Goal: Information Seeking & Learning: Find specific fact

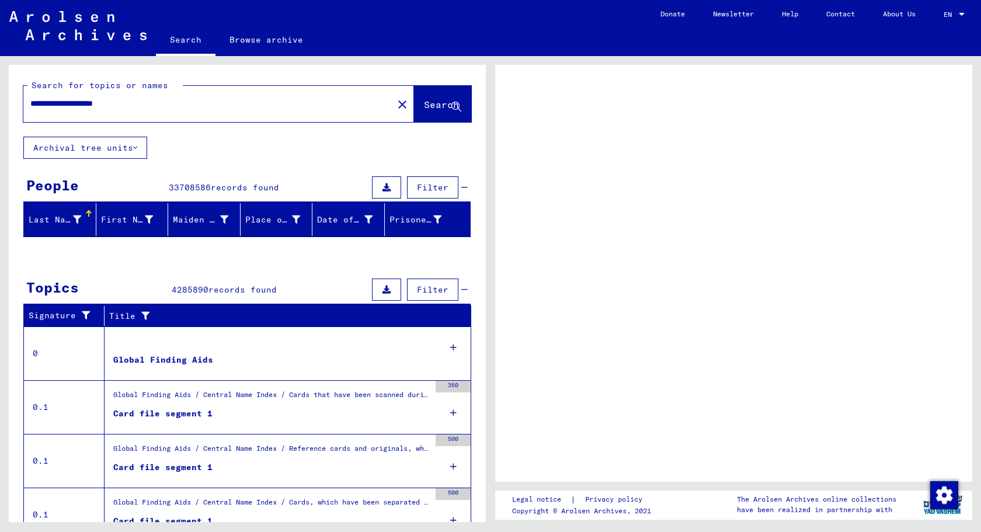
click at [433, 106] on span "Search" at bounding box center [441, 105] width 35 height 12
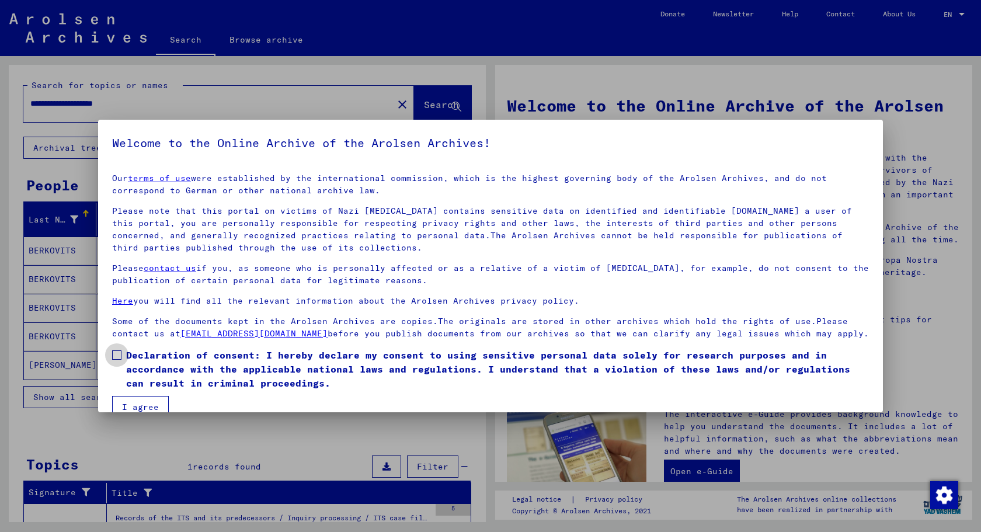
click at [119, 353] on span at bounding box center [116, 354] width 9 height 9
click at [134, 401] on button "I agree" at bounding box center [140, 407] width 57 height 22
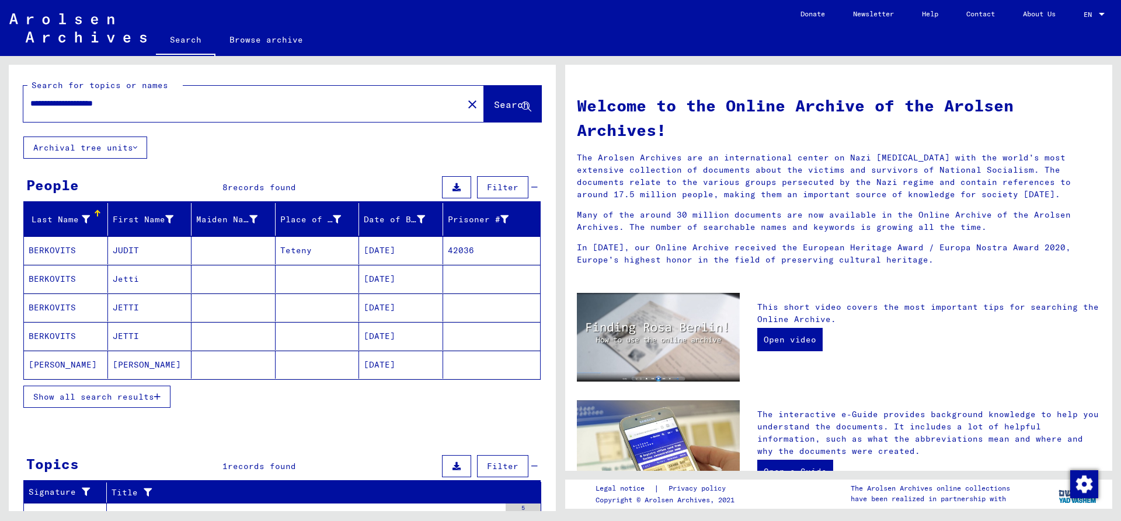
click at [67, 365] on mat-cell "[PERSON_NAME]" at bounding box center [66, 365] width 84 height 28
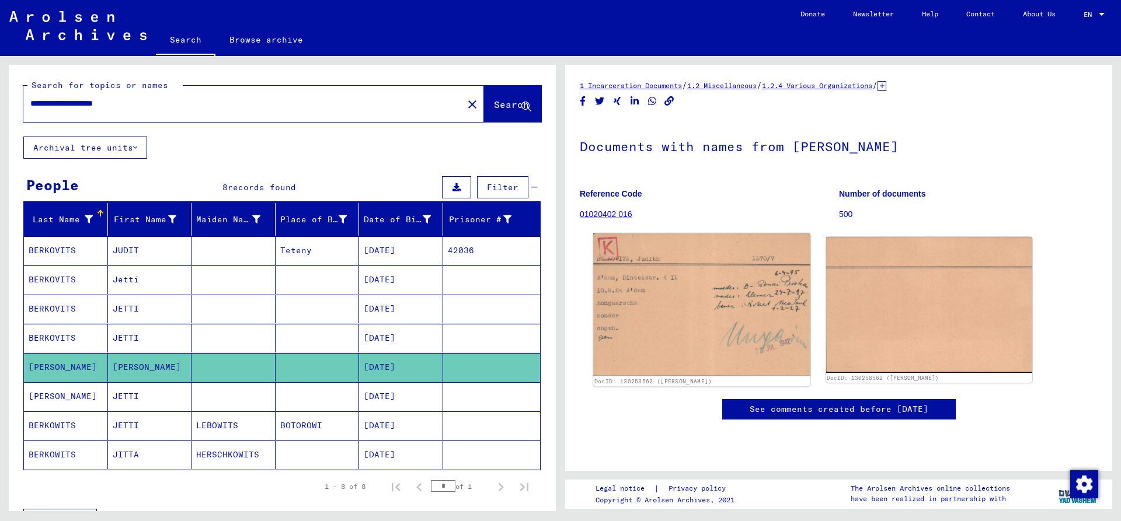
click at [698, 286] on img at bounding box center [701, 305] width 217 height 143
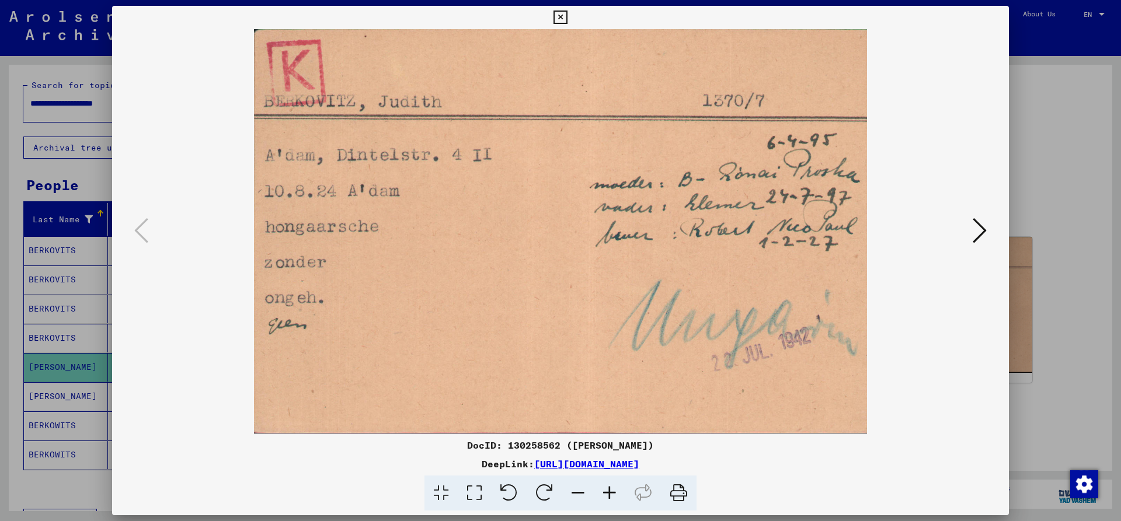
click at [567, 14] on icon at bounding box center [560, 18] width 13 height 14
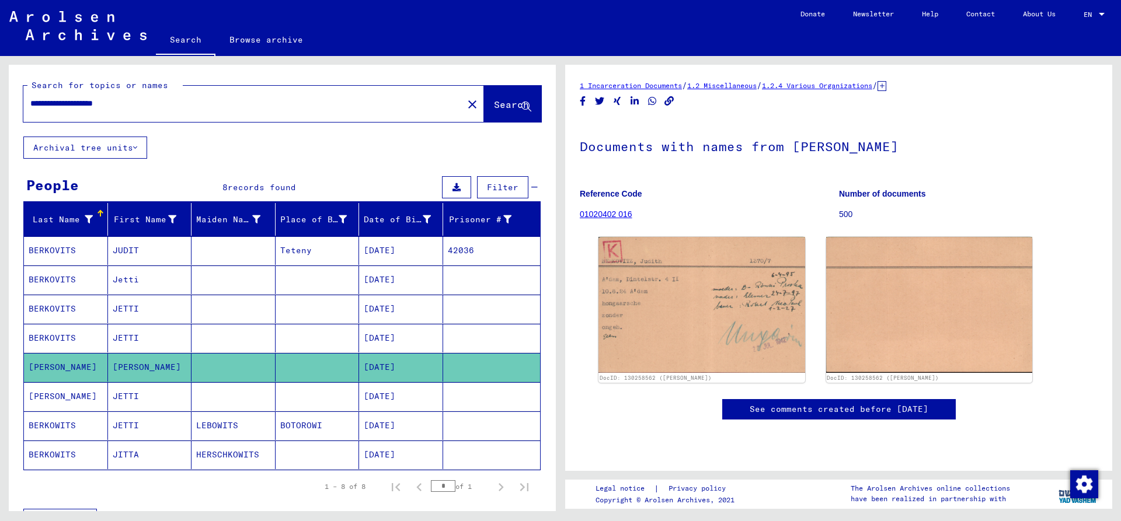
drag, startPoint x: 180, startPoint y: 103, endPoint x: 141, endPoint y: 105, distance: 38.6
click at [141, 105] on input "**********" at bounding box center [243, 104] width 426 height 12
drag, startPoint x: 110, startPoint y: 104, endPoint x: -7, endPoint y: 104, distance: 116.8
click at [30, 104] on input "**********" at bounding box center [243, 104] width 426 height 12
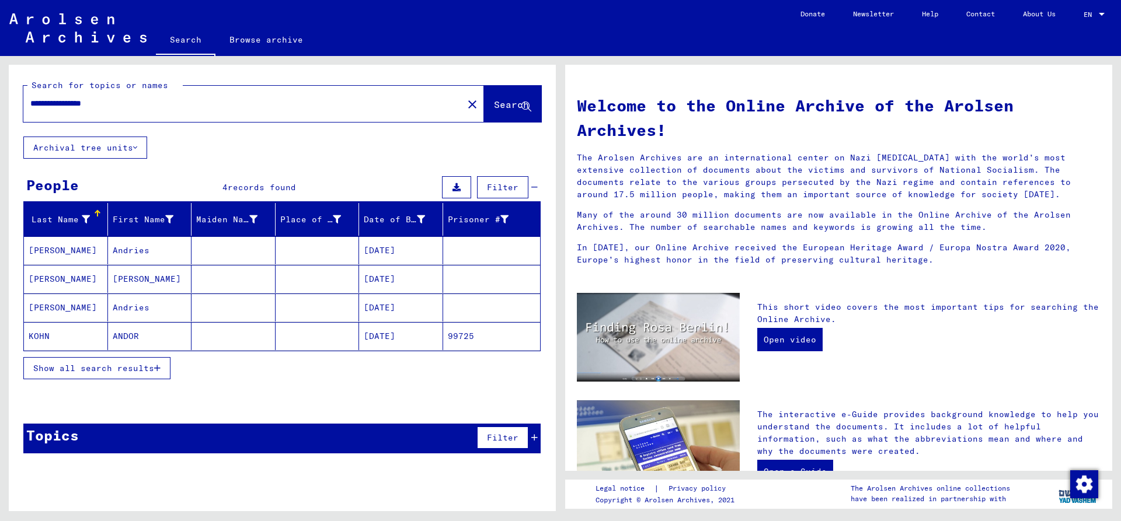
click at [68, 281] on mat-cell "[PERSON_NAME]" at bounding box center [66, 279] width 84 height 28
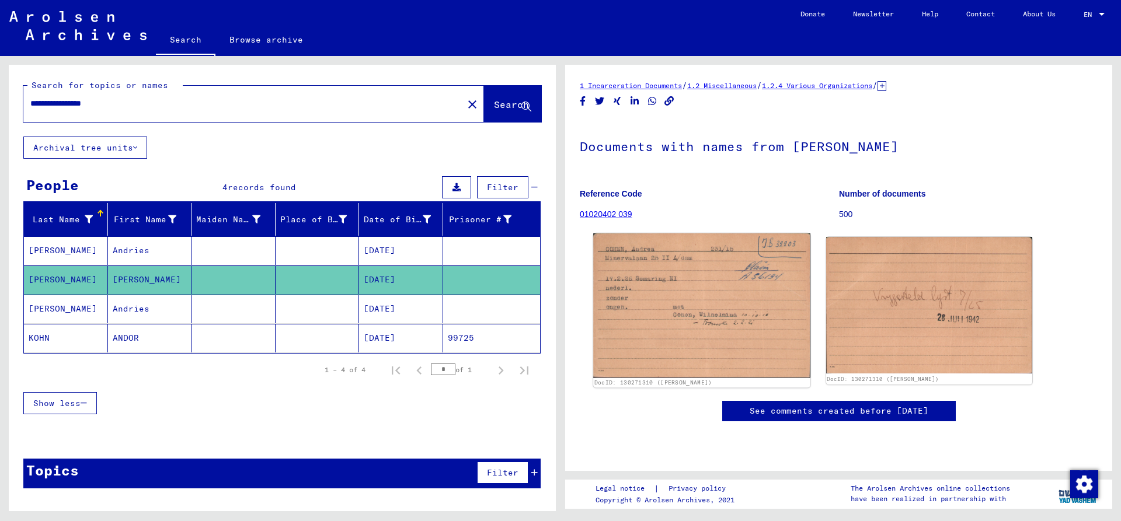
click at [722, 284] on img at bounding box center [701, 306] width 217 height 144
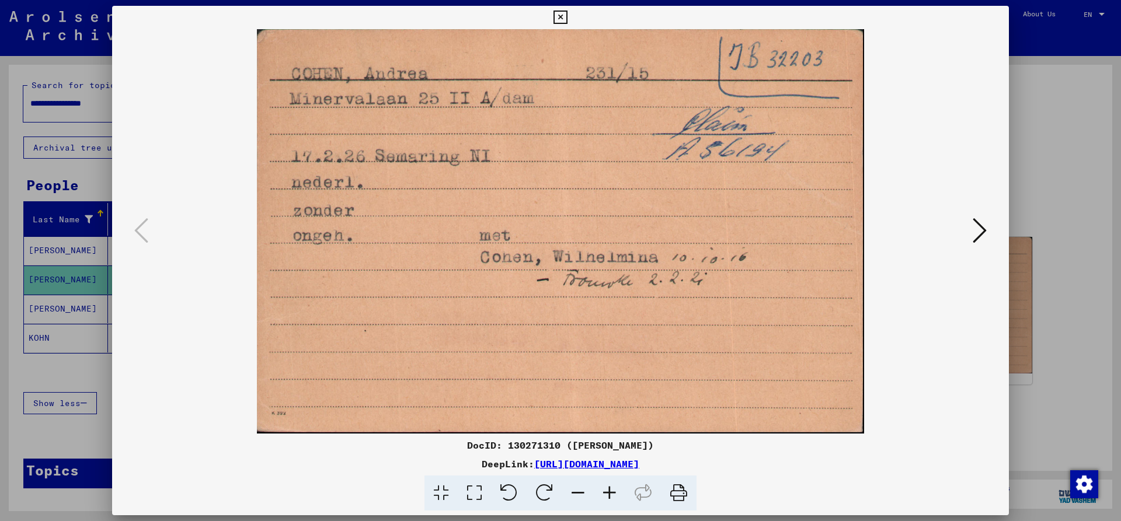
click at [567, 15] on icon at bounding box center [560, 18] width 13 height 14
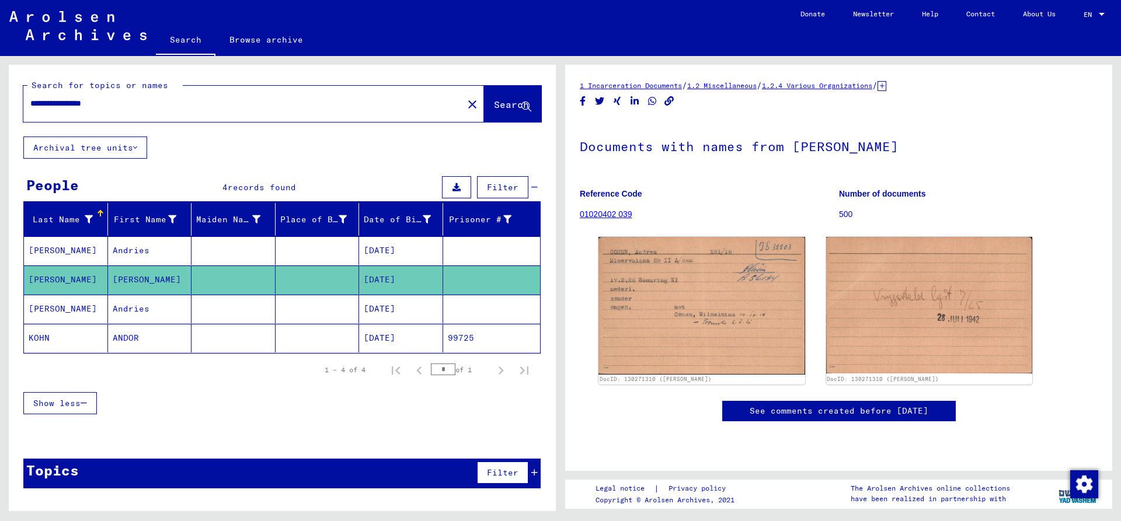
drag, startPoint x: 91, startPoint y: 105, endPoint x: -51, endPoint y: 111, distance: 142.1
click at [30, 110] on input "**********" at bounding box center [243, 104] width 426 height 12
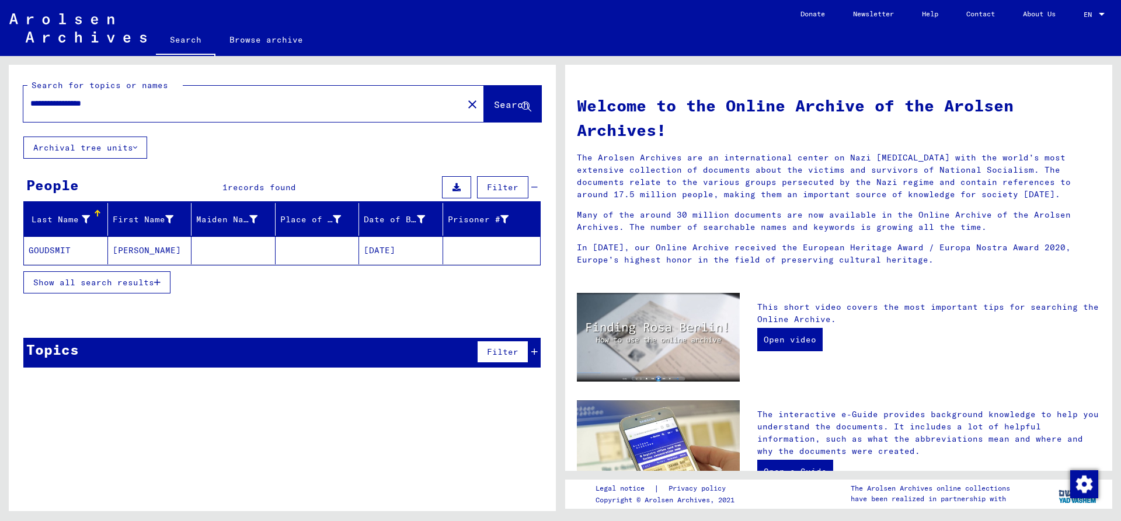
click at [63, 253] on mat-cell "GOUDSMIT" at bounding box center [66, 251] width 84 height 28
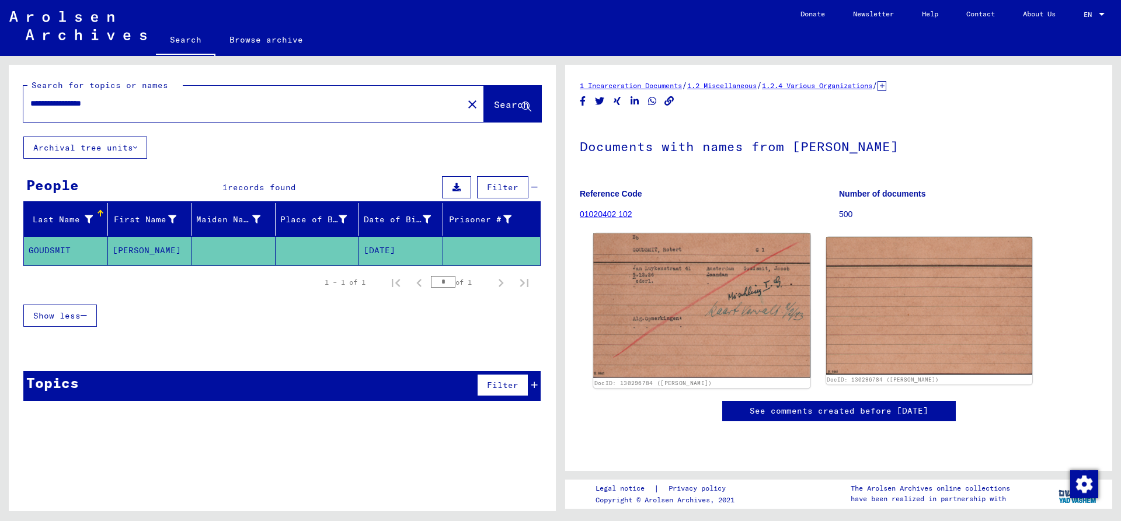
click at [658, 300] on img at bounding box center [701, 306] width 217 height 145
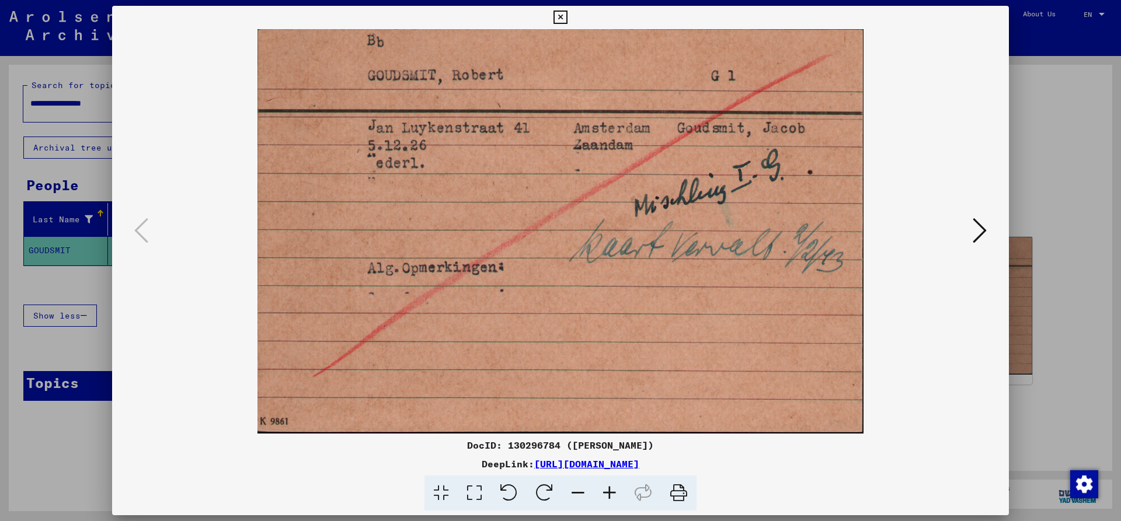
click at [567, 19] on icon at bounding box center [560, 18] width 13 height 14
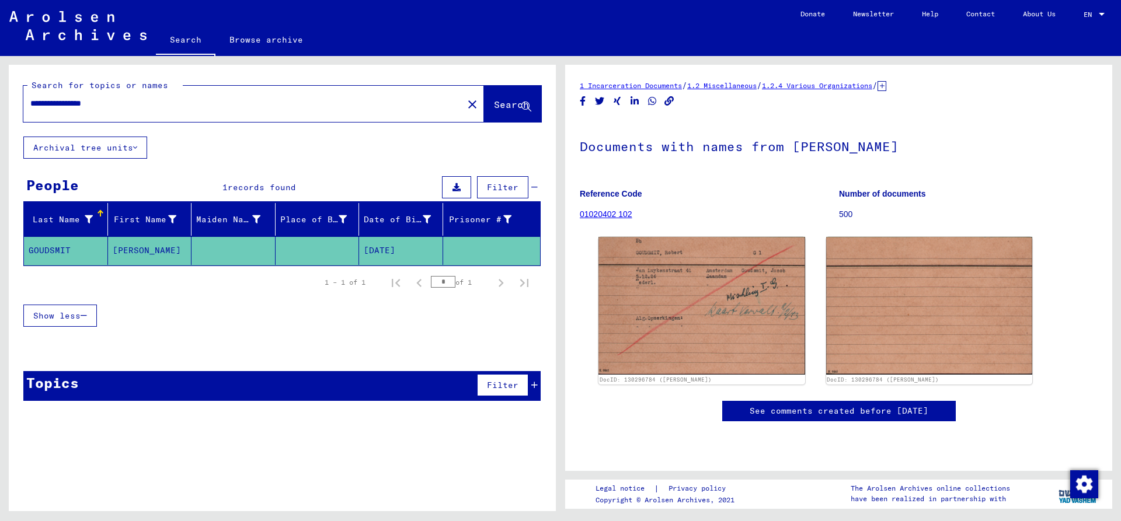
drag, startPoint x: 94, startPoint y: 103, endPoint x: -40, endPoint y: 107, distance: 134.4
click at [30, 107] on input "**********" at bounding box center [243, 104] width 426 height 12
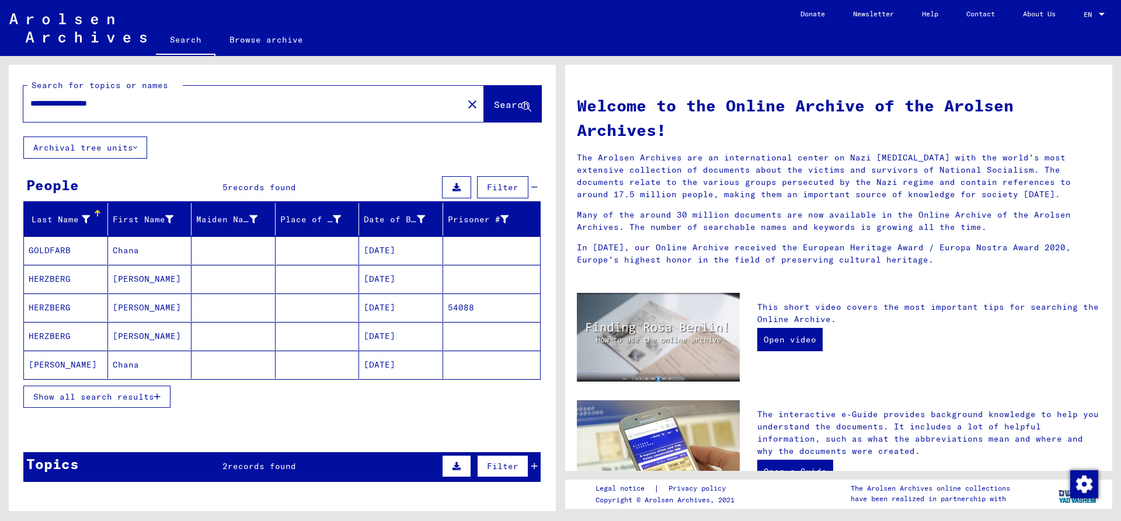
click at [62, 336] on mat-cell "HERZBERG" at bounding box center [66, 336] width 84 height 28
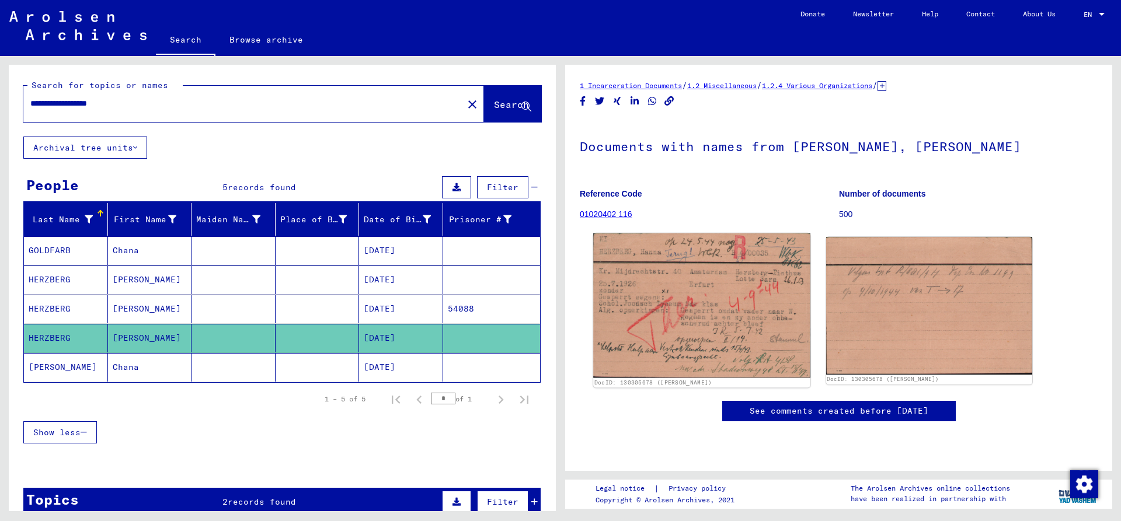
click at [701, 252] on img at bounding box center [701, 306] width 217 height 144
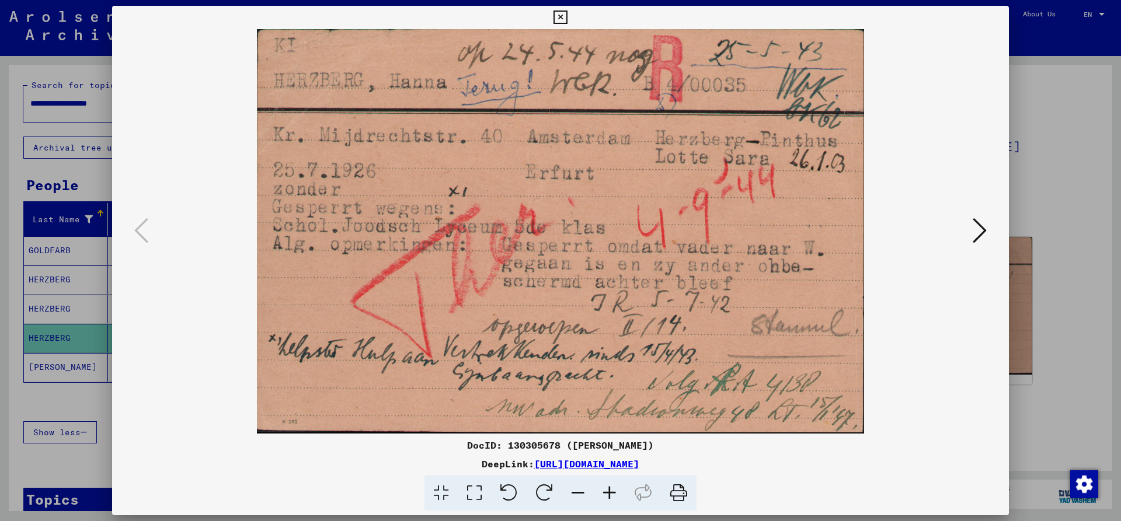
click at [567, 13] on icon at bounding box center [560, 18] width 13 height 14
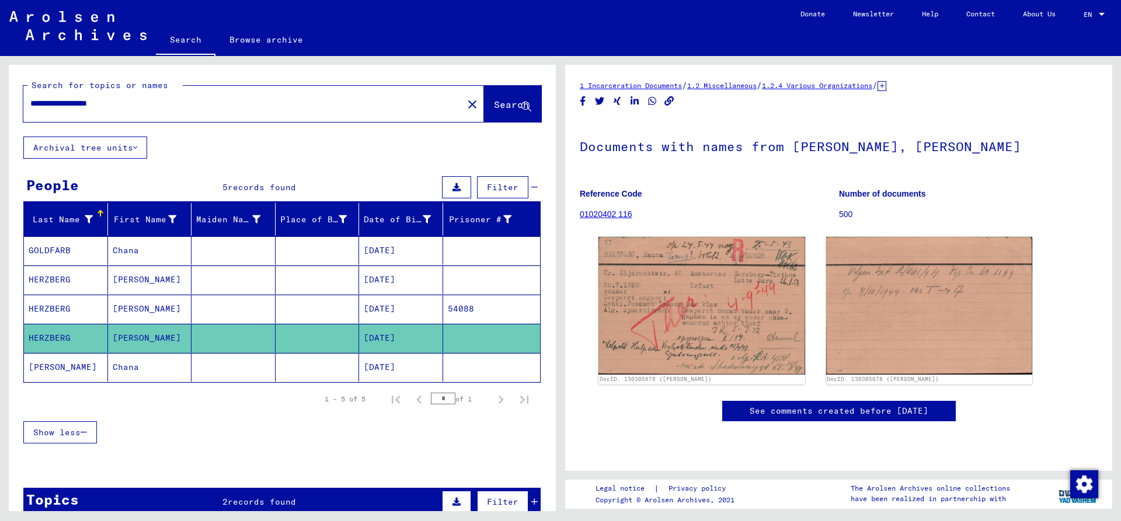
drag, startPoint x: 107, startPoint y: 105, endPoint x: 5, endPoint y: 115, distance: 102.1
click at [30, 110] on input "**********" at bounding box center [243, 104] width 426 height 12
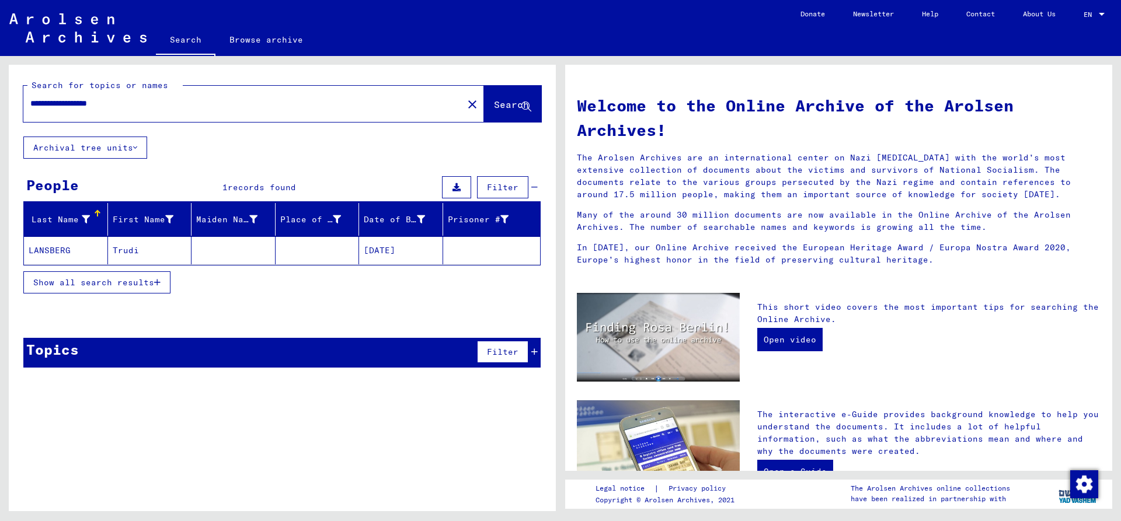
click at [68, 248] on mat-cell "LANSBERG" at bounding box center [66, 251] width 84 height 28
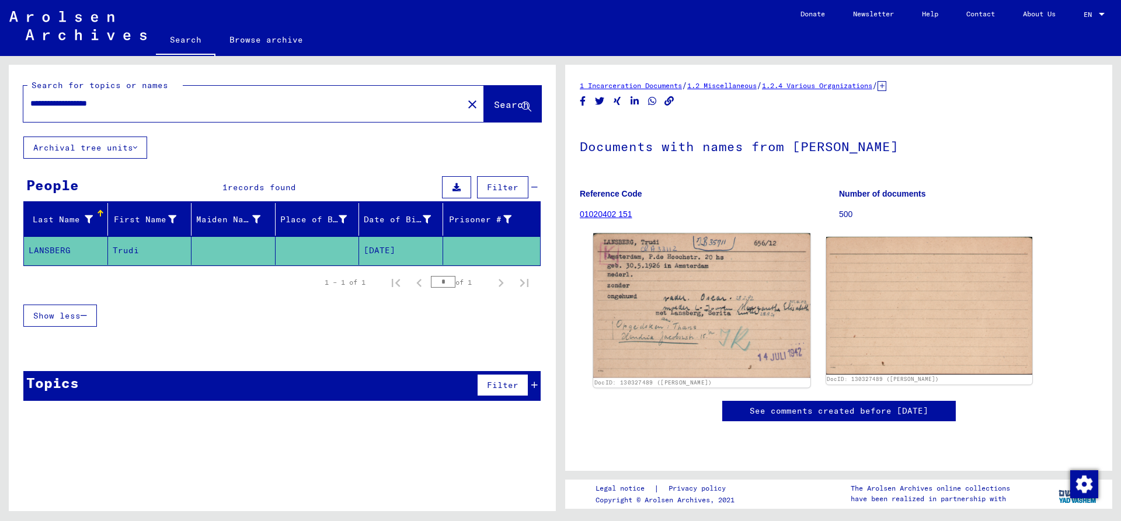
click at [712, 280] on img at bounding box center [701, 306] width 217 height 144
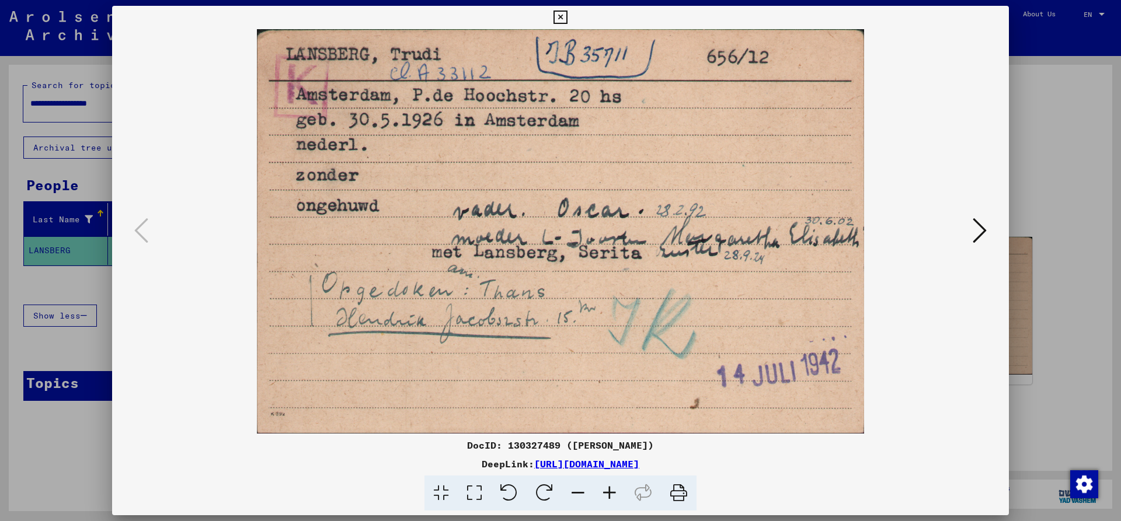
click at [567, 19] on icon at bounding box center [560, 18] width 13 height 14
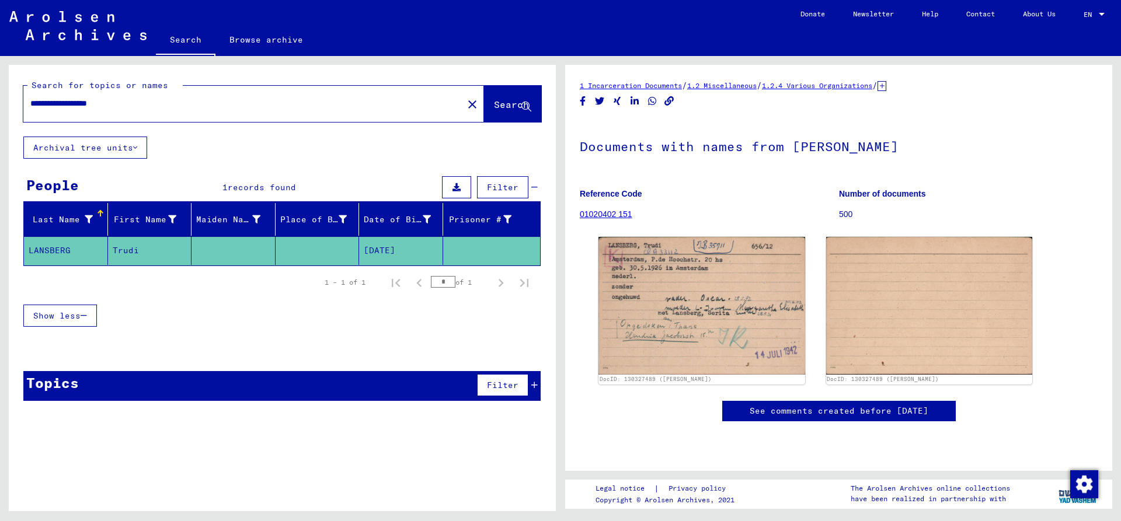
drag, startPoint x: 104, startPoint y: 105, endPoint x: -107, endPoint y: 105, distance: 211.4
click at [30, 105] on input "**********" at bounding box center [243, 104] width 426 height 12
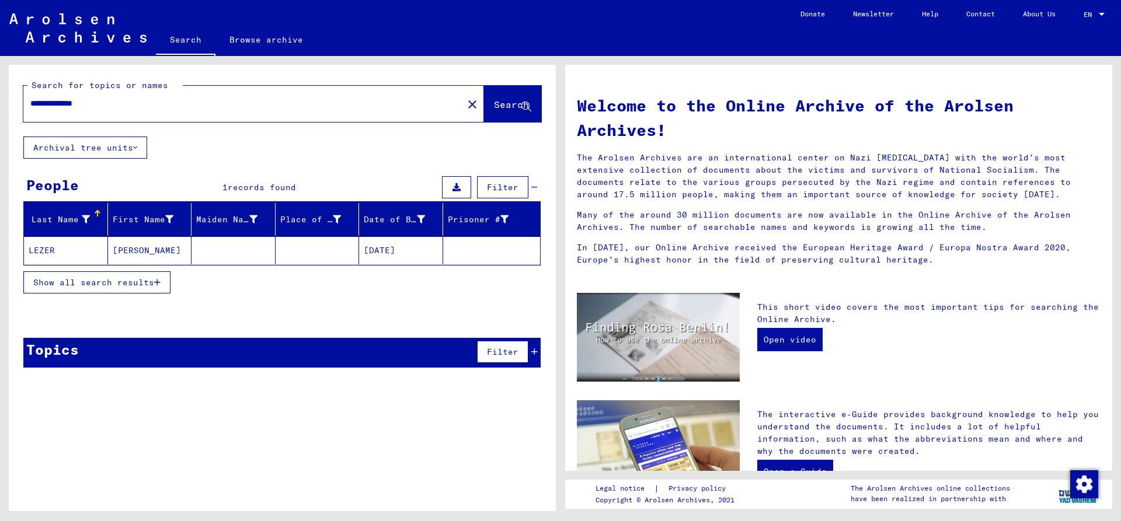
click at [58, 248] on mat-cell "LEZER" at bounding box center [66, 251] width 84 height 28
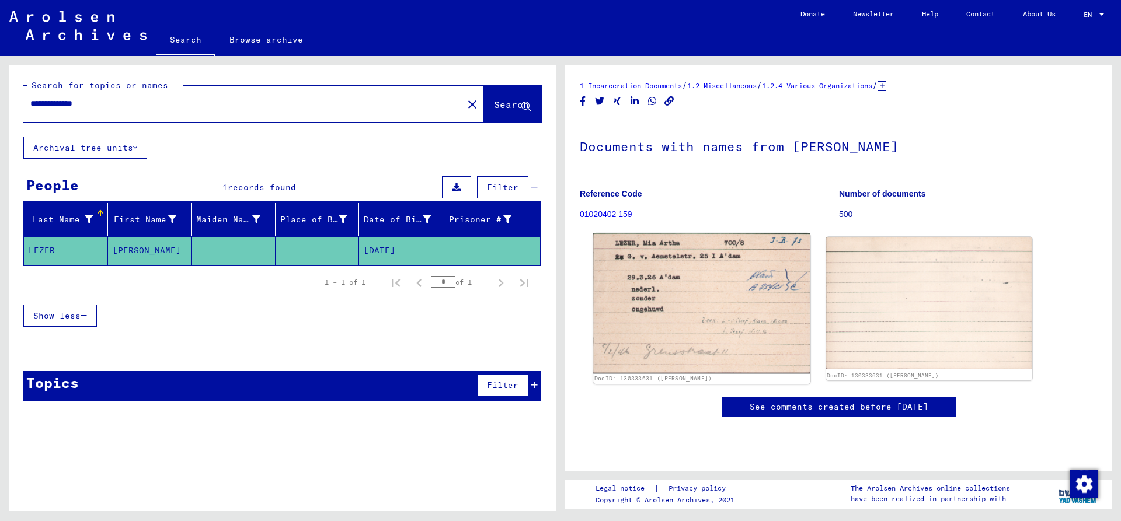
click at [705, 289] on img at bounding box center [701, 304] width 217 height 140
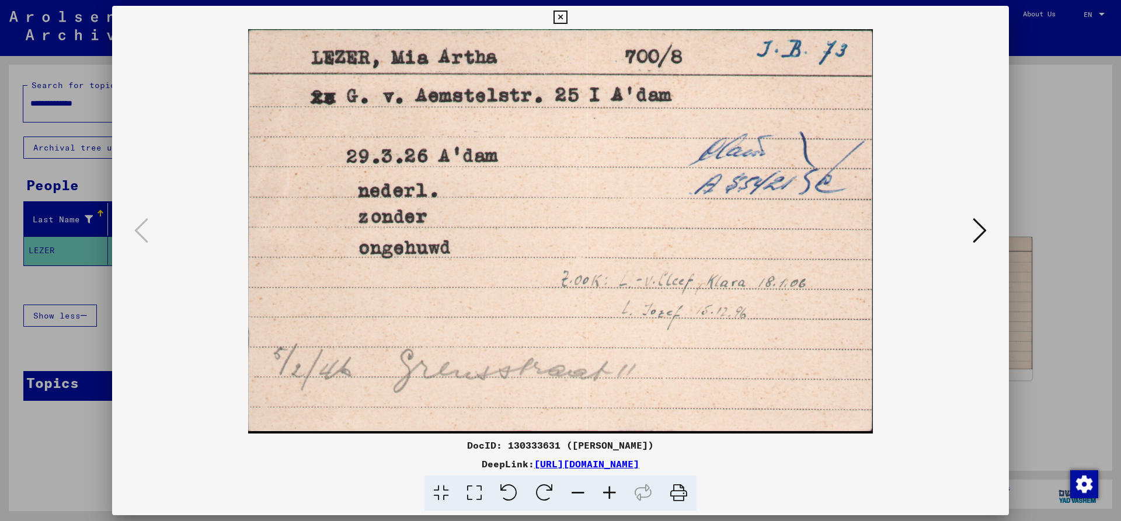
click at [567, 15] on icon at bounding box center [560, 18] width 13 height 14
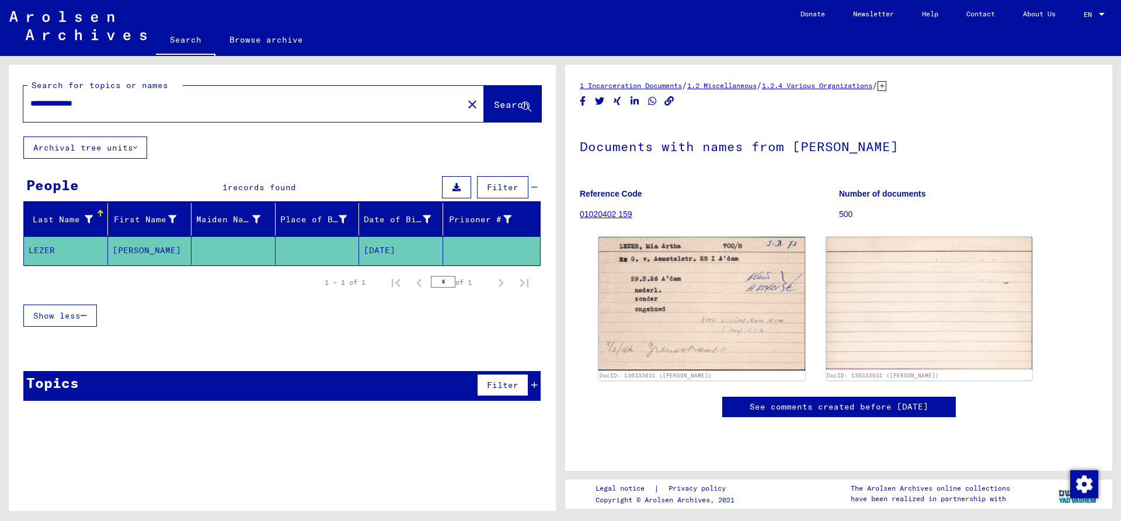
drag, startPoint x: 159, startPoint y: 109, endPoint x: 0, endPoint y: 109, distance: 158.8
click at [30, 109] on input "**********" at bounding box center [243, 104] width 426 height 12
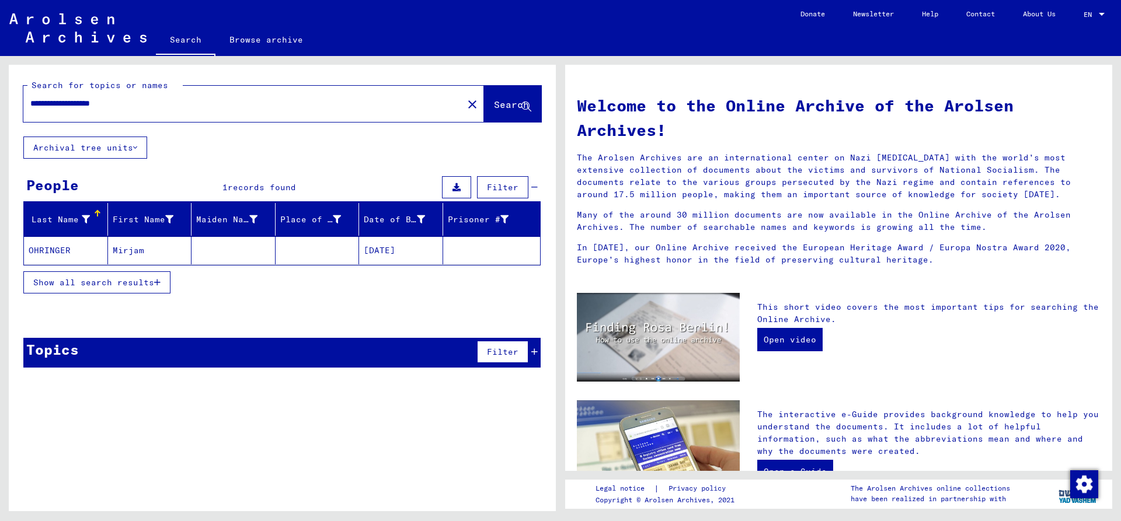
click at [68, 251] on mat-cell "OHRINGER" at bounding box center [66, 251] width 84 height 28
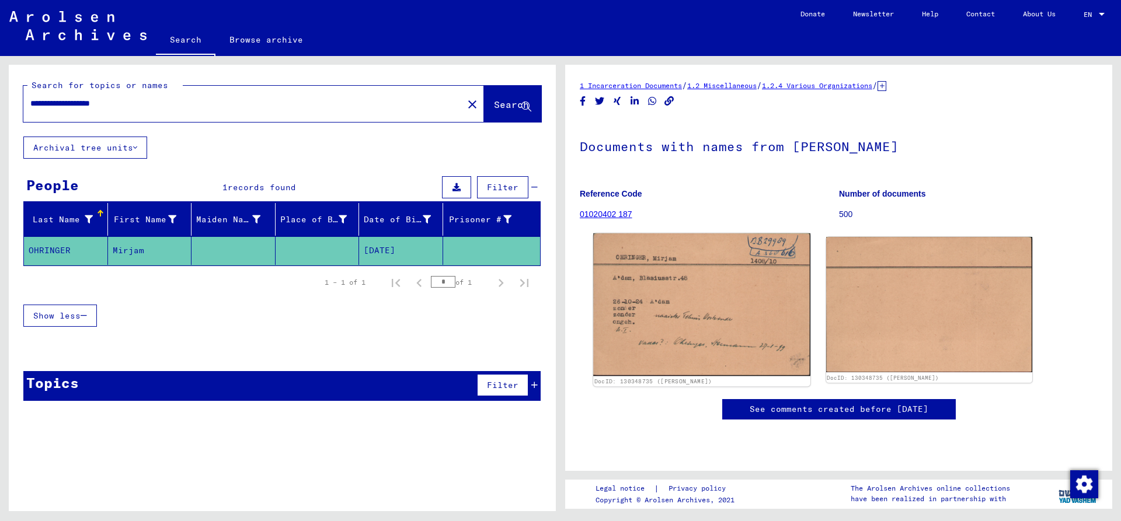
click at [727, 326] on img at bounding box center [701, 305] width 217 height 143
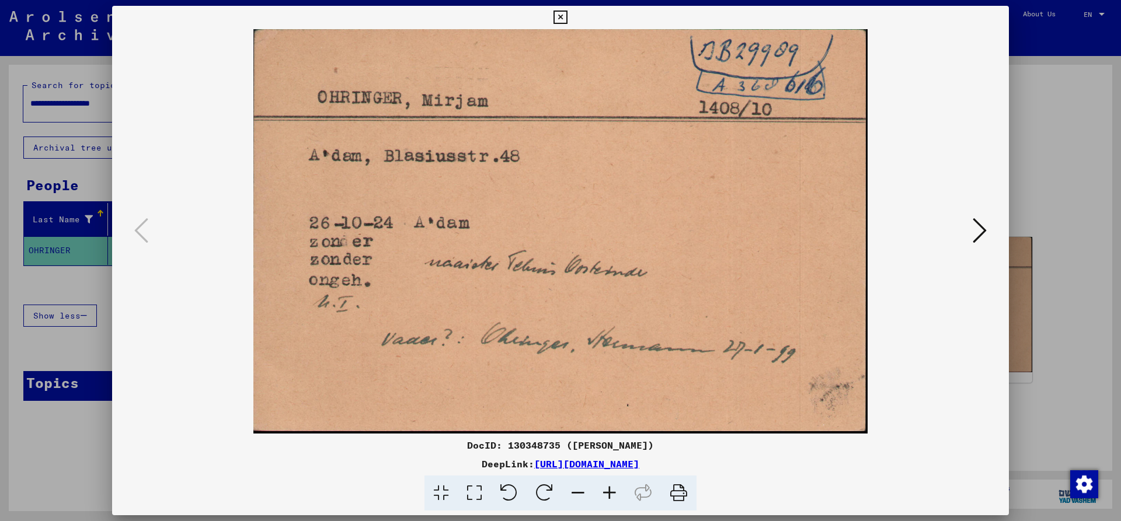
click at [567, 12] on icon at bounding box center [560, 18] width 13 height 14
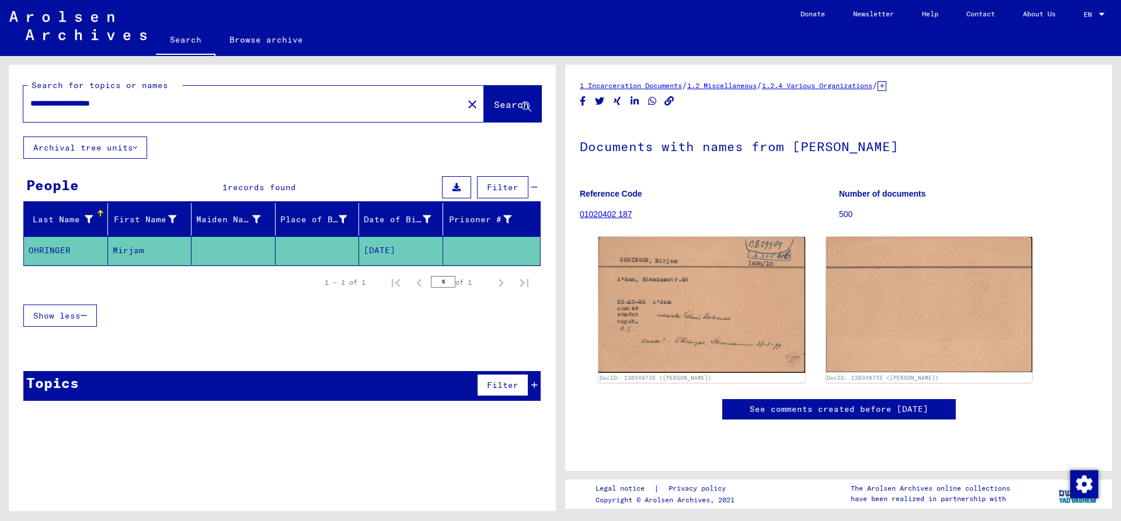
drag, startPoint x: 96, startPoint y: 108, endPoint x: -18, endPoint y: 114, distance: 114.0
click at [30, 110] on input "**********" at bounding box center [243, 104] width 426 height 12
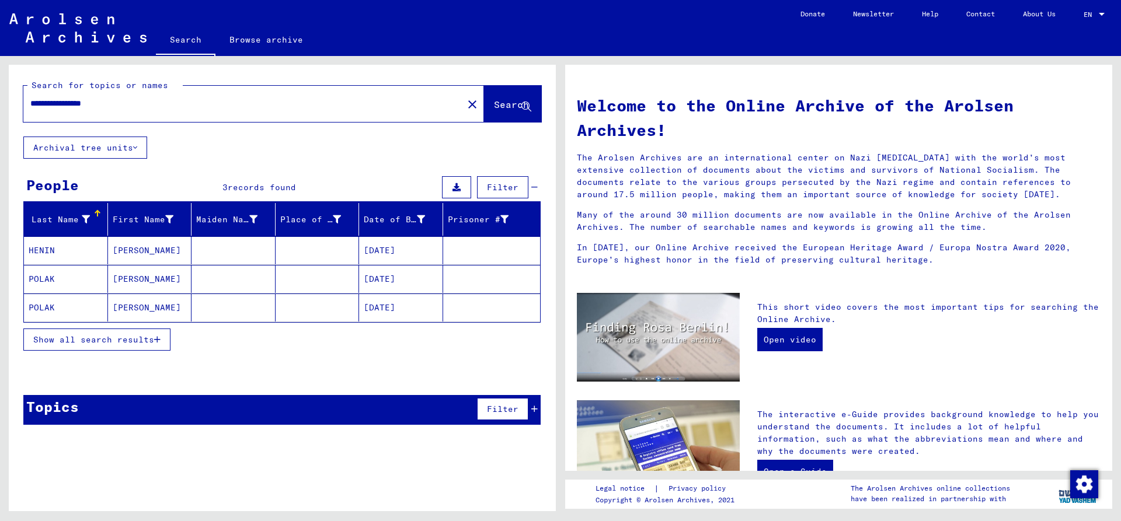
click at [61, 306] on mat-cell "POLAK" at bounding box center [66, 308] width 84 height 28
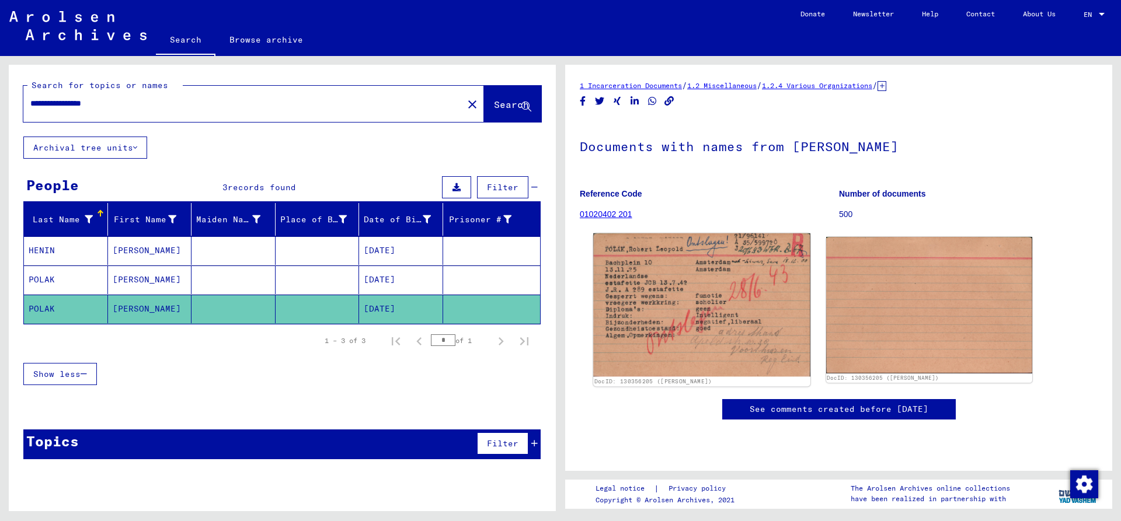
click at [738, 267] on img at bounding box center [701, 305] width 217 height 143
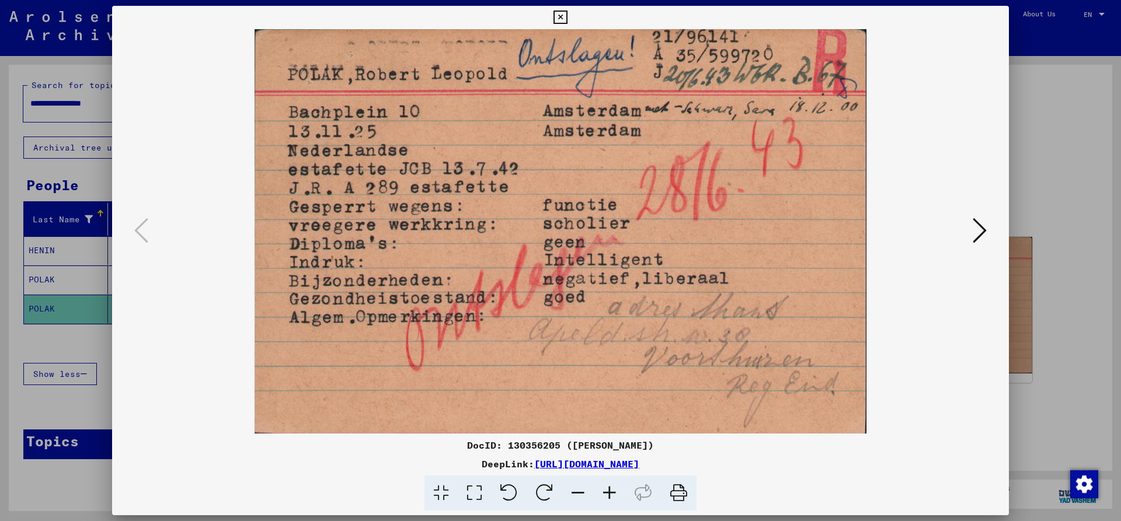
click at [567, 16] on icon at bounding box center [560, 18] width 13 height 14
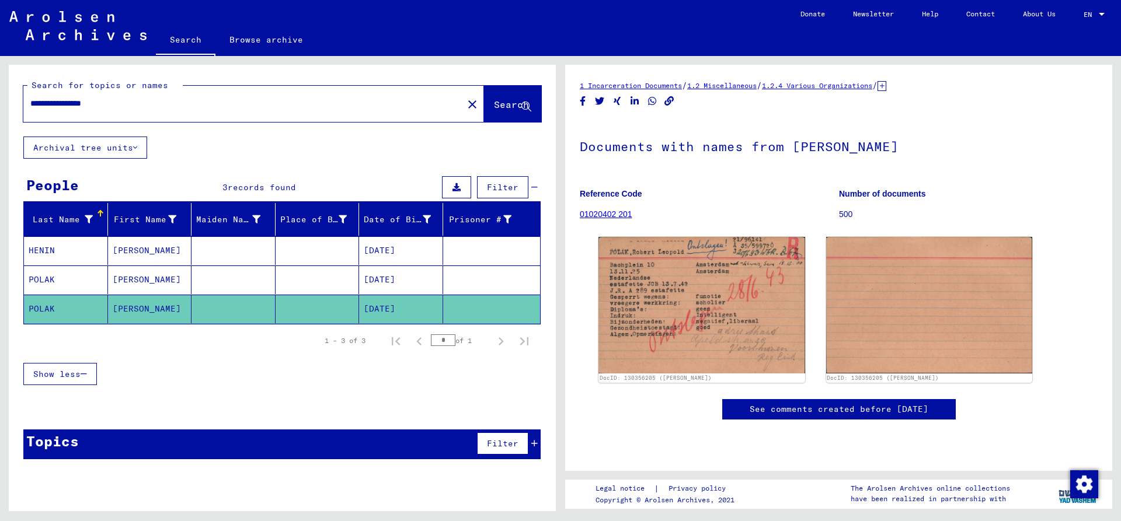
drag, startPoint x: 58, startPoint y: 106, endPoint x: -88, endPoint y: 125, distance: 147.3
click at [30, 110] on input "**********" at bounding box center [243, 104] width 426 height 12
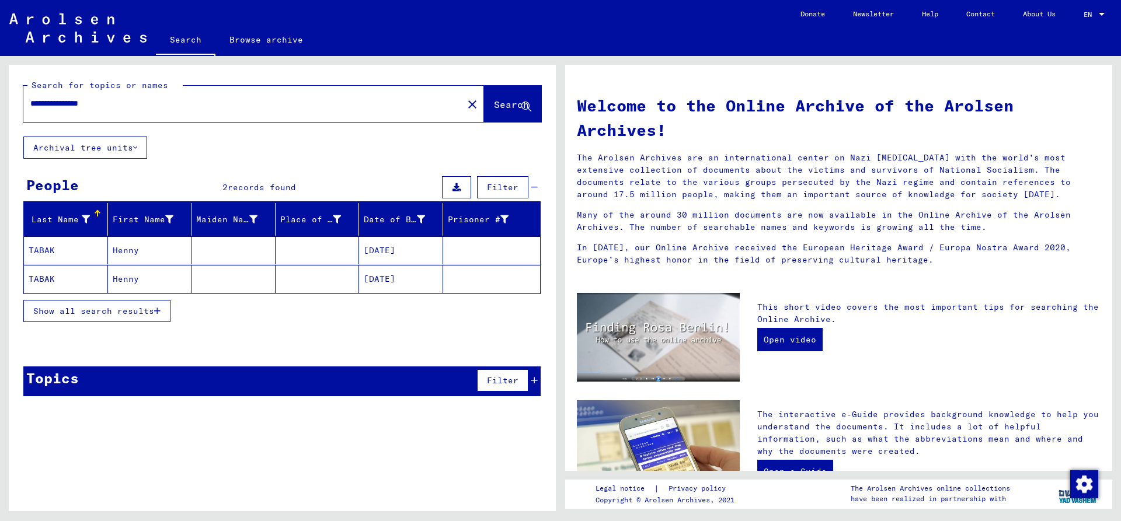
click at [65, 254] on mat-cell "TABAK" at bounding box center [66, 251] width 84 height 28
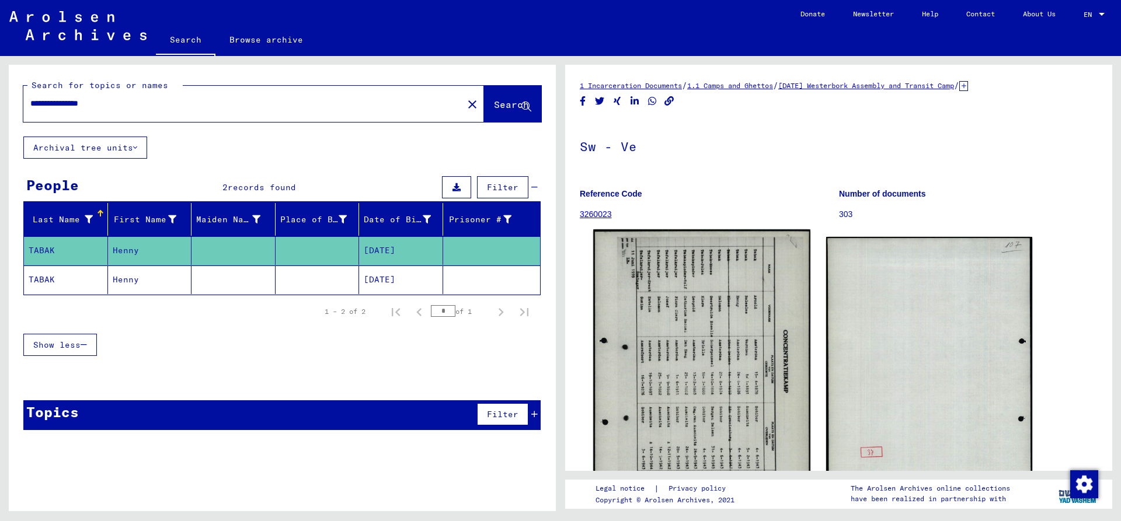
click at [696, 312] on img at bounding box center [701, 382] width 217 height 305
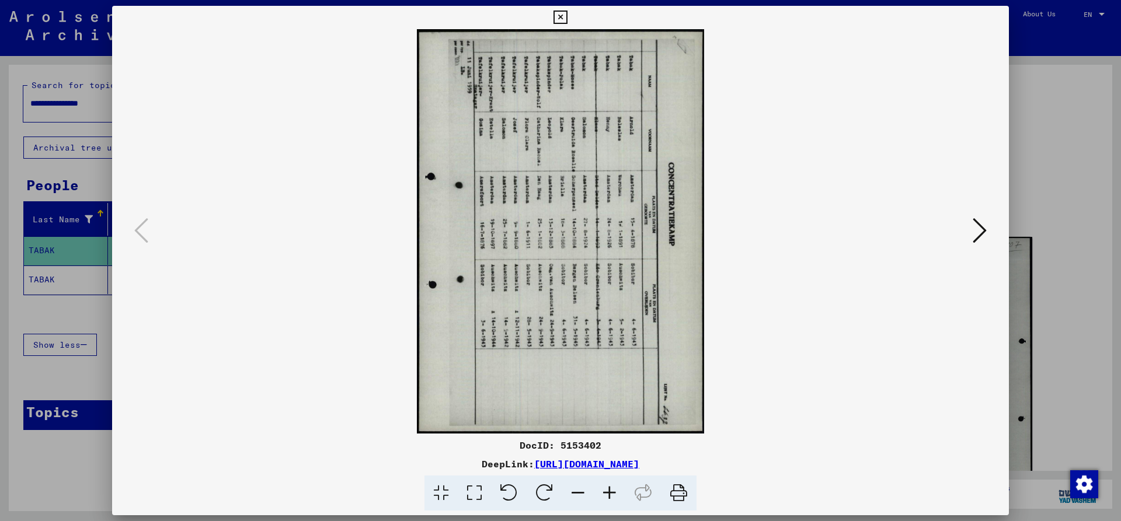
click at [514, 492] on icon at bounding box center [509, 494] width 36 height 36
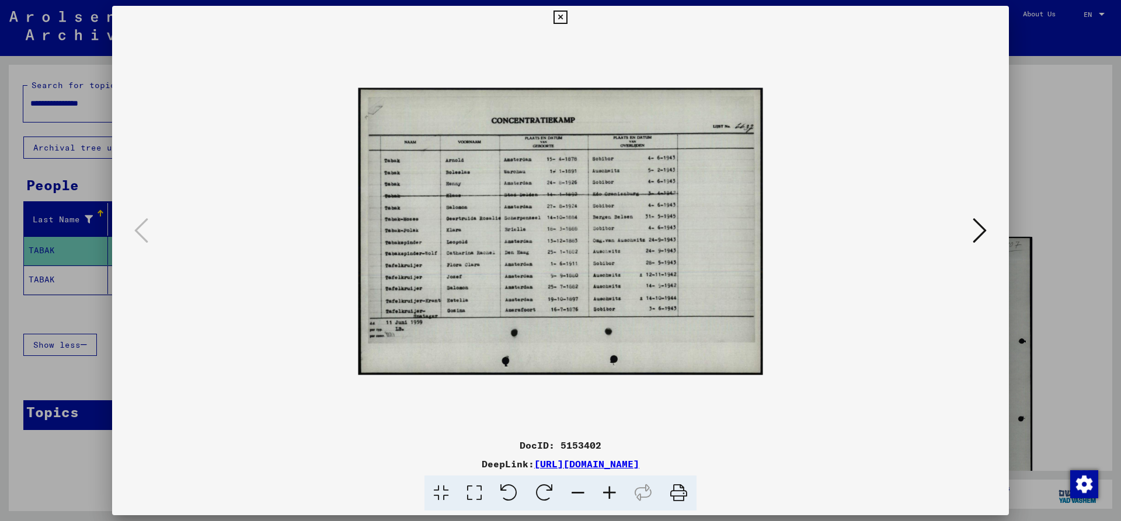
click at [609, 488] on icon at bounding box center [610, 494] width 32 height 36
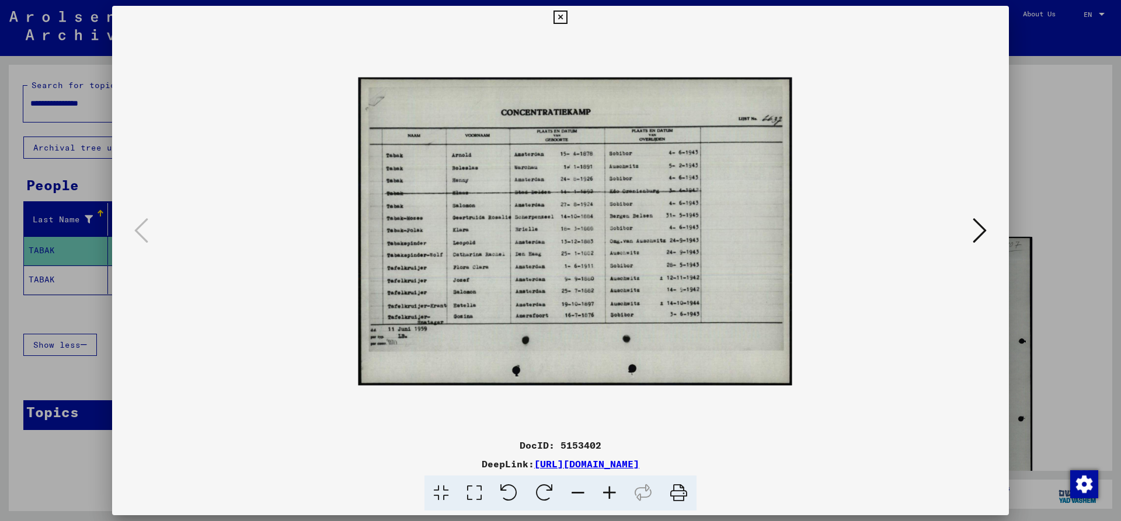
click at [609, 488] on icon at bounding box center [610, 494] width 32 height 36
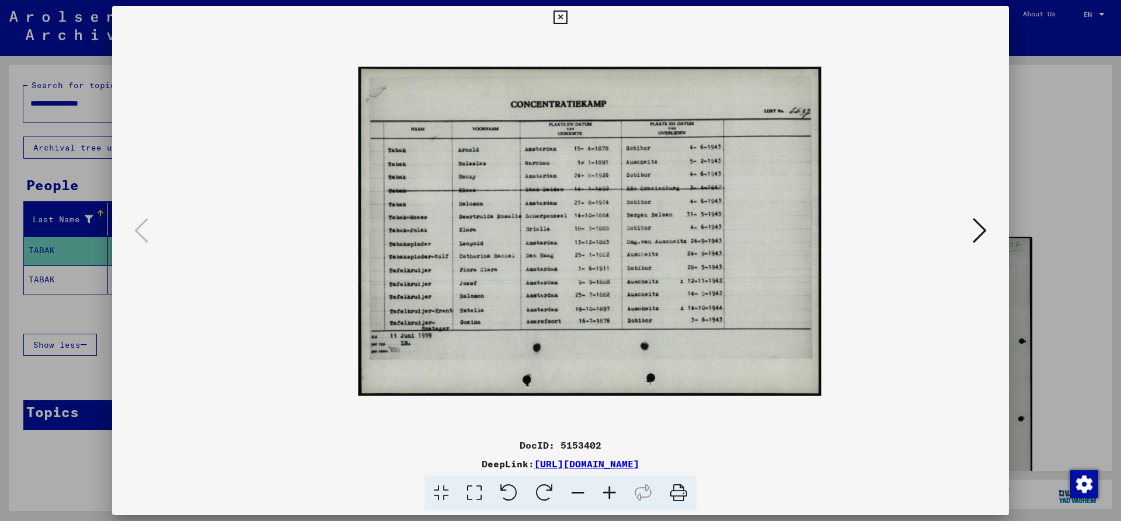
click at [609, 488] on icon at bounding box center [610, 494] width 32 height 36
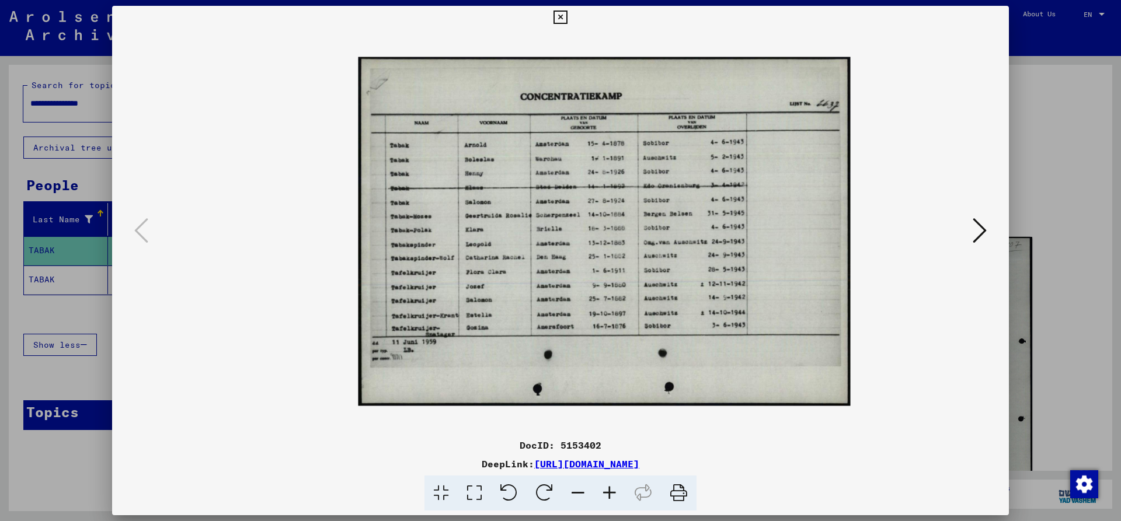
click at [609, 488] on icon at bounding box center [610, 494] width 32 height 36
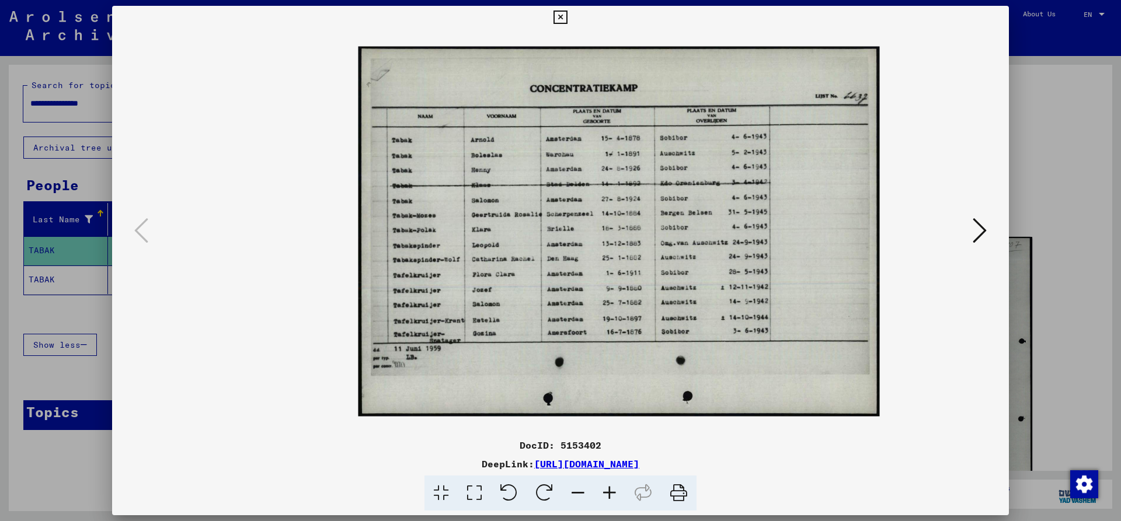
click at [609, 488] on icon at bounding box center [610, 494] width 32 height 36
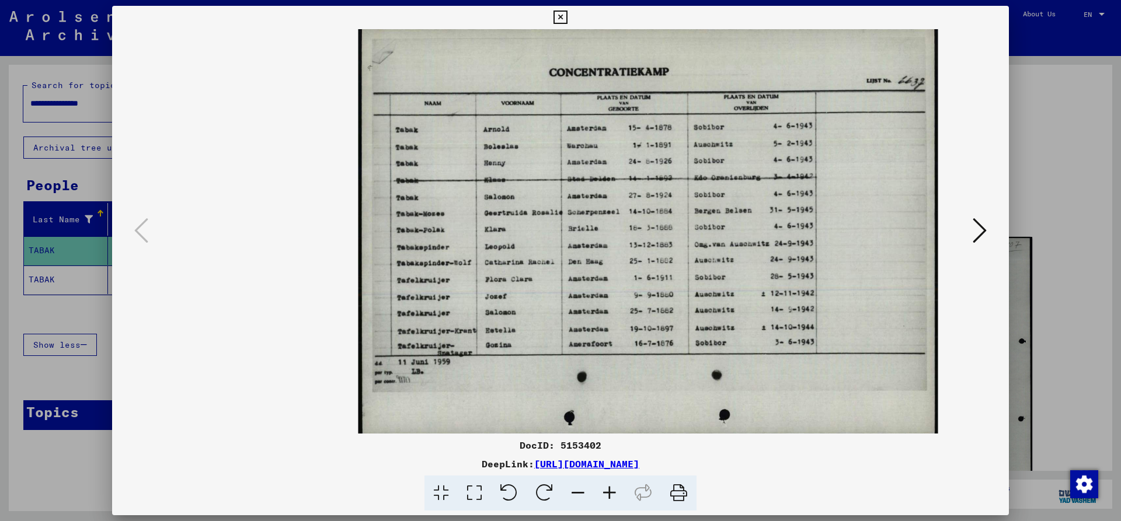
click at [609, 488] on icon at bounding box center [610, 494] width 32 height 36
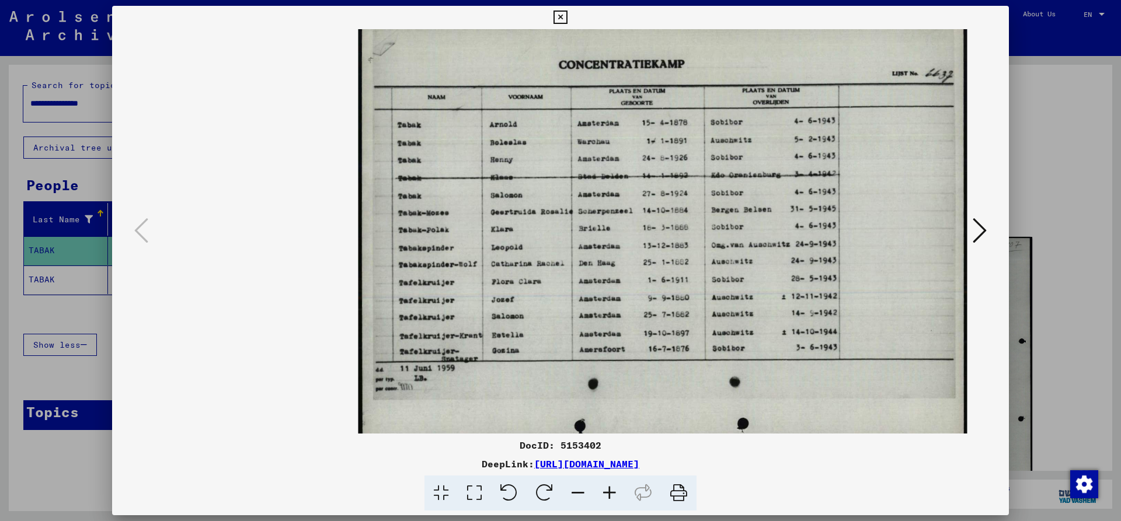
click at [567, 16] on icon at bounding box center [560, 18] width 13 height 14
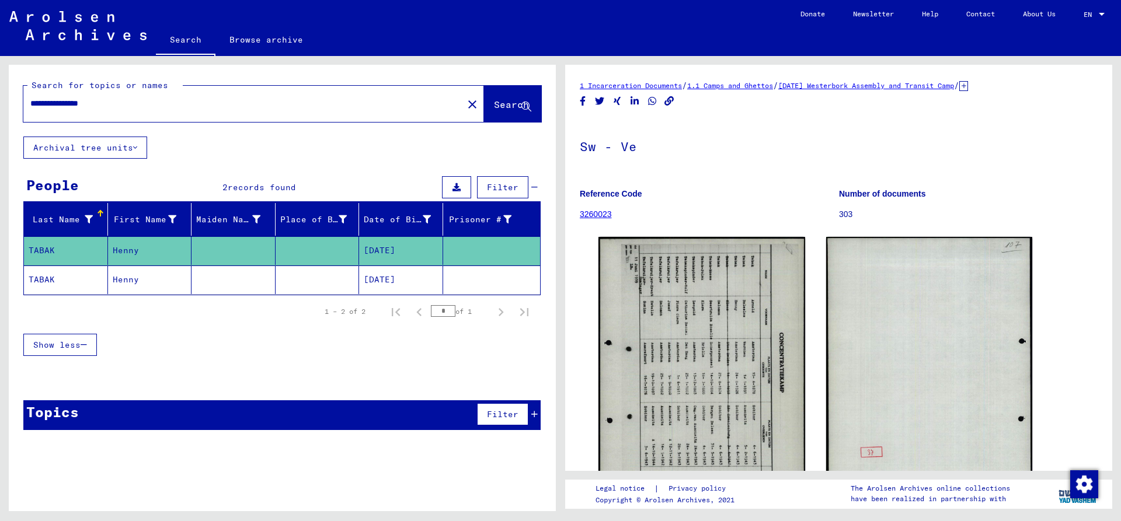
drag, startPoint x: 87, startPoint y: 106, endPoint x: 39, endPoint y: 103, distance: 48.6
click at [39, 103] on input "**********" at bounding box center [243, 104] width 426 height 12
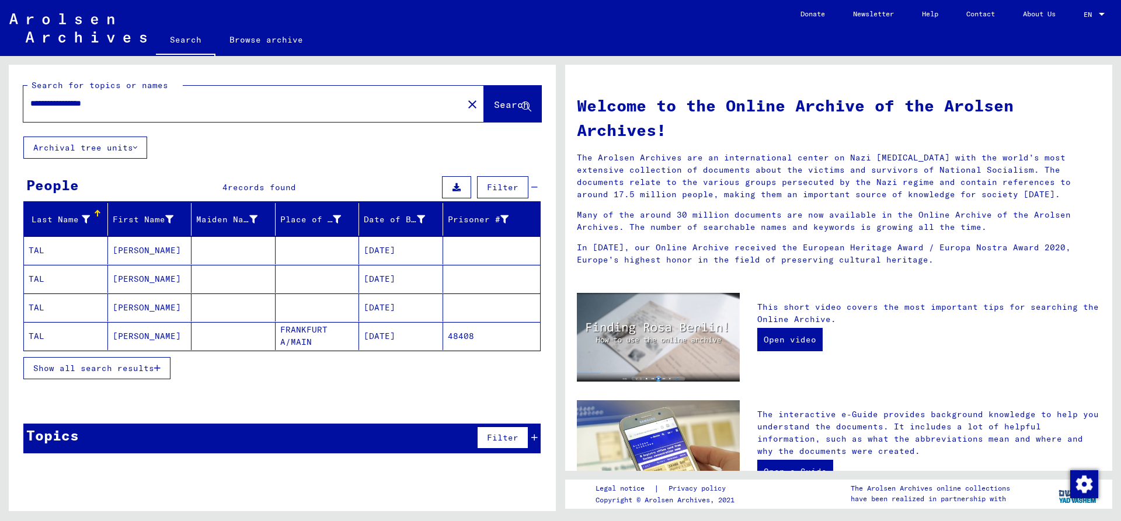
click at [54, 248] on mat-cell "TAL" at bounding box center [66, 251] width 84 height 28
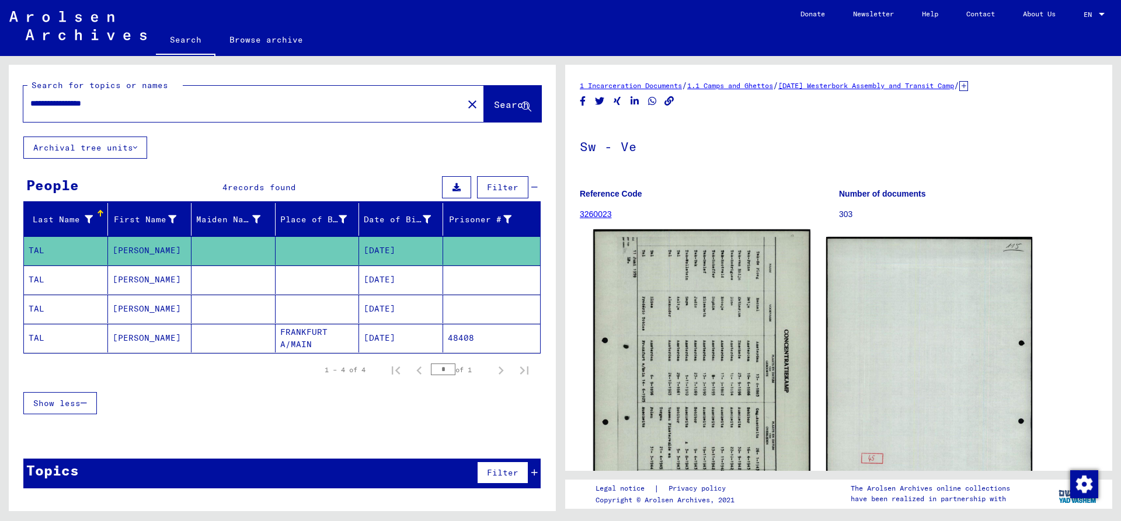
click at [681, 360] on img at bounding box center [701, 382] width 217 height 305
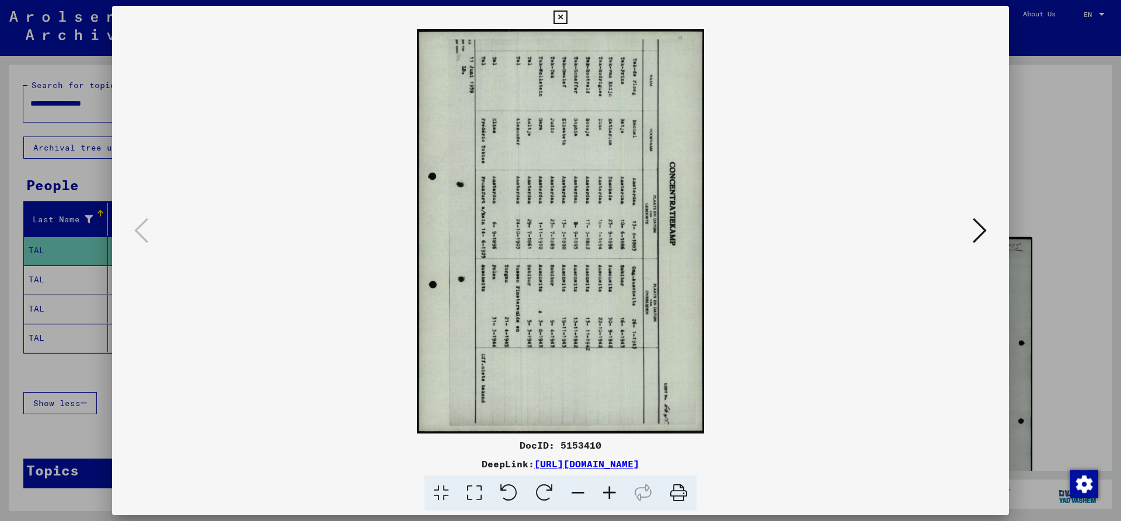
click at [514, 490] on icon at bounding box center [509, 494] width 36 height 36
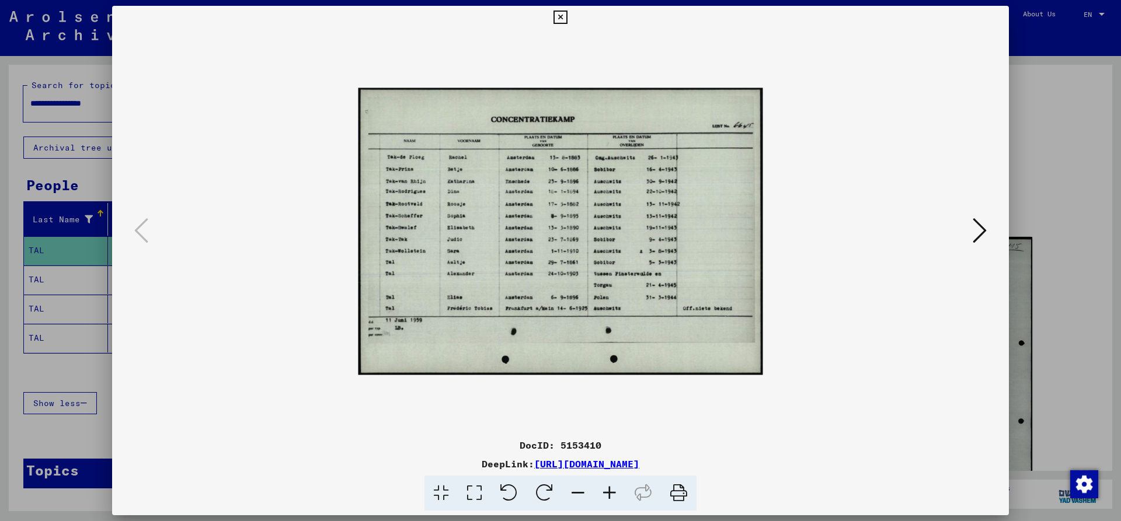
click at [601, 492] on icon at bounding box center [610, 494] width 32 height 36
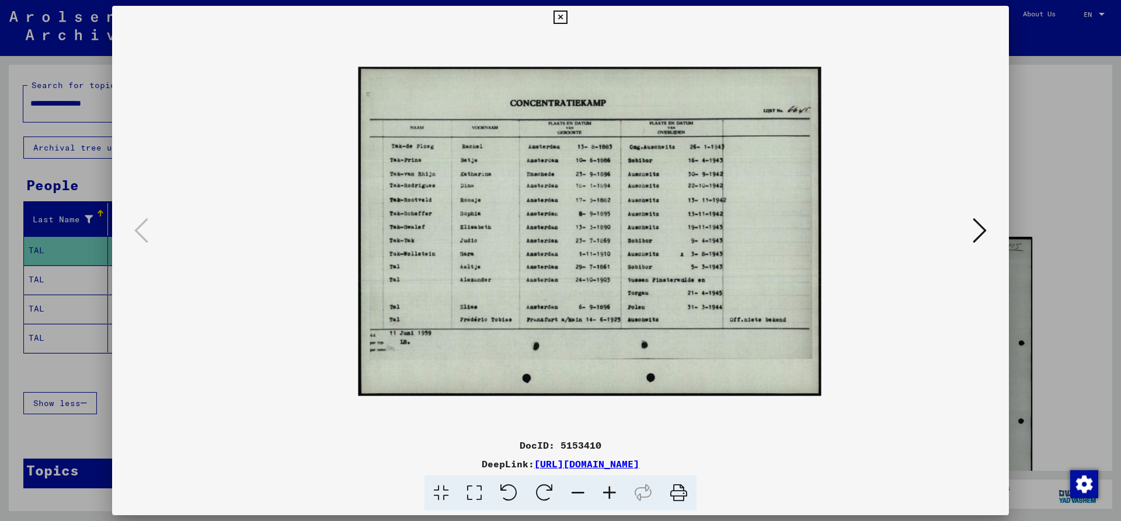
click at [601, 492] on icon at bounding box center [610, 494] width 32 height 36
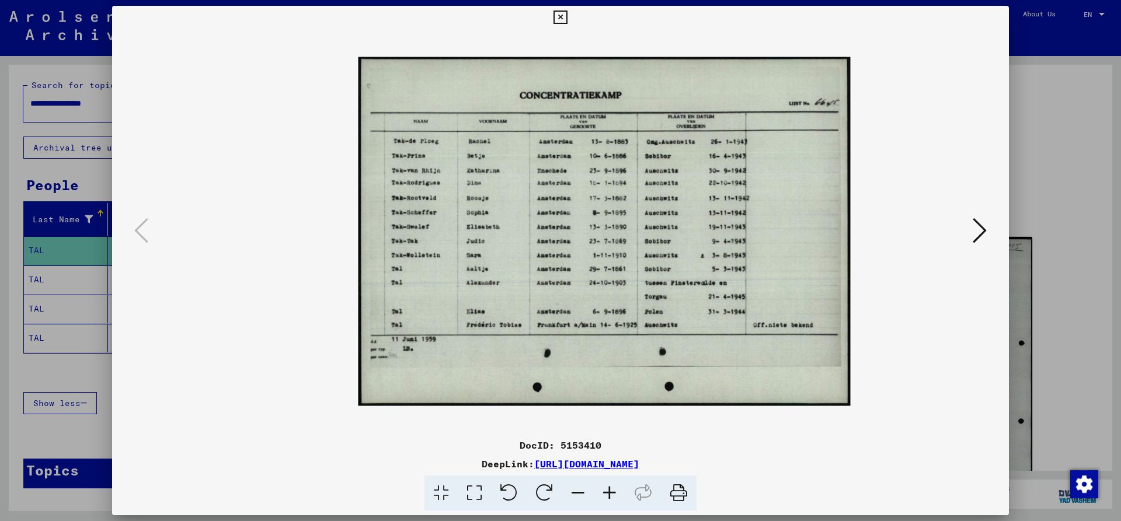
click at [601, 492] on icon at bounding box center [610, 494] width 32 height 36
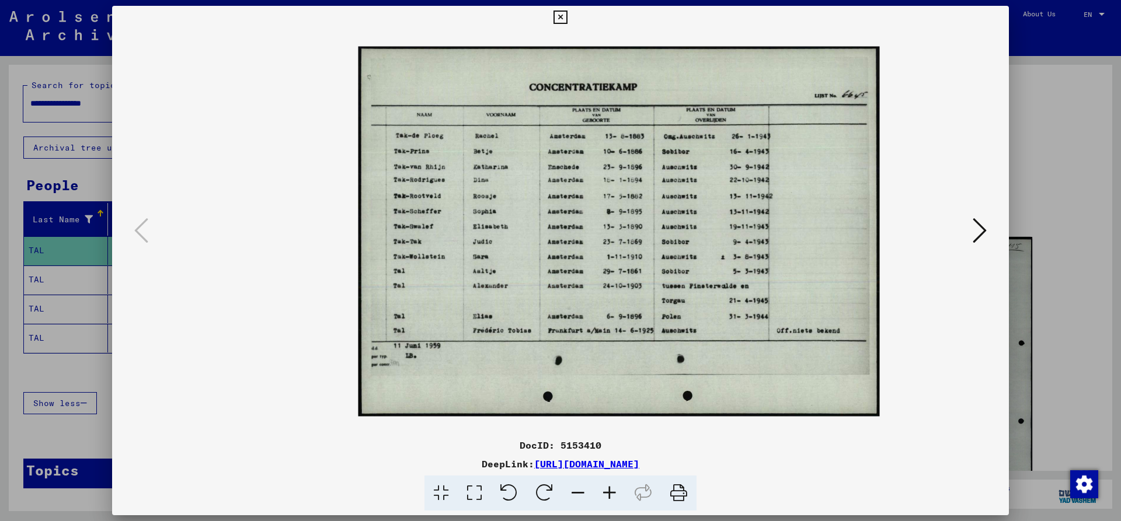
click at [601, 492] on icon at bounding box center [610, 494] width 32 height 36
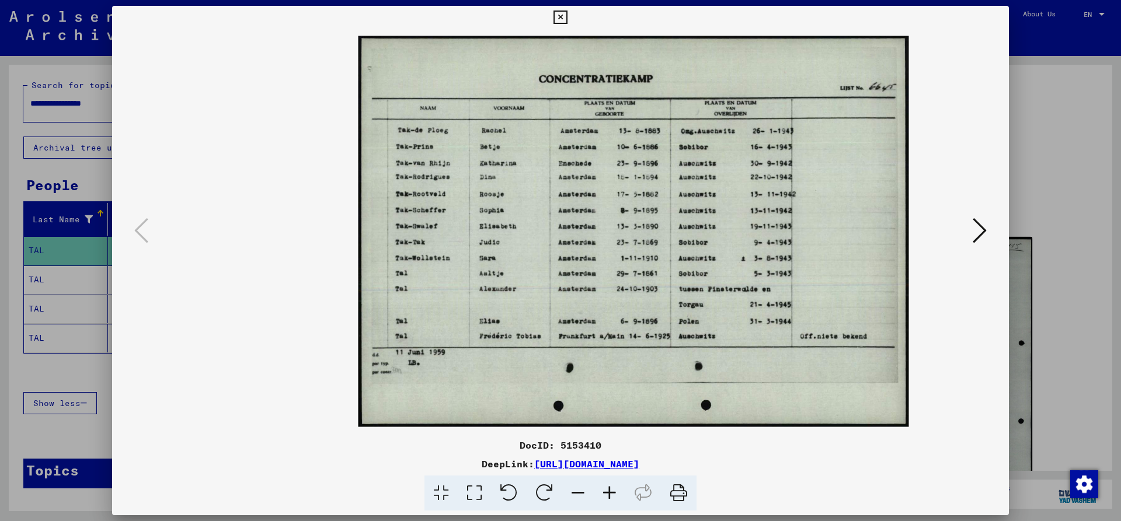
click at [601, 492] on icon at bounding box center [610, 494] width 32 height 36
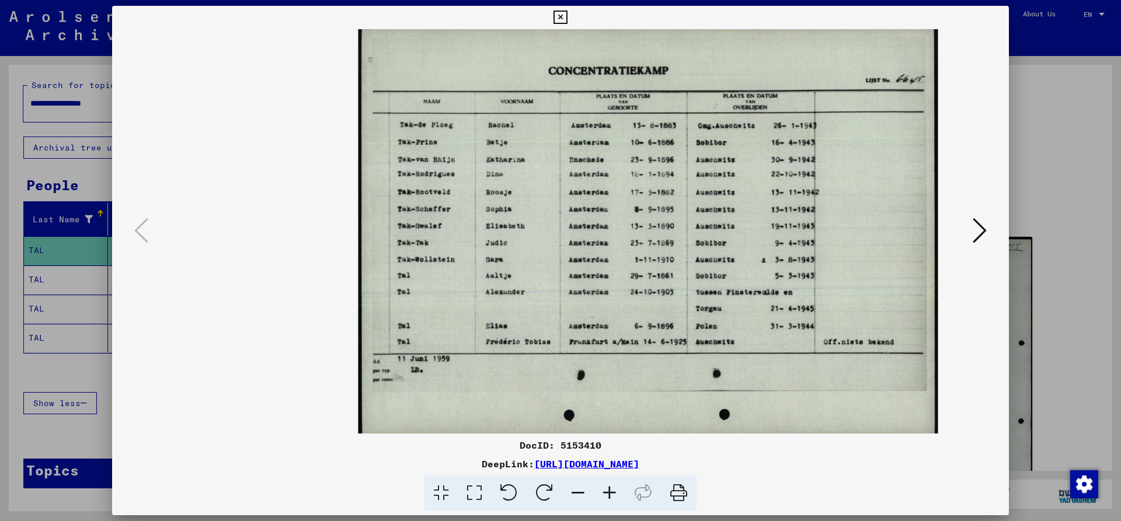
click at [601, 492] on icon at bounding box center [610, 494] width 32 height 36
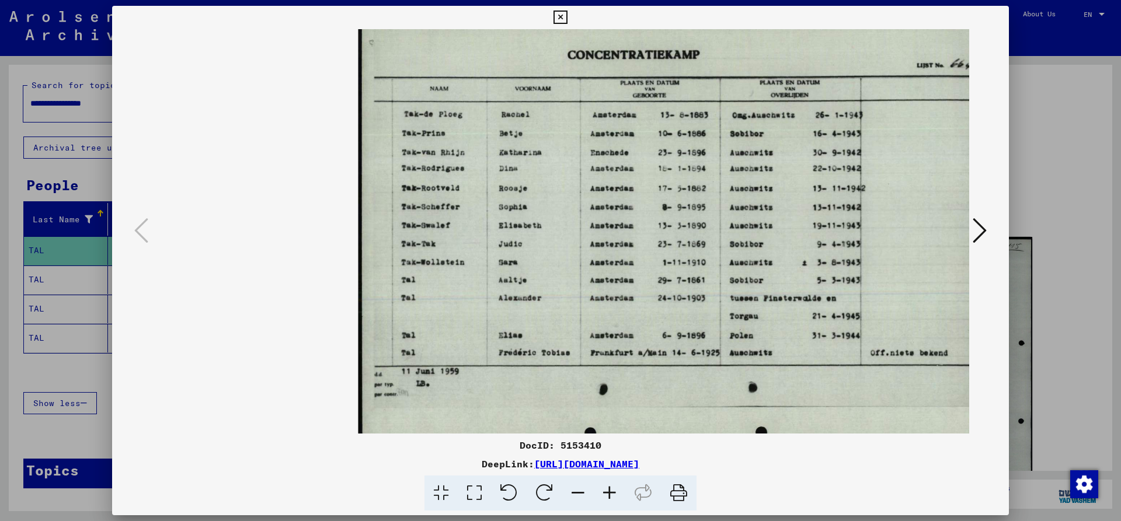
click at [567, 12] on icon at bounding box center [560, 18] width 13 height 14
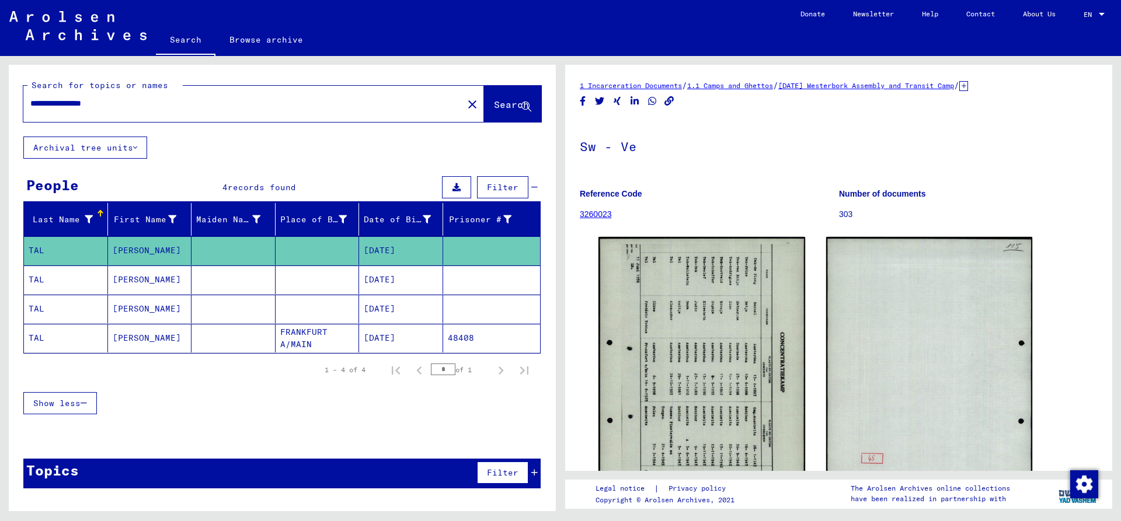
click at [54, 274] on mat-cell "TAL" at bounding box center [66, 280] width 84 height 29
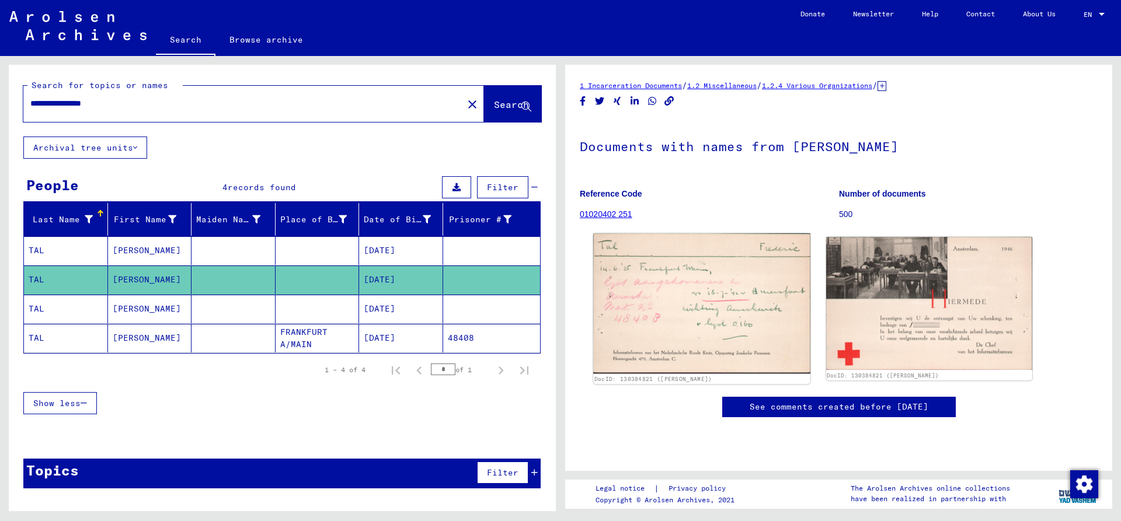
scroll to position [63, 0]
click at [665, 240] on img at bounding box center [701, 304] width 217 height 141
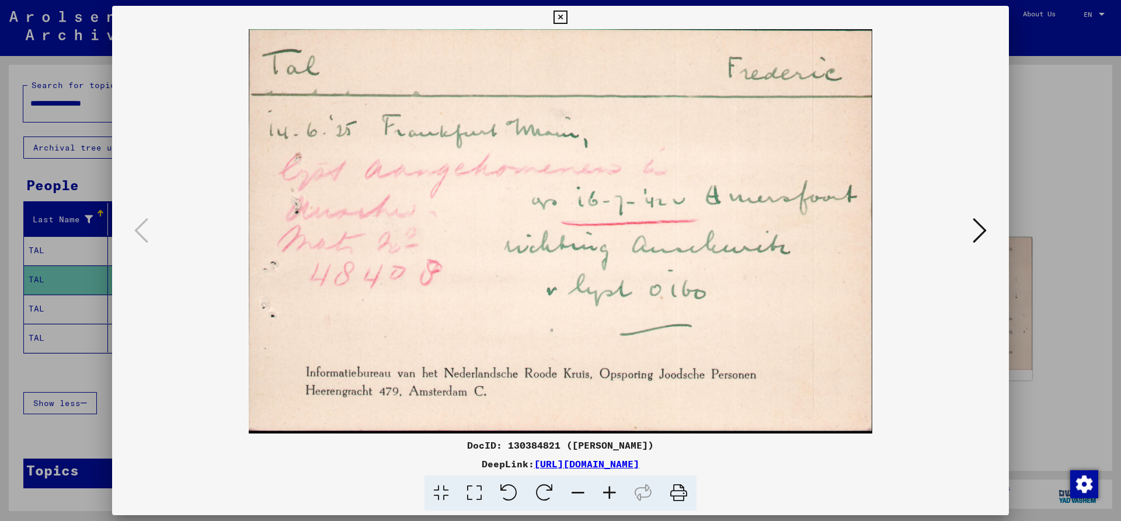
click at [567, 15] on icon at bounding box center [560, 18] width 13 height 14
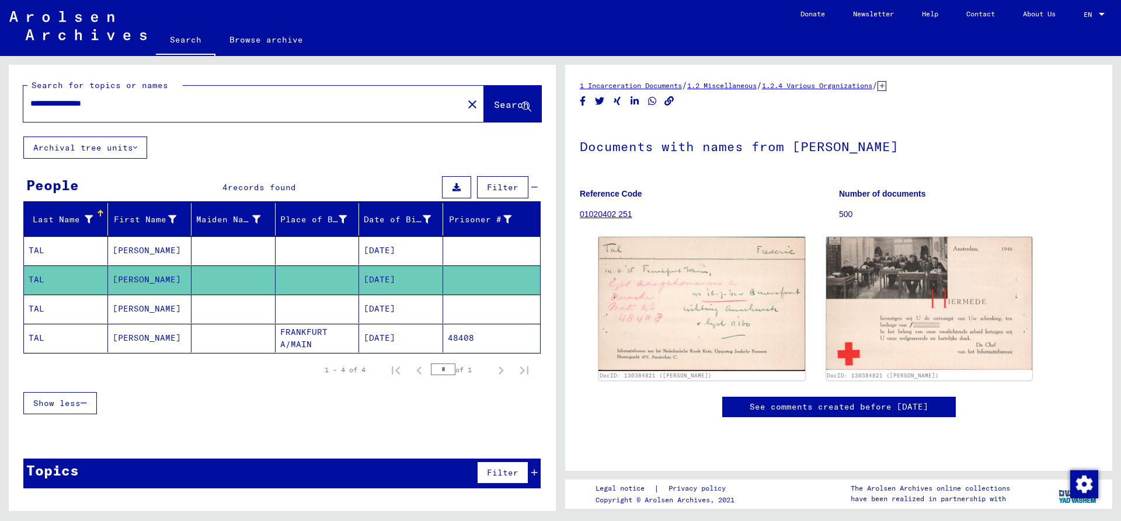
click at [65, 312] on mat-cell "TAL" at bounding box center [66, 309] width 84 height 29
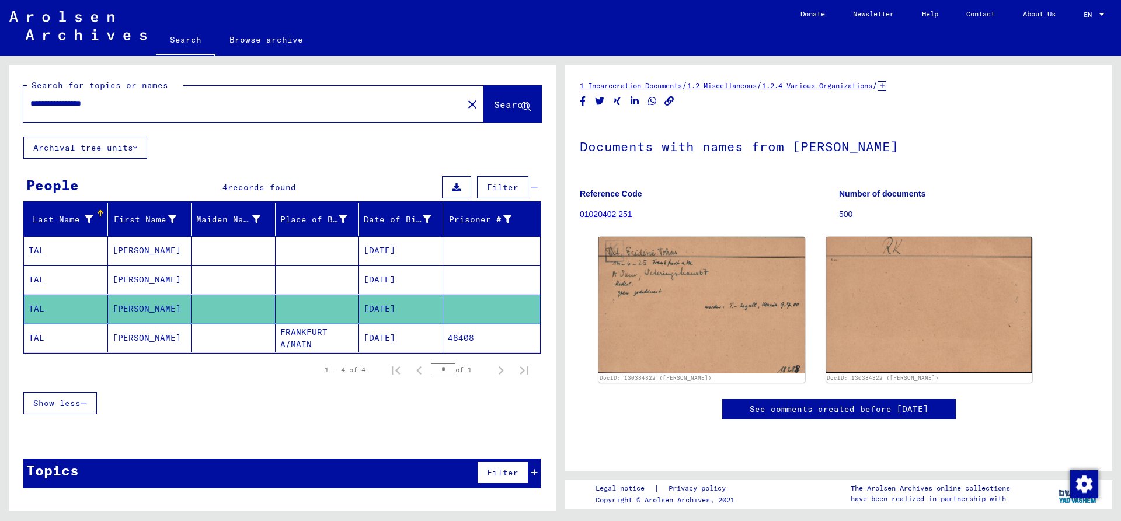
click at [41, 334] on mat-cell "TAL" at bounding box center [66, 338] width 84 height 29
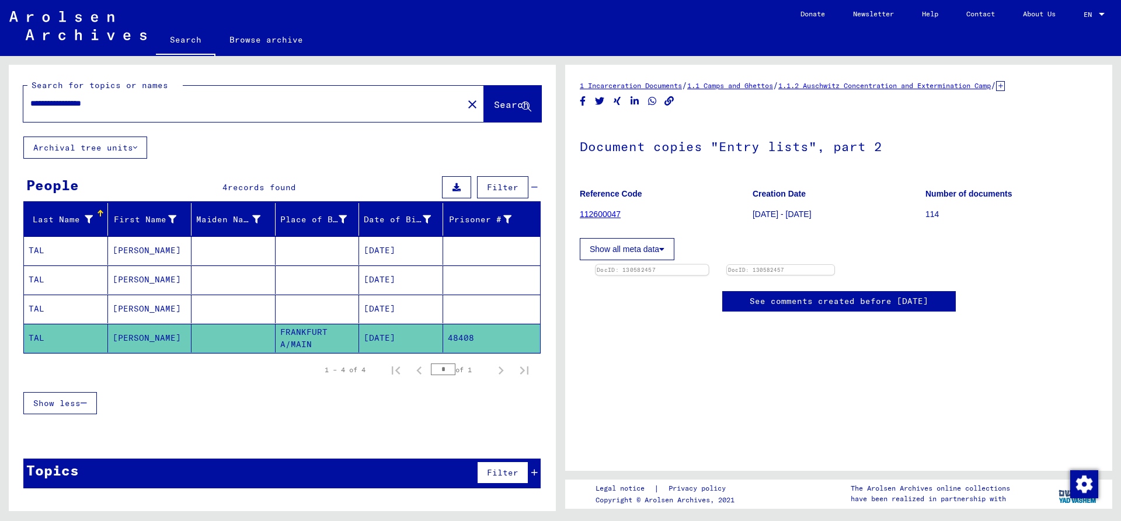
click at [669, 265] on img at bounding box center [652, 265] width 113 height 0
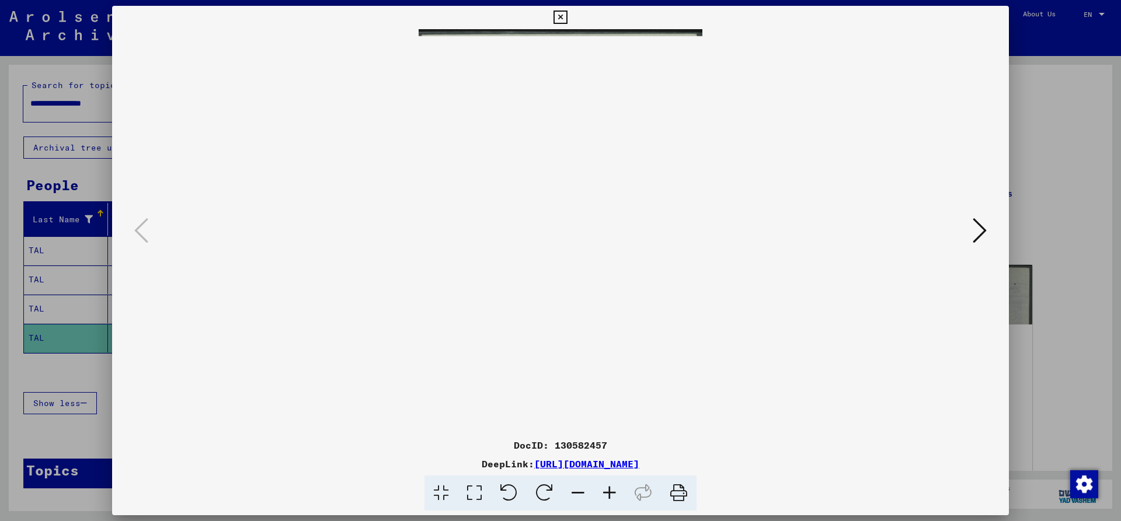
click at [600, 489] on icon at bounding box center [610, 494] width 32 height 36
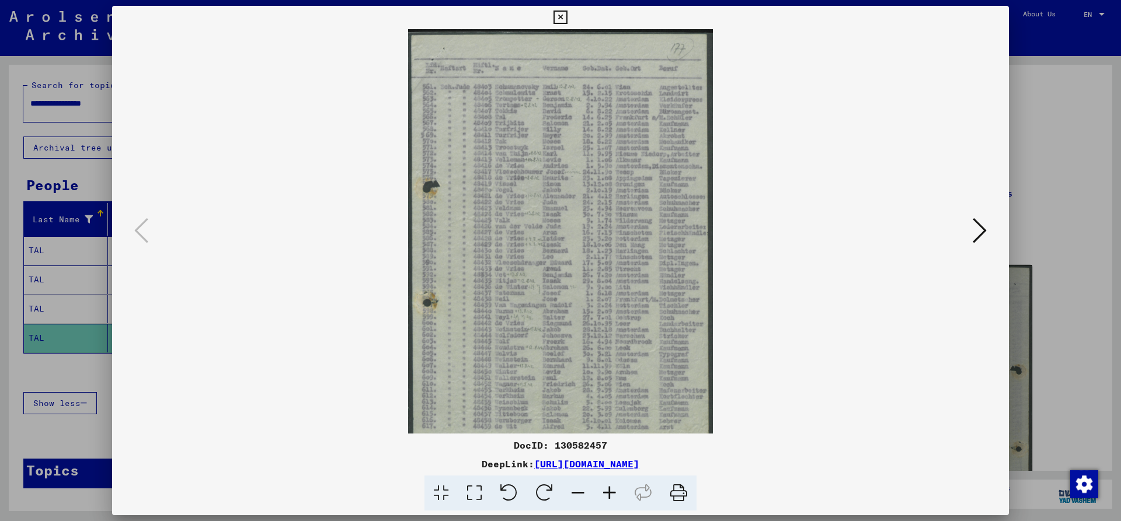
click at [600, 489] on icon at bounding box center [610, 494] width 32 height 36
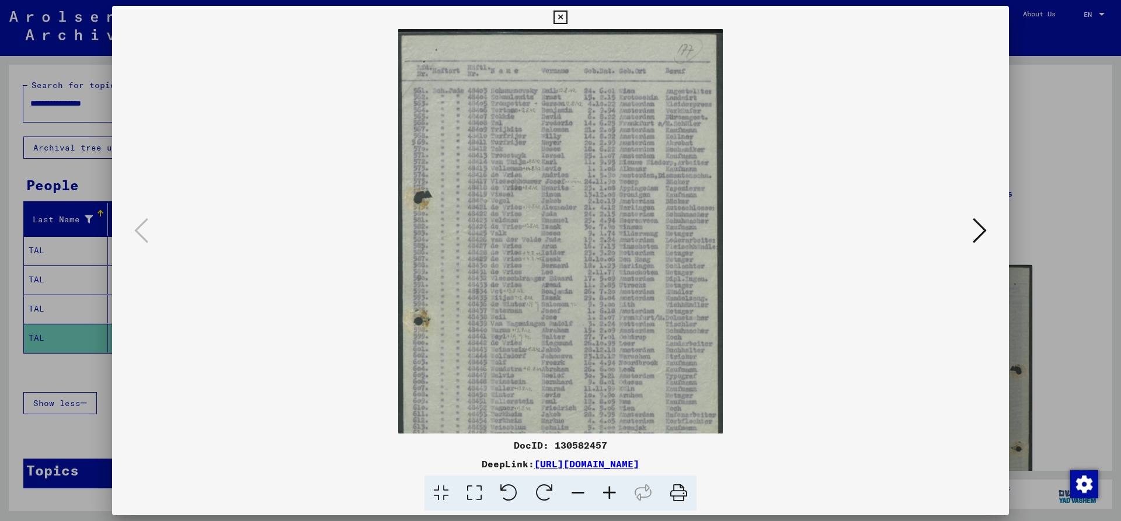
click at [600, 489] on icon at bounding box center [610, 494] width 32 height 36
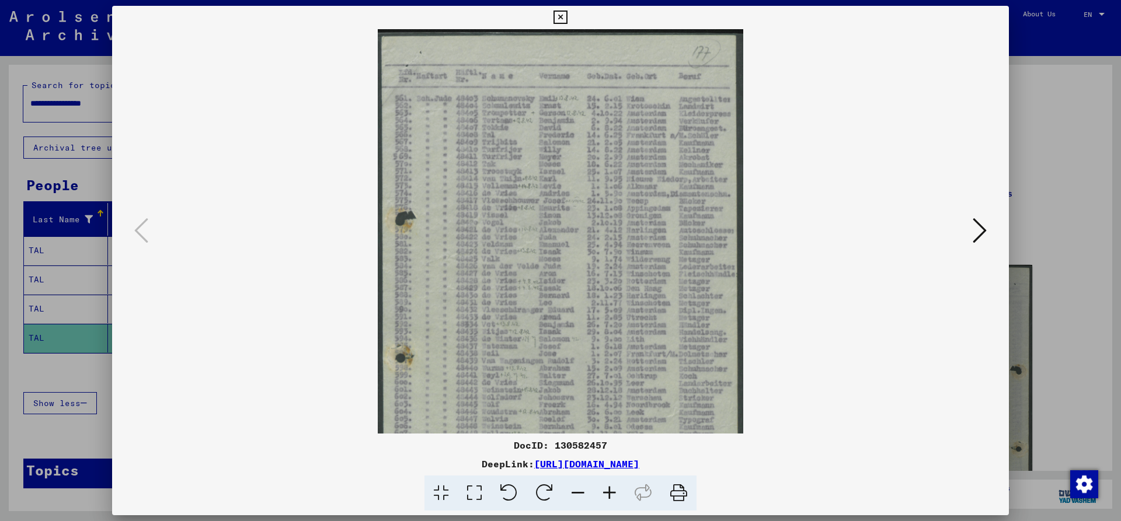
click at [600, 489] on icon at bounding box center [610, 494] width 32 height 36
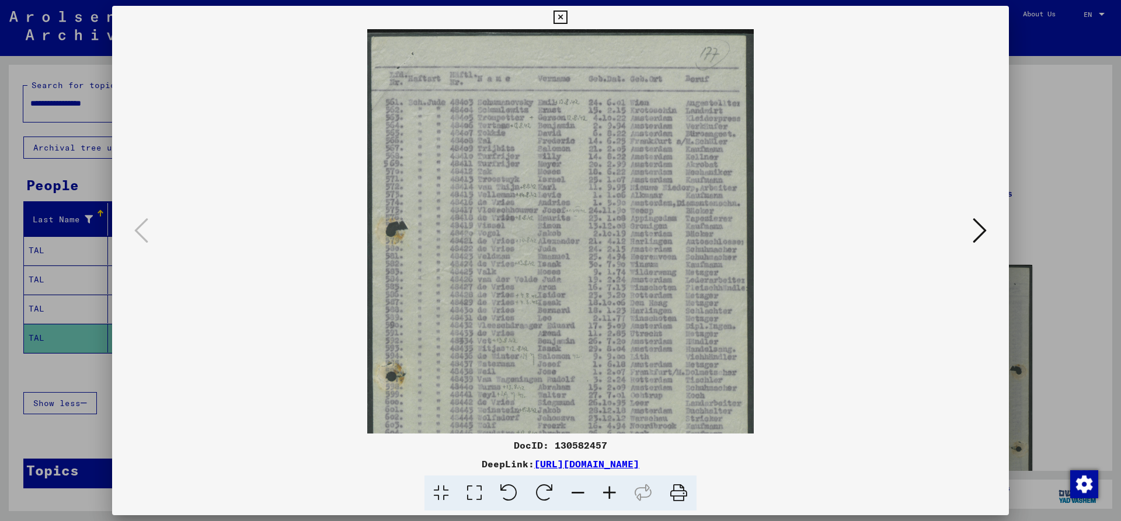
click at [600, 489] on icon at bounding box center [610, 494] width 32 height 36
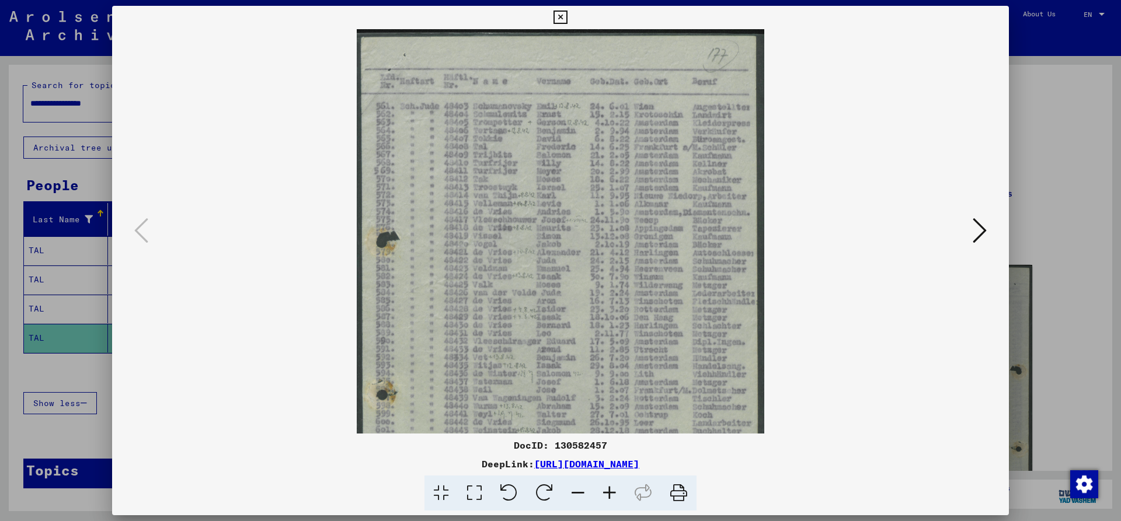
click at [600, 489] on icon at bounding box center [610, 494] width 32 height 36
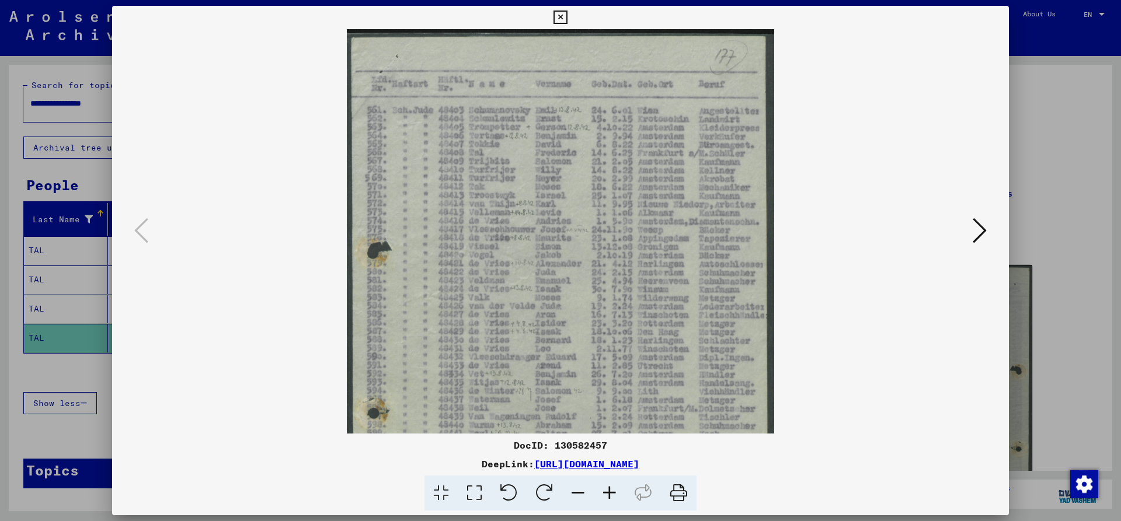
click at [567, 19] on icon at bounding box center [560, 18] width 13 height 14
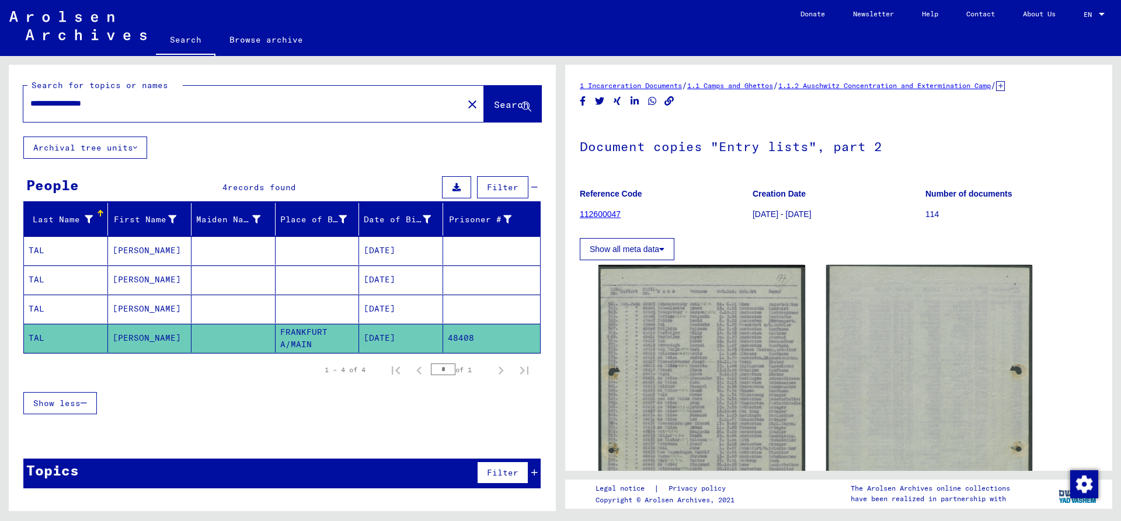
drag, startPoint x: 91, startPoint y: 104, endPoint x: -190, endPoint y: 126, distance: 282.4
click at [30, 110] on input "**********" at bounding box center [243, 104] width 426 height 12
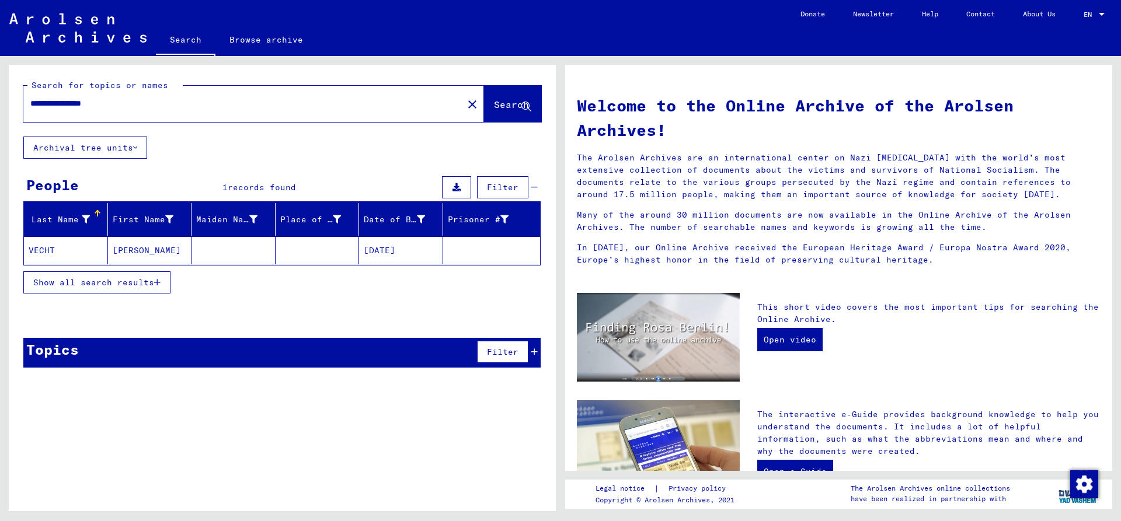
click at [57, 243] on mat-cell "VECHT" at bounding box center [66, 251] width 84 height 28
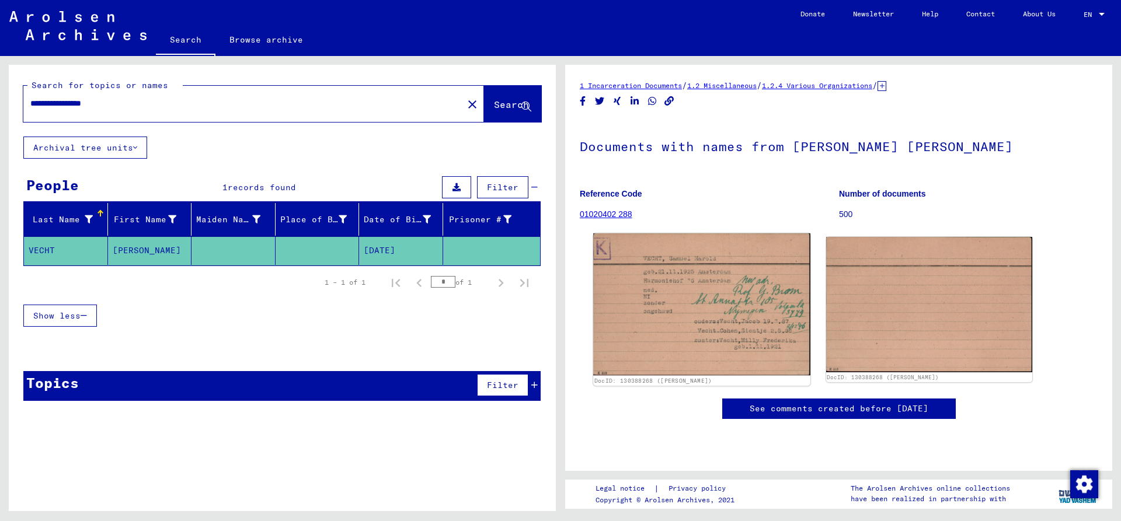
click at [680, 289] on img at bounding box center [701, 305] width 217 height 142
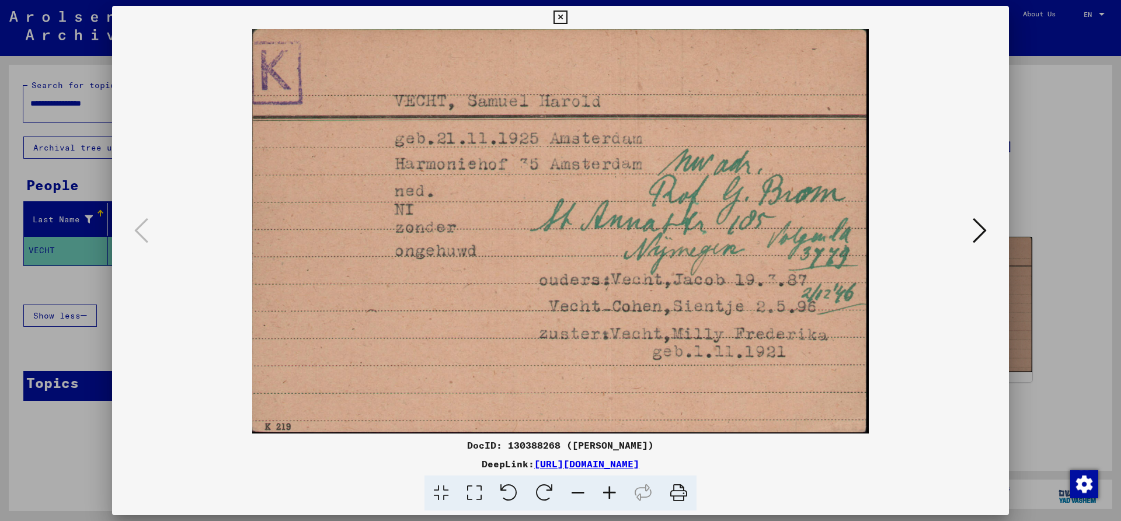
click at [567, 18] on icon at bounding box center [560, 18] width 13 height 14
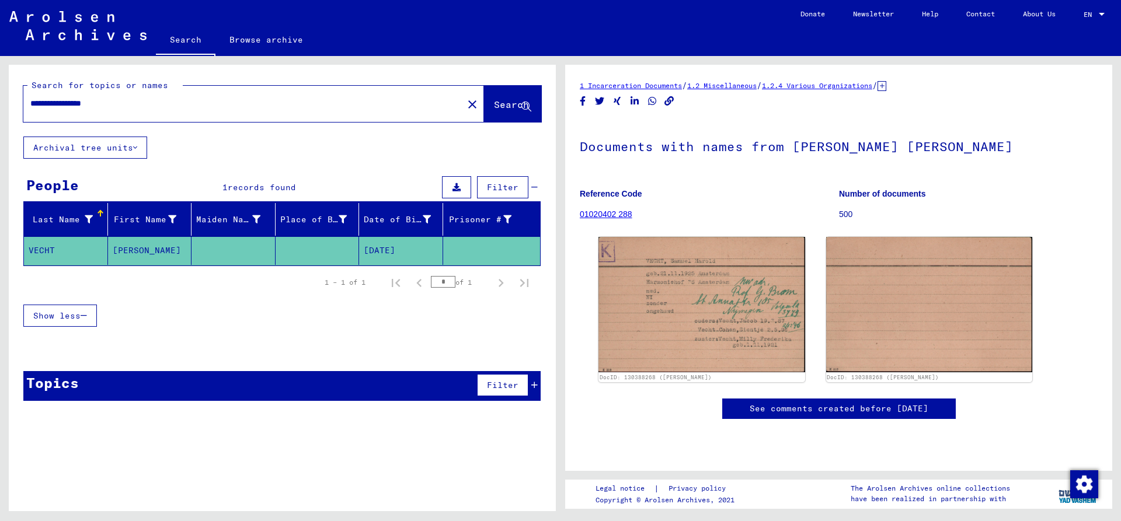
drag, startPoint x: 90, startPoint y: 103, endPoint x: -63, endPoint y: 104, distance: 153.0
click at [30, 104] on input "**********" at bounding box center [243, 104] width 426 height 12
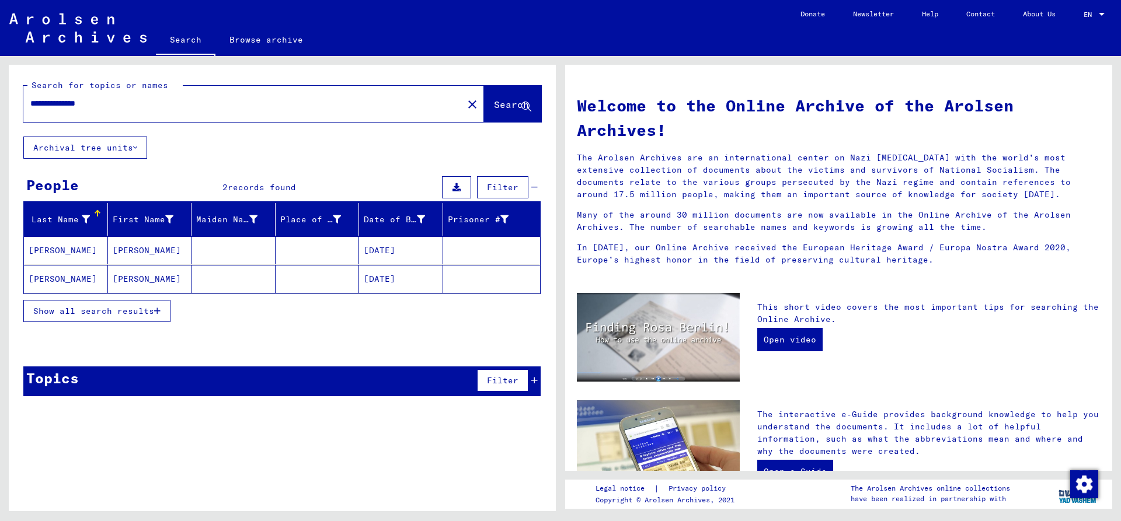
click at [75, 283] on mat-cell "[PERSON_NAME]" at bounding box center [66, 279] width 84 height 28
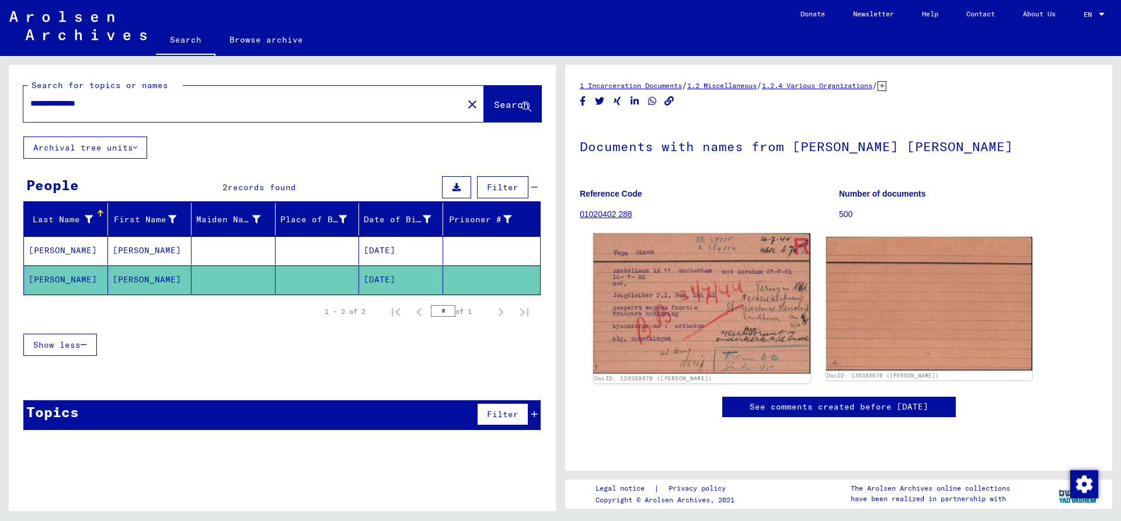
click at [688, 291] on img at bounding box center [701, 304] width 217 height 140
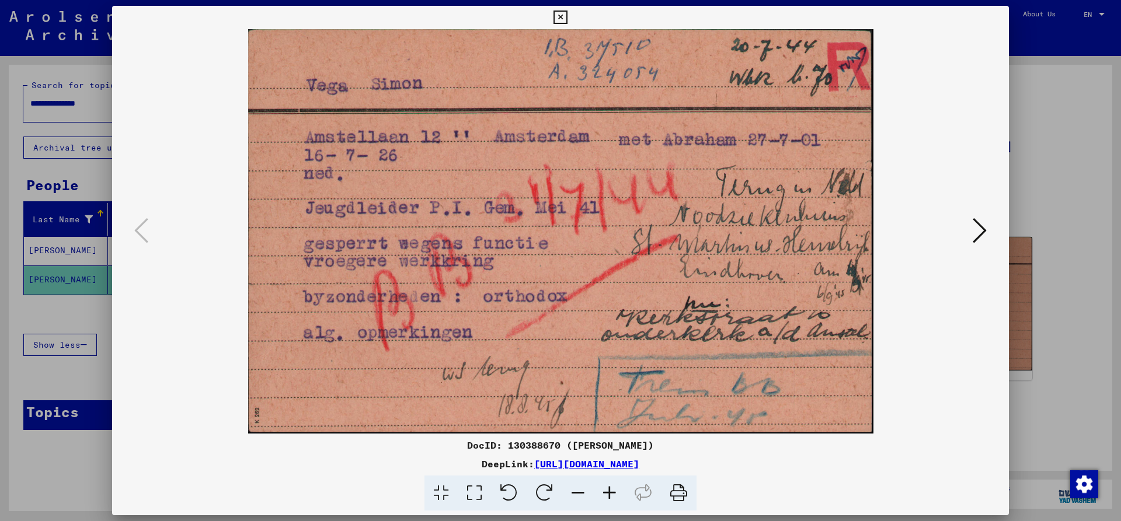
click at [567, 18] on icon at bounding box center [560, 18] width 13 height 14
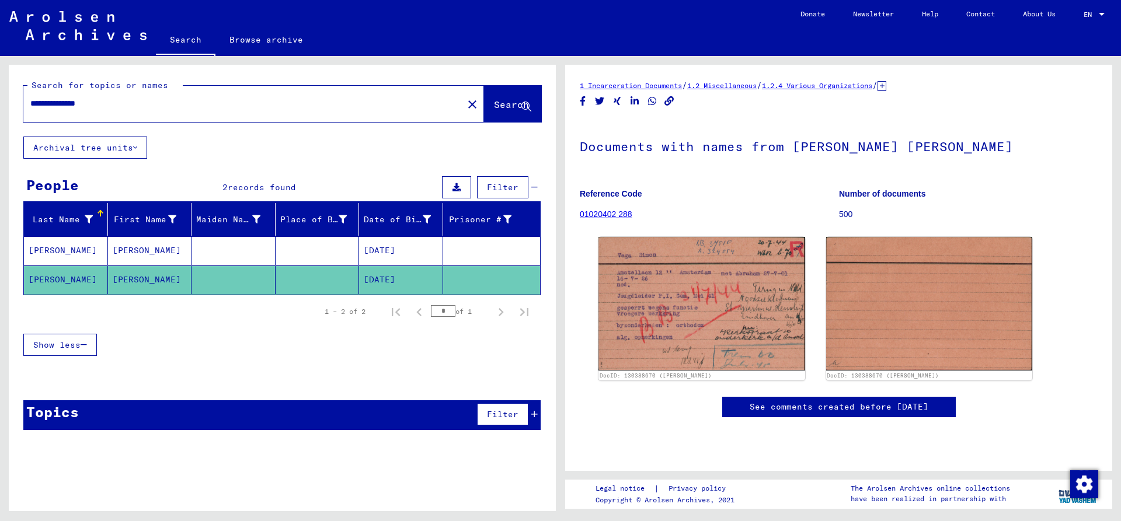
click at [70, 248] on mat-cell "[PERSON_NAME]" at bounding box center [66, 251] width 84 height 29
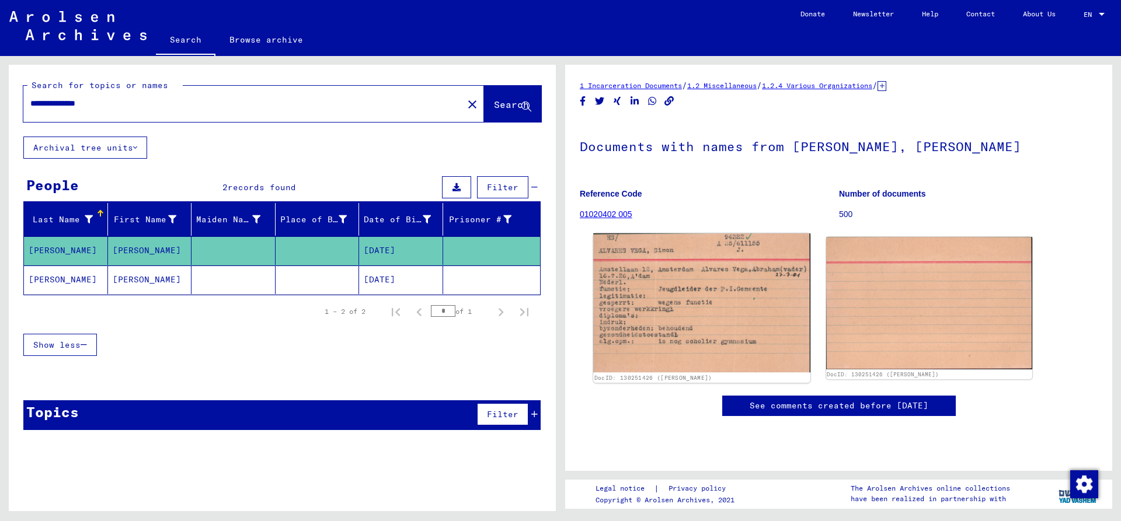
click at [700, 305] on img at bounding box center [701, 303] width 217 height 139
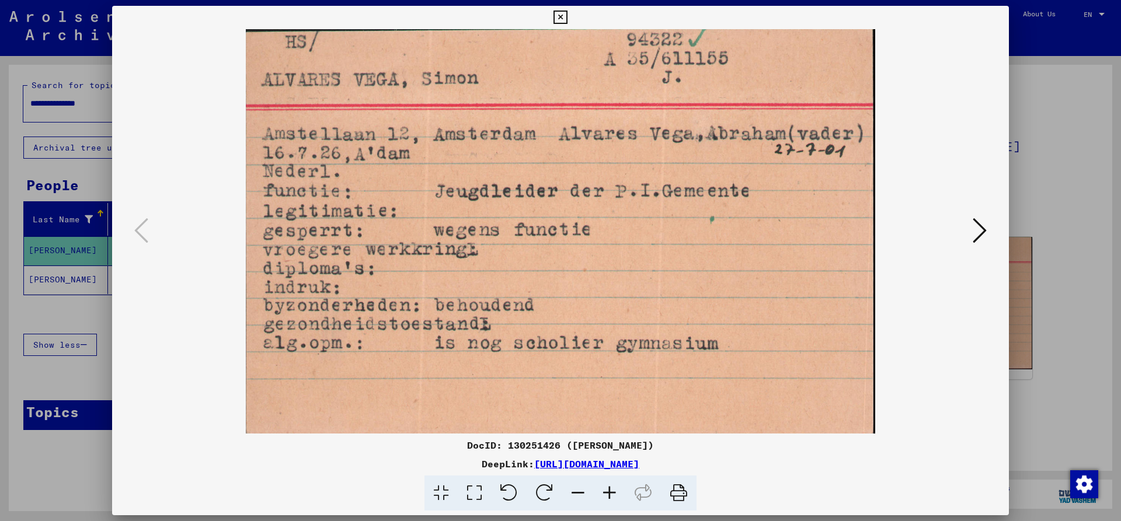
click at [567, 16] on icon at bounding box center [560, 18] width 13 height 14
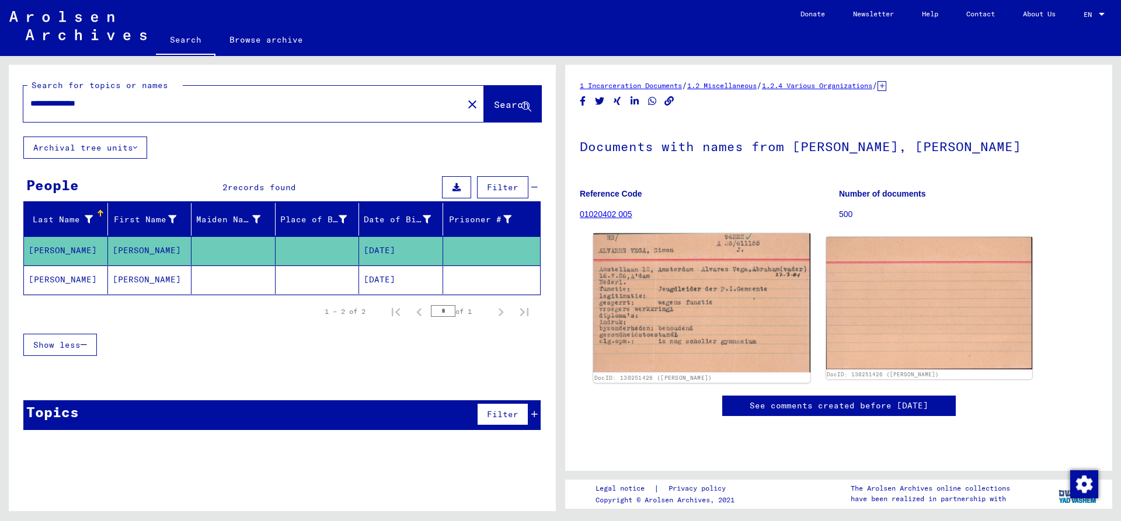
click at [740, 290] on img at bounding box center [701, 303] width 217 height 139
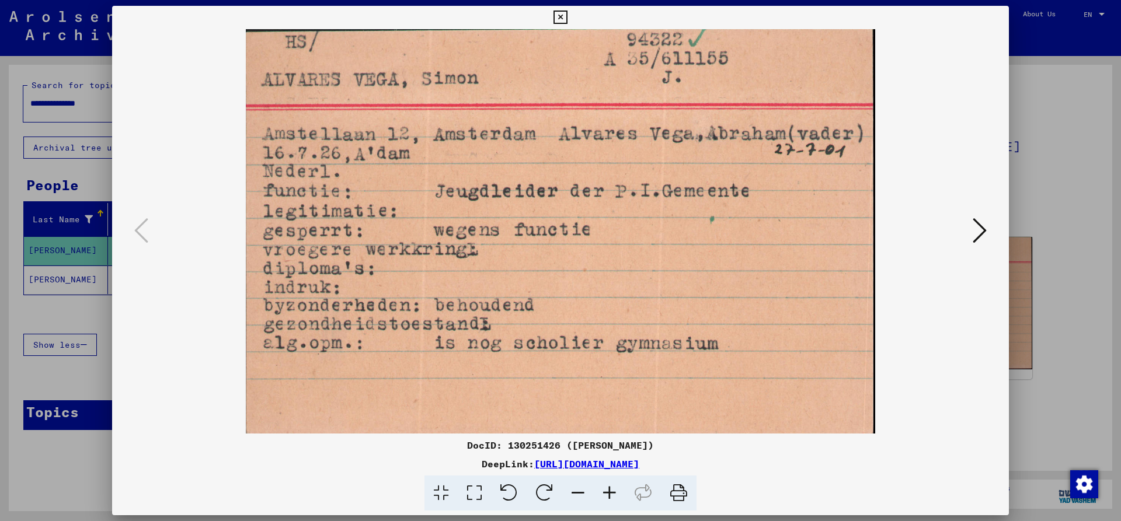
click at [567, 16] on icon at bounding box center [560, 18] width 13 height 14
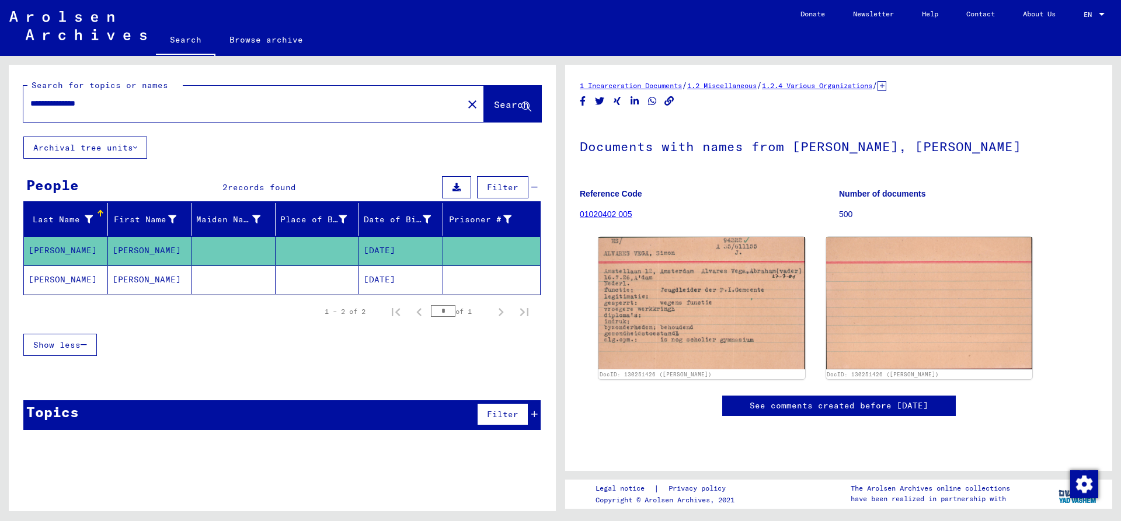
drag, startPoint x: 81, startPoint y: 100, endPoint x: -16, endPoint y: 102, distance: 96.9
click at [30, 102] on input "**********" at bounding box center [243, 104] width 426 height 12
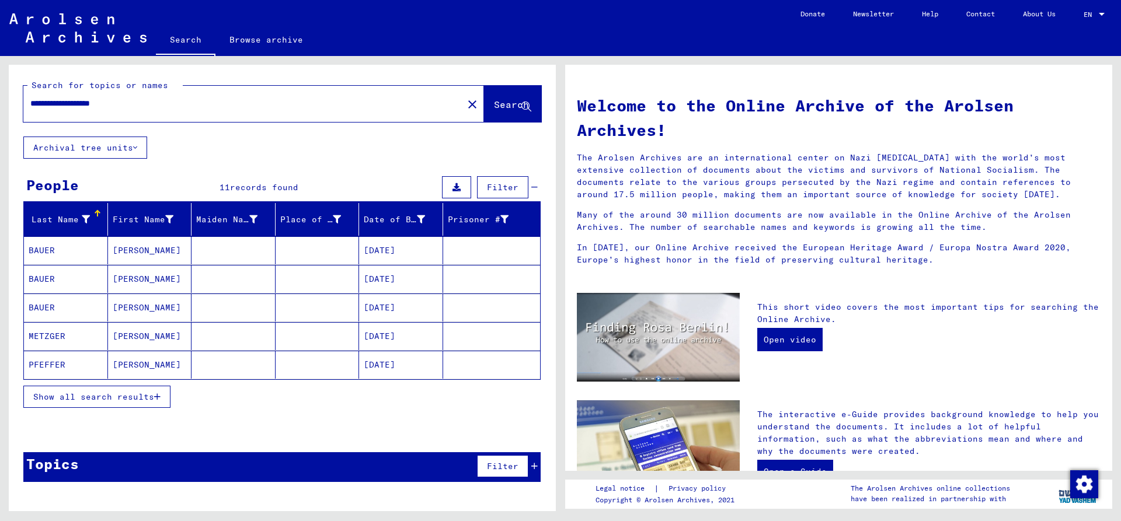
click at [65, 398] on span "Show all search results" at bounding box center [93, 397] width 121 height 11
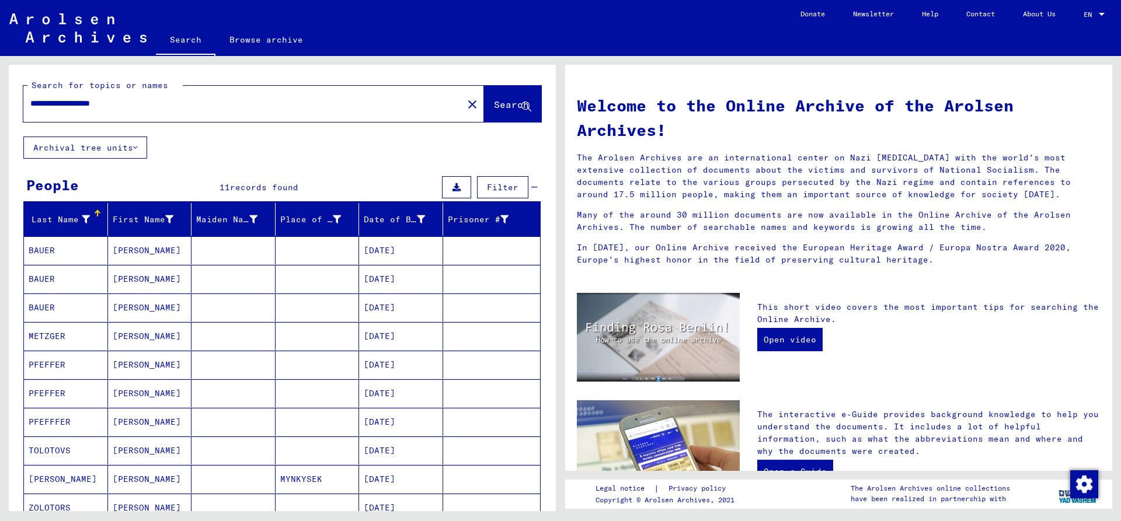
drag, startPoint x: 106, startPoint y: 98, endPoint x: -37, endPoint y: 107, distance: 143.3
click at [30, 107] on input "**********" at bounding box center [239, 104] width 419 height 12
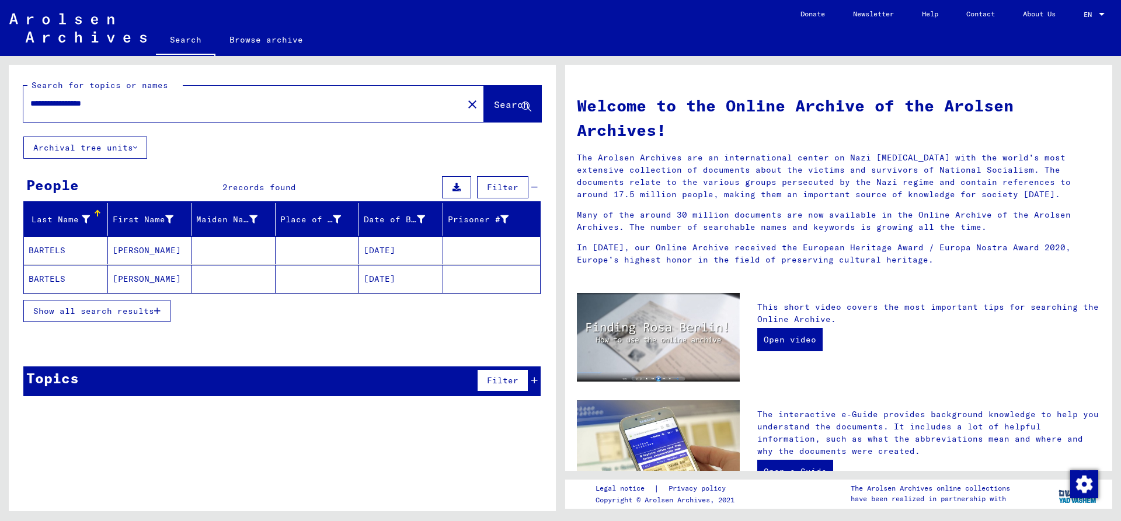
click at [59, 253] on mat-cell "BARTELS" at bounding box center [66, 251] width 84 height 28
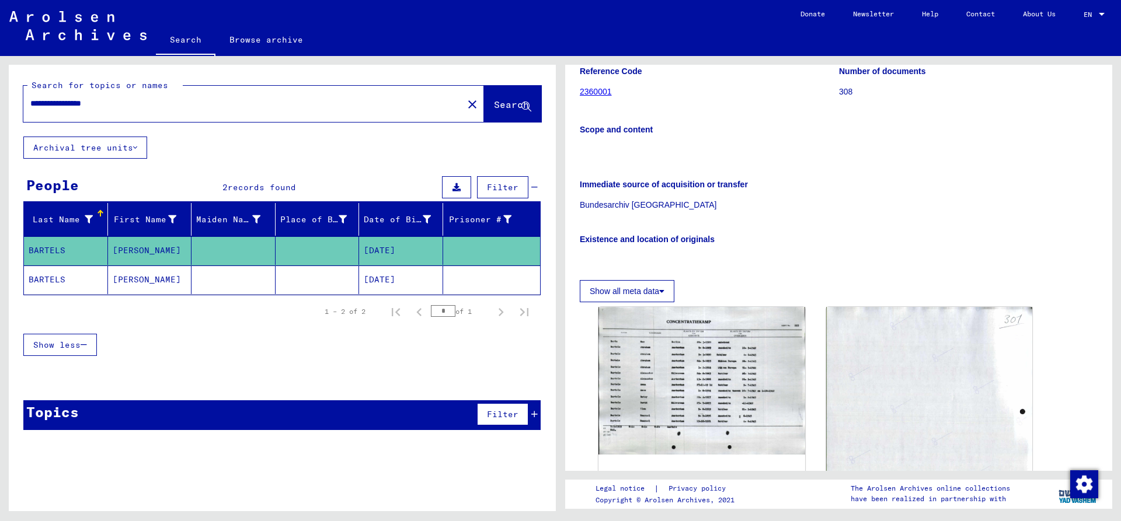
scroll to position [126, 0]
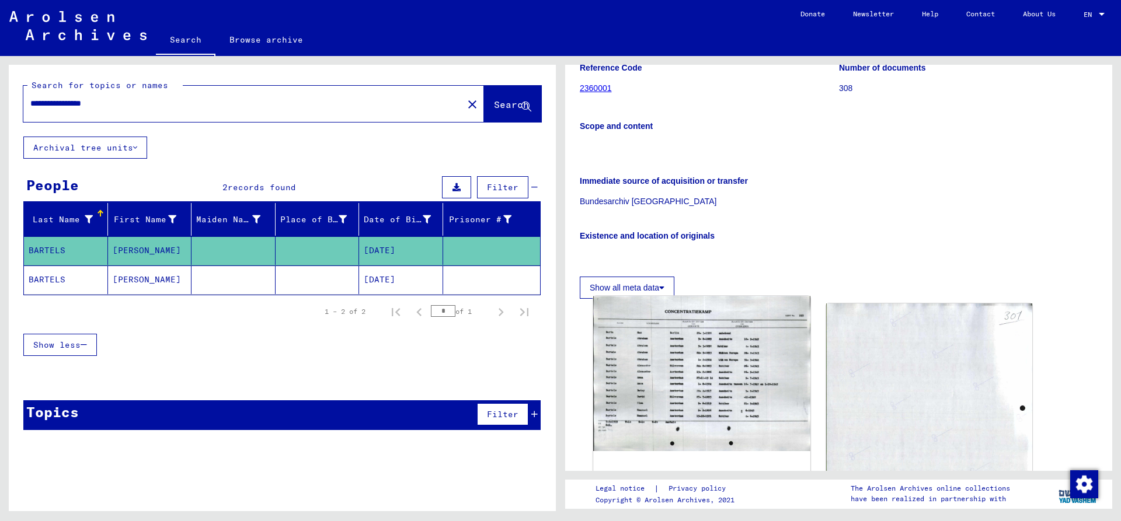
click at [700, 378] on img at bounding box center [701, 374] width 217 height 155
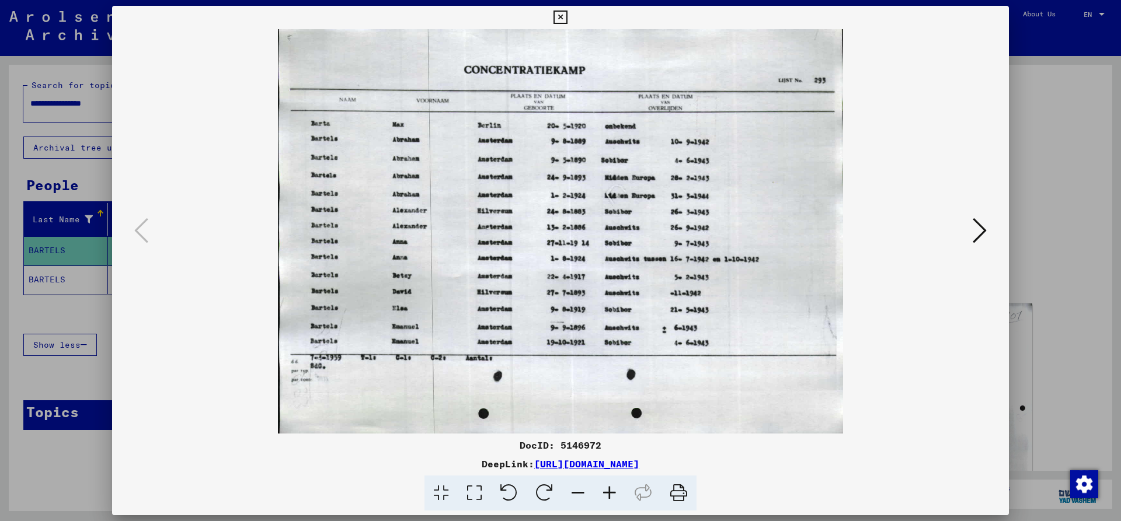
click at [606, 490] on icon at bounding box center [610, 494] width 32 height 36
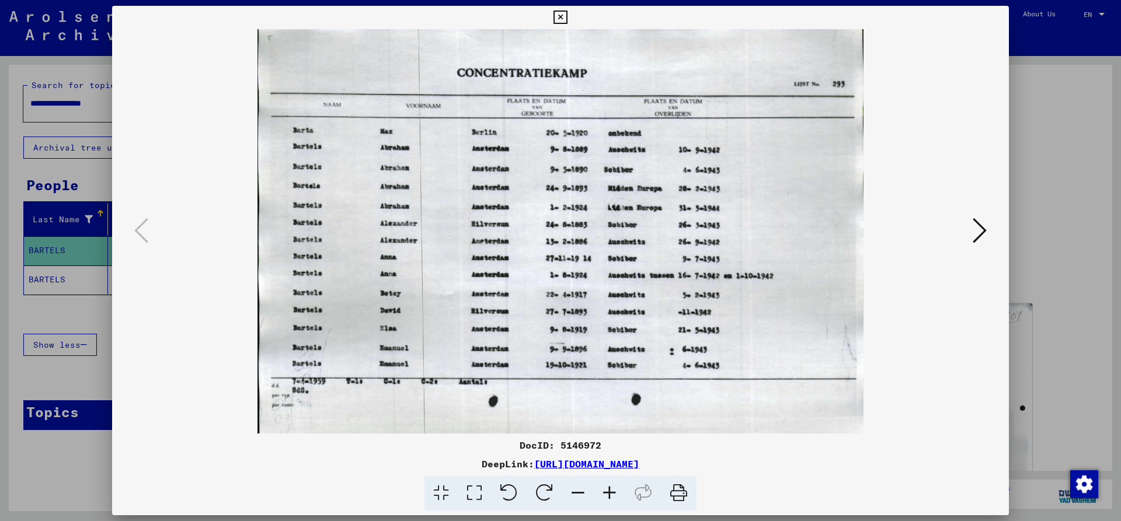
click at [606, 490] on icon at bounding box center [610, 494] width 32 height 36
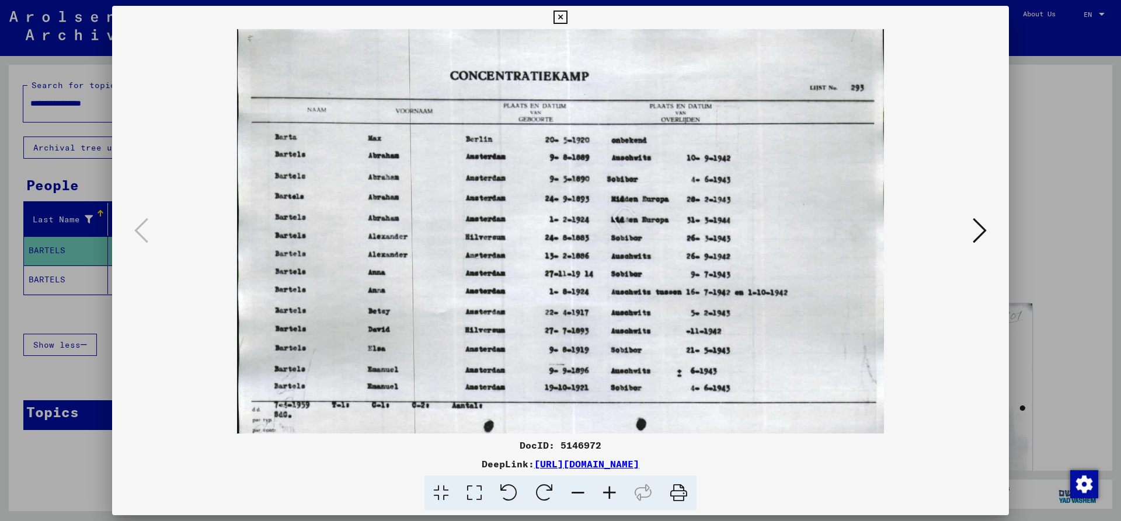
click at [606, 490] on icon at bounding box center [610, 494] width 32 height 36
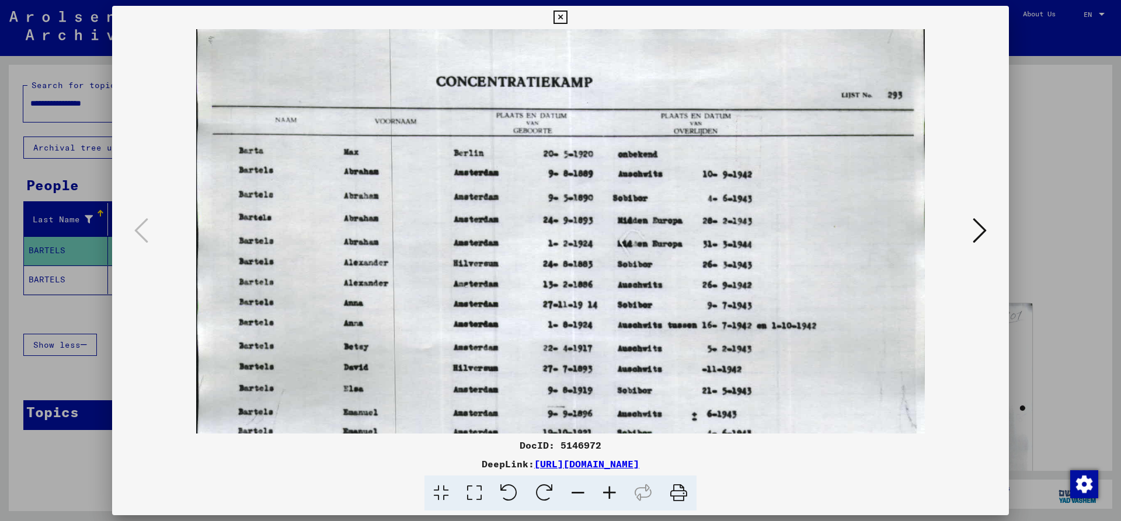
click at [567, 20] on icon at bounding box center [560, 18] width 13 height 14
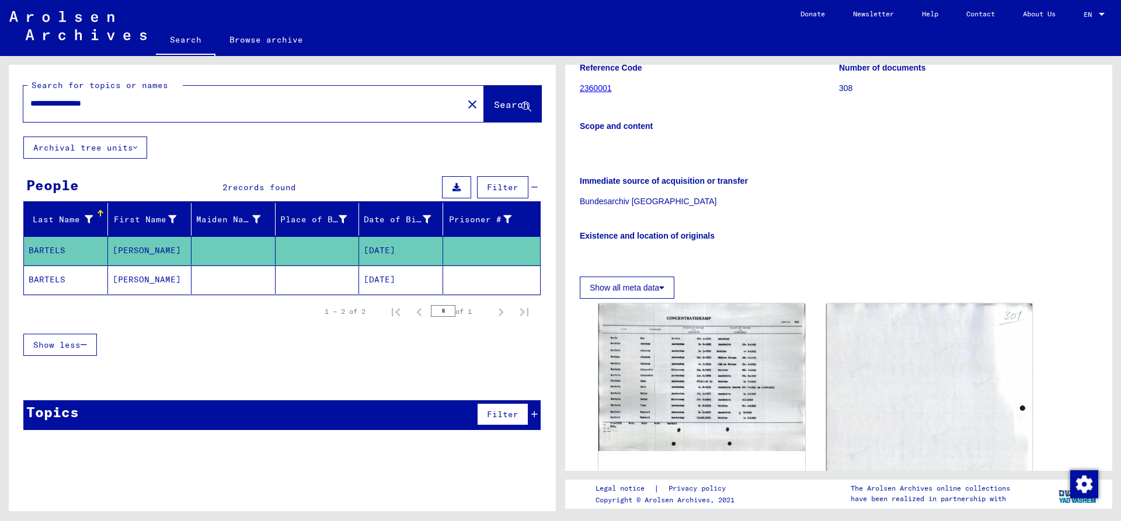
click at [57, 280] on mat-cell "BARTELS" at bounding box center [66, 280] width 84 height 29
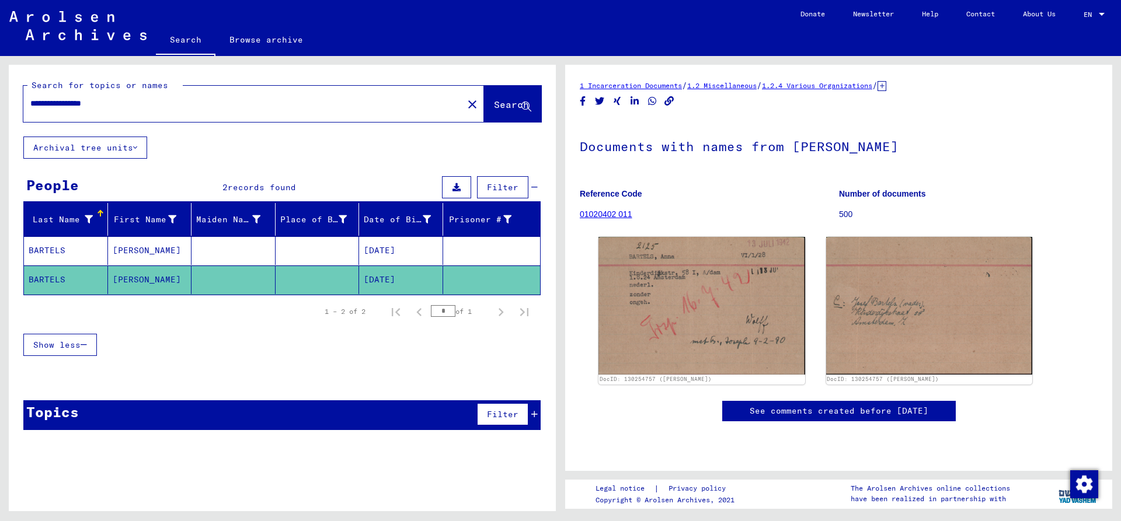
drag, startPoint x: 91, startPoint y: 102, endPoint x: -44, endPoint y: 106, distance: 135.6
click at [30, 106] on input "**********" at bounding box center [243, 104] width 426 height 12
click at [55, 105] on input "**********" at bounding box center [243, 104] width 426 height 12
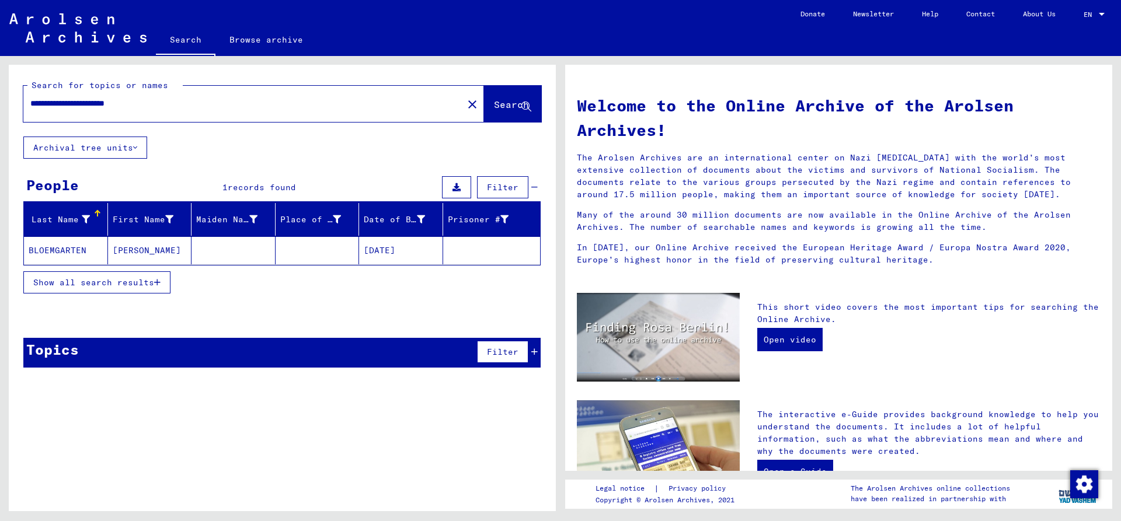
click at [69, 255] on mat-cell "BLOEMGARTEN" at bounding box center [66, 251] width 84 height 28
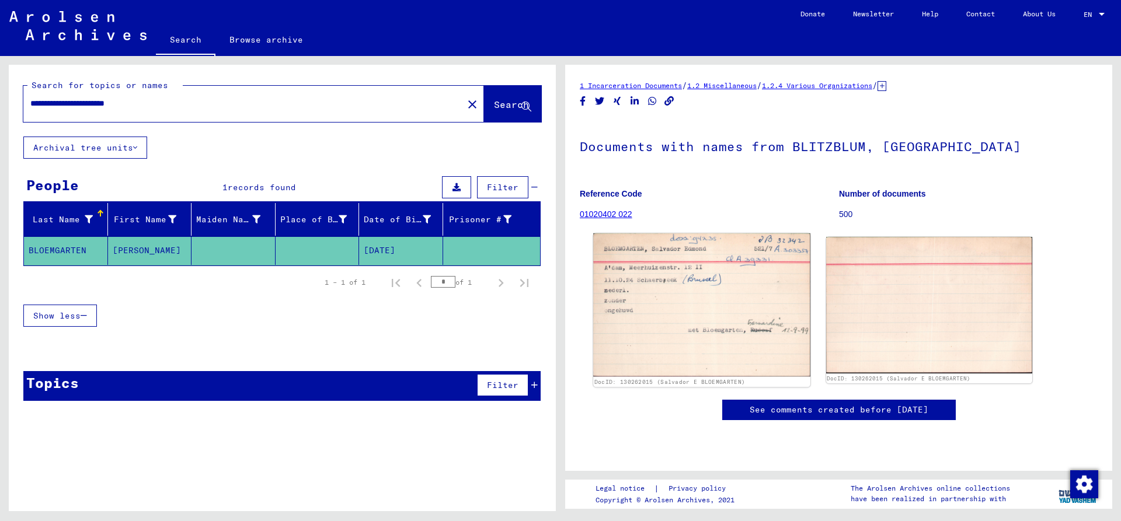
click at [698, 297] on img at bounding box center [701, 306] width 217 height 144
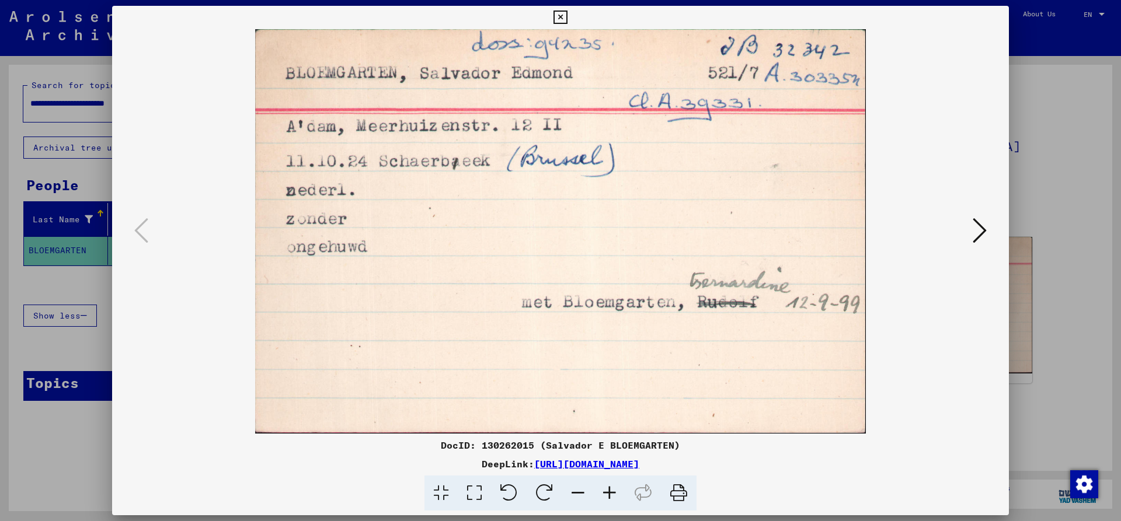
click at [567, 15] on icon at bounding box center [560, 18] width 13 height 14
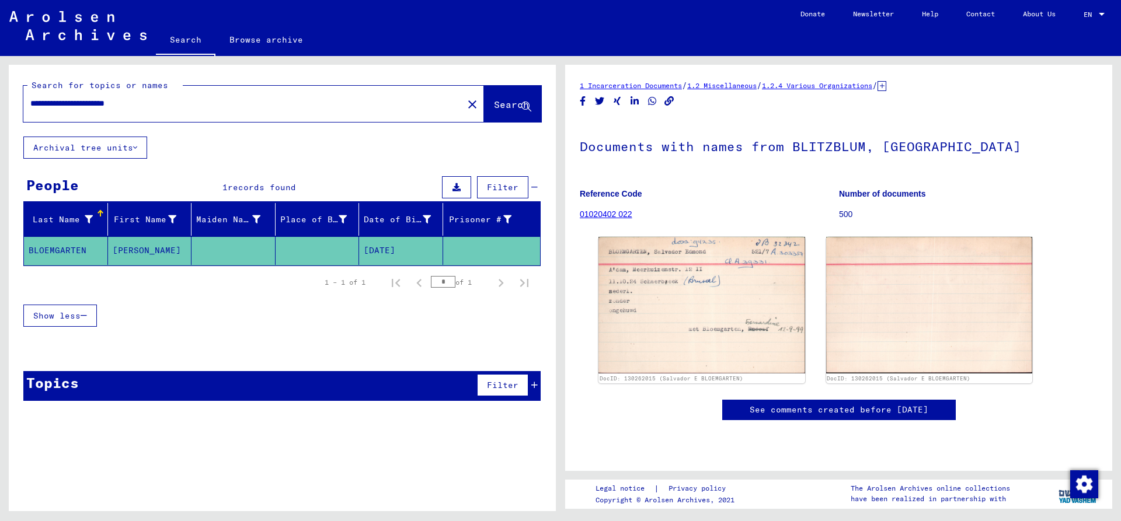
drag, startPoint x: 130, startPoint y: 103, endPoint x: -131, endPoint y: 103, distance: 260.5
click at [30, 103] on input "**********" at bounding box center [243, 104] width 426 height 12
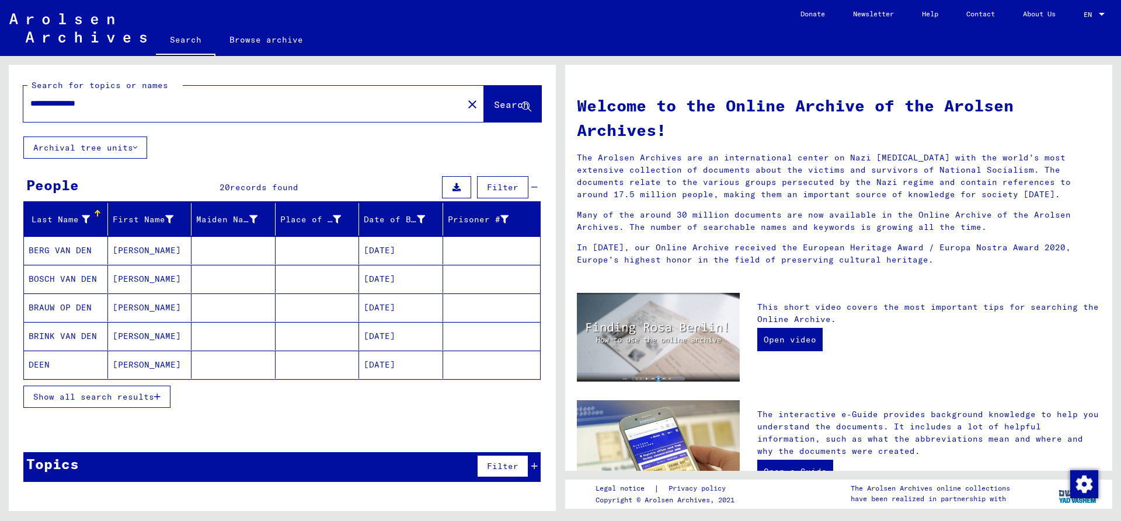
click at [51, 364] on mat-cell "DEEN" at bounding box center [66, 365] width 84 height 28
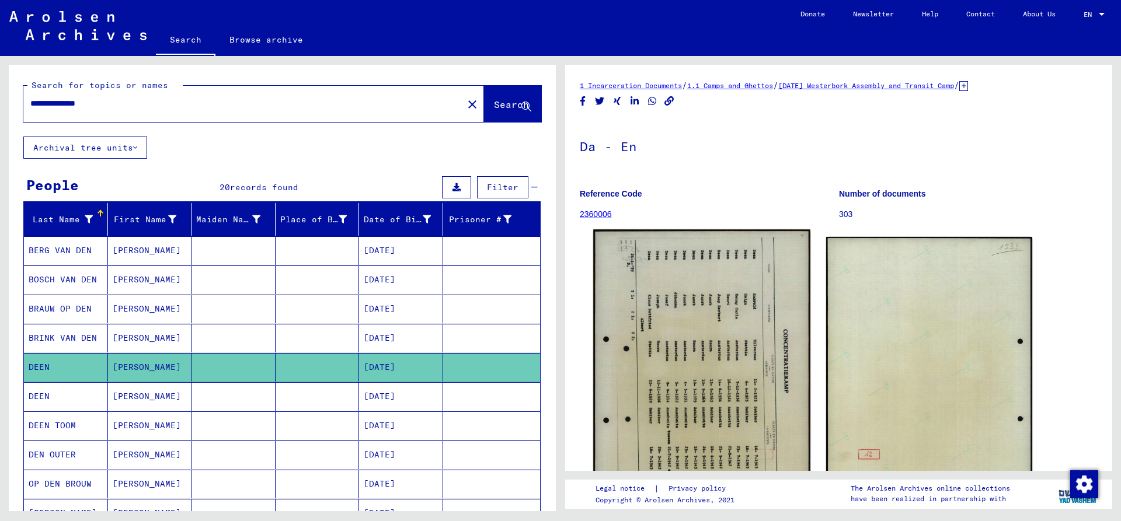
click at [729, 377] on img at bounding box center [701, 381] width 217 height 303
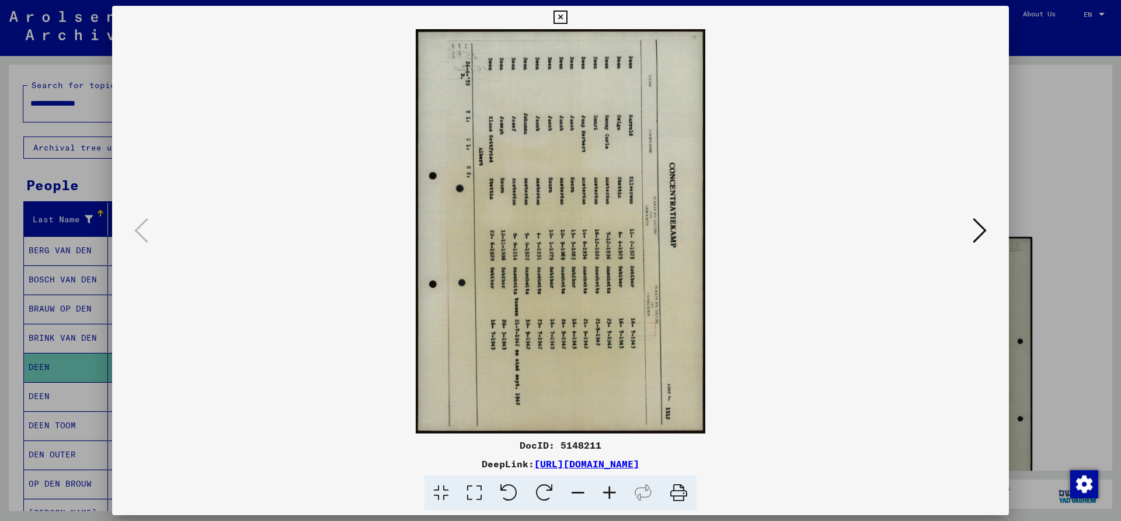
click at [509, 494] on icon at bounding box center [509, 494] width 36 height 36
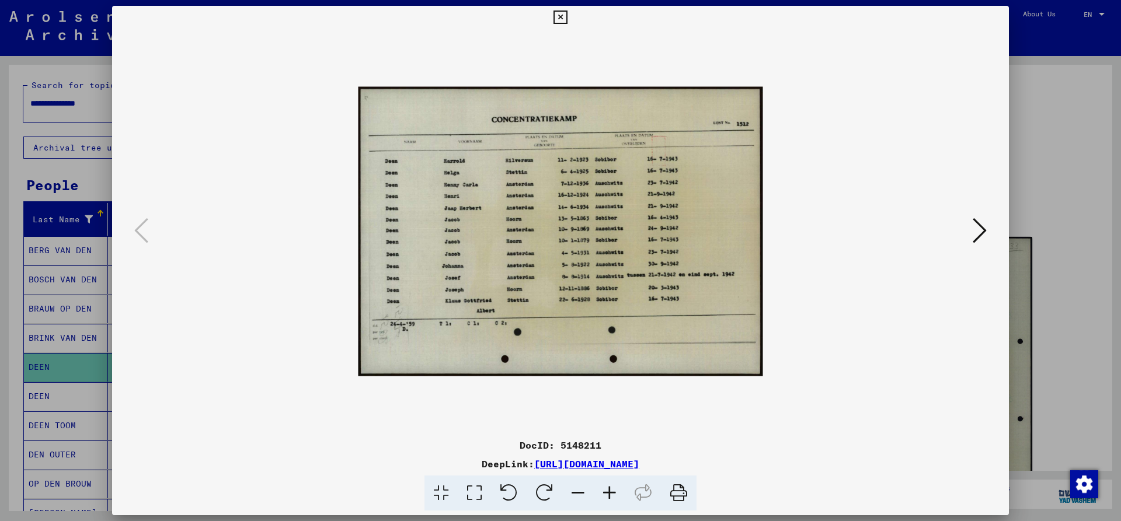
click at [609, 493] on icon at bounding box center [610, 494] width 32 height 36
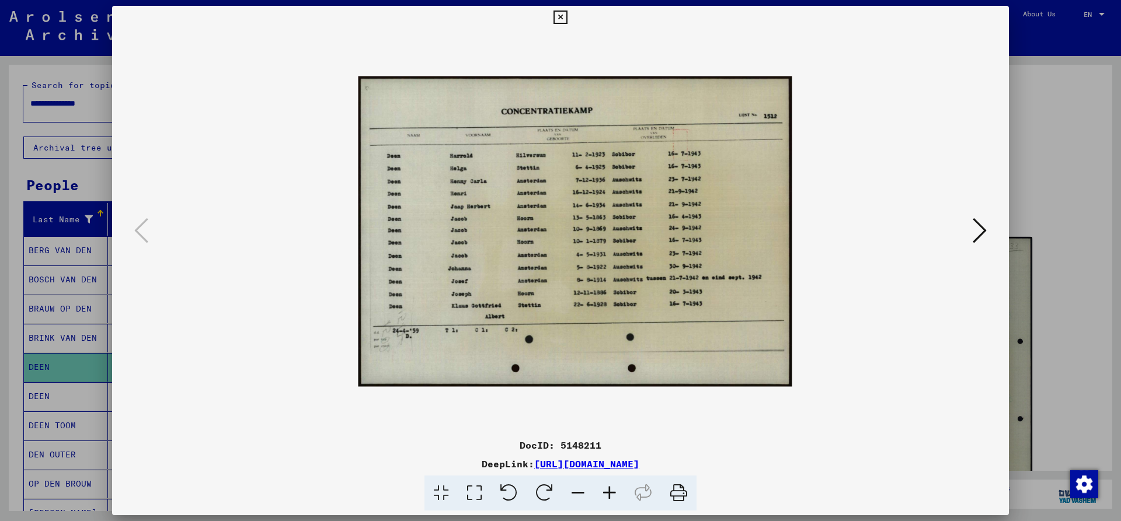
click at [609, 493] on icon at bounding box center [610, 494] width 32 height 36
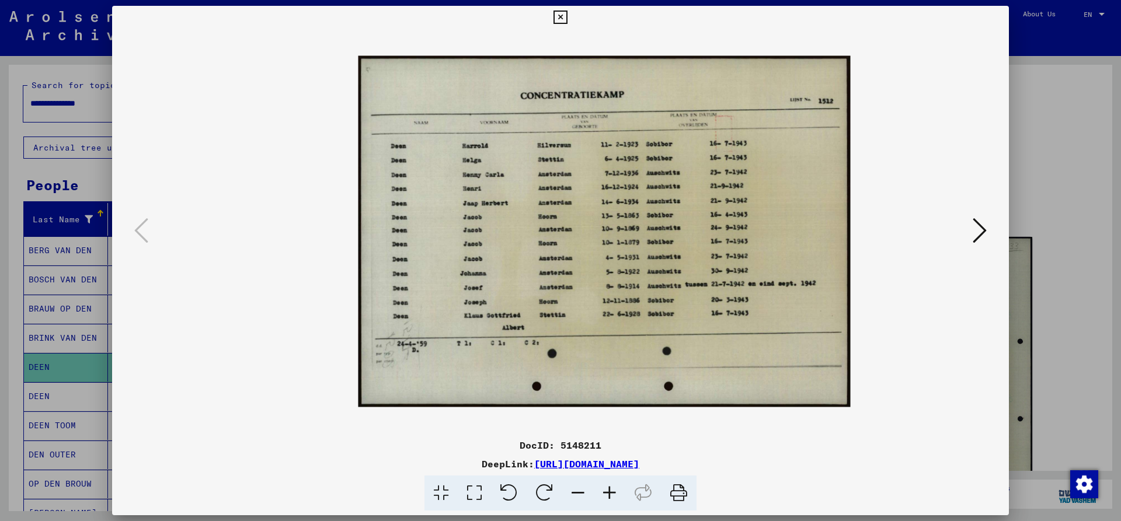
click at [609, 493] on icon at bounding box center [610, 494] width 32 height 36
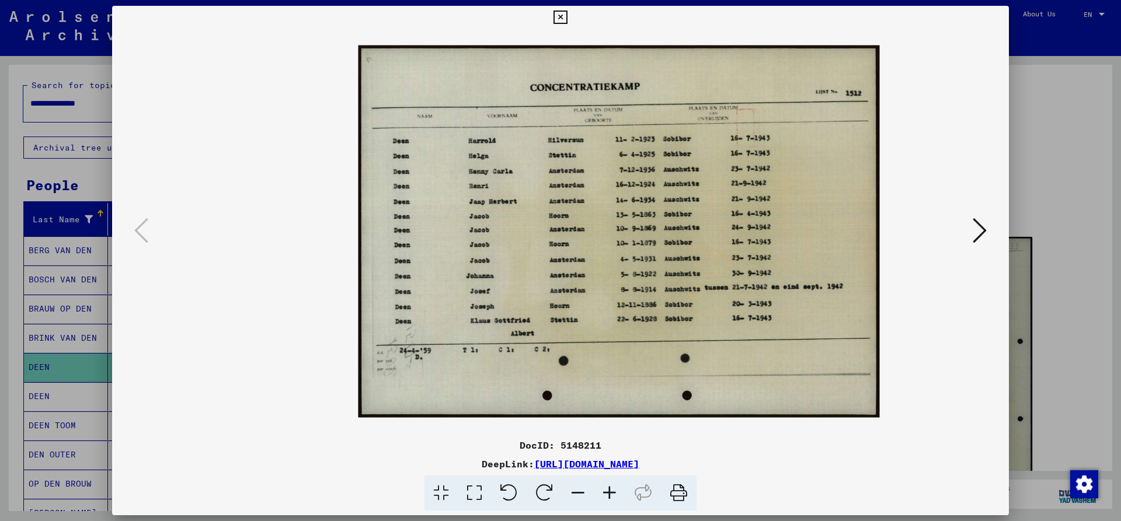
click at [609, 493] on icon at bounding box center [610, 494] width 32 height 36
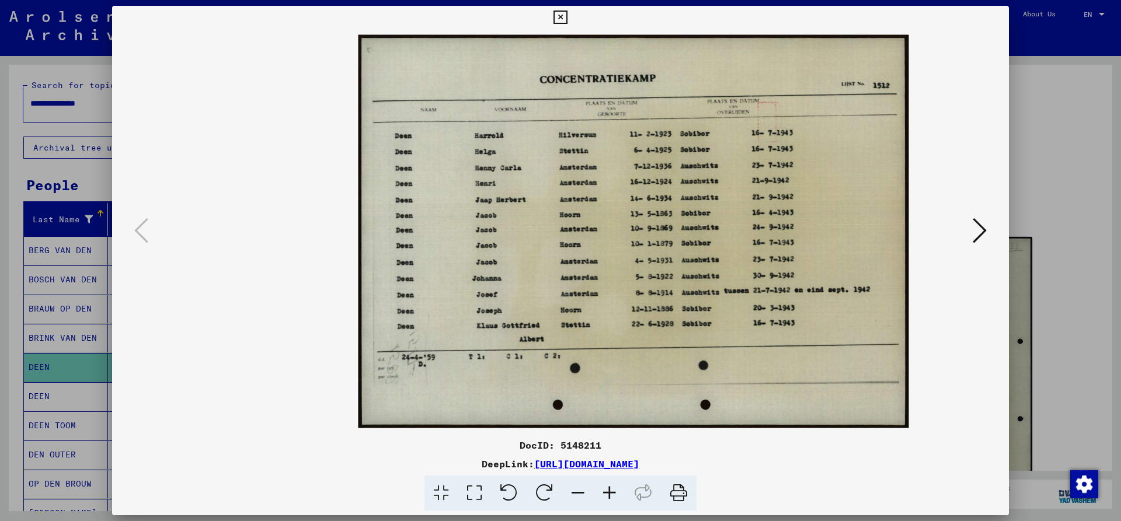
click at [609, 493] on icon at bounding box center [610, 494] width 32 height 36
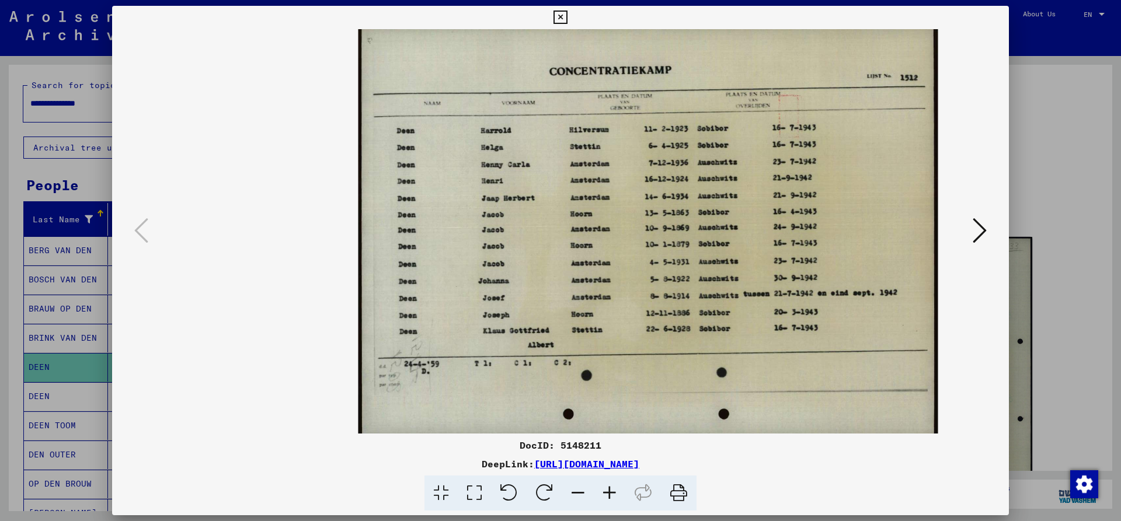
click at [610, 494] on icon at bounding box center [610, 494] width 32 height 36
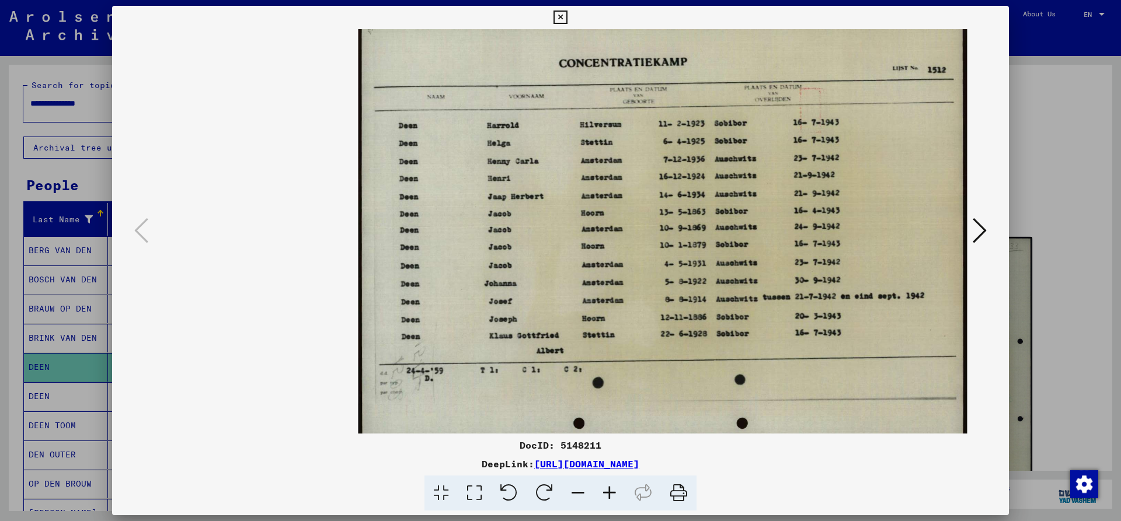
click at [611, 494] on icon at bounding box center [610, 494] width 32 height 36
click at [612, 494] on icon at bounding box center [610, 494] width 32 height 36
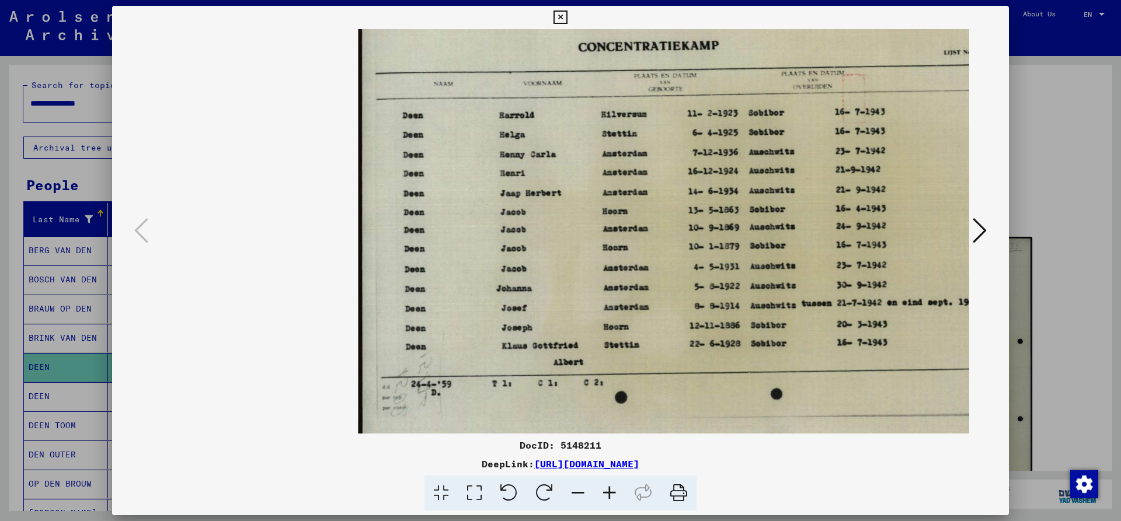
click at [612, 494] on icon at bounding box center [610, 494] width 32 height 36
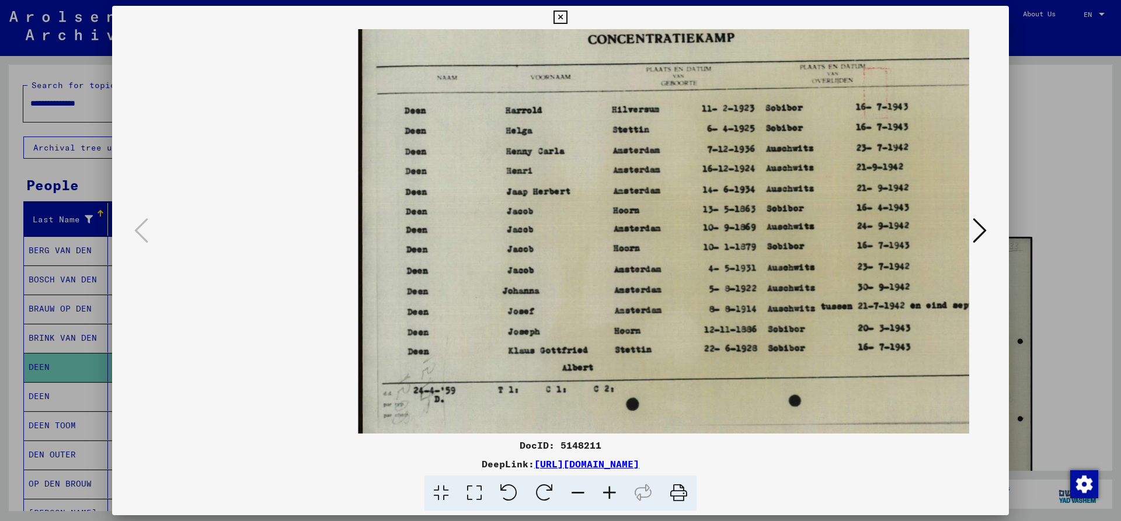
click at [567, 18] on icon at bounding box center [560, 18] width 13 height 14
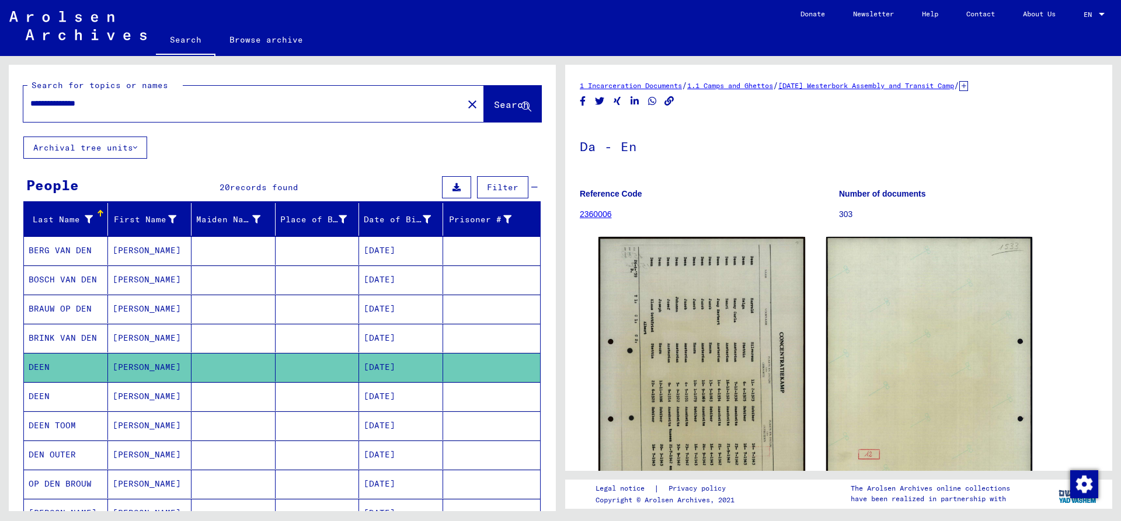
drag, startPoint x: 83, startPoint y: 105, endPoint x: -81, endPoint y: 105, distance: 163.5
click at [30, 105] on input "**********" at bounding box center [243, 104] width 426 height 12
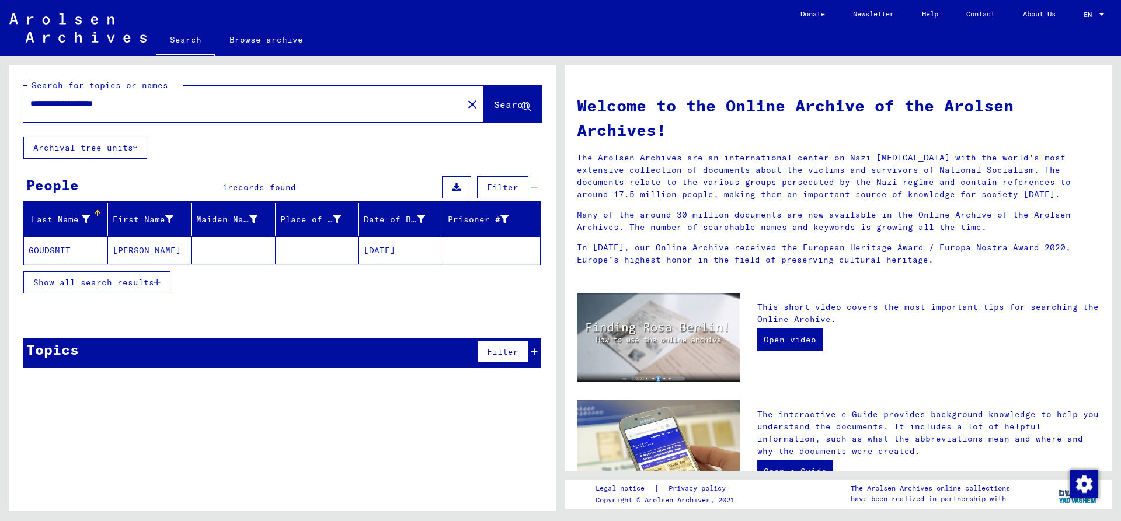
click at [68, 244] on mat-cell "GOUDSMIT" at bounding box center [66, 251] width 84 height 28
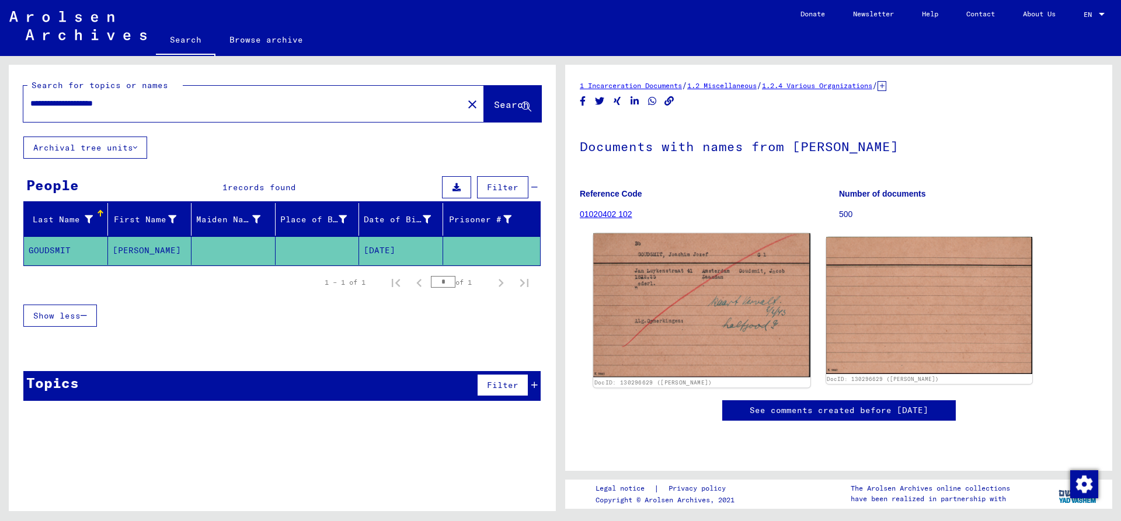
click at [665, 324] on img at bounding box center [701, 306] width 217 height 144
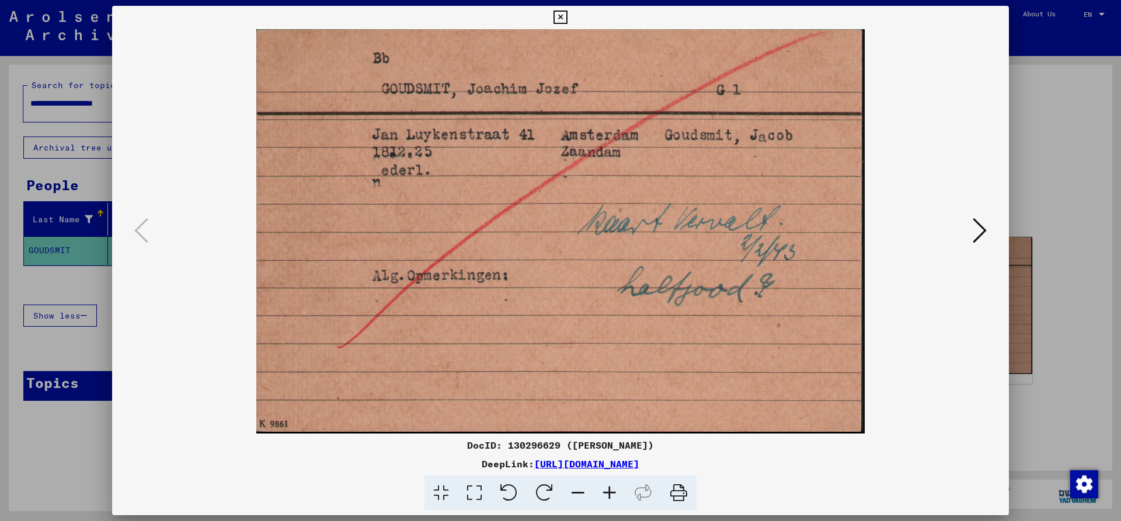
click at [567, 18] on icon at bounding box center [560, 18] width 13 height 14
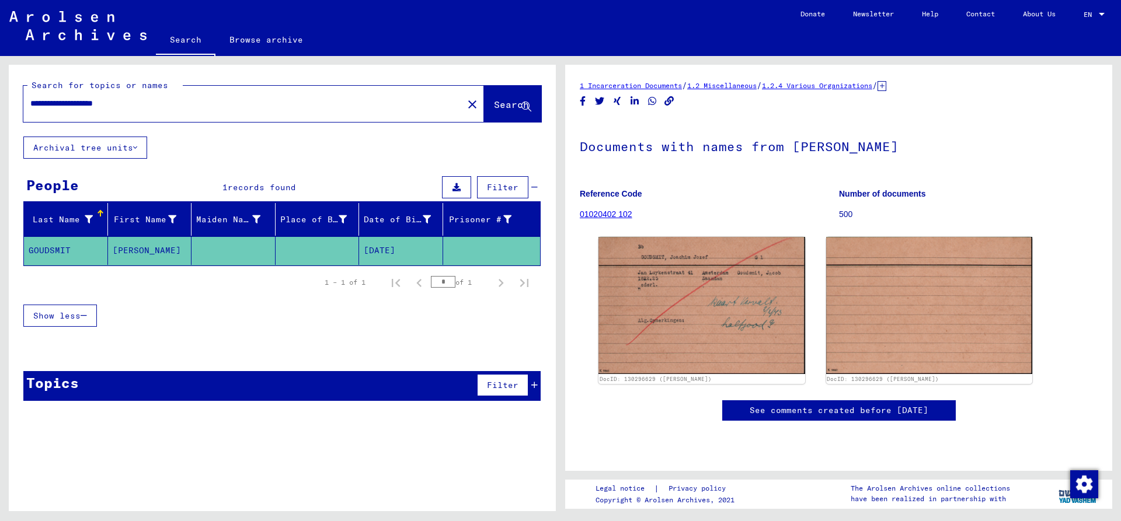
drag, startPoint x: 111, startPoint y: 101, endPoint x: -51, endPoint y: 112, distance: 162.7
click at [30, 110] on input "**********" at bounding box center [243, 104] width 426 height 12
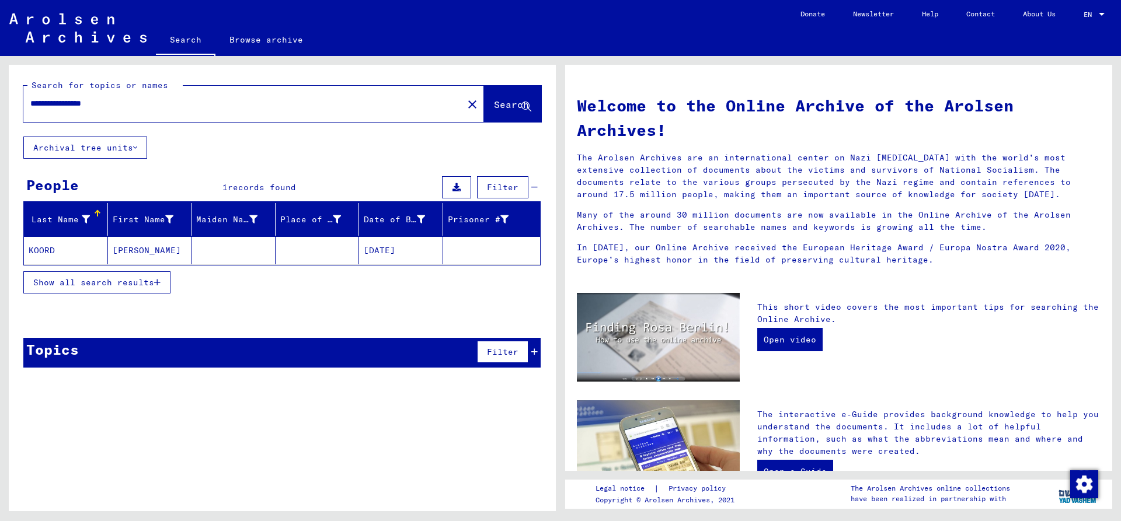
click at [69, 247] on mat-cell "KOORD" at bounding box center [66, 251] width 84 height 28
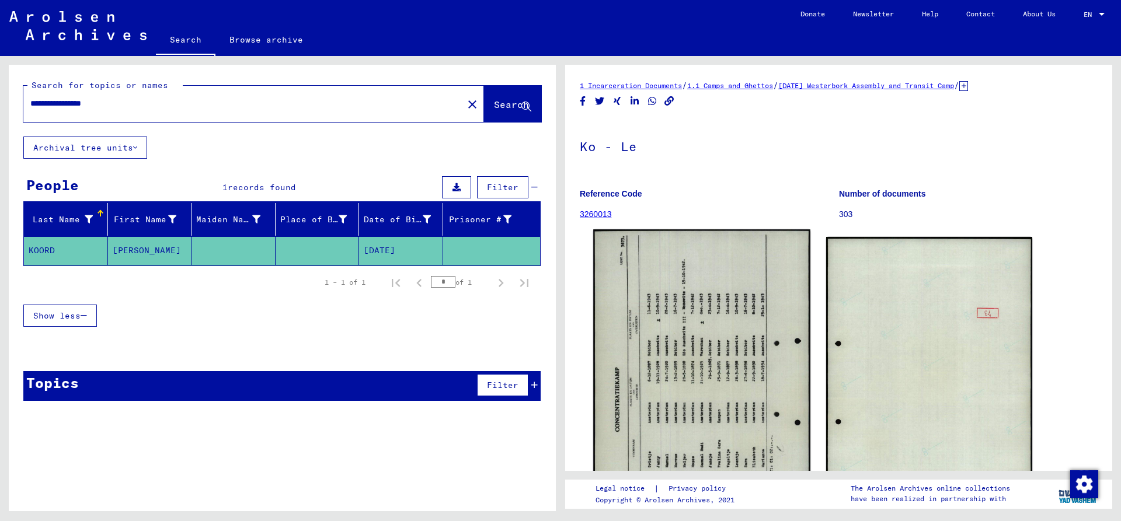
click at [745, 321] on img at bounding box center [701, 382] width 217 height 304
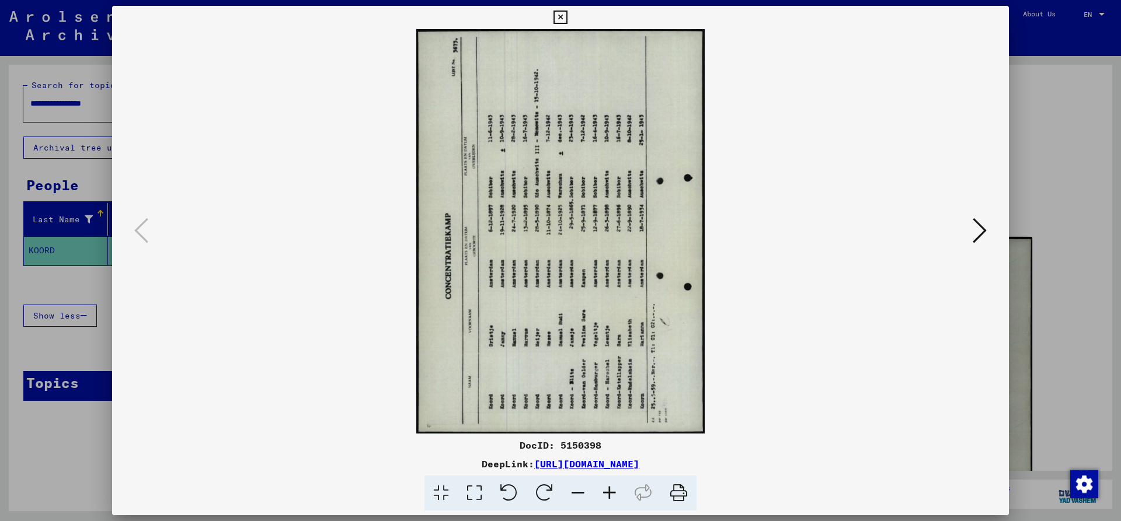
click at [543, 492] on icon at bounding box center [545, 494] width 36 height 36
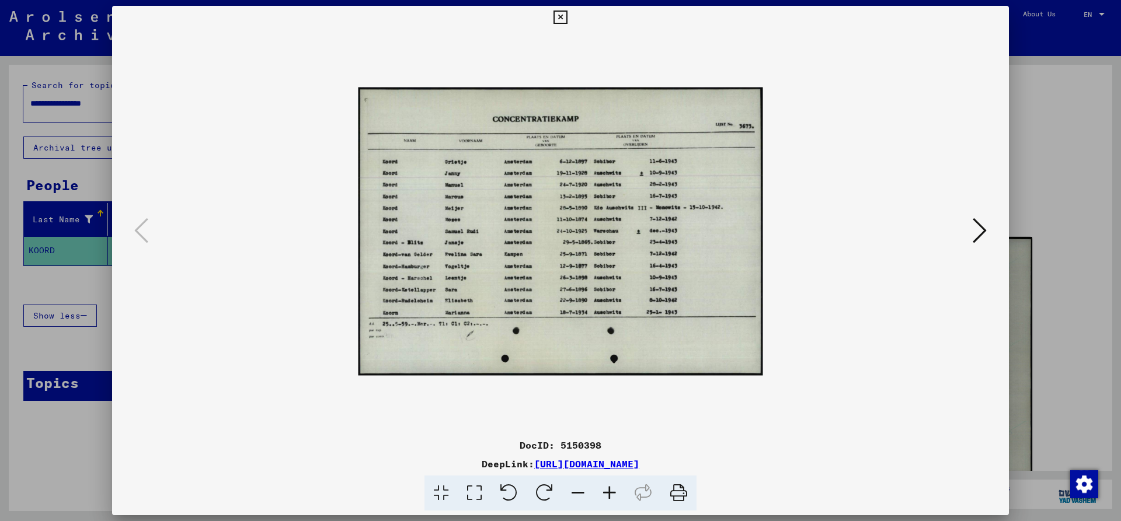
click at [606, 491] on icon at bounding box center [610, 494] width 32 height 36
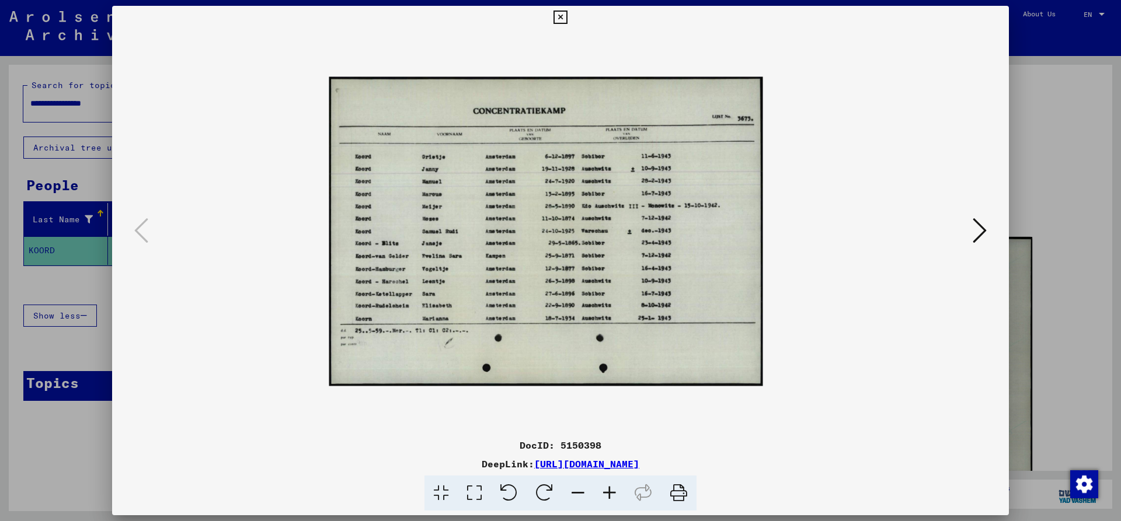
click at [606, 491] on icon at bounding box center [610, 494] width 32 height 36
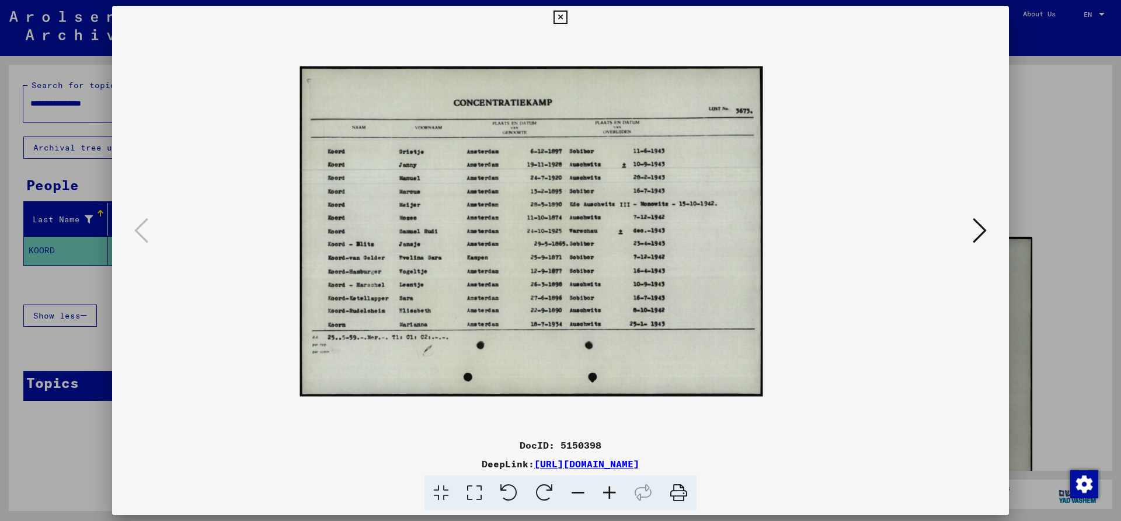
click at [606, 491] on icon at bounding box center [610, 494] width 32 height 36
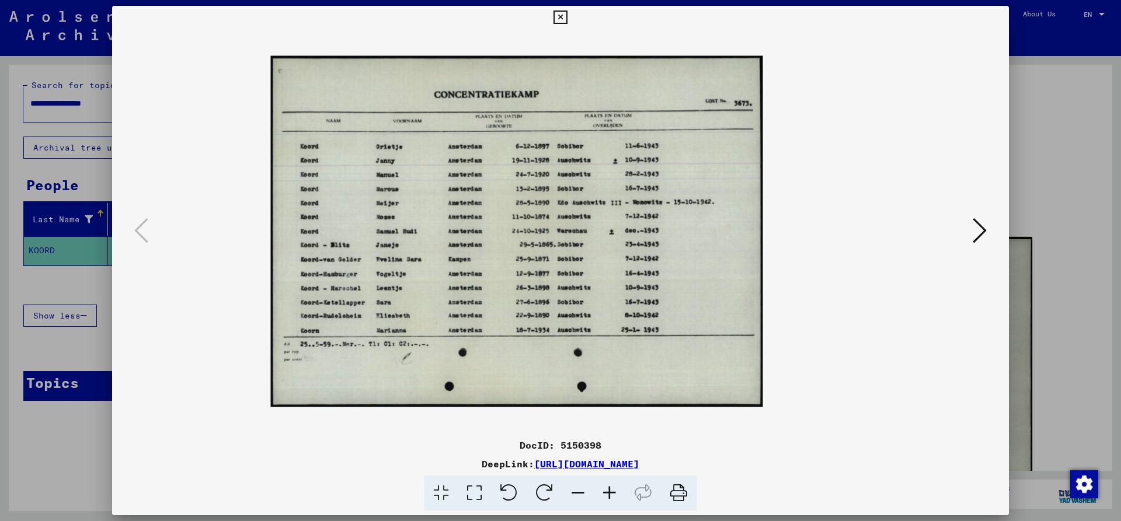
click at [606, 491] on icon at bounding box center [610, 494] width 32 height 36
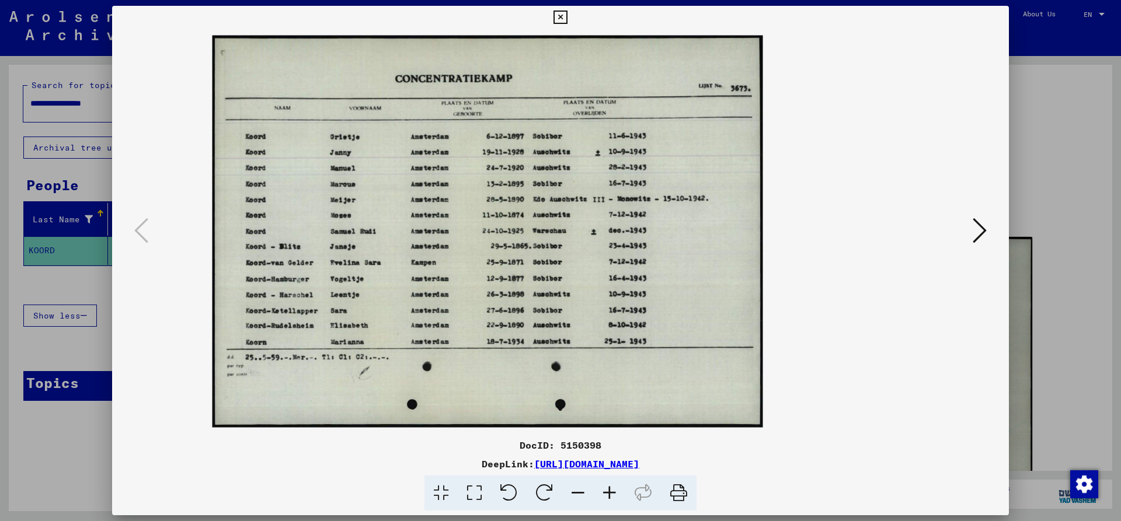
click at [606, 491] on icon at bounding box center [610, 494] width 32 height 36
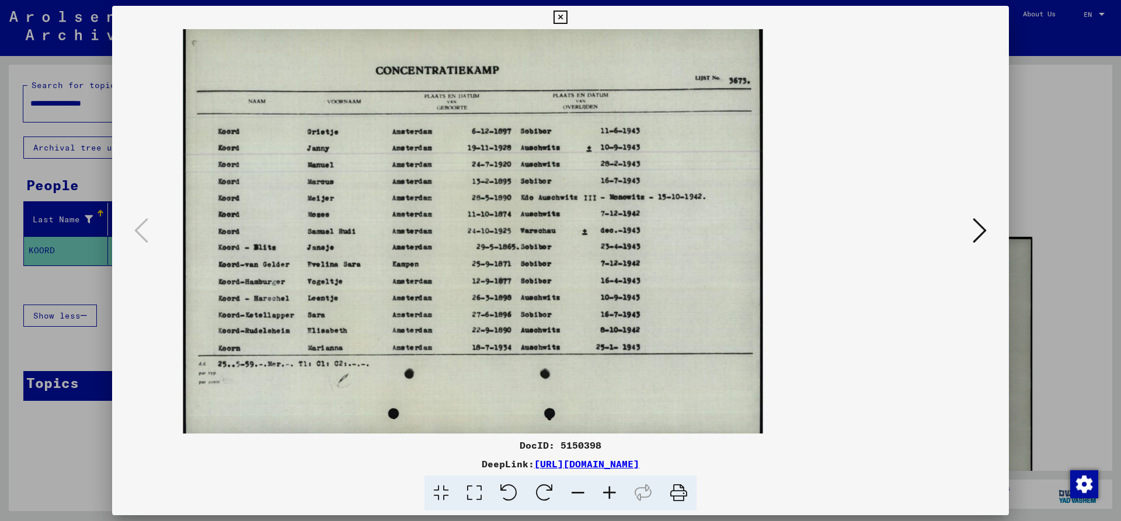
click at [606, 491] on icon at bounding box center [610, 494] width 32 height 36
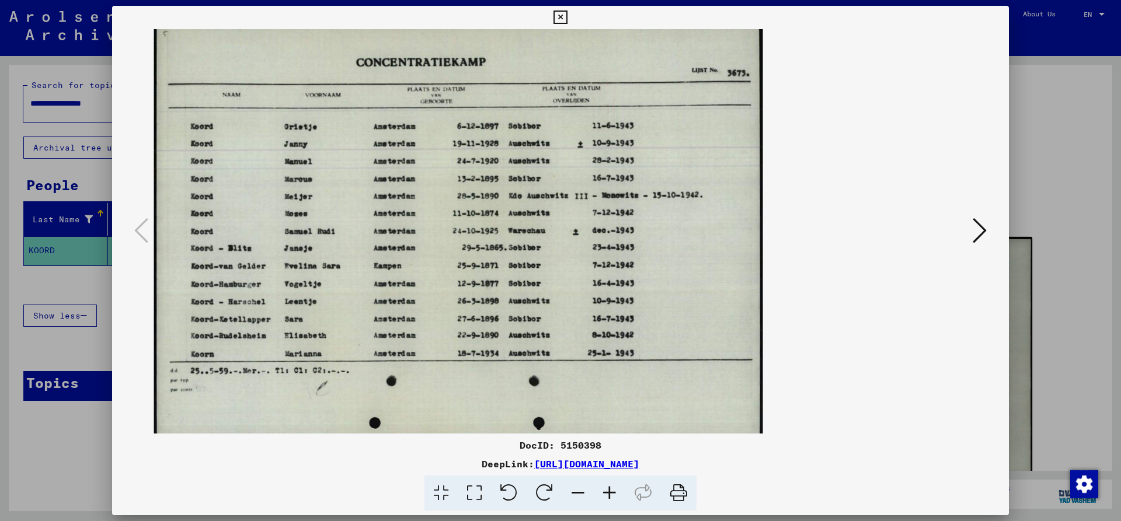
click at [606, 491] on icon at bounding box center [610, 494] width 32 height 36
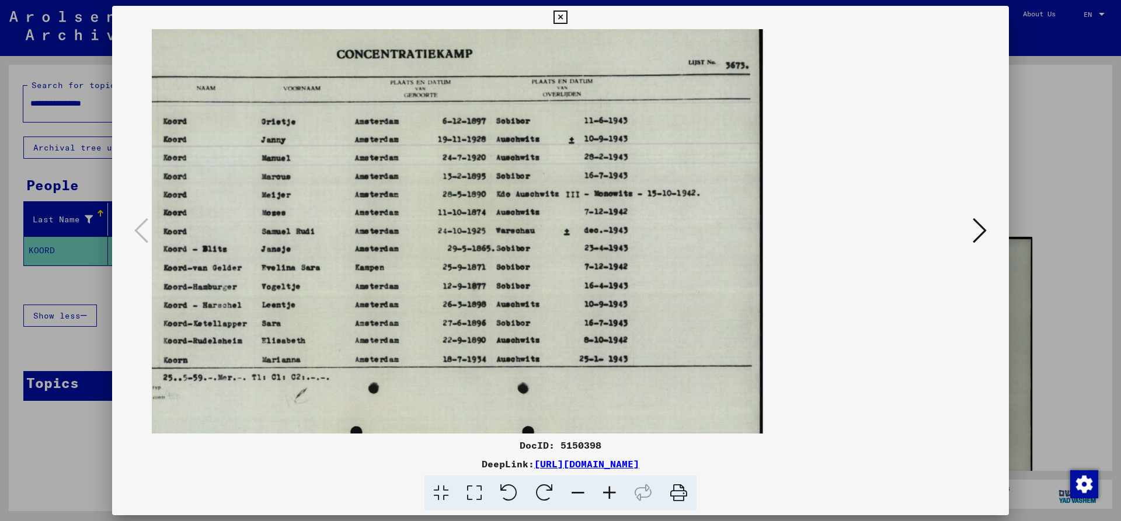
click at [567, 18] on icon at bounding box center [560, 18] width 13 height 14
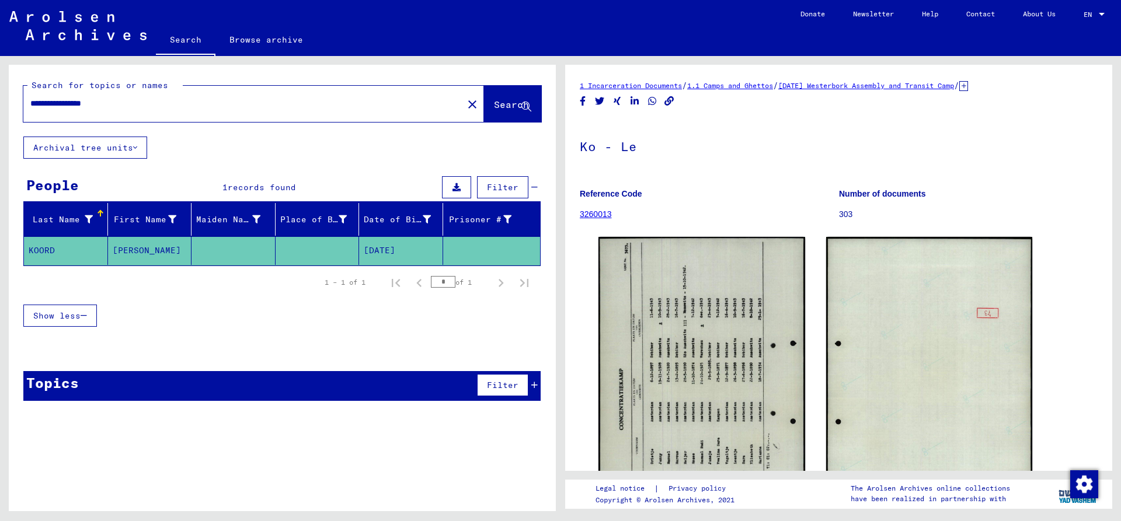
drag, startPoint x: 91, startPoint y: 107, endPoint x: -37, endPoint y: 107, distance: 127.3
click at [30, 107] on input "**********" at bounding box center [243, 104] width 426 height 12
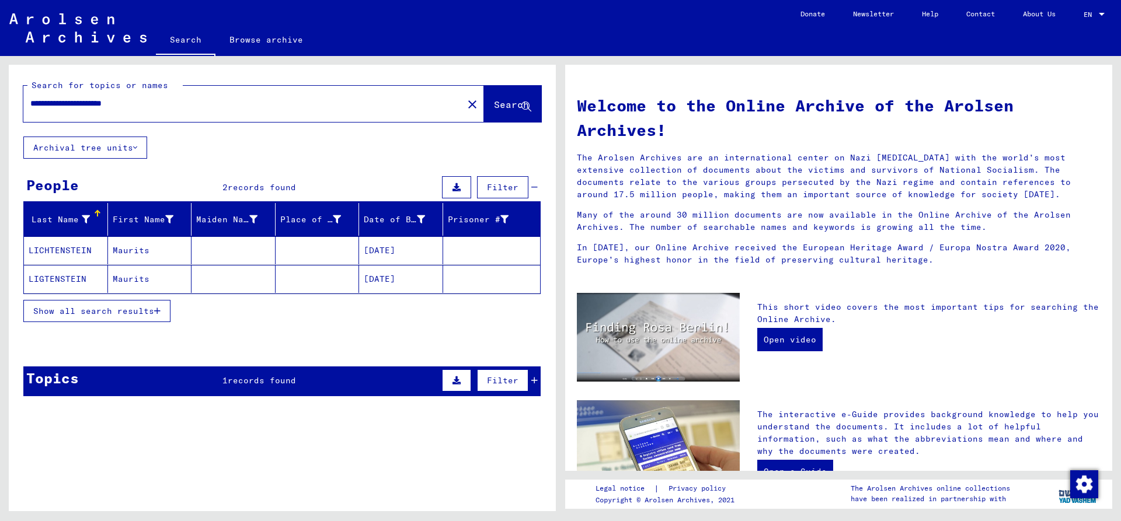
click at [78, 248] on mat-cell "LICHTENSTEIN" at bounding box center [66, 251] width 84 height 28
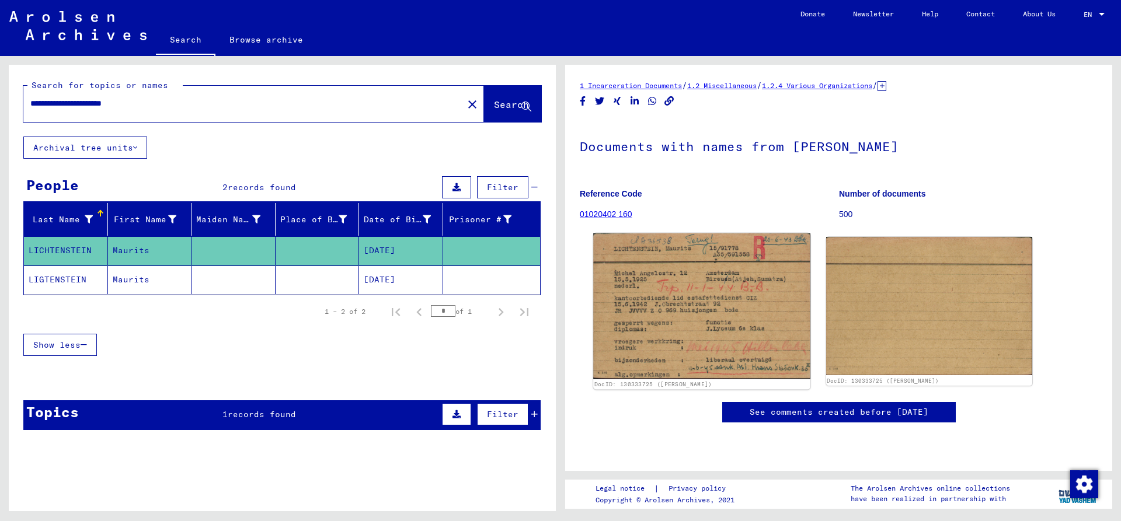
click at [698, 293] on img at bounding box center [701, 307] width 217 height 146
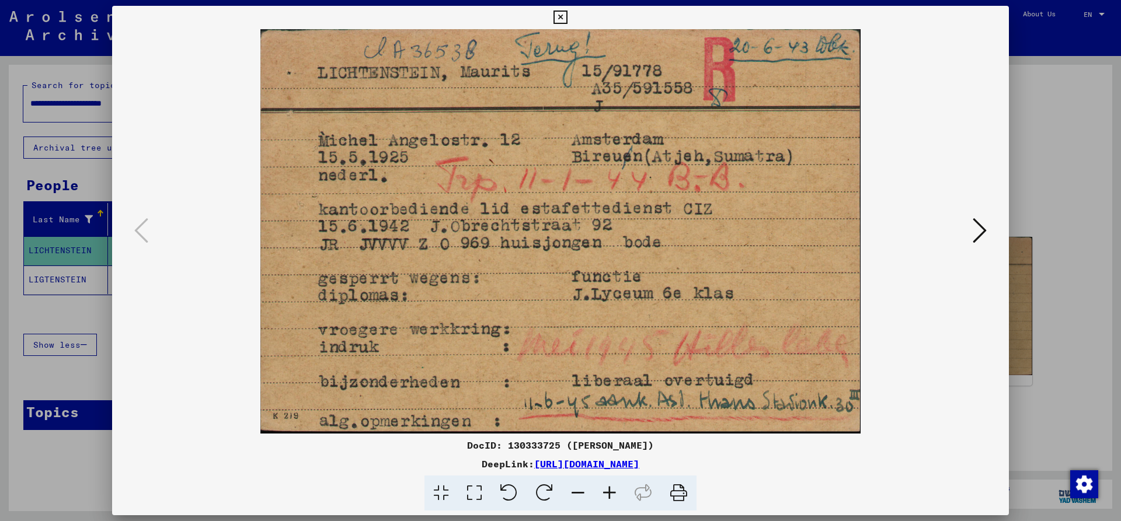
click at [567, 16] on icon at bounding box center [560, 18] width 13 height 14
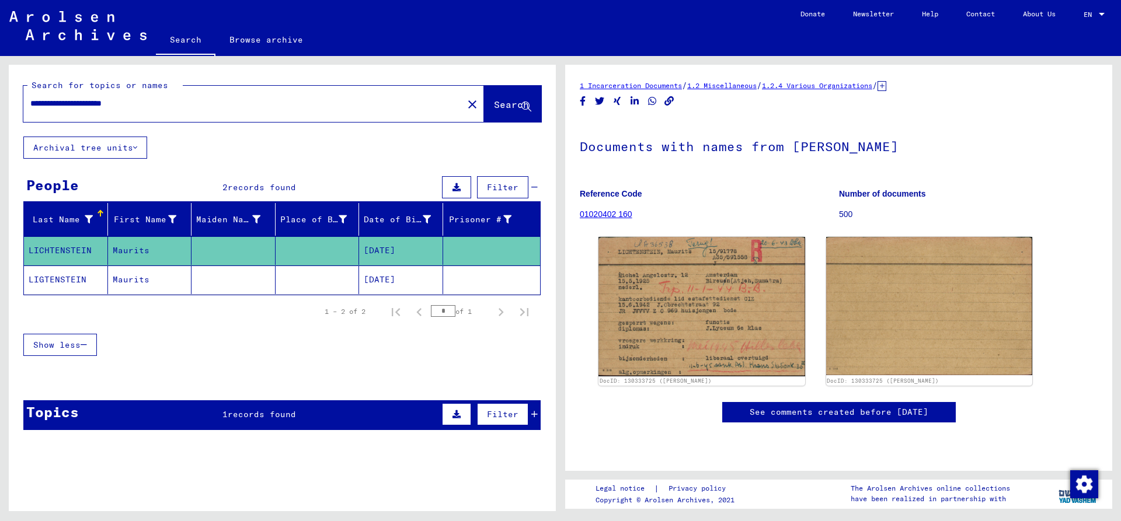
click at [91, 274] on mat-cell "LIGTENSTEIN" at bounding box center [66, 280] width 84 height 29
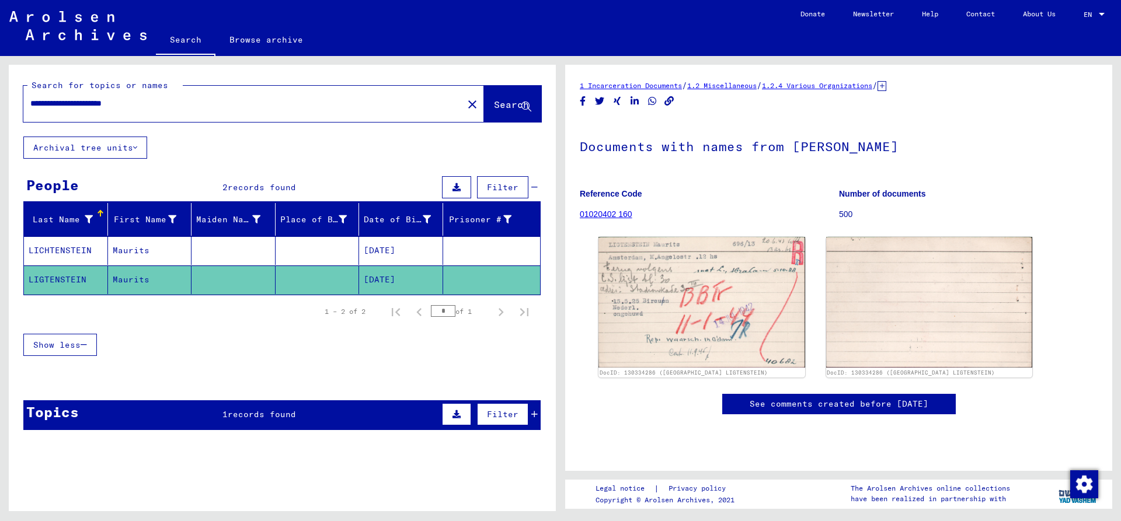
drag, startPoint x: 126, startPoint y: 102, endPoint x: -89, endPoint y: 102, distance: 214.3
click at [30, 102] on input "**********" at bounding box center [243, 104] width 426 height 12
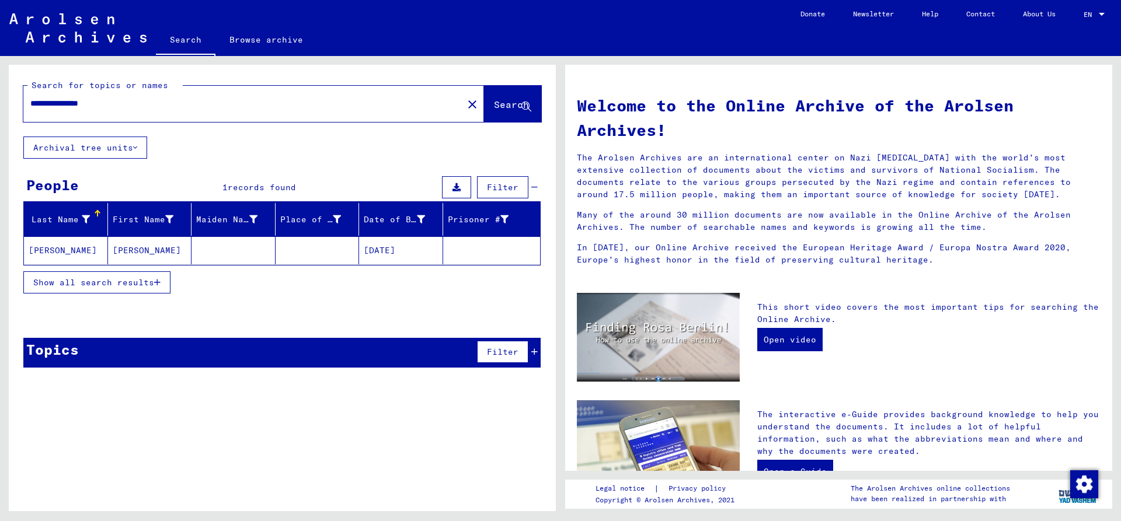
click at [63, 249] on mat-cell "[PERSON_NAME]" at bounding box center [66, 251] width 84 height 28
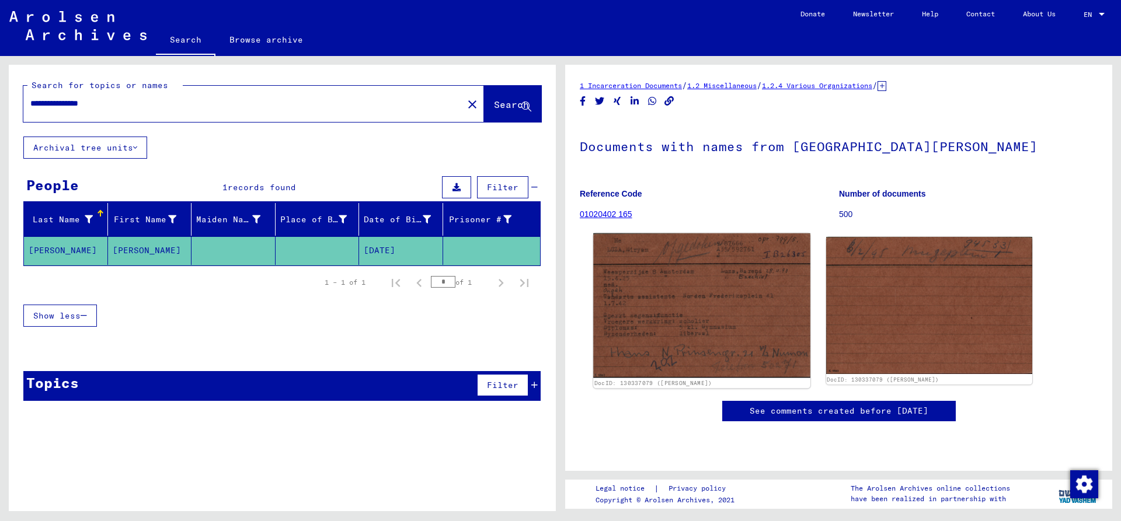
click at [676, 317] on img at bounding box center [701, 306] width 217 height 145
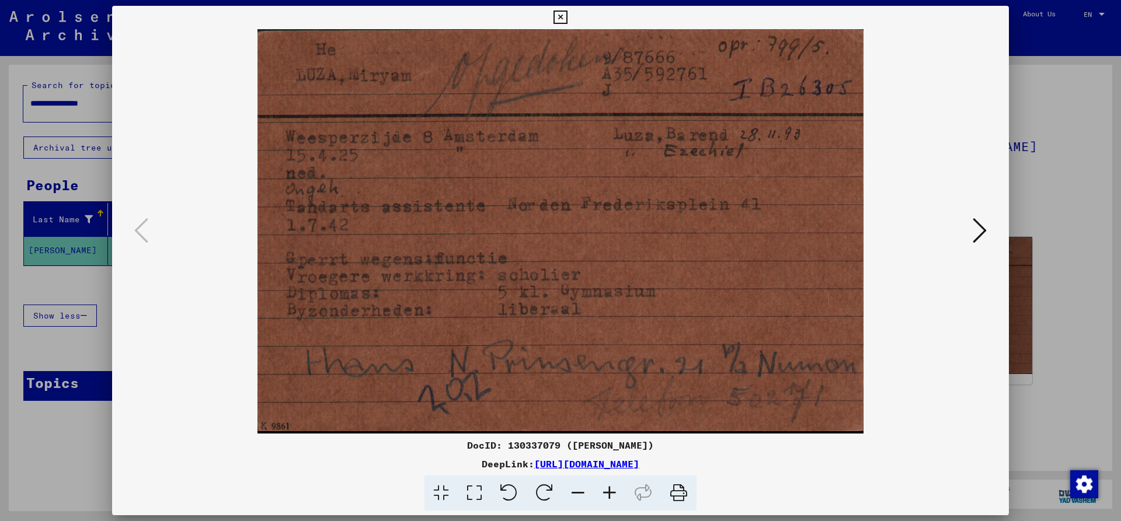
click at [567, 19] on icon at bounding box center [560, 18] width 13 height 14
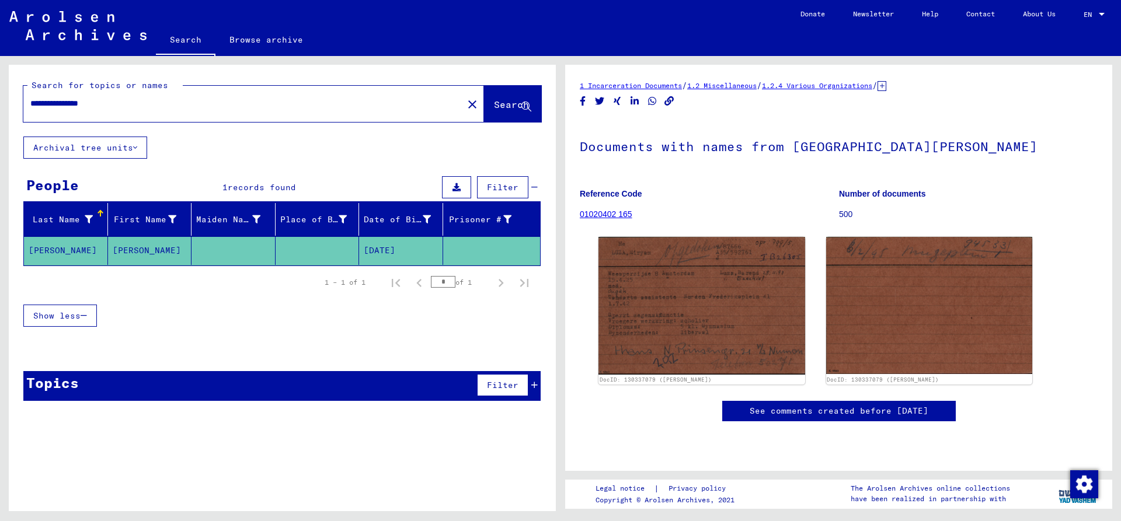
drag, startPoint x: 89, startPoint y: 99, endPoint x: -70, endPoint y: 99, distance: 159.4
click at [30, 99] on input "**********" at bounding box center [243, 104] width 426 height 12
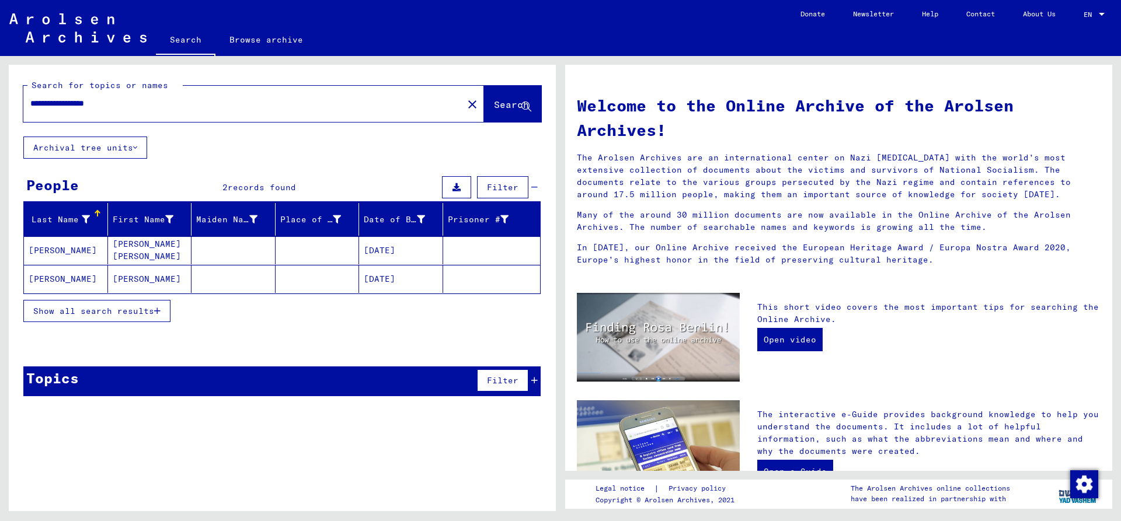
click at [65, 250] on mat-cell "[PERSON_NAME]" at bounding box center [66, 251] width 84 height 28
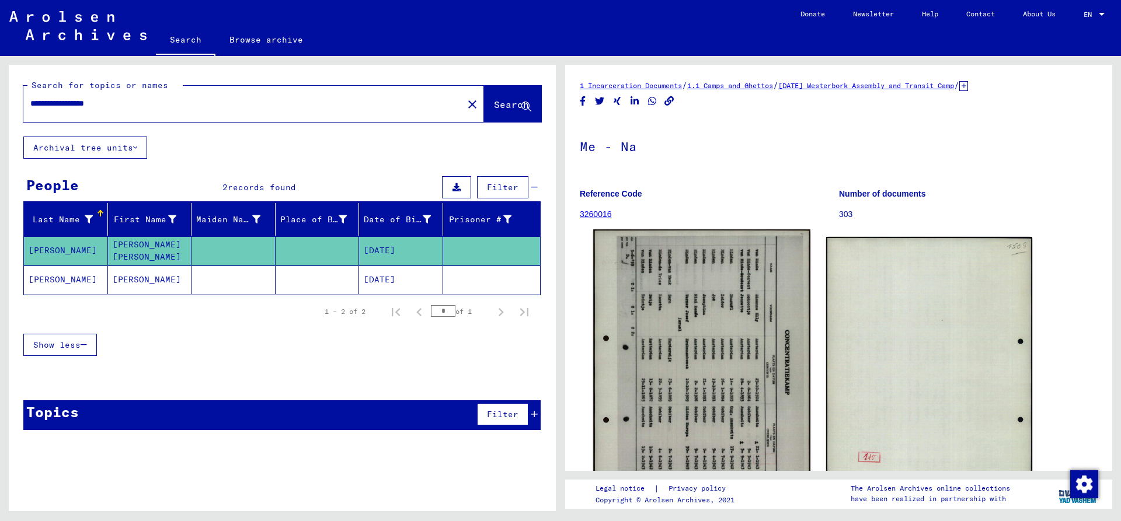
click at [727, 307] on img at bounding box center [701, 381] width 217 height 303
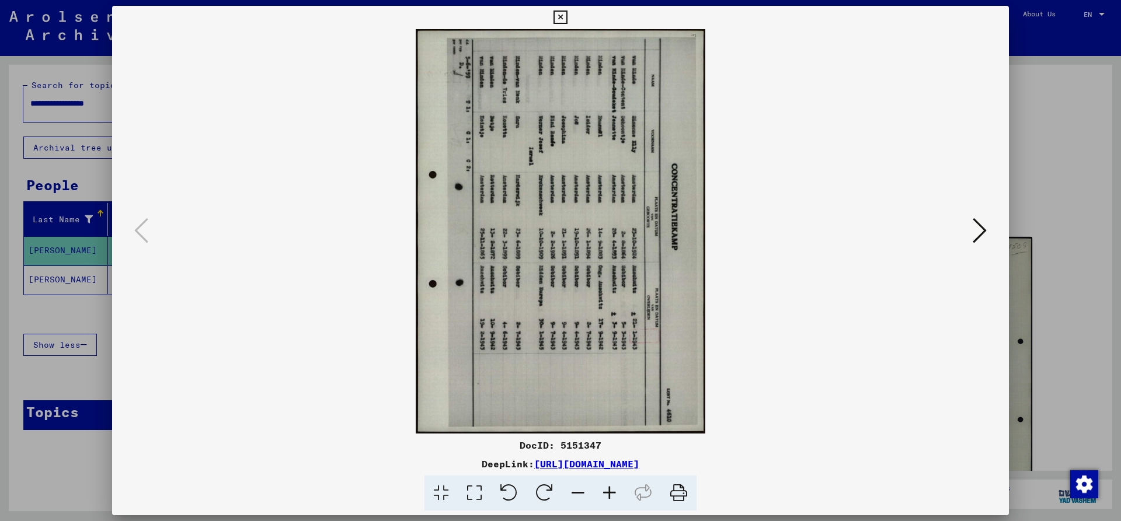
click at [512, 488] on icon at bounding box center [509, 494] width 36 height 36
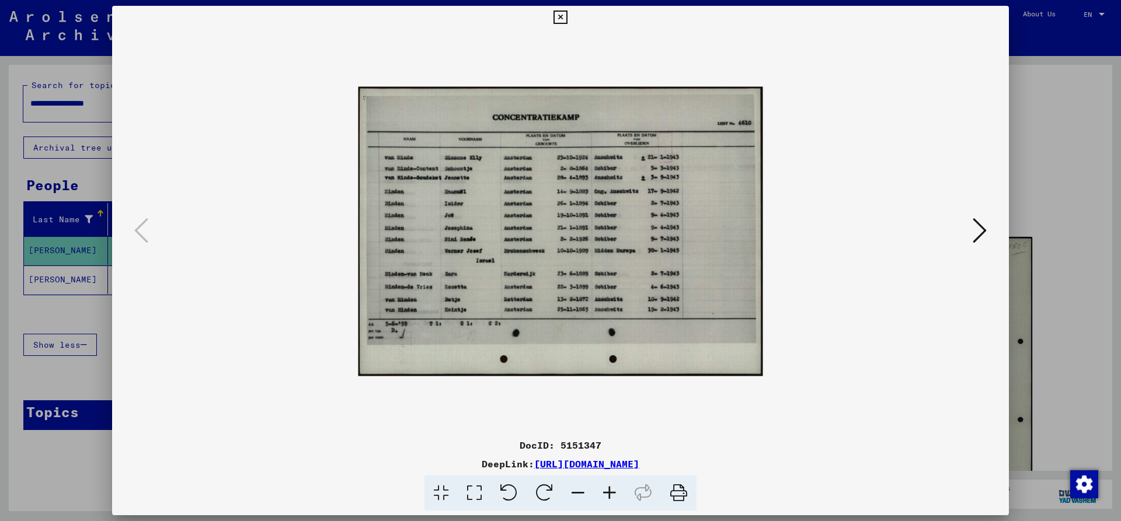
click at [609, 492] on icon at bounding box center [610, 494] width 32 height 36
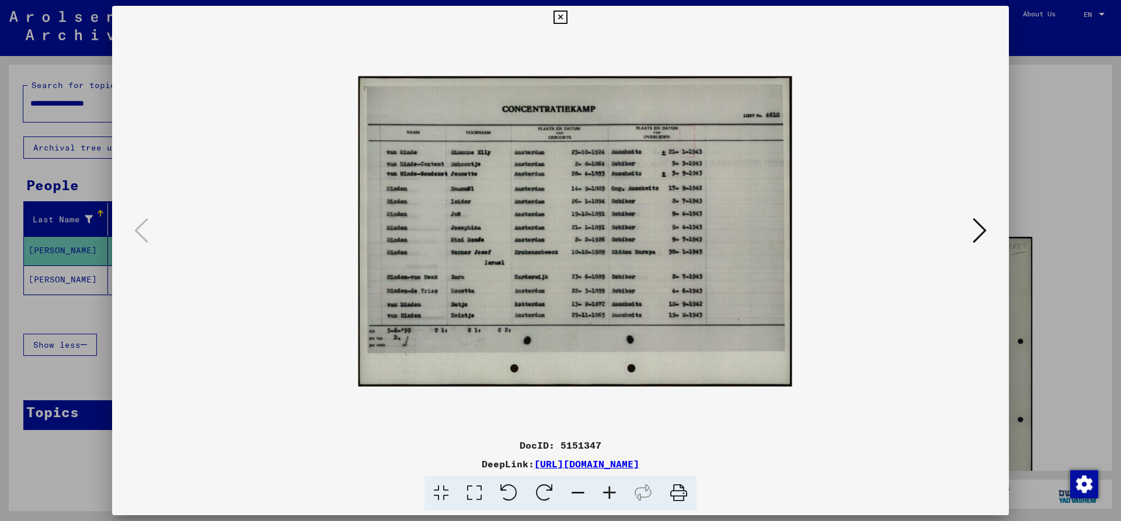
click at [610, 492] on icon at bounding box center [610, 494] width 32 height 36
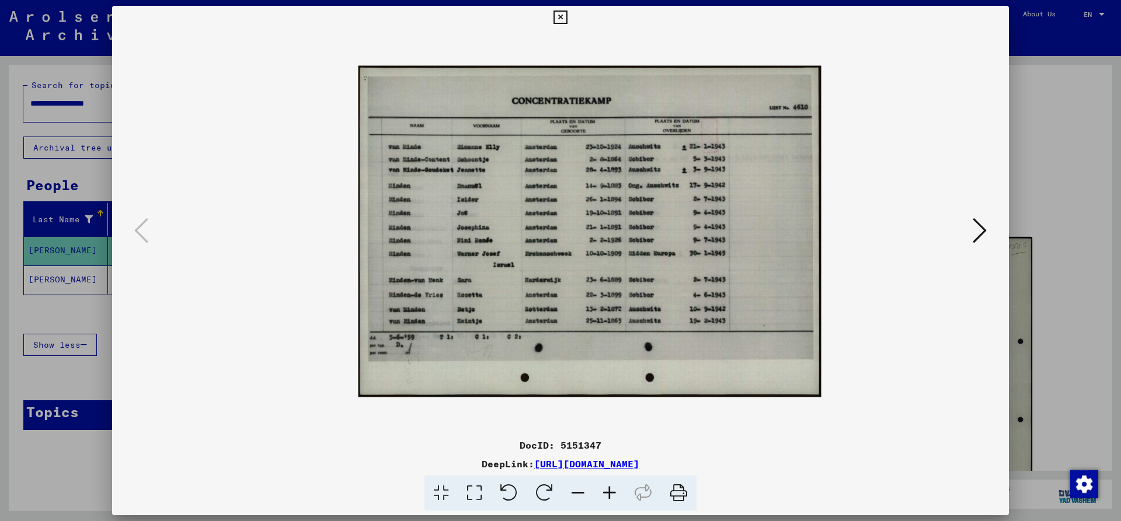
click at [610, 492] on icon at bounding box center [610, 494] width 32 height 36
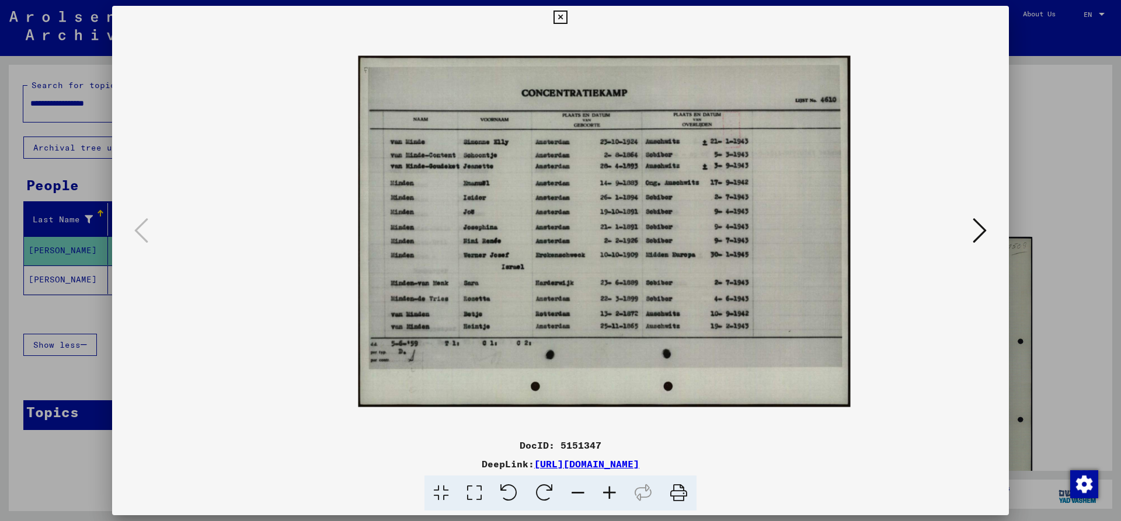
click at [610, 492] on icon at bounding box center [610, 494] width 32 height 36
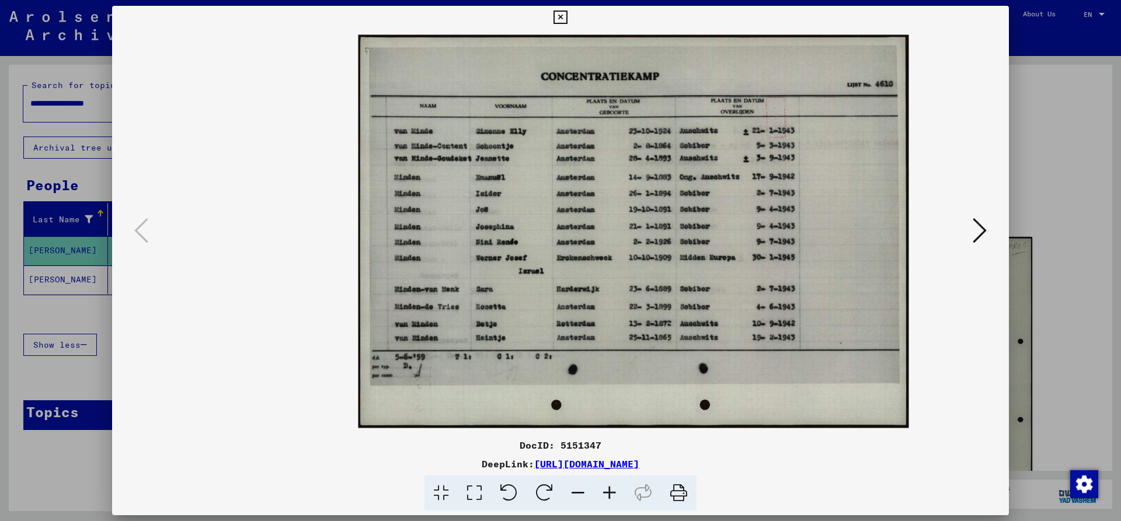
click at [610, 492] on icon at bounding box center [610, 494] width 32 height 36
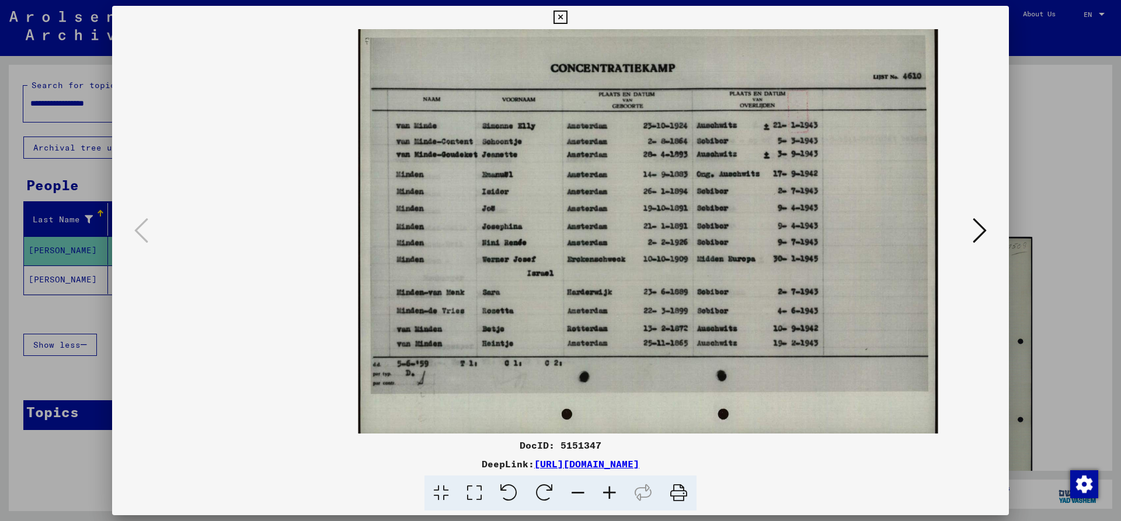
click at [610, 492] on icon at bounding box center [610, 494] width 32 height 36
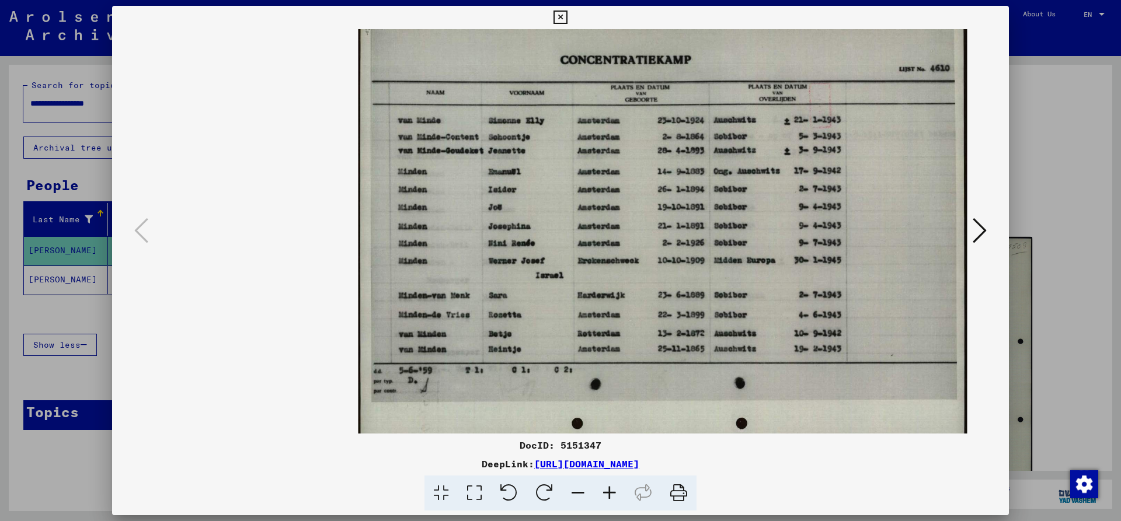
click at [567, 16] on icon at bounding box center [560, 18] width 13 height 14
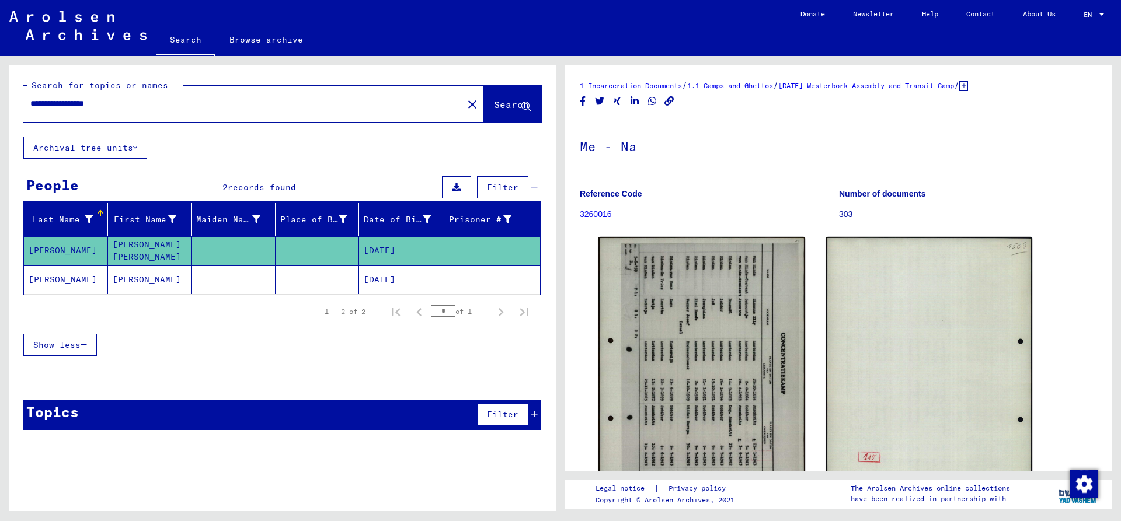
click at [73, 277] on mat-cell "[PERSON_NAME]" at bounding box center [66, 280] width 84 height 29
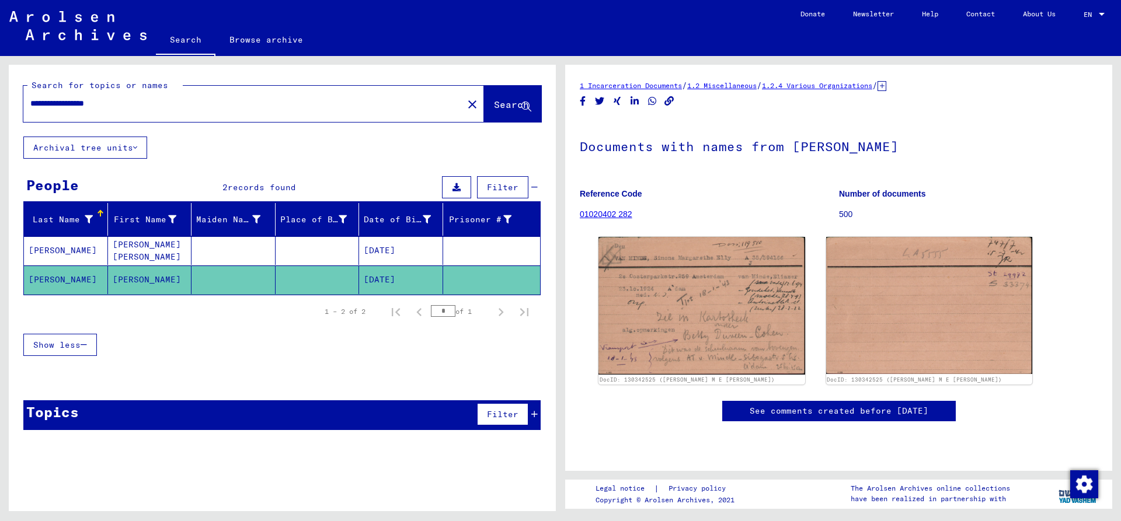
drag, startPoint x: 95, startPoint y: 104, endPoint x: -74, endPoint y: 104, distance: 168.2
click at [30, 104] on input "**********" at bounding box center [243, 104] width 426 height 12
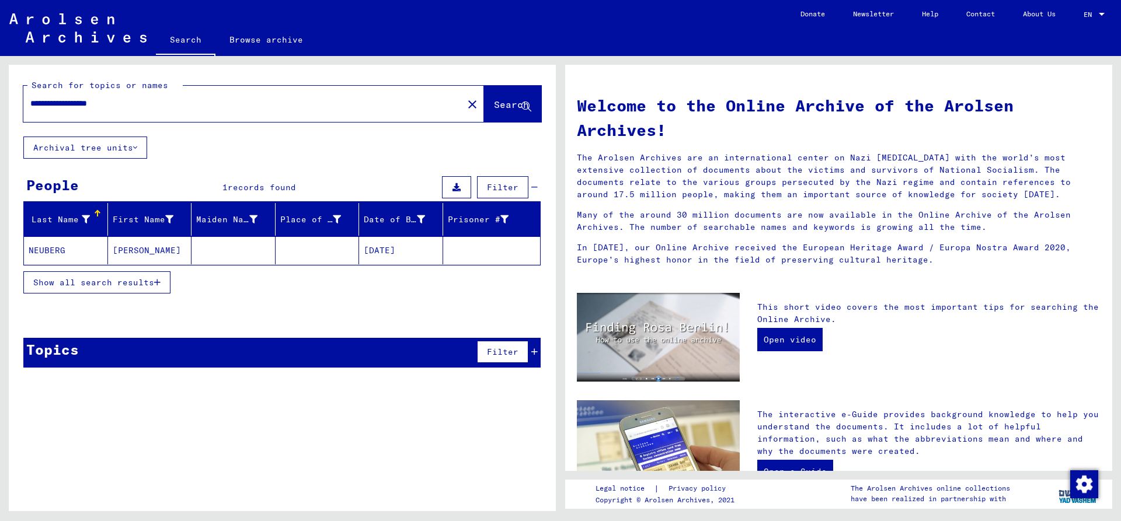
click at [82, 247] on mat-cell "NEUBERG" at bounding box center [66, 251] width 84 height 28
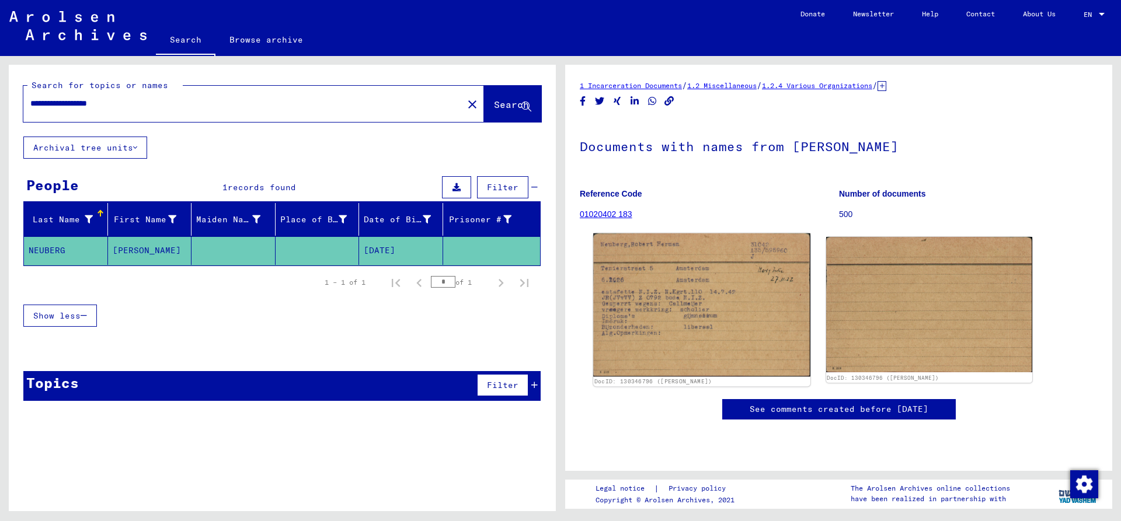
click at [659, 300] on img at bounding box center [701, 305] width 217 height 143
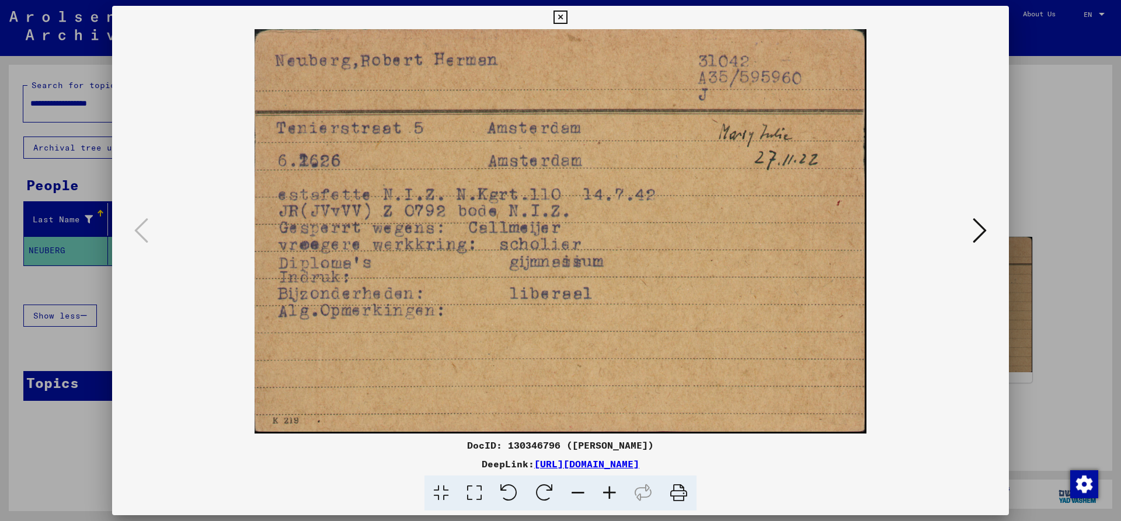
click at [567, 16] on icon at bounding box center [560, 18] width 13 height 14
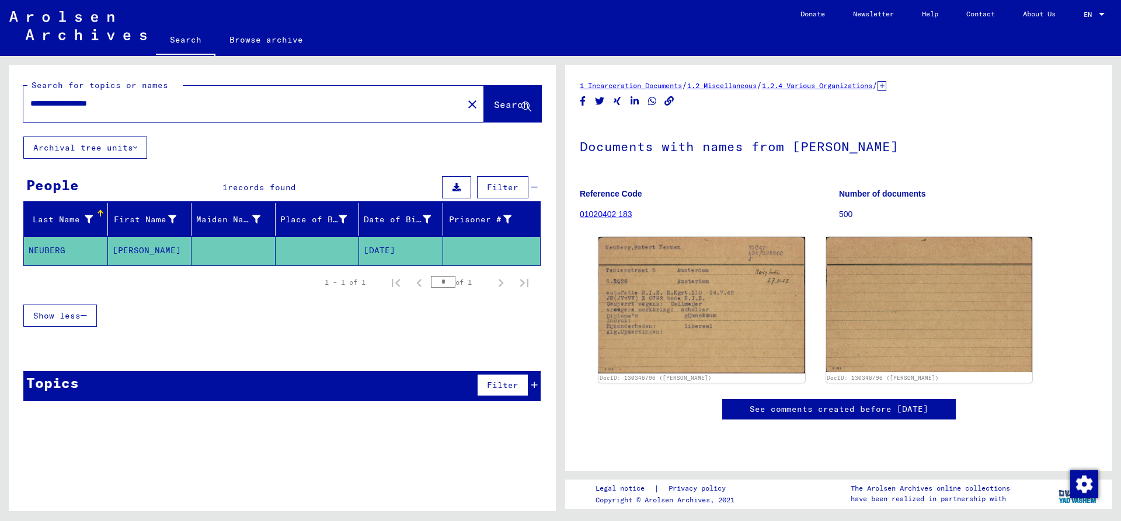
drag, startPoint x: 103, startPoint y: 103, endPoint x: -135, endPoint y: 104, distance: 237.7
click at [30, 104] on input "**********" at bounding box center [243, 104] width 426 height 12
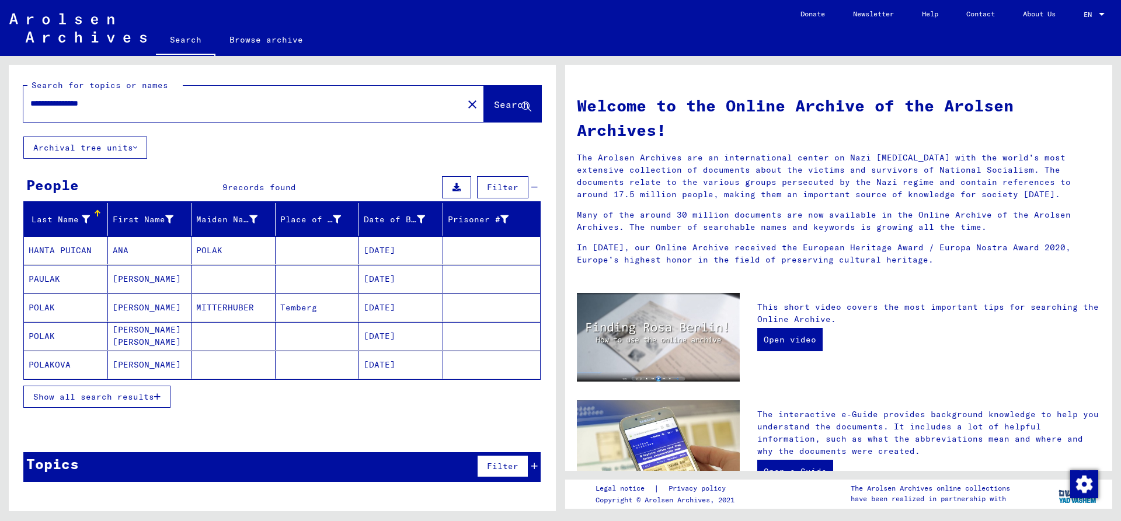
click at [47, 334] on mat-cell "POLAK" at bounding box center [66, 336] width 84 height 28
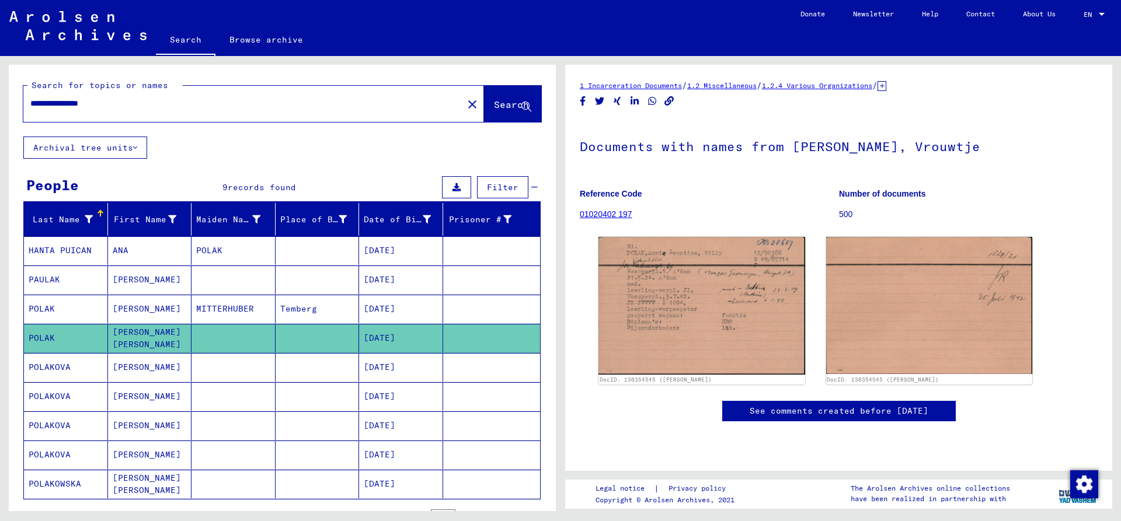
click at [653, 316] on img at bounding box center [702, 306] width 207 height 138
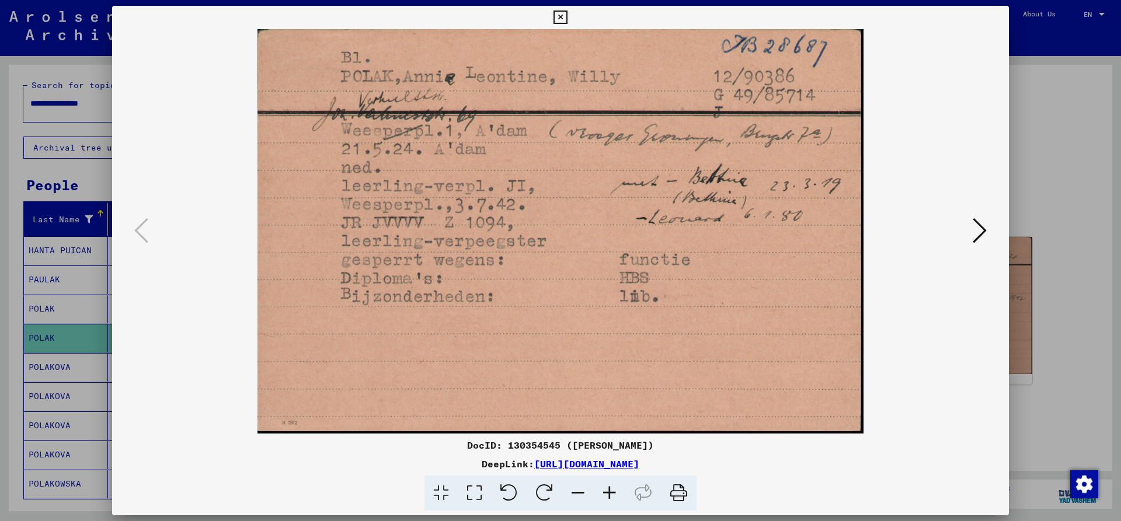
click at [567, 13] on icon at bounding box center [560, 18] width 13 height 14
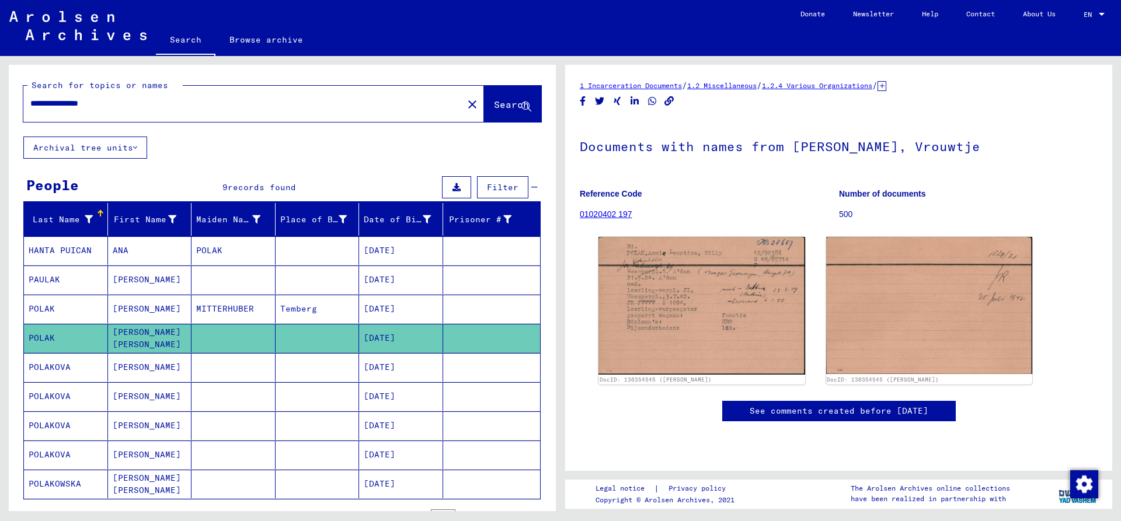
drag, startPoint x: 86, startPoint y: 102, endPoint x: -76, endPoint y: 102, distance: 162.3
click at [30, 102] on input "**********" at bounding box center [243, 104] width 426 height 12
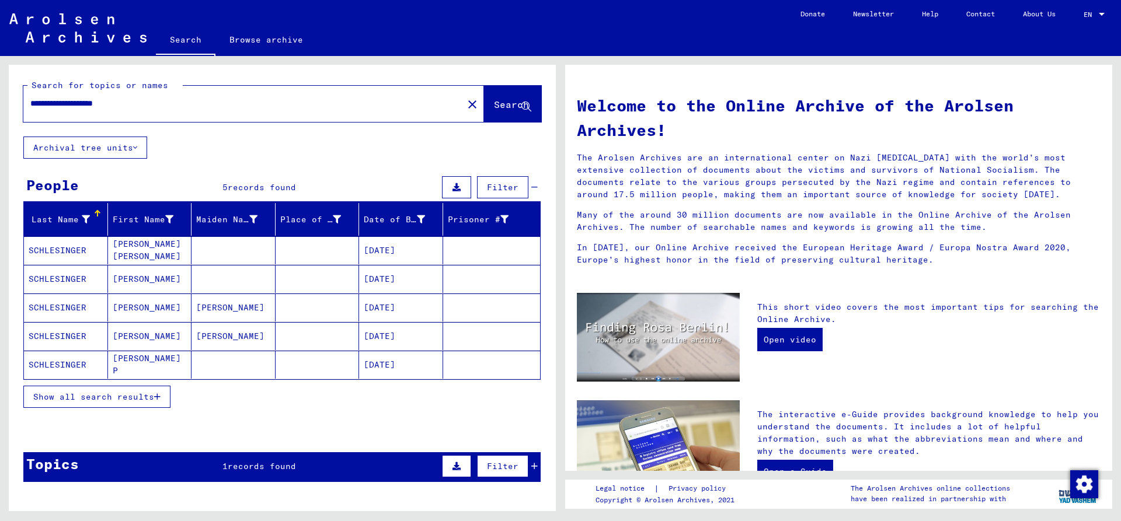
click at [73, 366] on mat-cell "SCHLESINGER" at bounding box center [66, 365] width 84 height 28
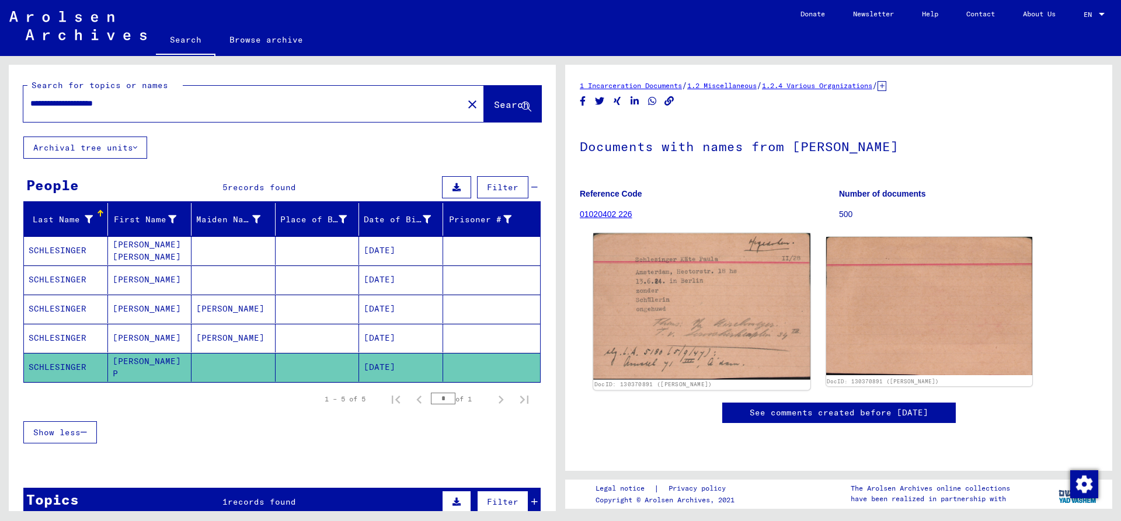
click at [717, 288] on img at bounding box center [701, 307] width 217 height 147
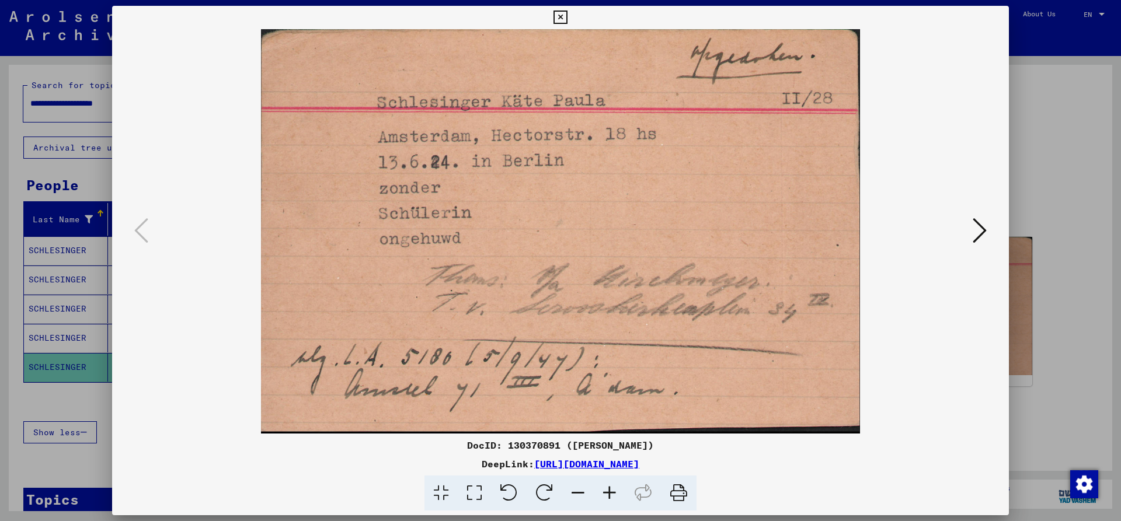
click at [567, 18] on icon at bounding box center [560, 18] width 13 height 14
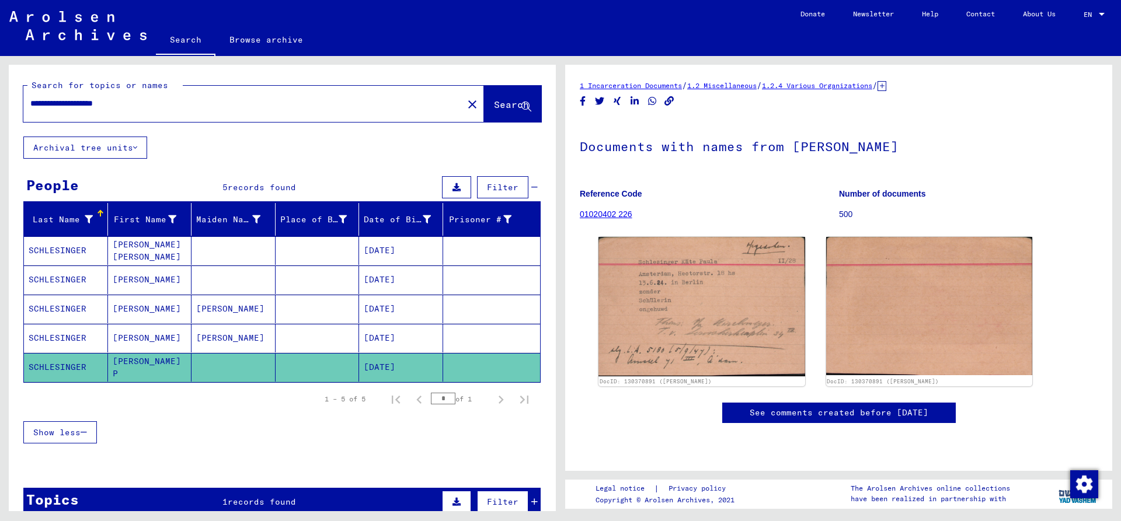
drag, startPoint x: 86, startPoint y: 103, endPoint x: -103, endPoint y: 102, distance: 189.2
click at [30, 102] on input "**********" at bounding box center [243, 104] width 426 height 12
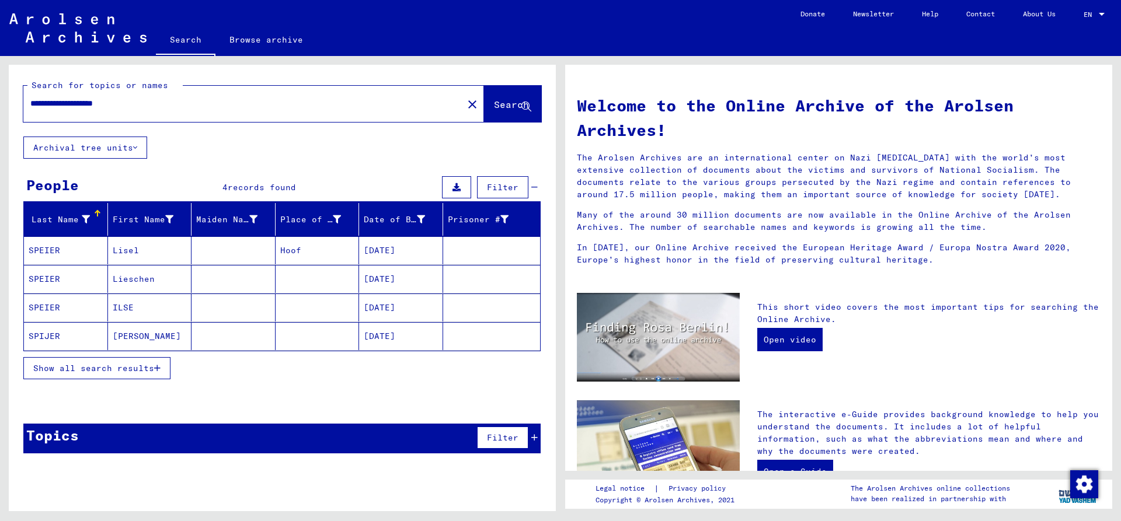
click at [67, 339] on mat-cell "SPIJER" at bounding box center [66, 336] width 84 height 28
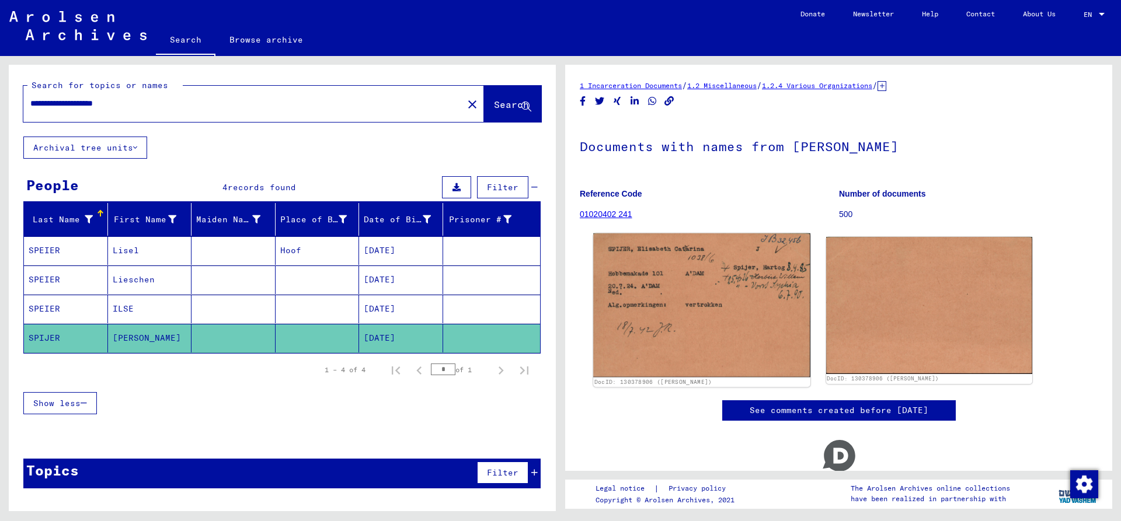
click at [680, 294] on img at bounding box center [701, 306] width 217 height 144
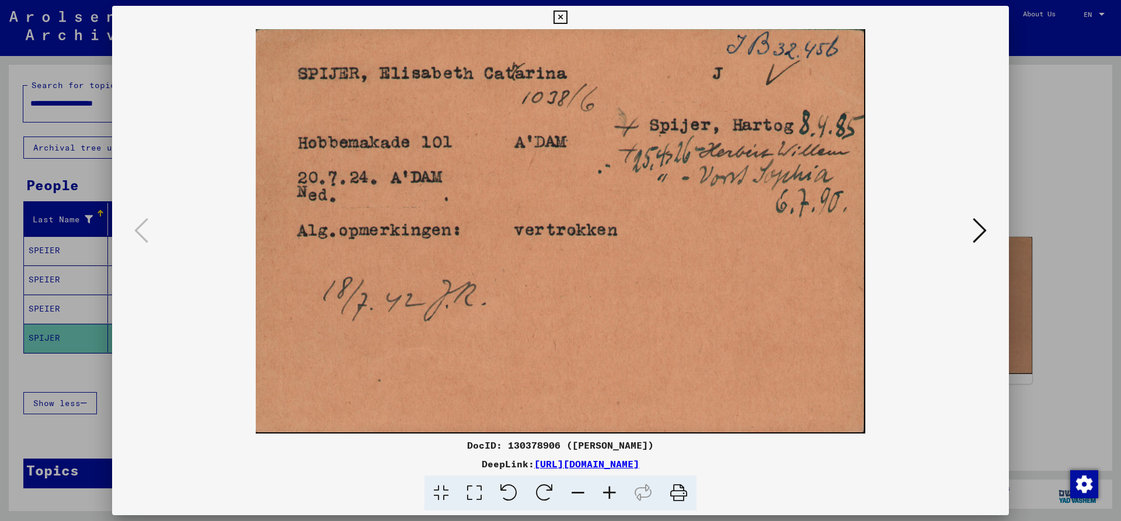
click at [567, 17] on icon at bounding box center [560, 18] width 13 height 14
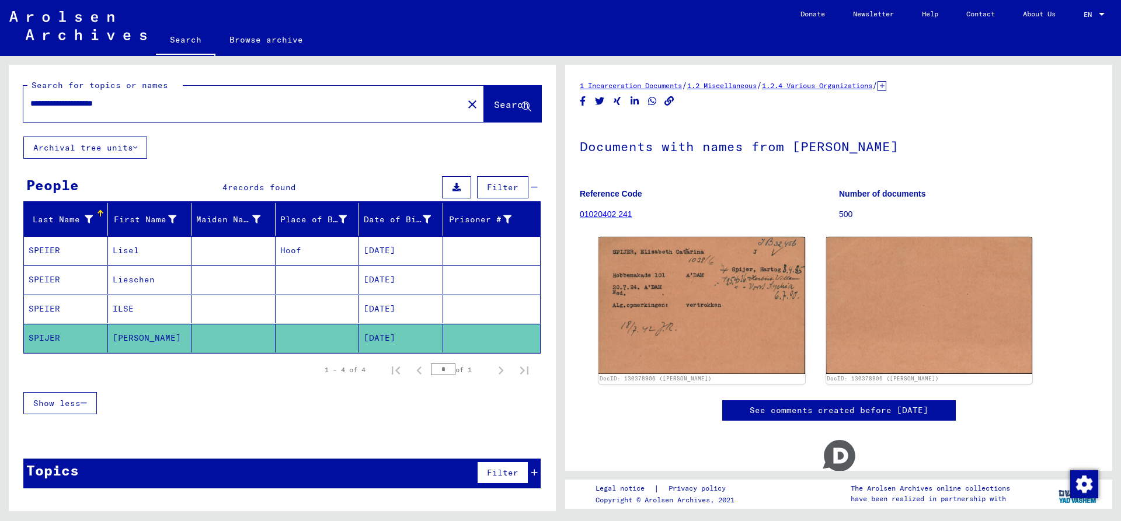
drag, startPoint x: 114, startPoint y: 99, endPoint x: -13, endPoint y: 115, distance: 128.4
click at [30, 110] on input "**********" at bounding box center [243, 104] width 426 height 12
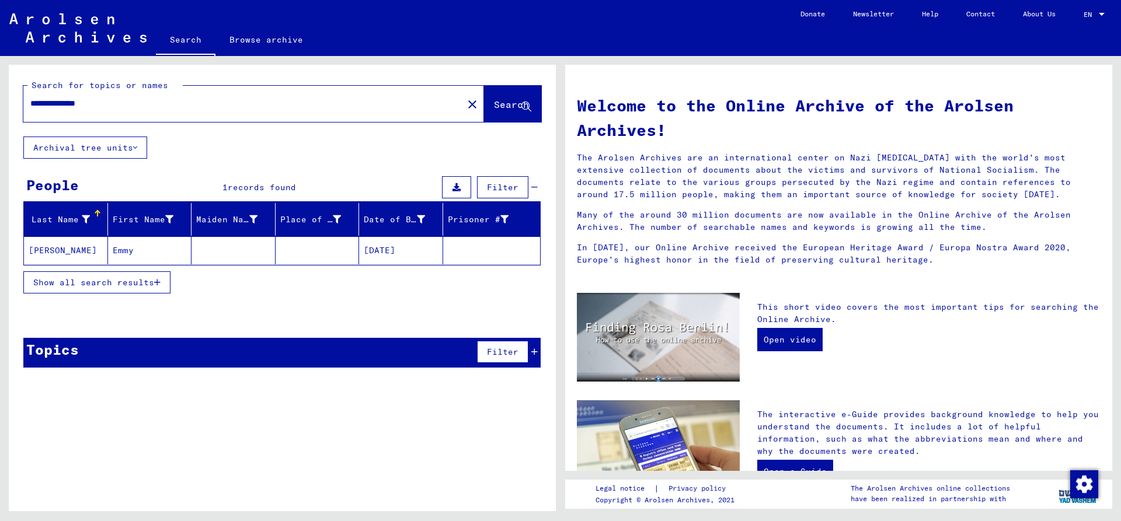
click at [67, 252] on mat-cell "[PERSON_NAME]" at bounding box center [66, 251] width 84 height 28
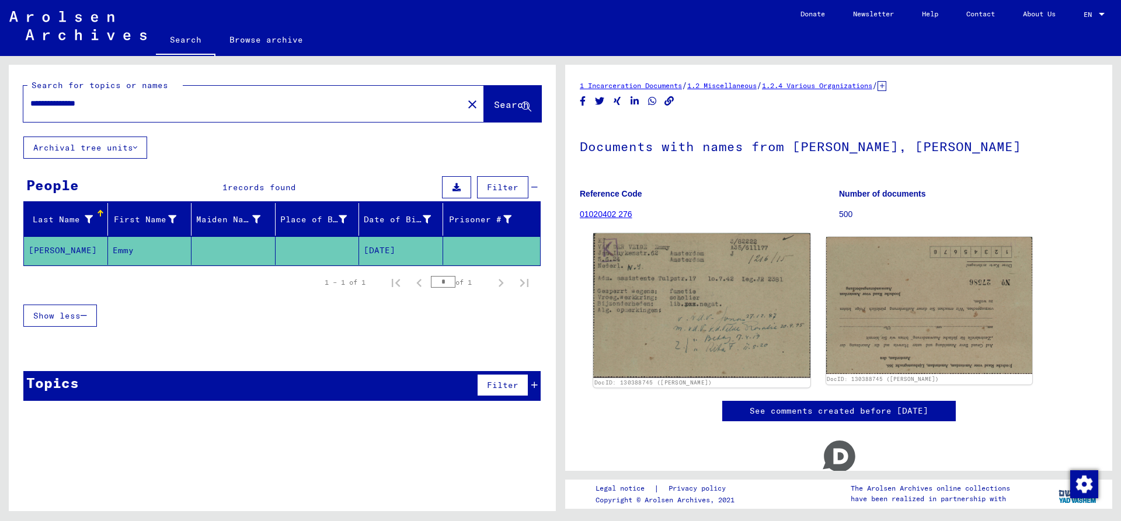
click at [699, 311] on img at bounding box center [701, 306] width 217 height 144
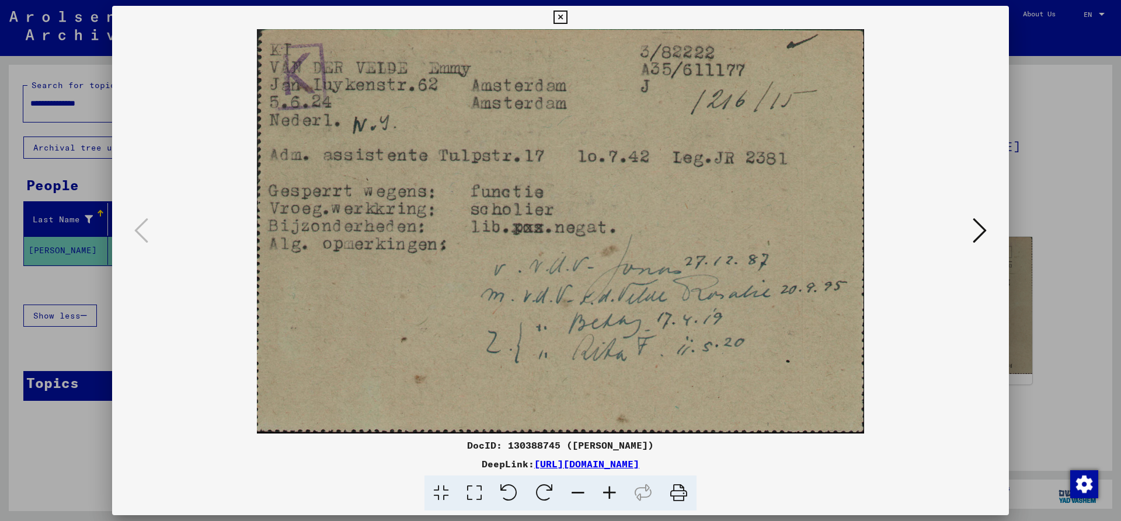
click at [567, 16] on icon at bounding box center [560, 18] width 13 height 14
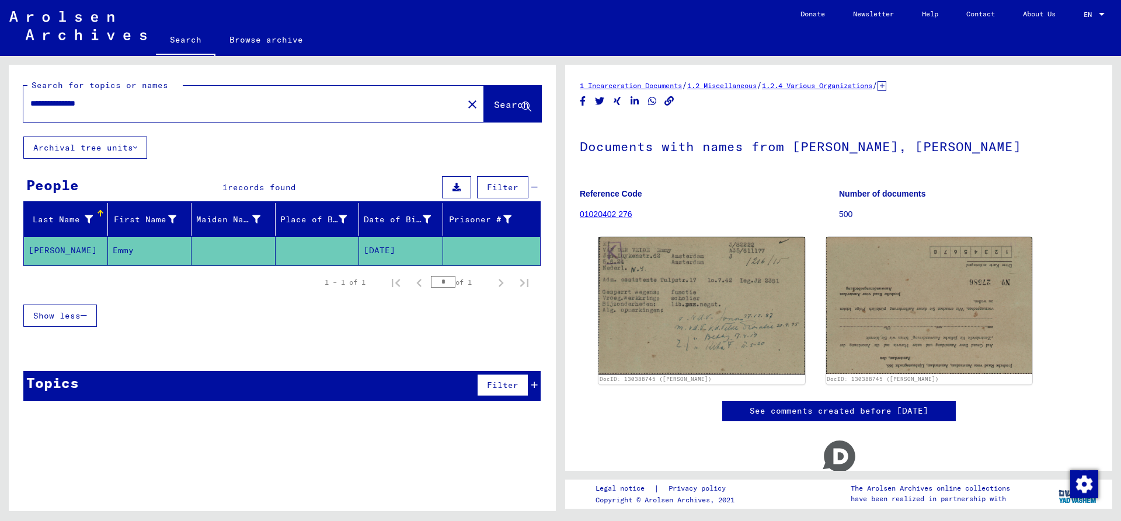
drag, startPoint x: 81, startPoint y: 103, endPoint x: -31, endPoint y: 103, distance: 112.1
click at [30, 103] on input "**********" at bounding box center [243, 104] width 426 height 12
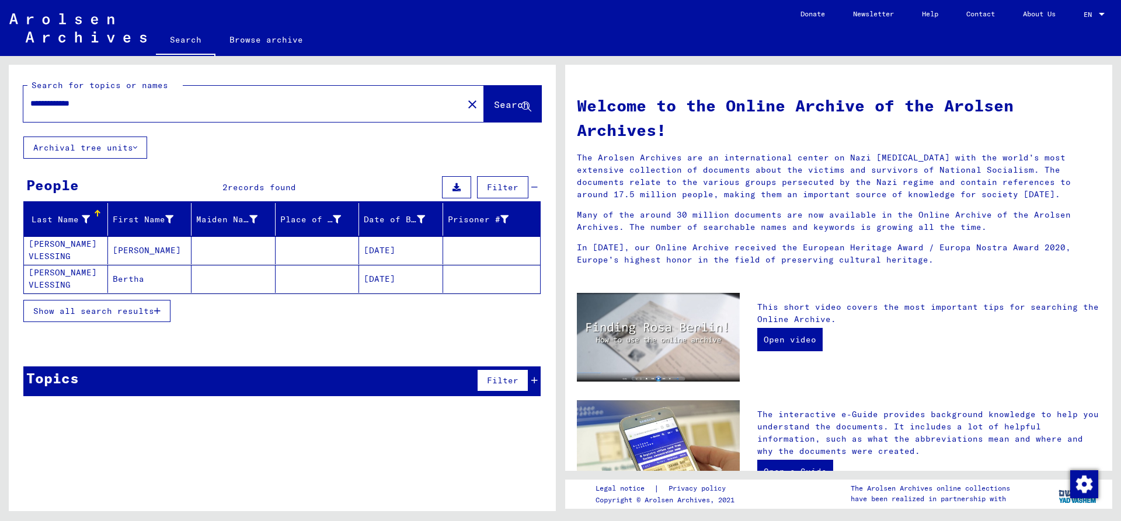
drag, startPoint x: 75, startPoint y: 107, endPoint x: 185, endPoint y: 105, distance: 109.2
click at [185, 105] on input "**********" at bounding box center [239, 104] width 419 height 12
drag, startPoint x: 120, startPoint y: 105, endPoint x: -31, endPoint y: 105, distance: 150.7
click at [30, 105] on input "**********" at bounding box center [239, 104] width 419 height 12
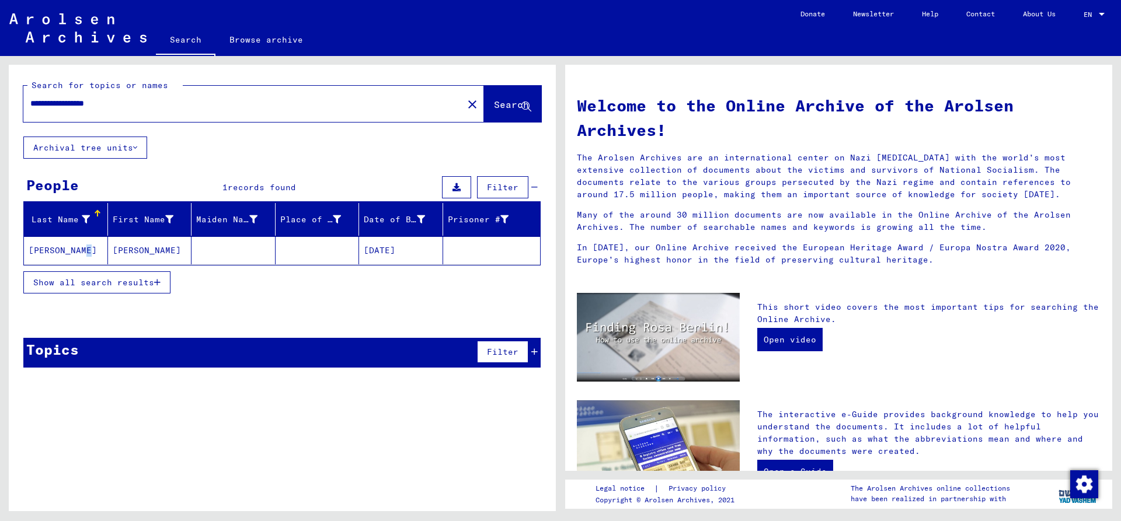
click at [81, 247] on mat-cell "[PERSON_NAME]" at bounding box center [66, 251] width 84 height 28
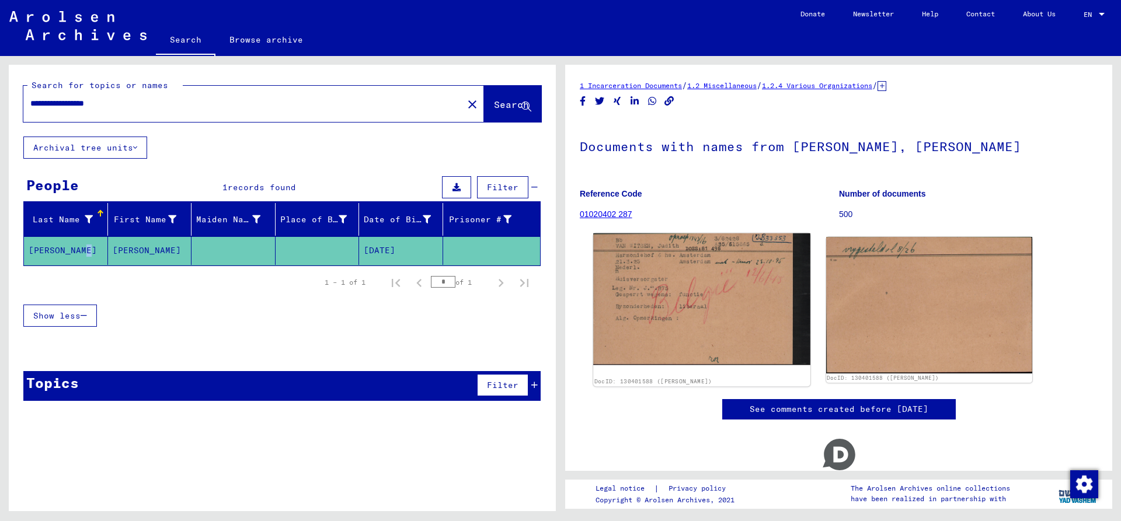
click at [715, 287] on img at bounding box center [701, 300] width 217 height 132
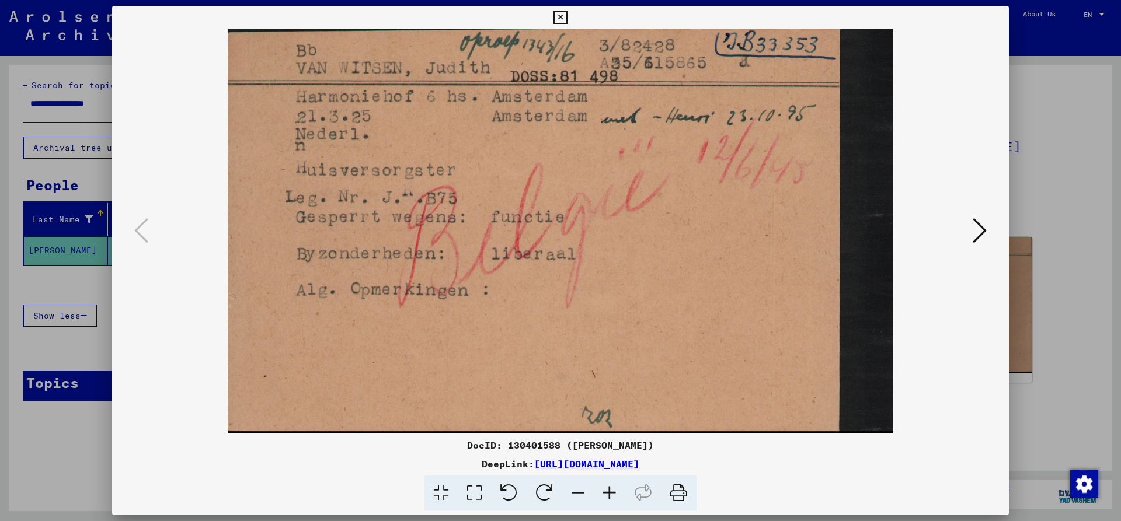
click at [567, 15] on icon at bounding box center [560, 18] width 13 height 14
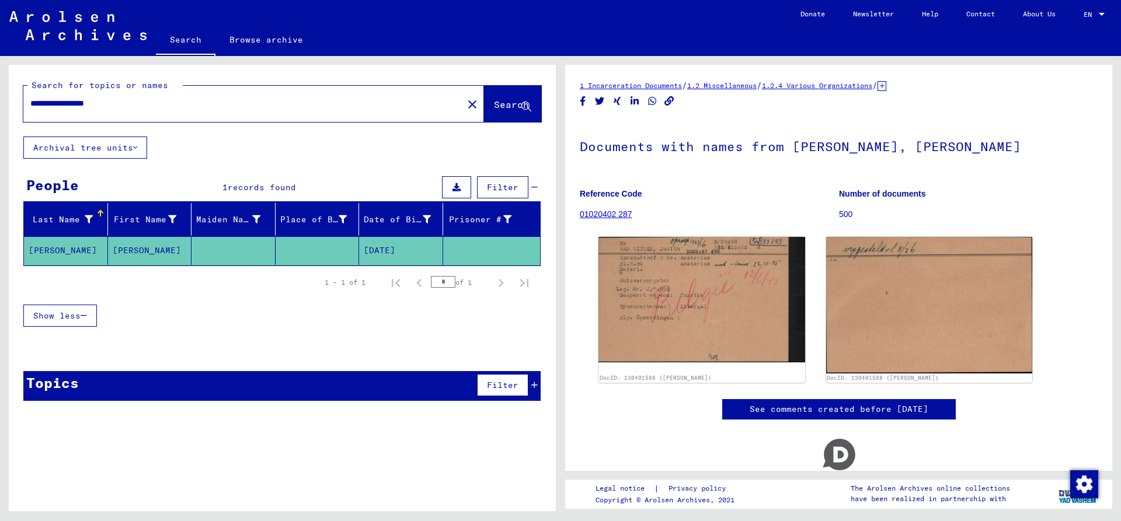
drag, startPoint x: 98, startPoint y: 105, endPoint x: -72, endPoint y: 115, distance: 169.7
click at [30, 110] on input "**********" at bounding box center [243, 104] width 426 height 12
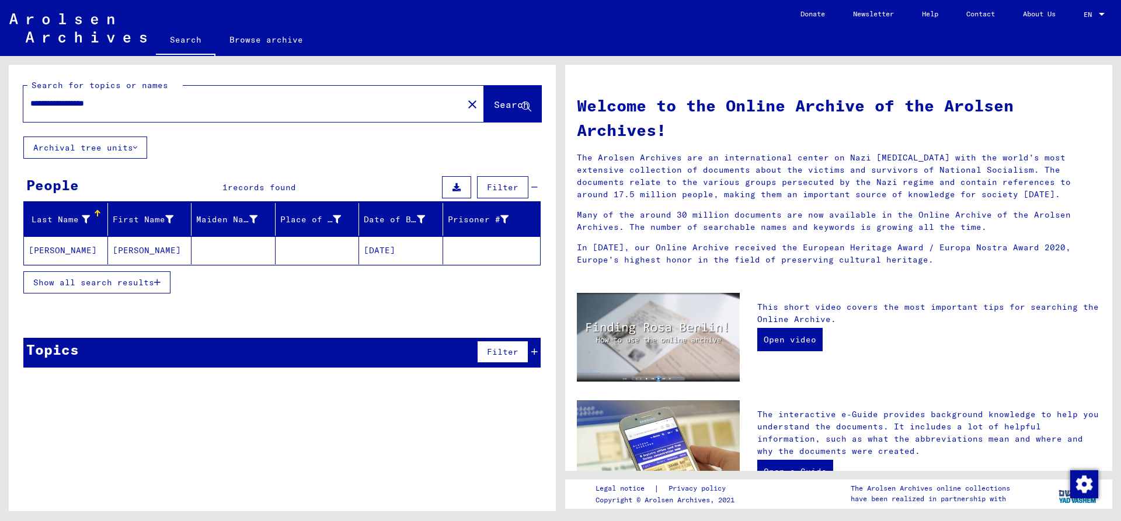
click at [71, 251] on mat-cell "[PERSON_NAME]" at bounding box center [66, 251] width 84 height 28
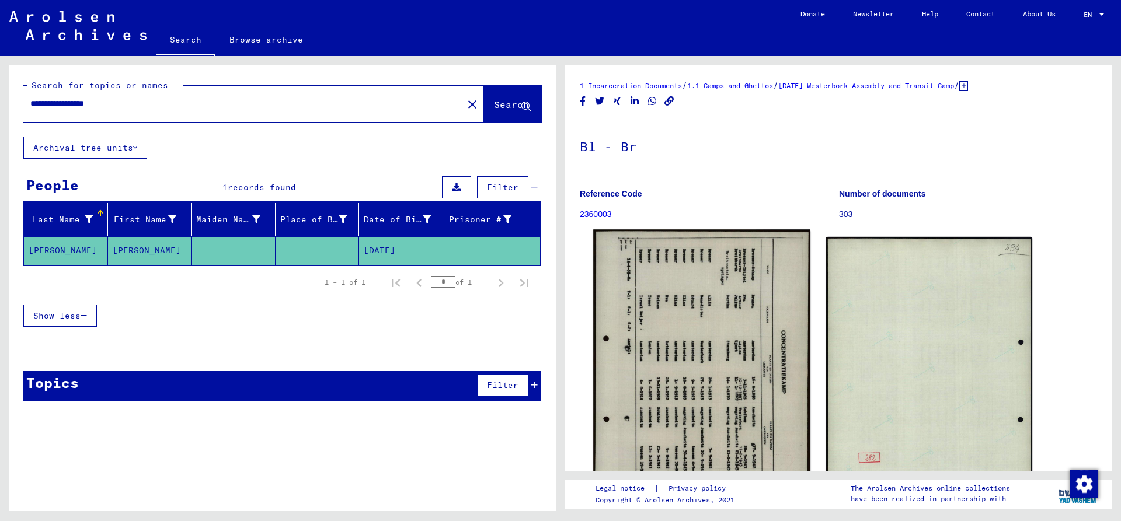
click at [716, 280] on img at bounding box center [701, 380] width 217 height 301
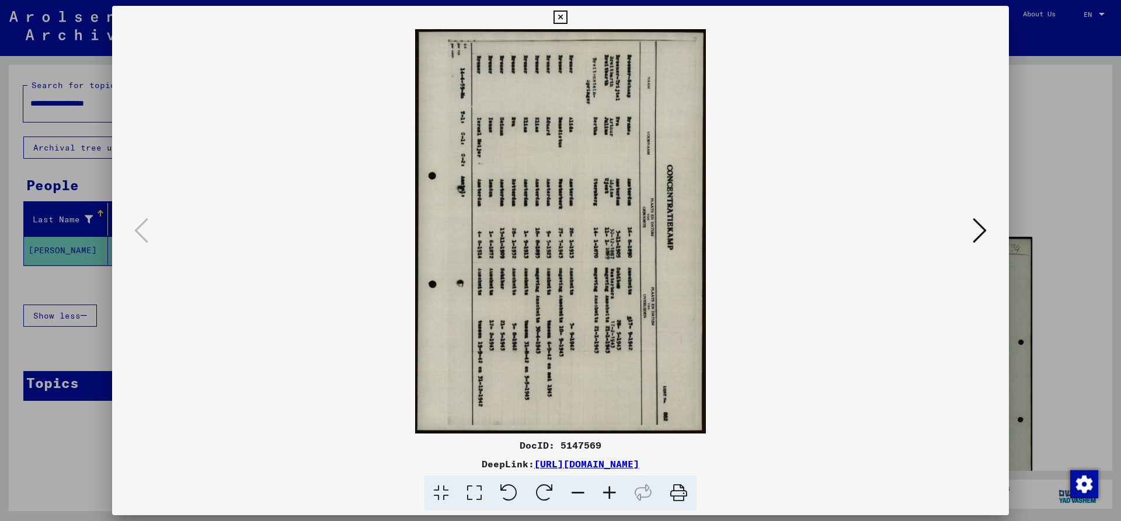
click at [511, 491] on icon at bounding box center [509, 494] width 36 height 36
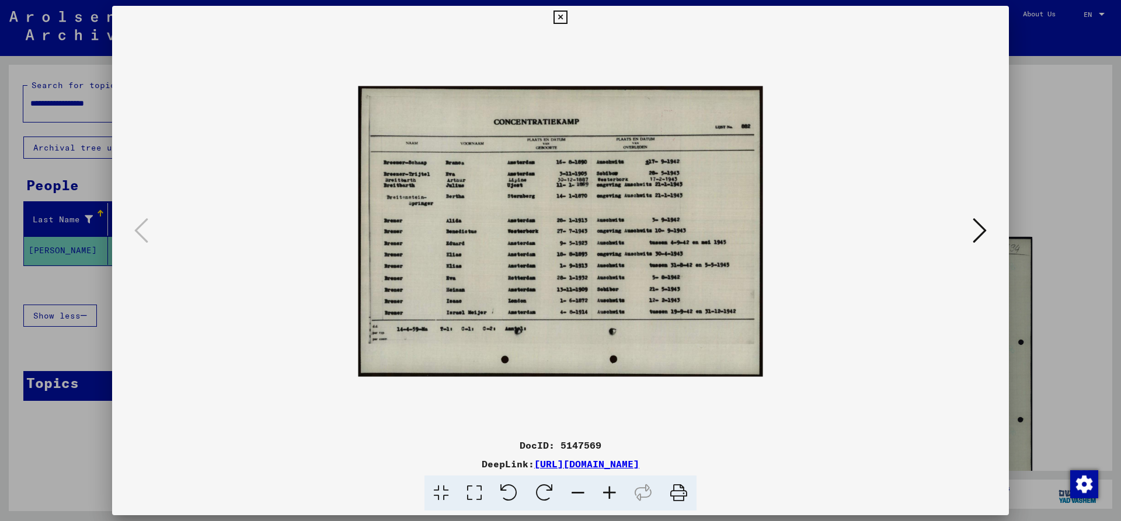
click at [607, 485] on icon at bounding box center [610, 494] width 32 height 36
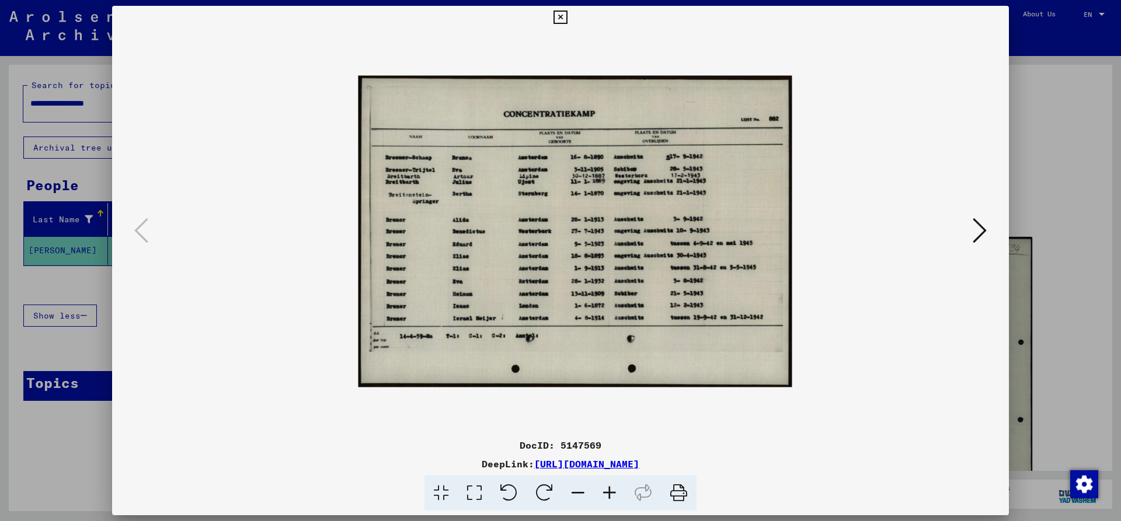
click at [607, 485] on icon at bounding box center [610, 494] width 32 height 36
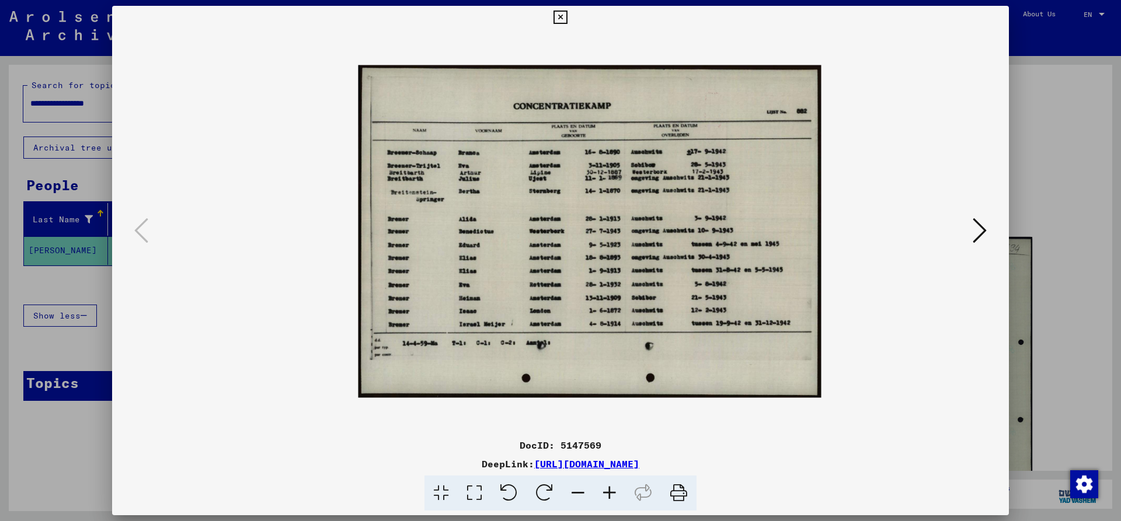
click at [607, 485] on icon at bounding box center [610, 494] width 32 height 36
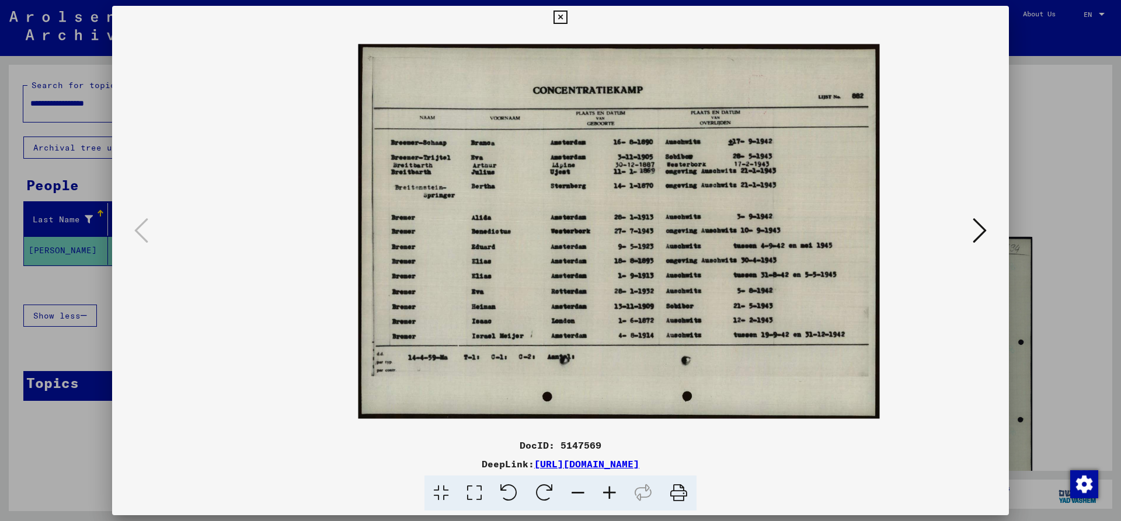
click at [607, 485] on icon at bounding box center [610, 494] width 32 height 36
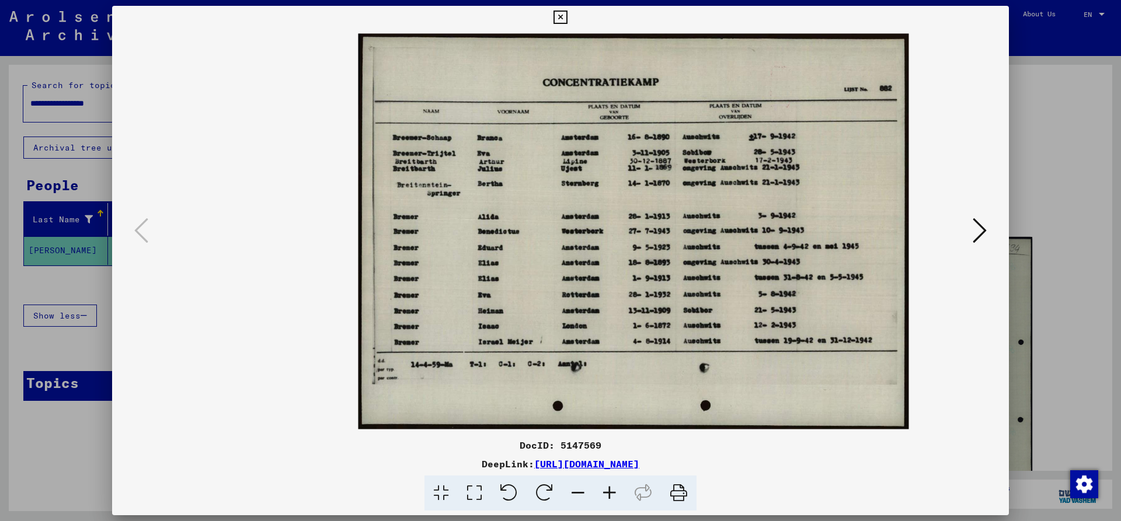
click at [607, 485] on icon at bounding box center [610, 494] width 32 height 36
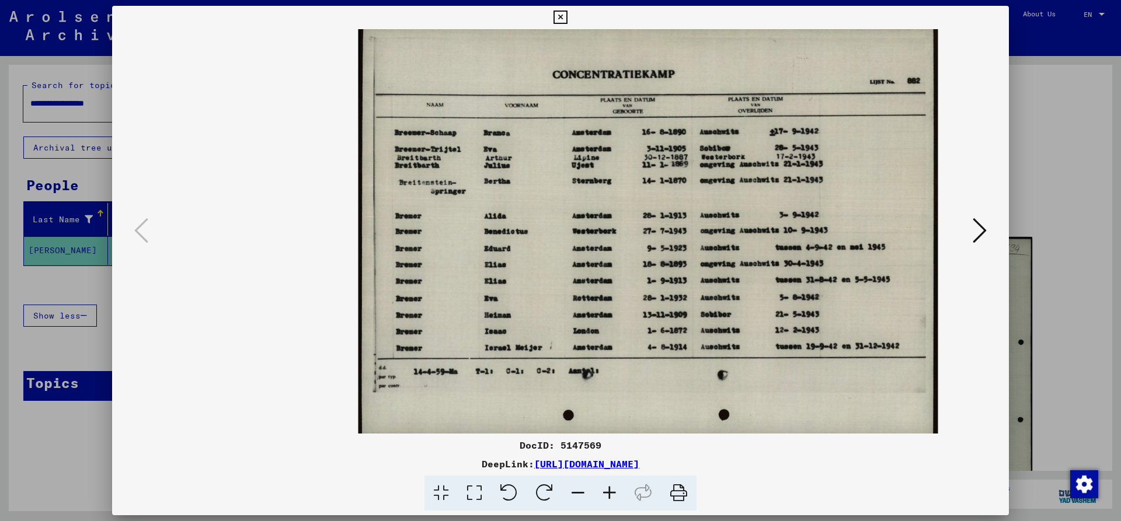
click at [607, 485] on icon at bounding box center [610, 494] width 32 height 36
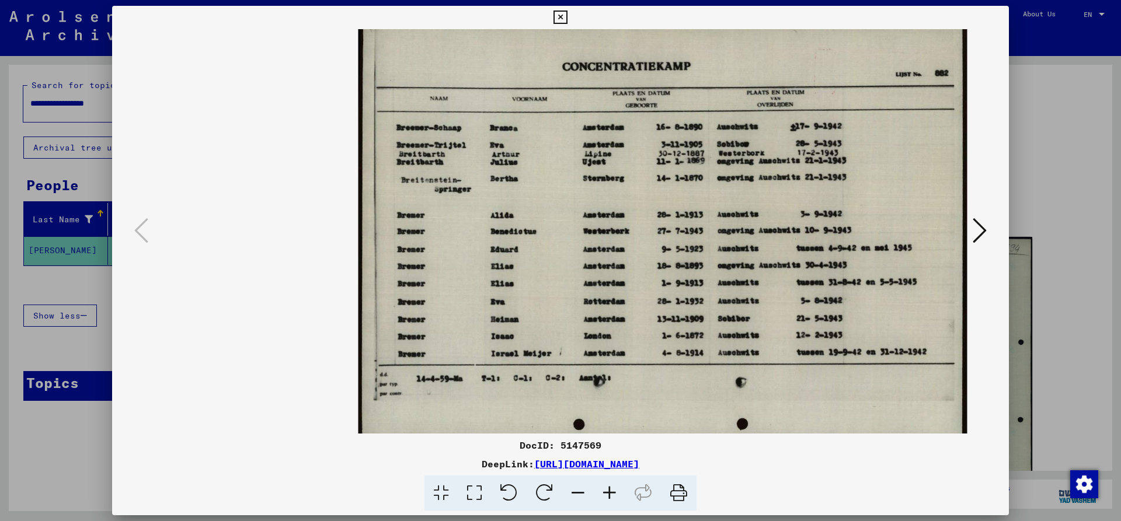
click at [607, 485] on icon at bounding box center [610, 494] width 32 height 36
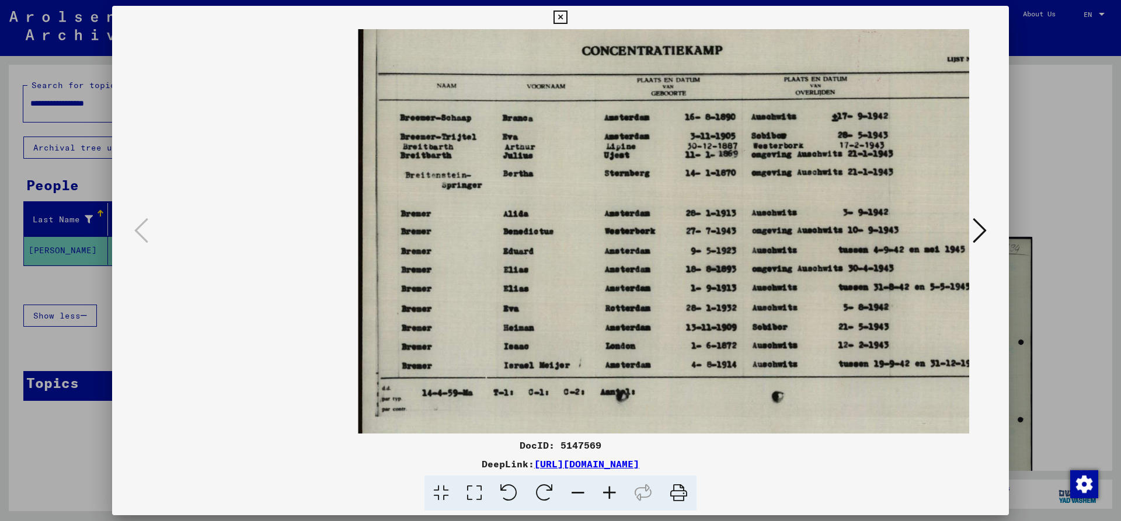
click at [567, 19] on icon at bounding box center [560, 18] width 13 height 14
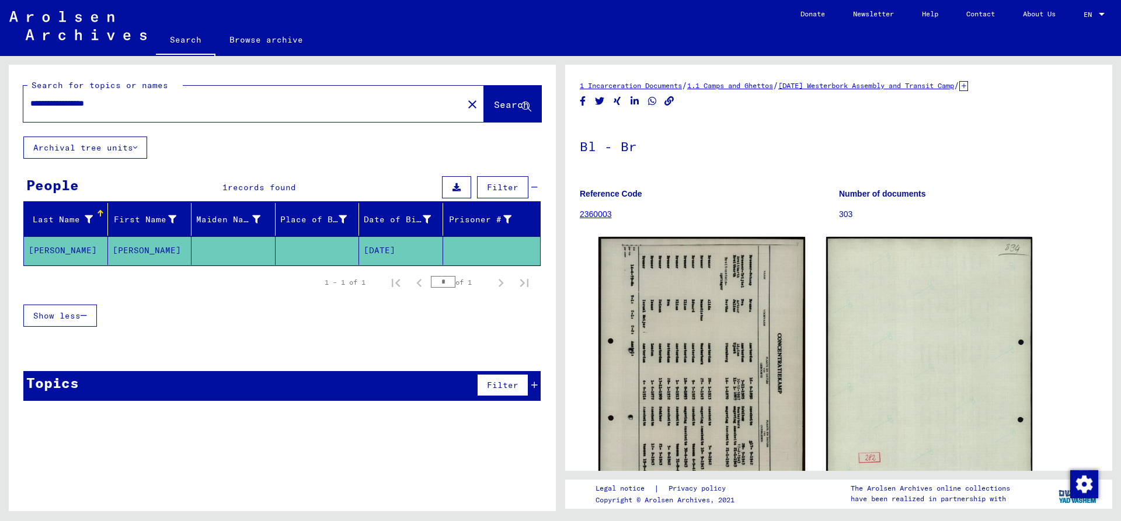
drag, startPoint x: 58, startPoint y: 102, endPoint x: -86, endPoint y: 109, distance: 143.8
click at [30, 109] on input "**********" at bounding box center [243, 104] width 426 height 12
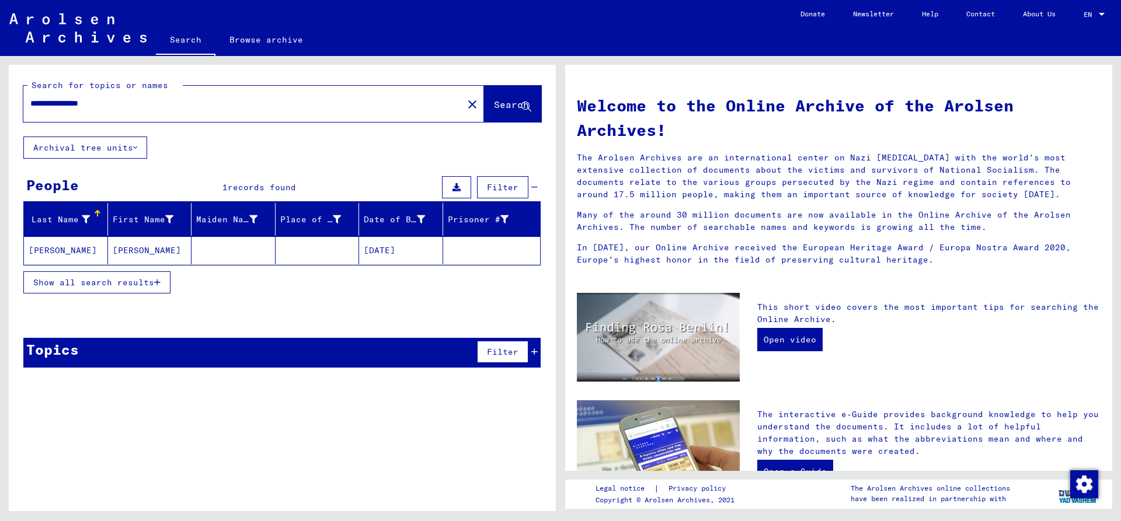
click at [58, 246] on mat-cell "[PERSON_NAME]" at bounding box center [66, 251] width 84 height 28
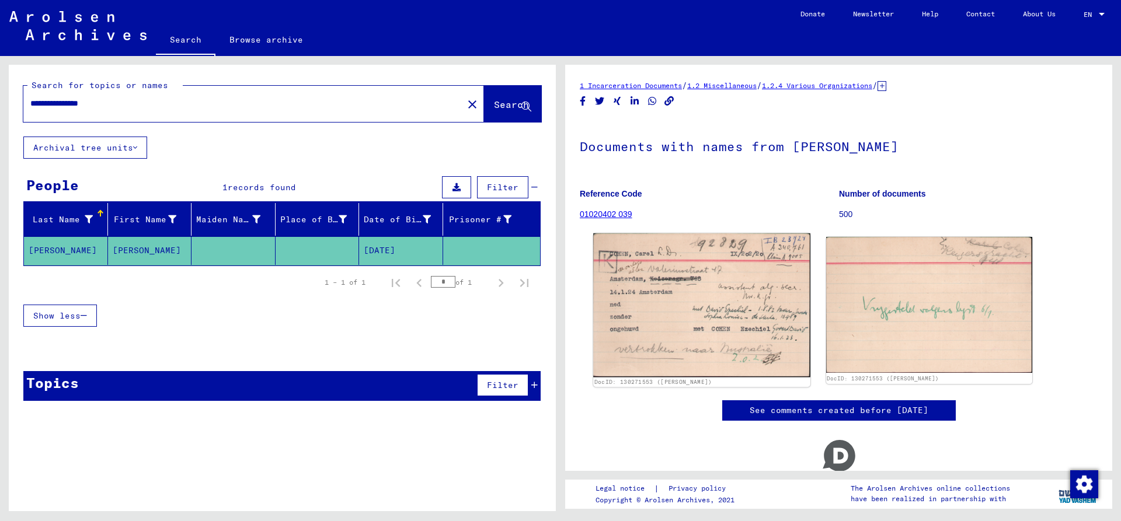
click at [660, 274] on img at bounding box center [701, 306] width 217 height 144
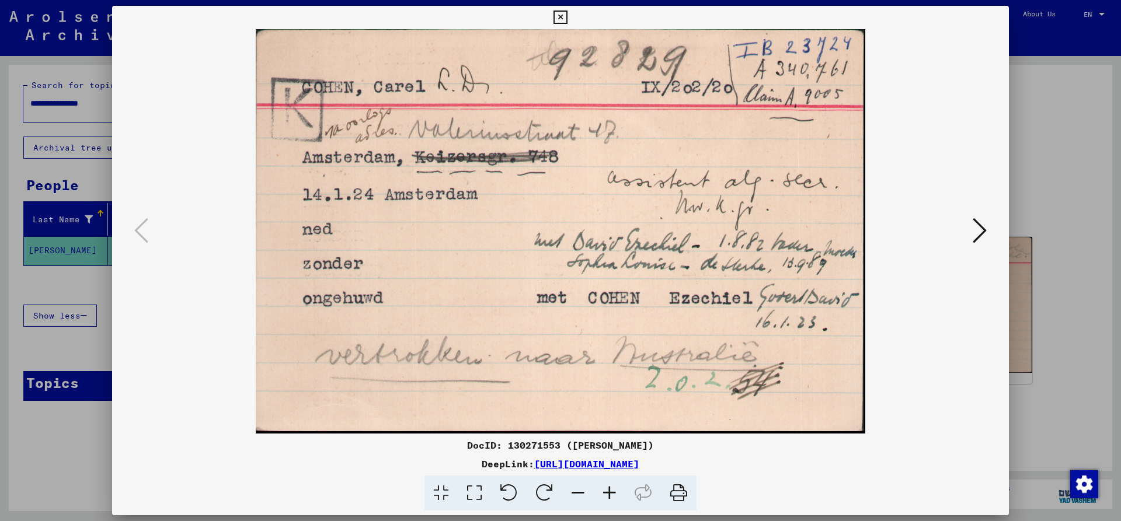
click at [567, 19] on icon at bounding box center [560, 18] width 13 height 14
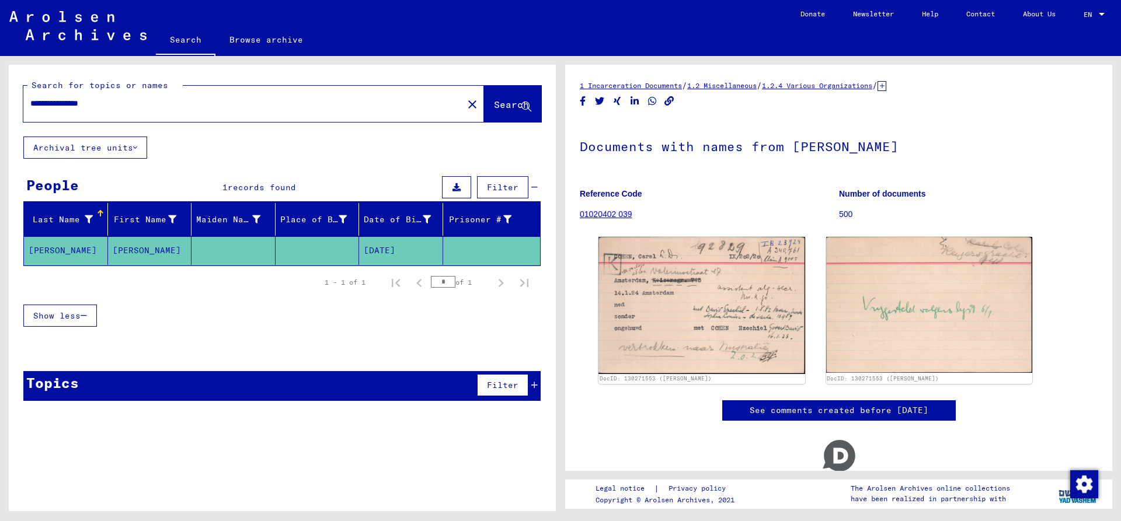
drag, startPoint x: 87, startPoint y: 104, endPoint x: -55, endPoint y: 108, distance: 142.0
click at [30, 108] on input "**********" at bounding box center [243, 104] width 426 height 12
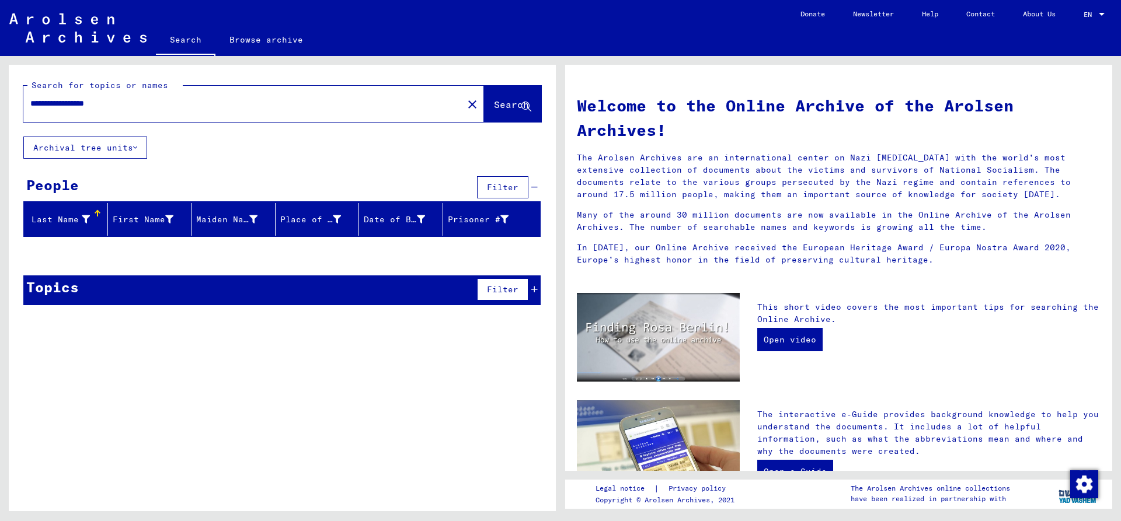
drag, startPoint x: 98, startPoint y: 101, endPoint x: -19, endPoint y: 102, distance: 116.8
click at [30, 102] on input "**********" at bounding box center [239, 104] width 419 height 12
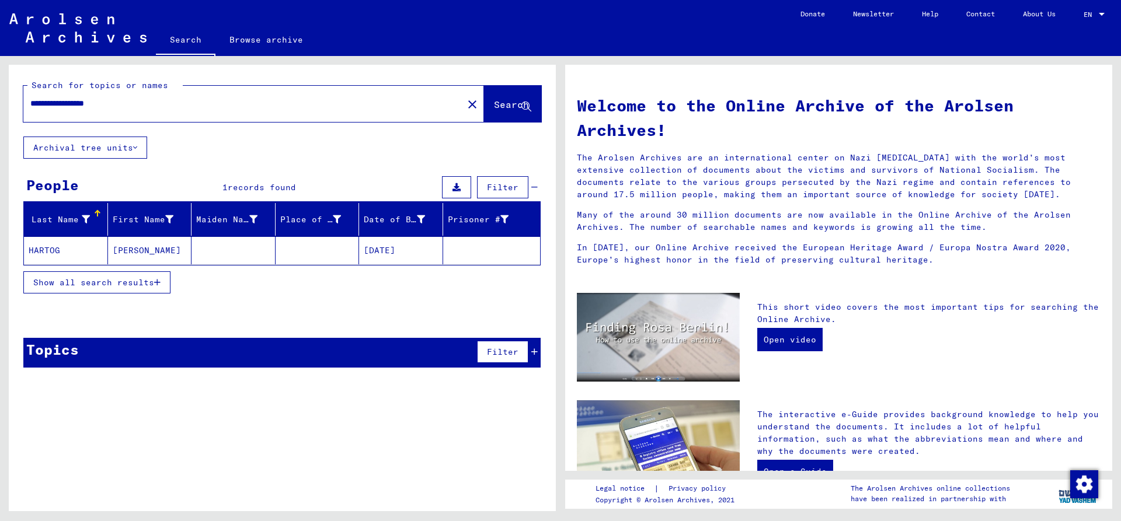
click at [69, 246] on mat-cell "HARTOG" at bounding box center [66, 251] width 84 height 28
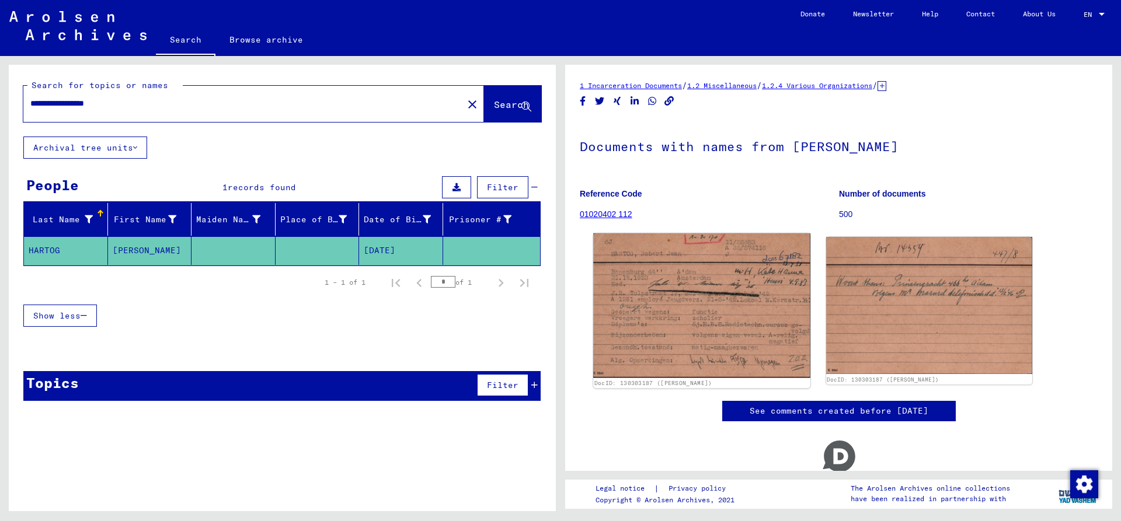
click at [704, 301] on img at bounding box center [701, 306] width 217 height 145
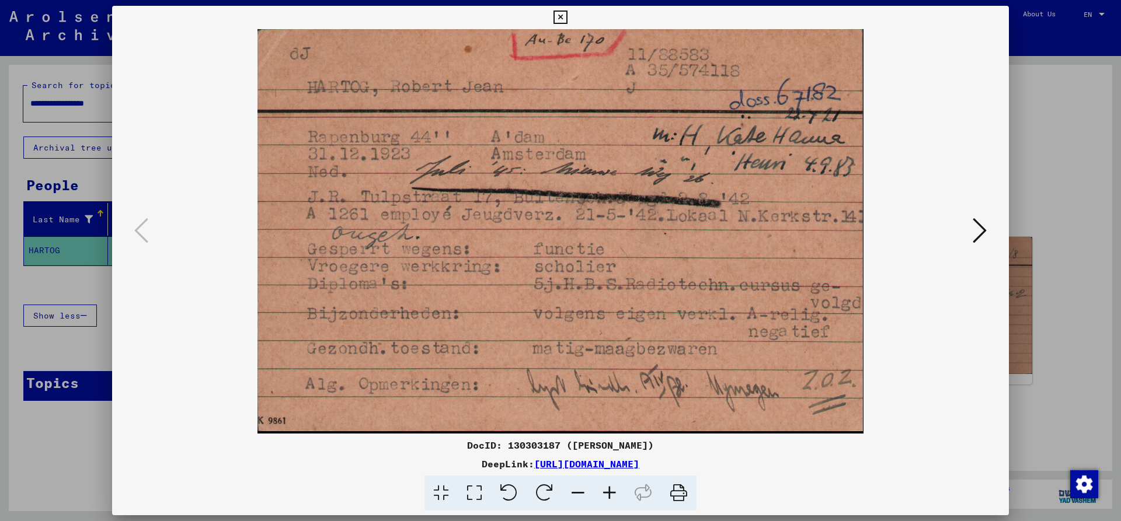
click at [567, 13] on icon at bounding box center [560, 18] width 13 height 14
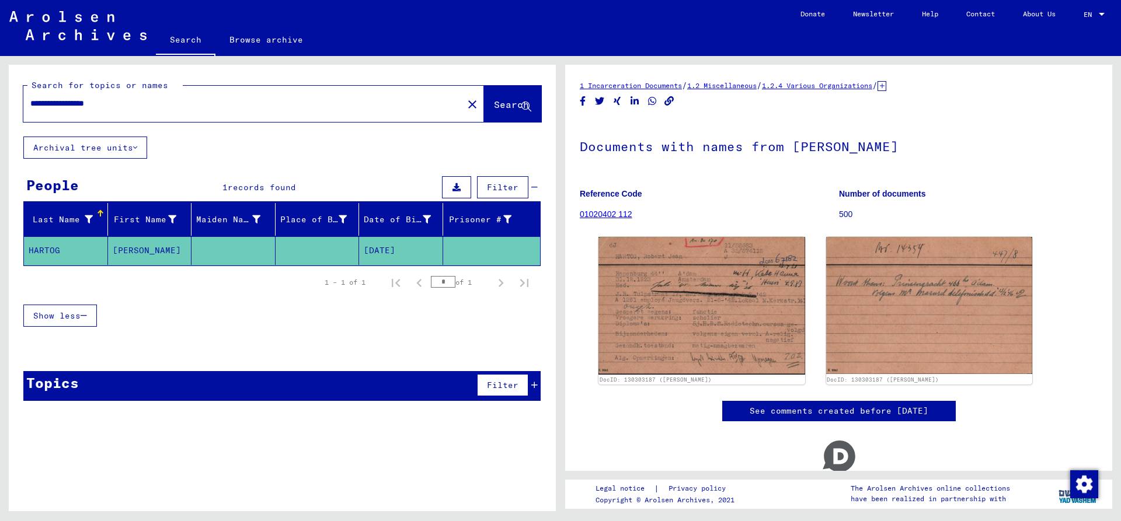
drag, startPoint x: 95, startPoint y: 105, endPoint x: -141, endPoint y: 117, distance: 236.3
click at [30, 110] on input "**********" at bounding box center [243, 104] width 426 height 12
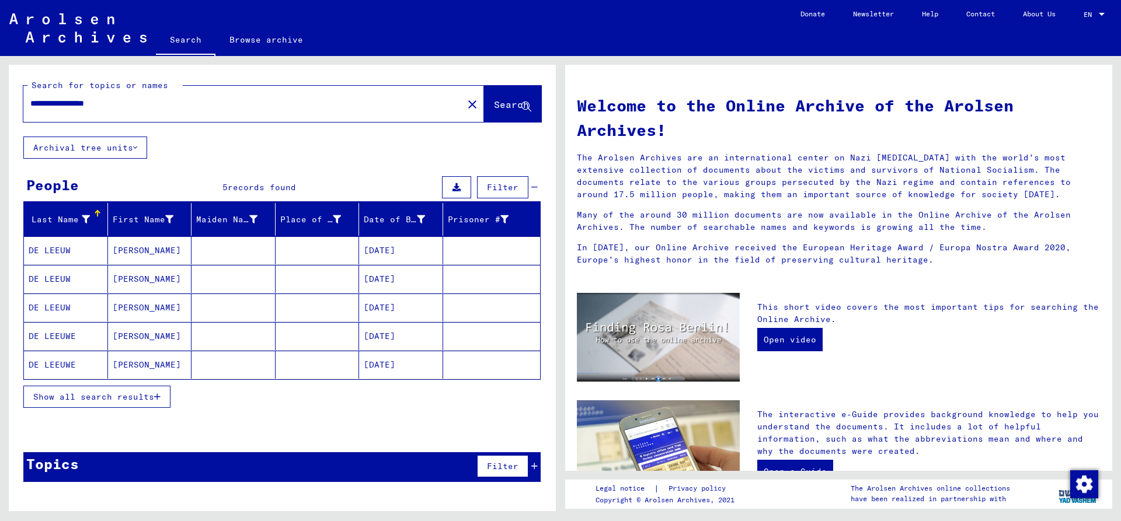
click at [75, 250] on mat-cell "DE LEEUW" at bounding box center [66, 251] width 84 height 28
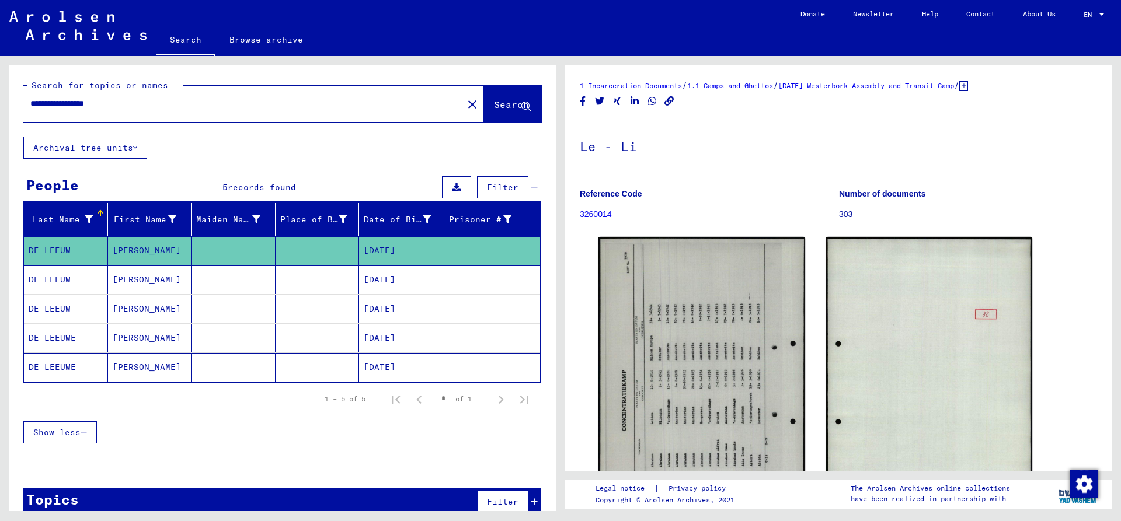
click at [62, 284] on mat-cell "DE LEEUW" at bounding box center [66, 280] width 84 height 29
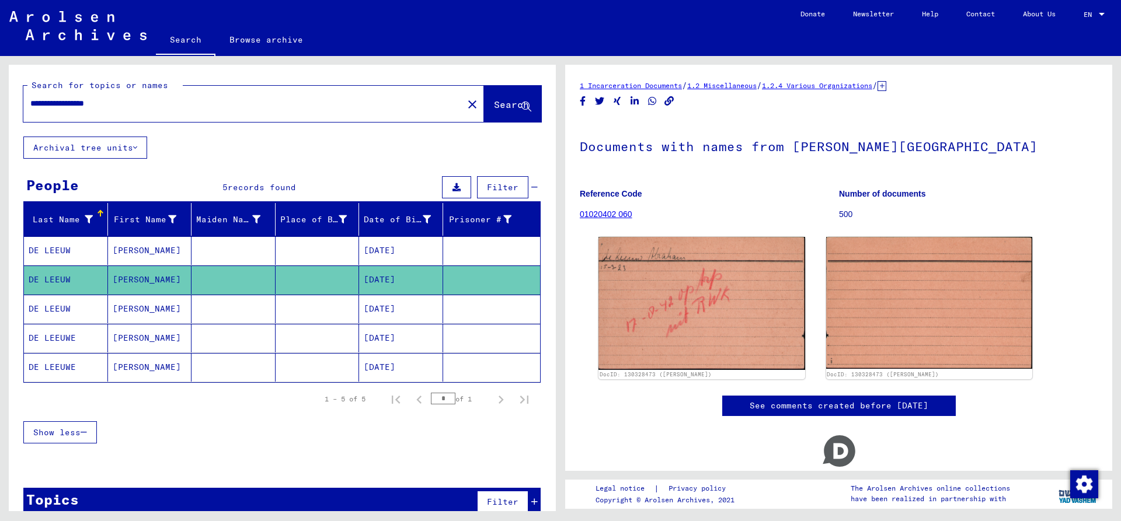
click at [65, 308] on mat-cell "DE LEEUW" at bounding box center [66, 309] width 84 height 29
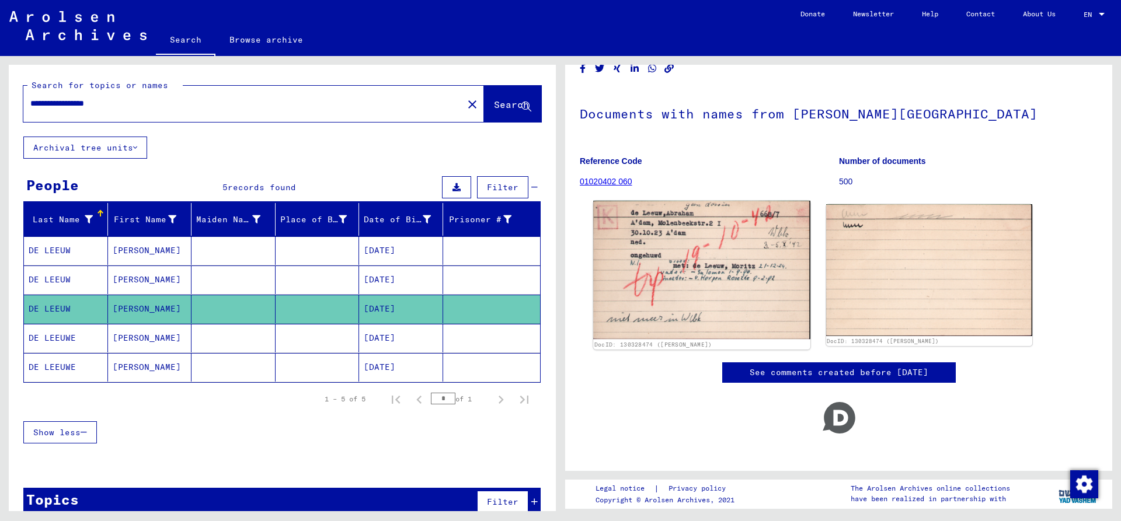
scroll to position [49, 0]
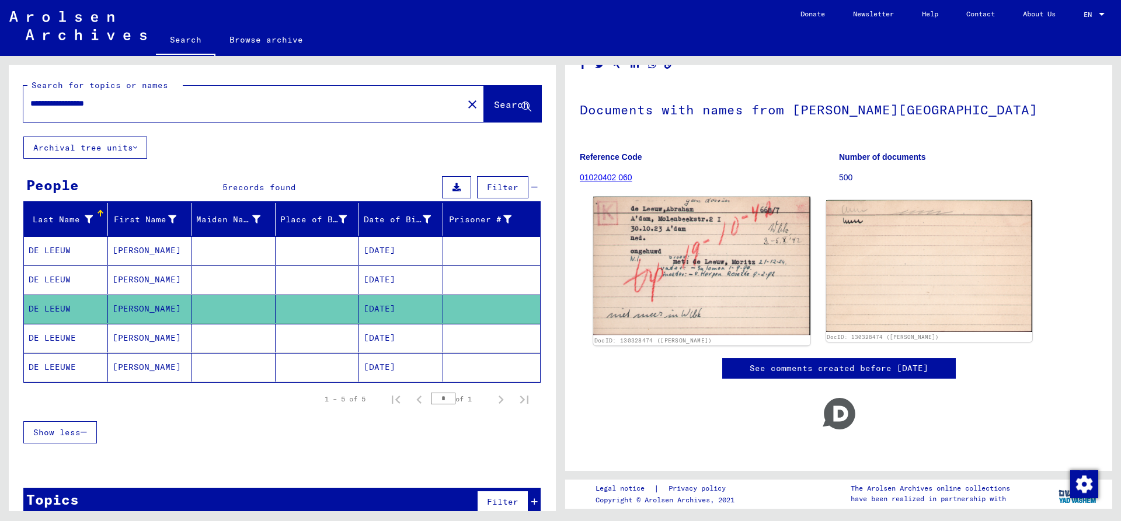
click at [701, 276] on img at bounding box center [701, 266] width 217 height 138
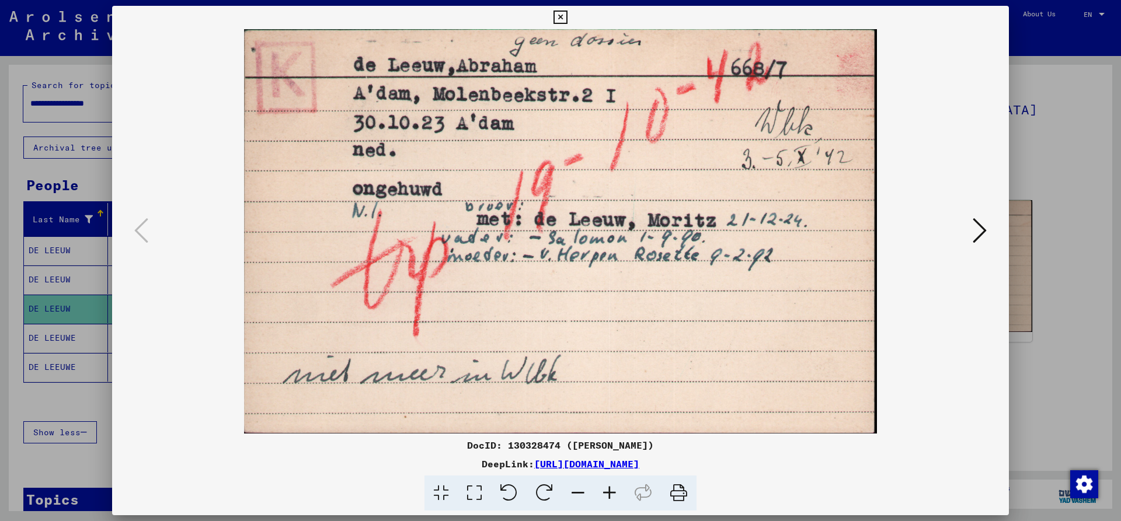
click at [567, 15] on icon at bounding box center [560, 18] width 13 height 14
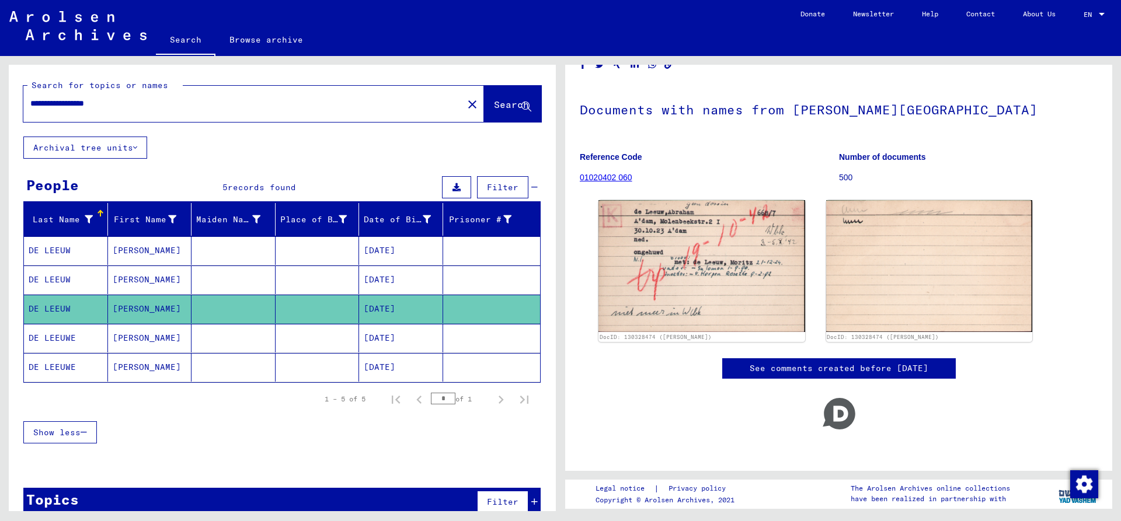
click at [57, 331] on mat-cell "DE LEEUWE" at bounding box center [66, 338] width 84 height 29
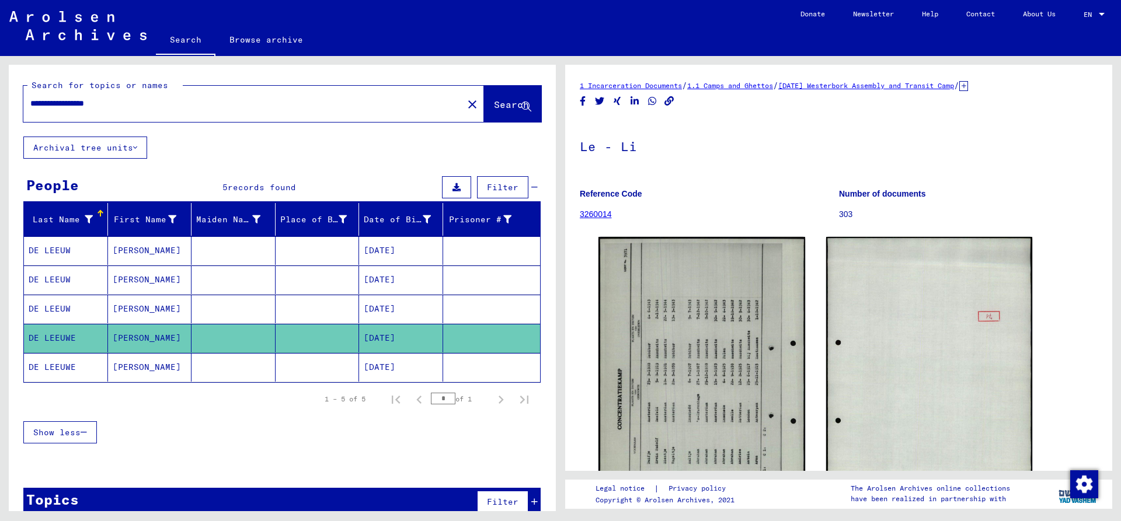
click at [62, 365] on mat-cell "DE LEEUWE" at bounding box center [66, 367] width 84 height 29
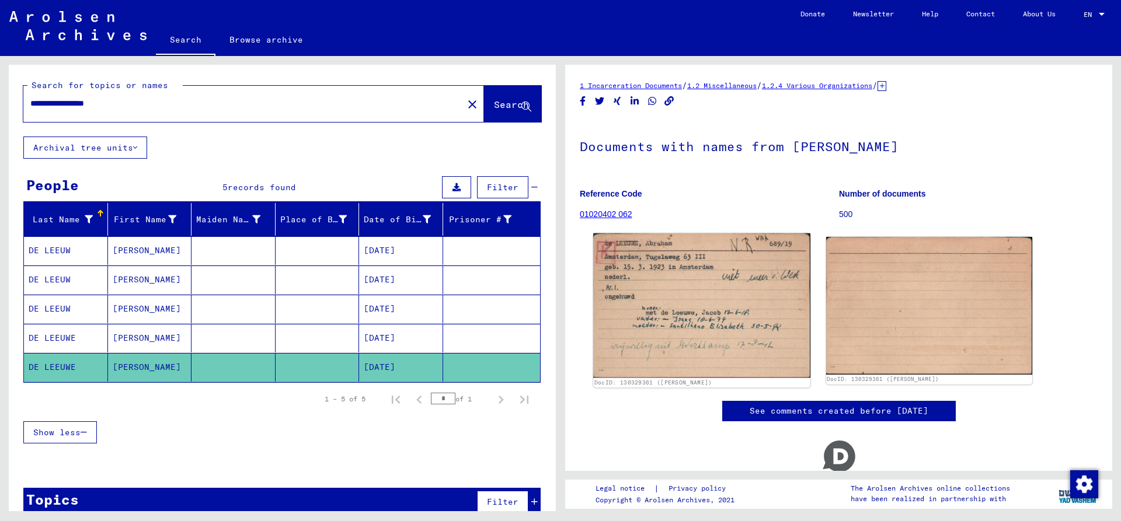
click at [679, 303] on img at bounding box center [701, 306] width 217 height 144
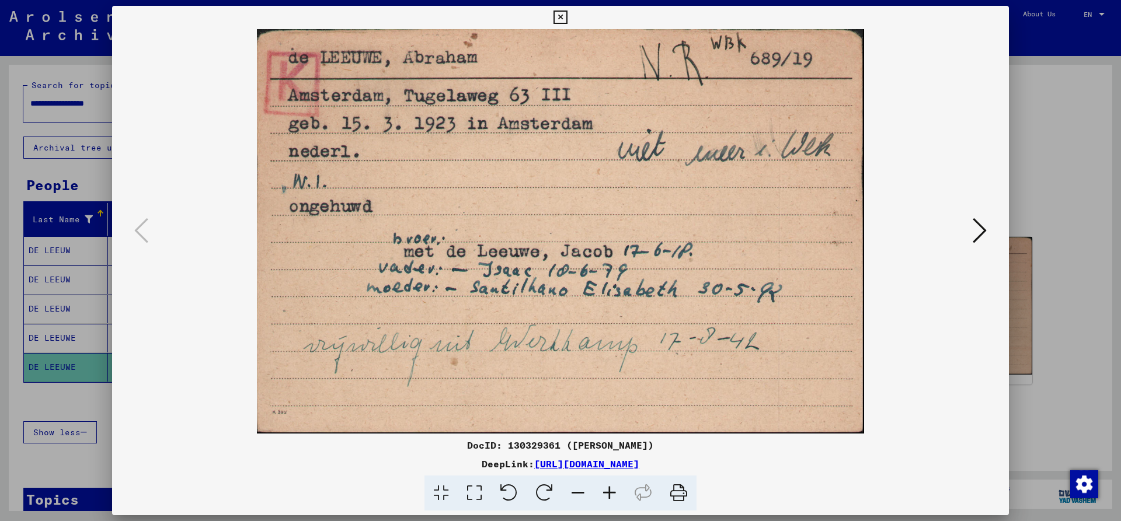
click at [567, 16] on icon at bounding box center [560, 18] width 13 height 14
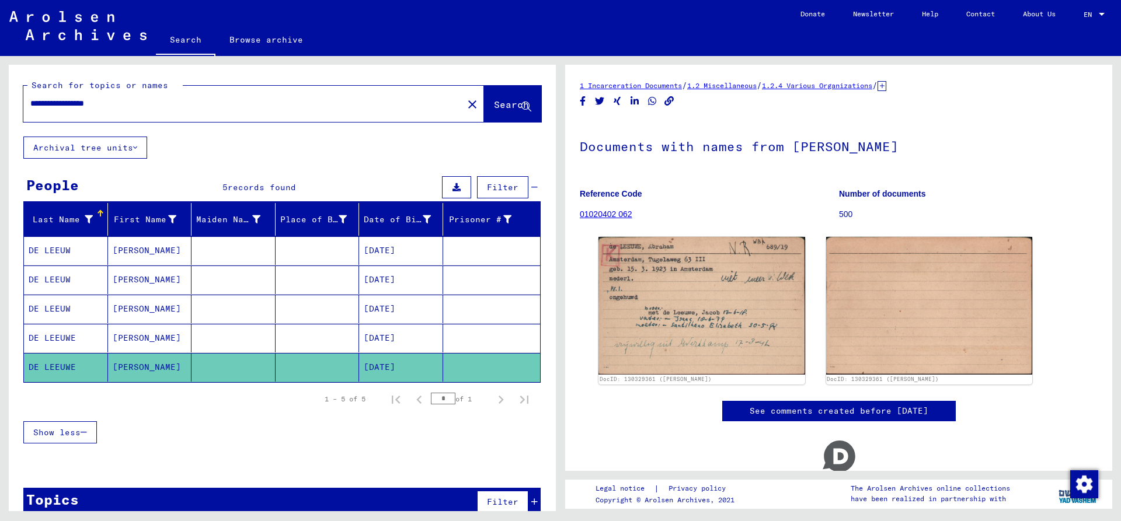
drag, startPoint x: 98, startPoint y: 103, endPoint x: -17, endPoint y: 111, distance: 114.8
click at [30, 110] on input "**********" at bounding box center [243, 104] width 426 height 12
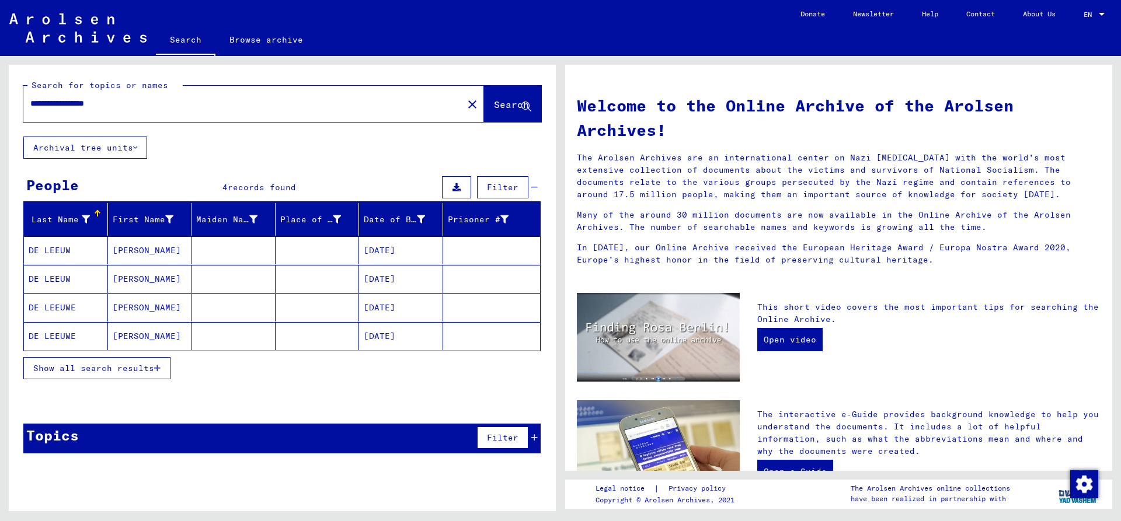
click at [72, 247] on mat-cell "DE LEEUW" at bounding box center [66, 251] width 84 height 28
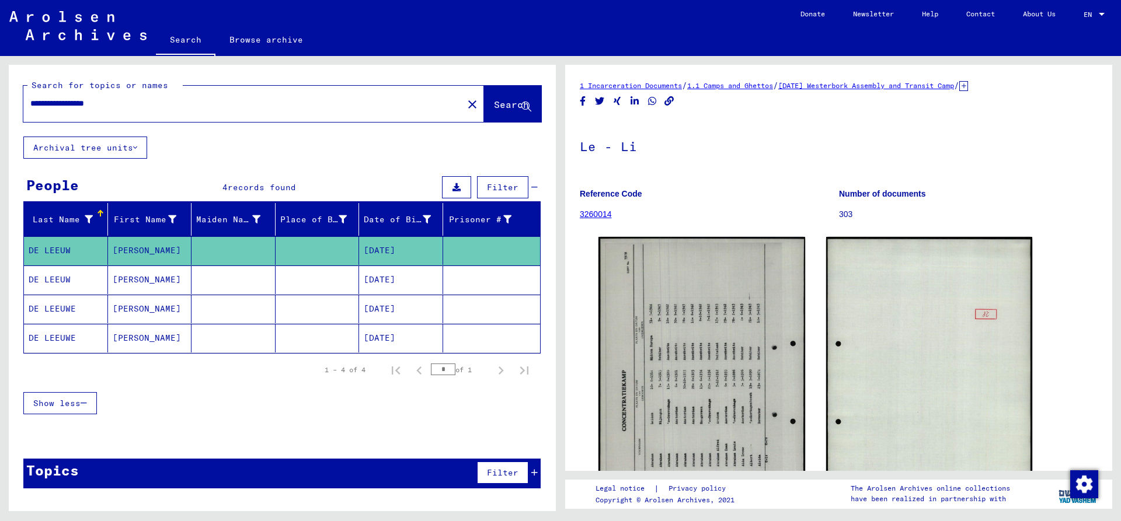
drag, startPoint x: 71, startPoint y: 281, endPoint x: 240, endPoint y: 290, distance: 169.6
click at [71, 281] on mat-cell "DE LEEUW" at bounding box center [66, 280] width 84 height 29
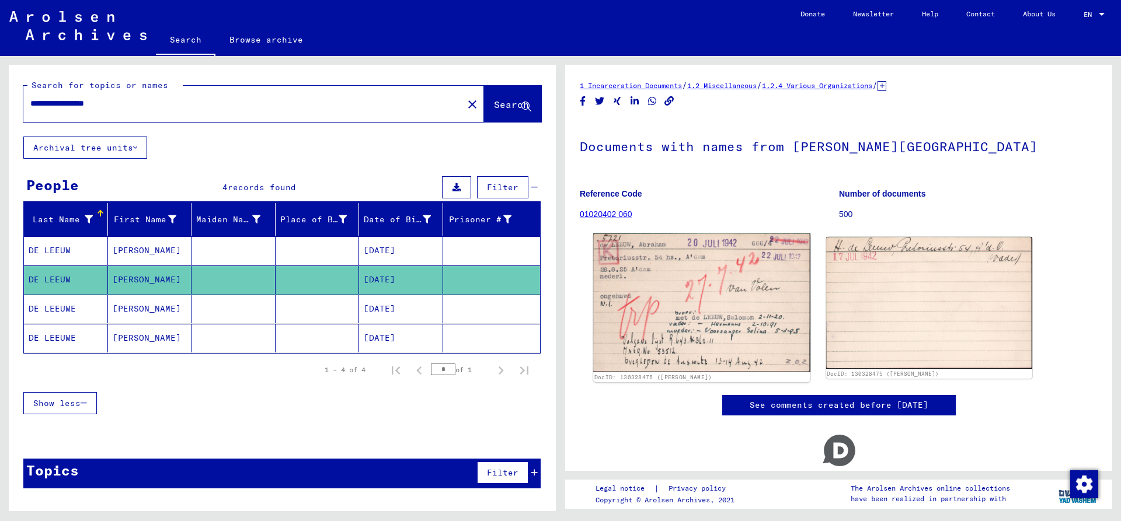
click at [690, 333] on img at bounding box center [701, 303] width 217 height 138
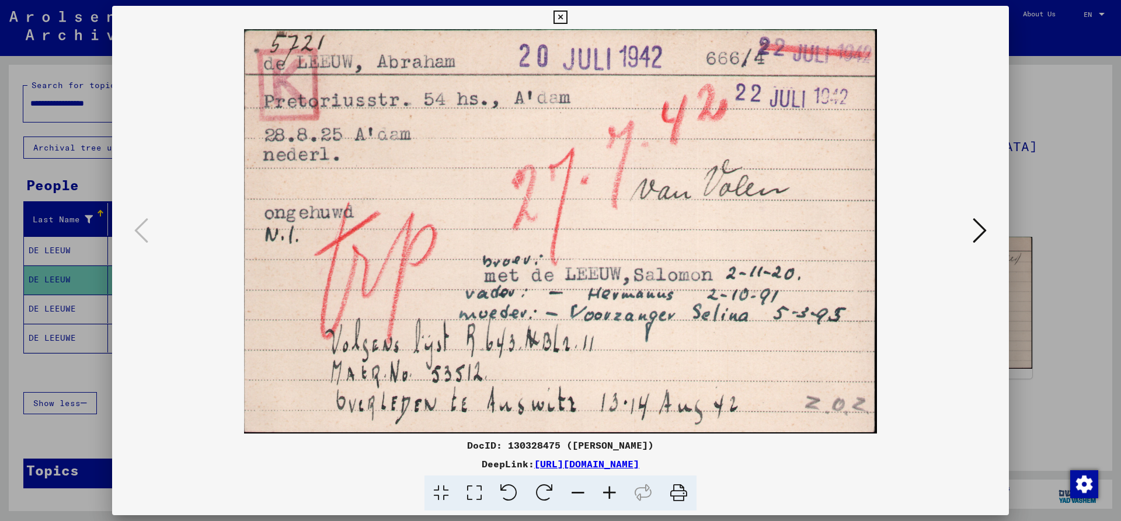
click at [975, 227] on icon at bounding box center [980, 231] width 14 height 28
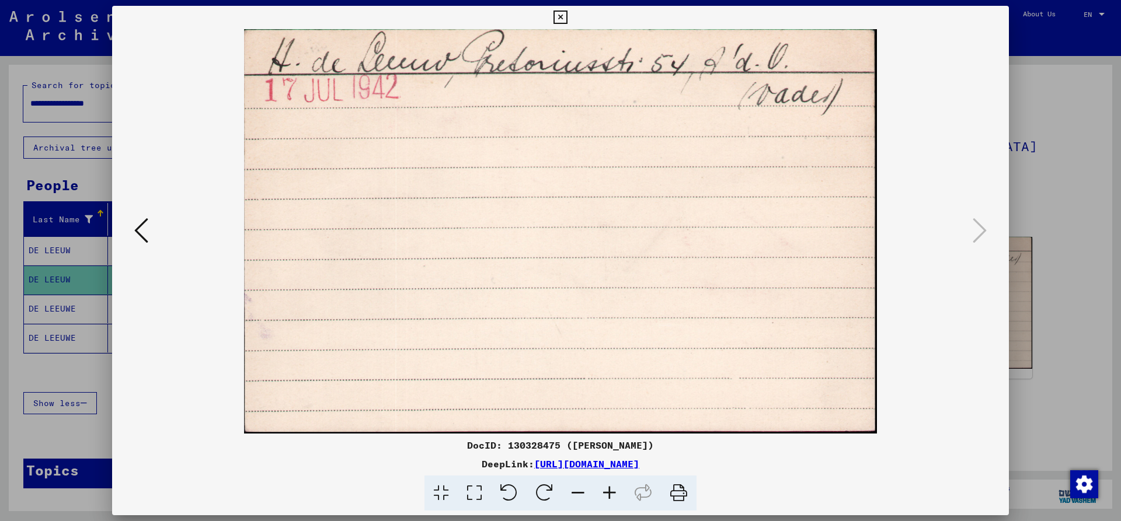
click at [567, 19] on icon at bounding box center [560, 18] width 13 height 14
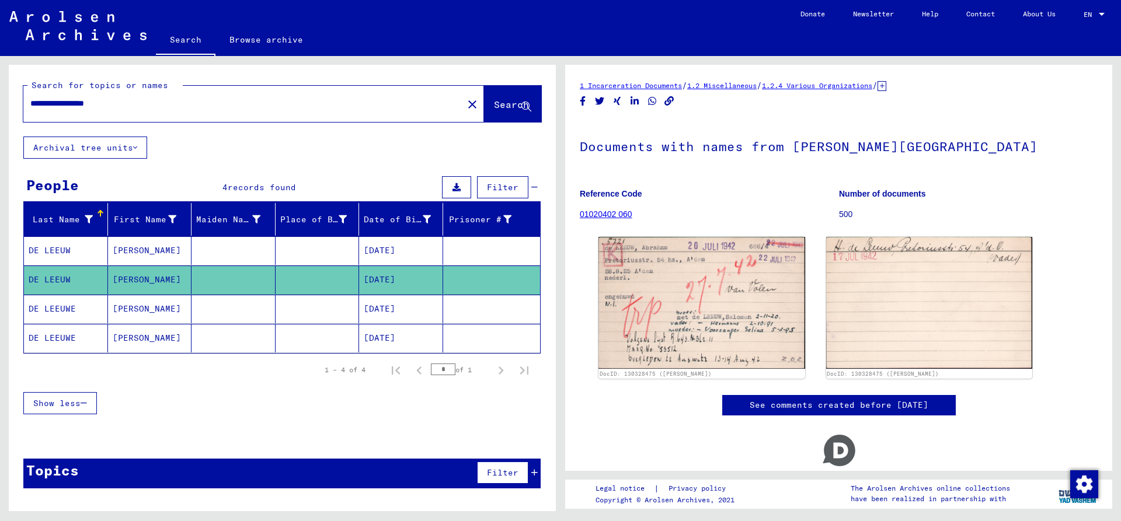
click at [58, 316] on mat-cell "DE LEEUWE" at bounding box center [66, 309] width 84 height 29
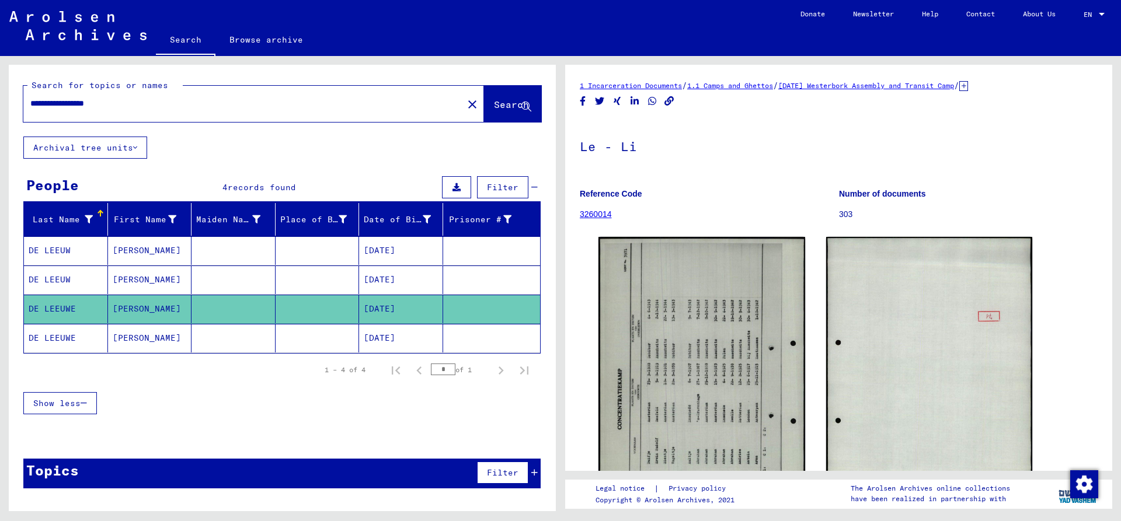
click at [77, 346] on mat-cell "DE LEEUWE" at bounding box center [66, 338] width 84 height 29
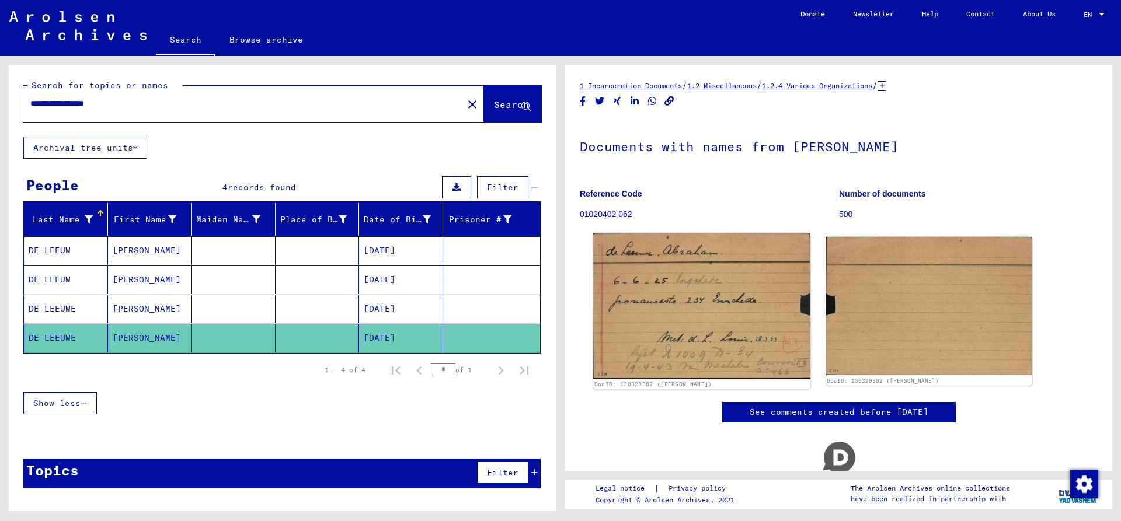
click at [646, 334] on img at bounding box center [701, 307] width 217 height 146
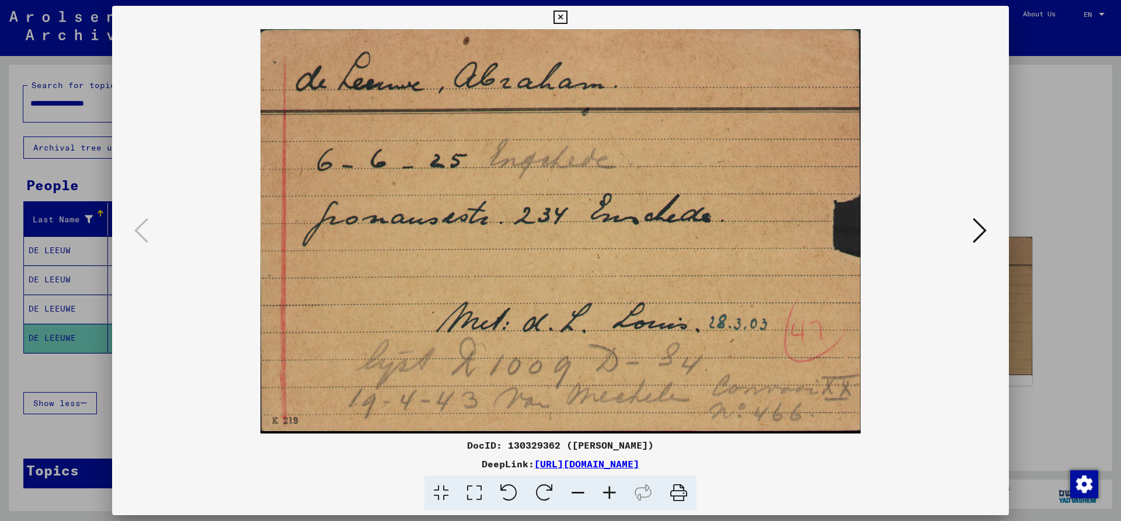
click at [567, 16] on icon at bounding box center [560, 18] width 13 height 14
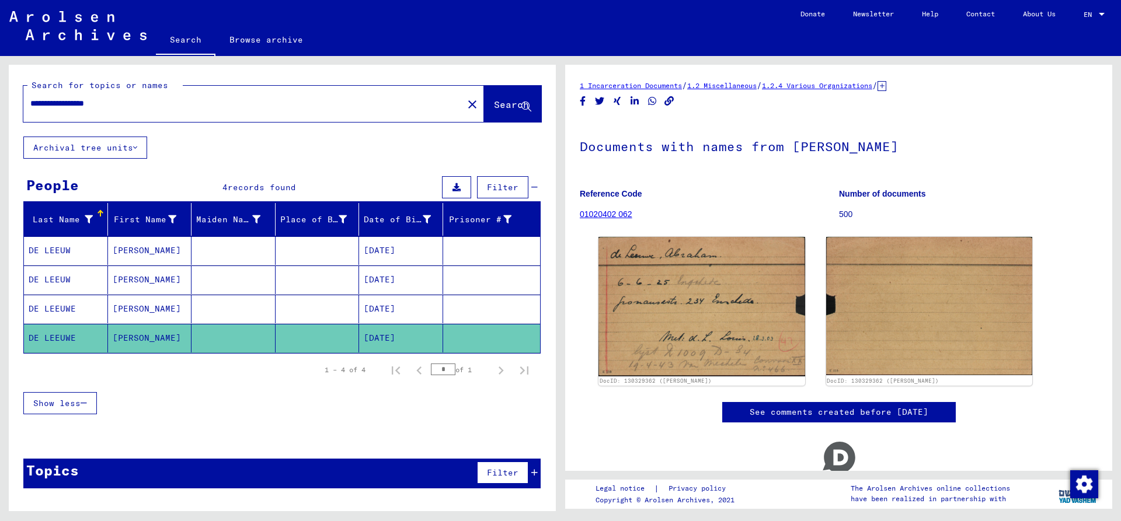
drag, startPoint x: 99, startPoint y: 104, endPoint x: 40, endPoint y: 103, distance: 59.0
click at [40, 103] on input "**********" at bounding box center [243, 104] width 426 height 12
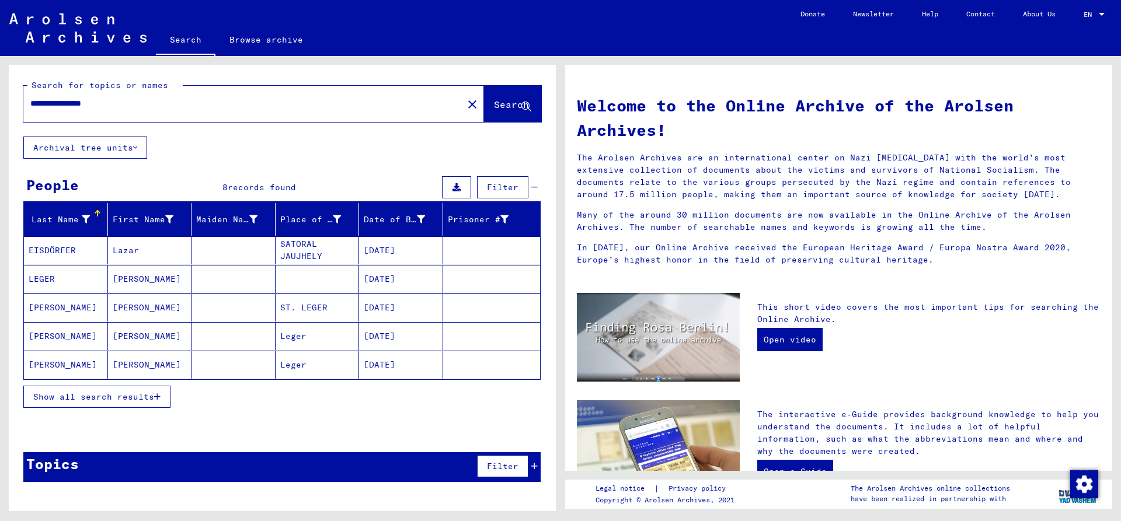
click at [89, 403] on button "Show all search results" at bounding box center [96, 397] width 147 height 22
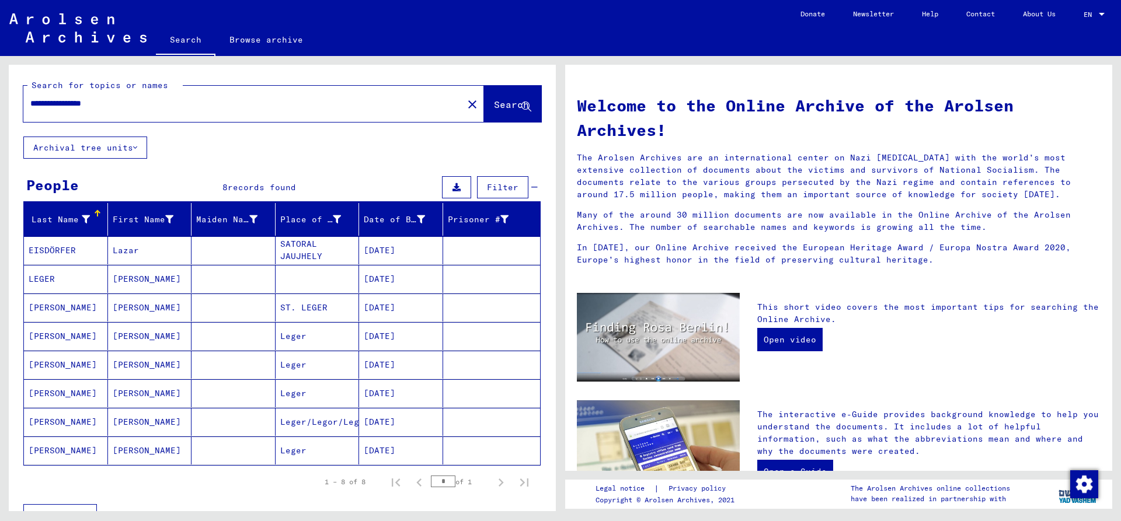
click at [62, 274] on mat-cell "LEGER" at bounding box center [66, 279] width 84 height 28
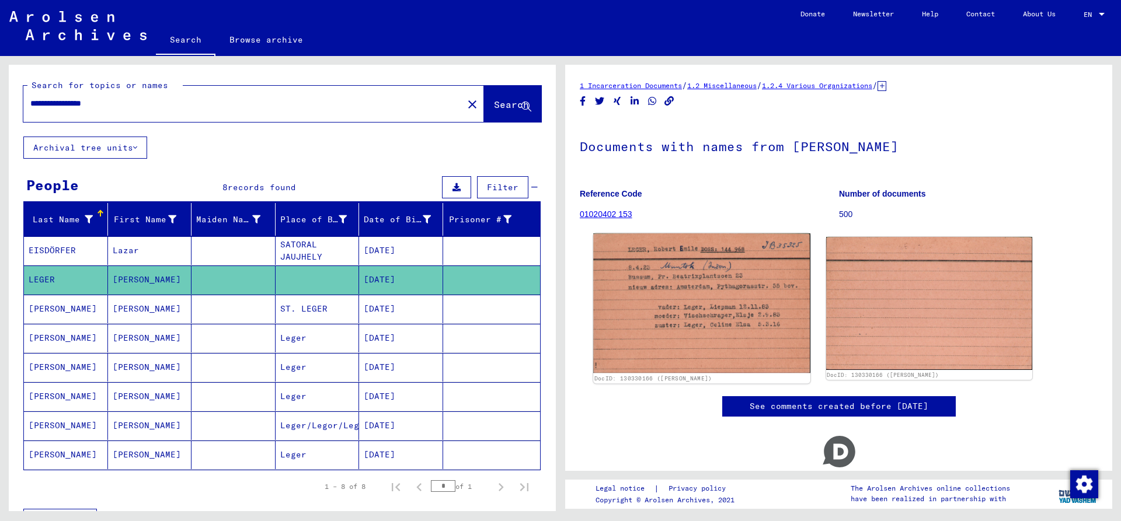
click at [742, 290] on img at bounding box center [701, 304] width 217 height 140
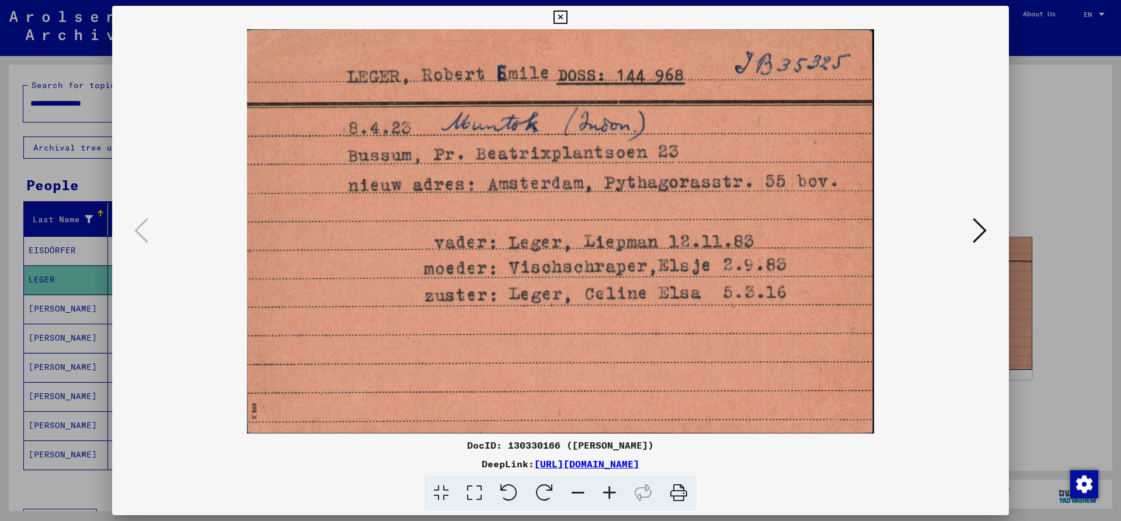
click at [567, 18] on icon at bounding box center [560, 18] width 13 height 14
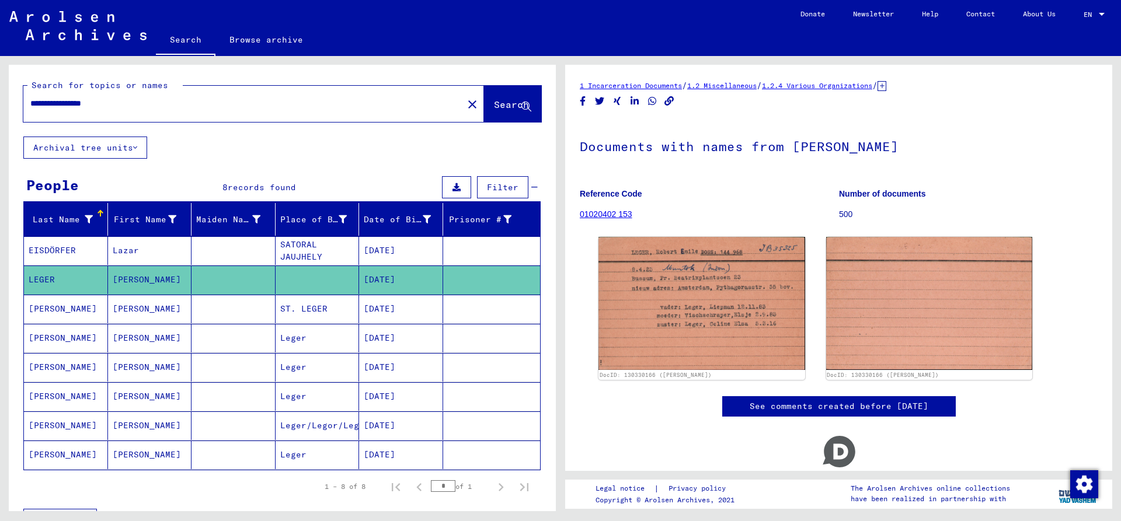
drag, startPoint x: 91, startPoint y: 103, endPoint x: -35, endPoint y: 103, distance: 126.1
click at [30, 103] on input "**********" at bounding box center [243, 104] width 426 height 12
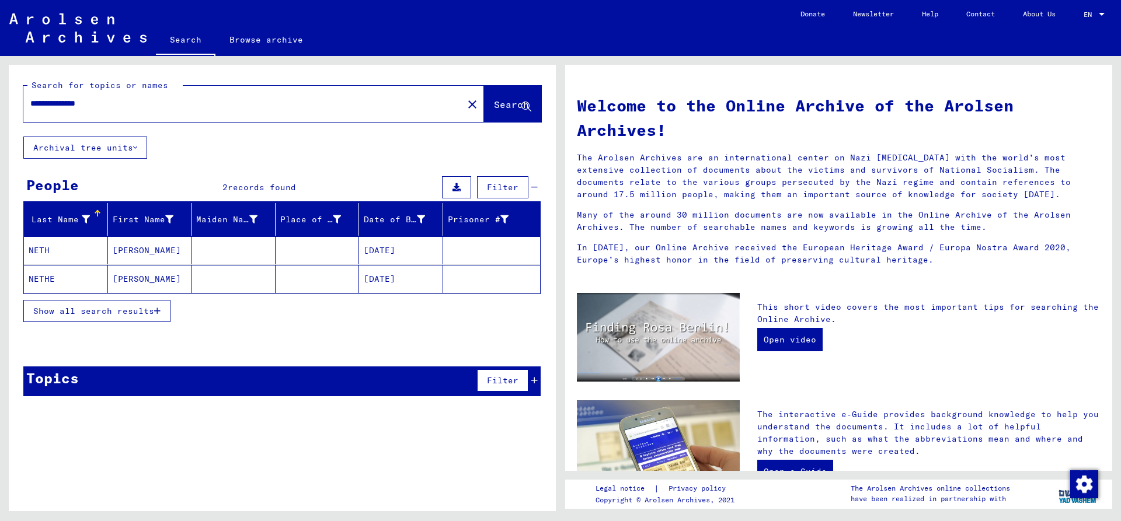
click at [69, 248] on mat-cell "NETH" at bounding box center [66, 251] width 84 height 28
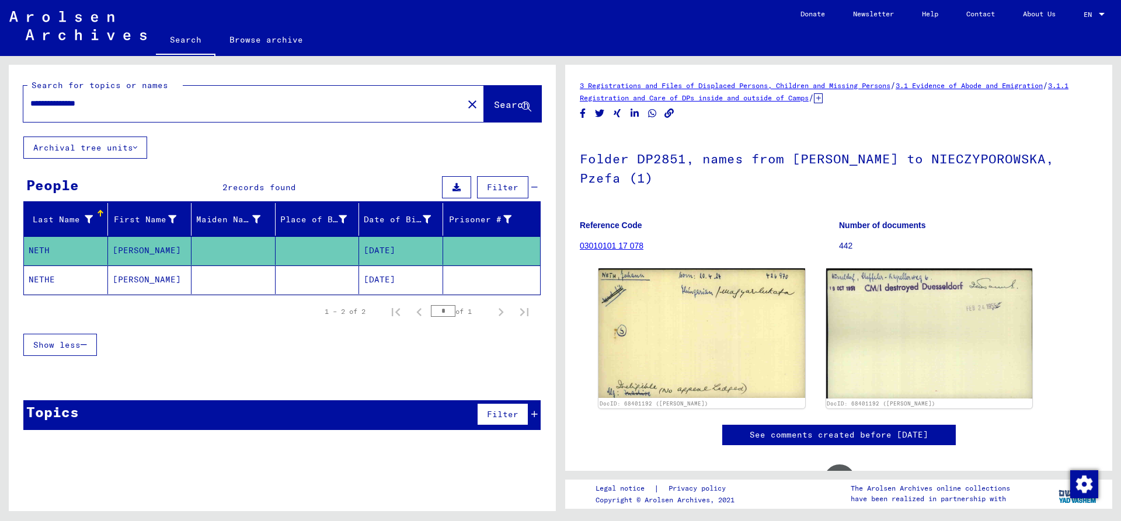
click at [77, 283] on mat-cell "NETHE" at bounding box center [66, 280] width 84 height 29
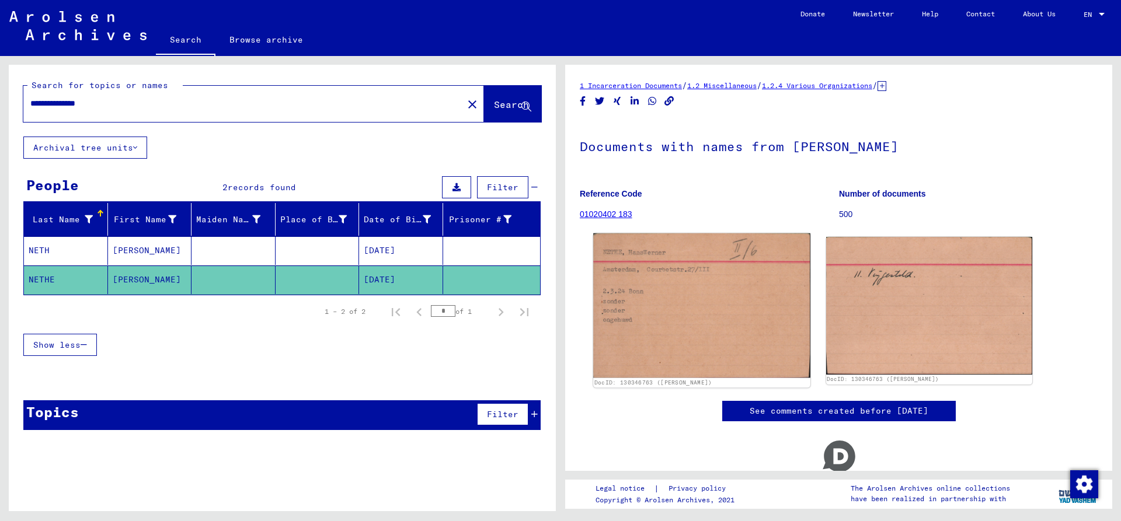
click at [708, 278] on img at bounding box center [701, 306] width 217 height 144
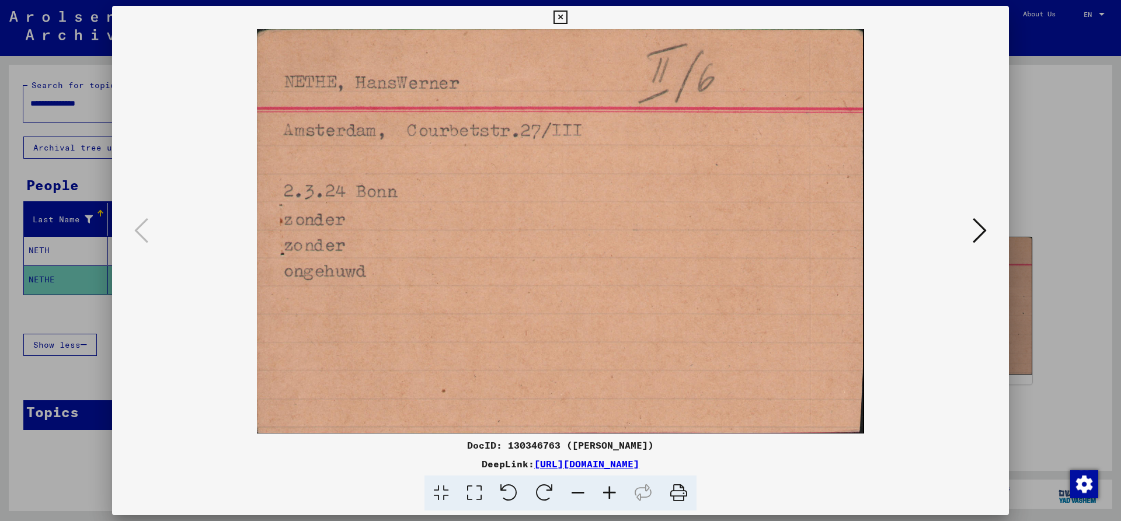
click at [567, 17] on icon at bounding box center [560, 18] width 13 height 14
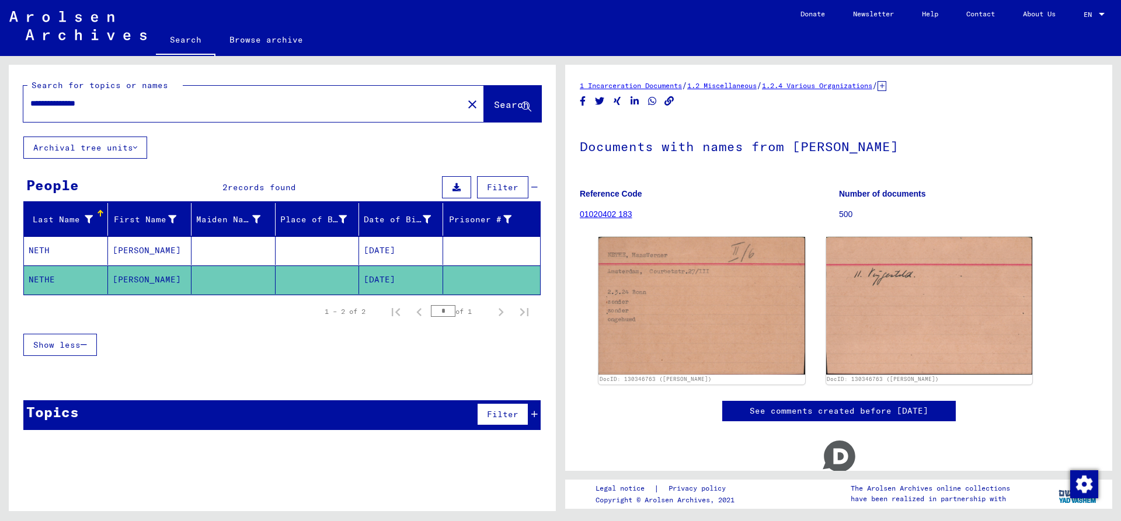
drag, startPoint x: 83, startPoint y: 103, endPoint x: -63, endPoint y: 104, distance: 146.0
click at [30, 104] on input "**********" at bounding box center [243, 104] width 426 height 12
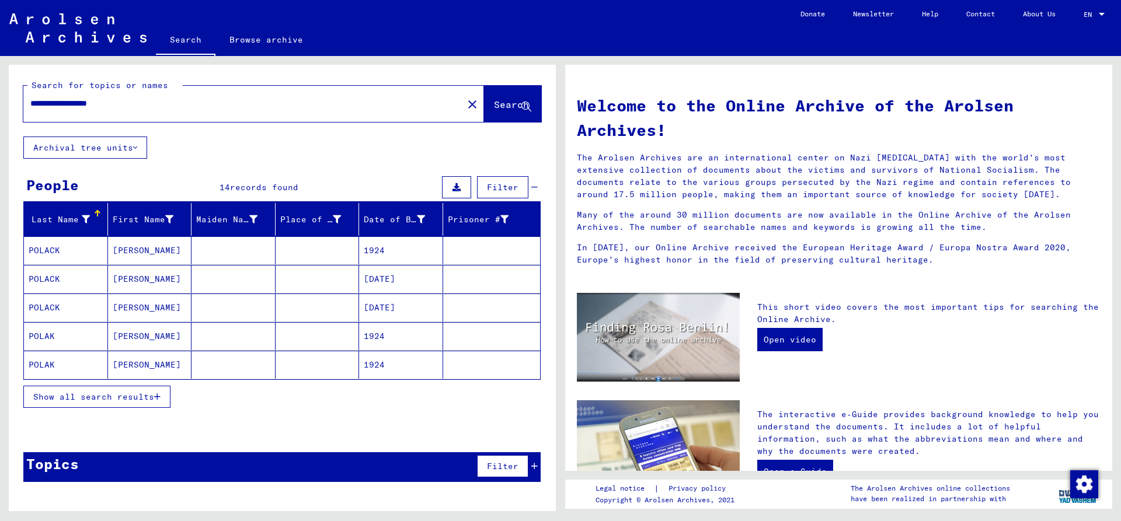
click at [61, 277] on mat-cell "POLACK" at bounding box center [66, 279] width 84 height 28
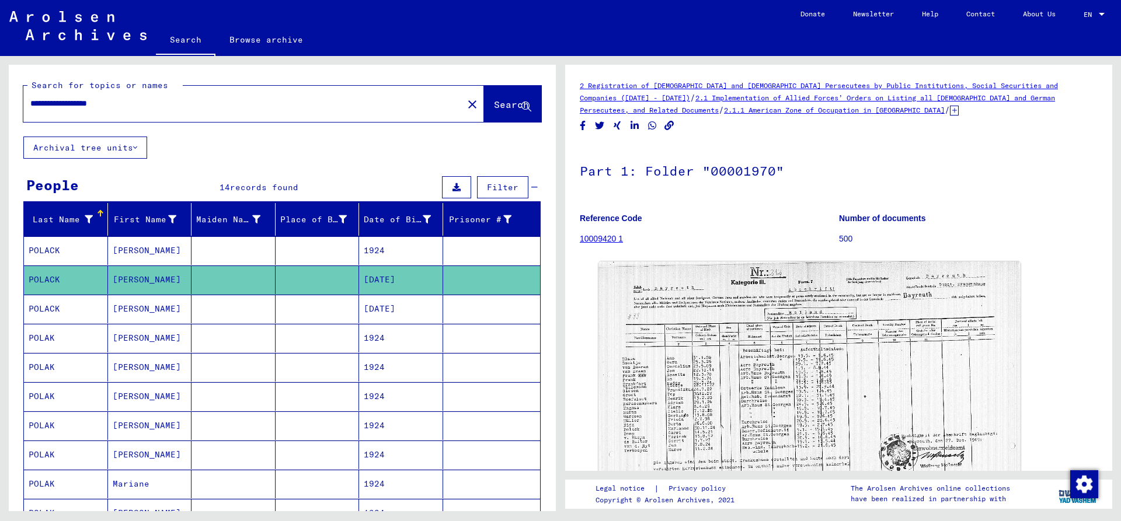
click at [40, 313] on mat-cell "POLACK" at bounding box center [66, 309] width 84 height 29
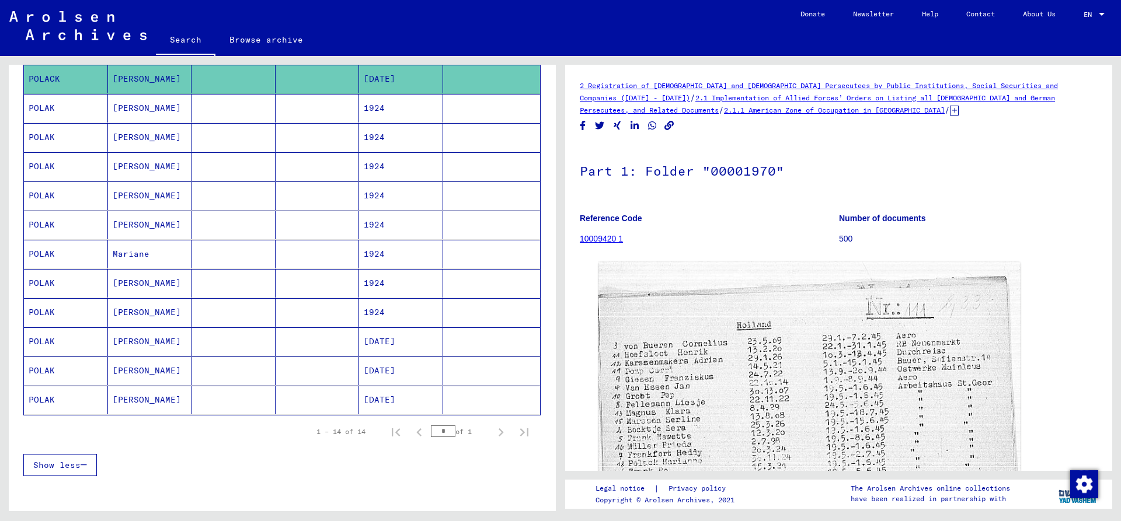
scroll to position [252, 0]
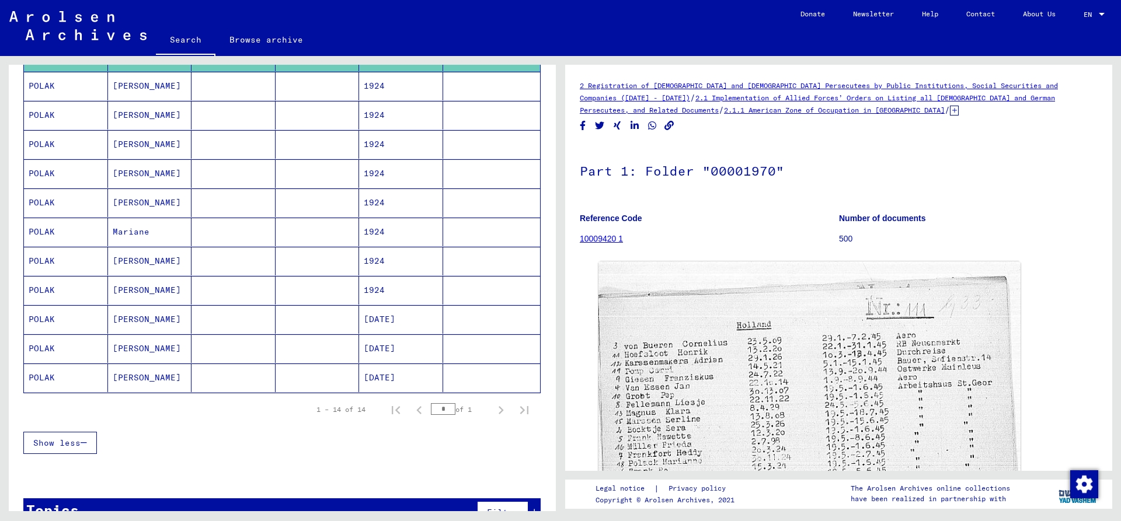
click at [74, 323] on mat-cell "POLAK" at bounding box center [66, 319] width 84 height 29
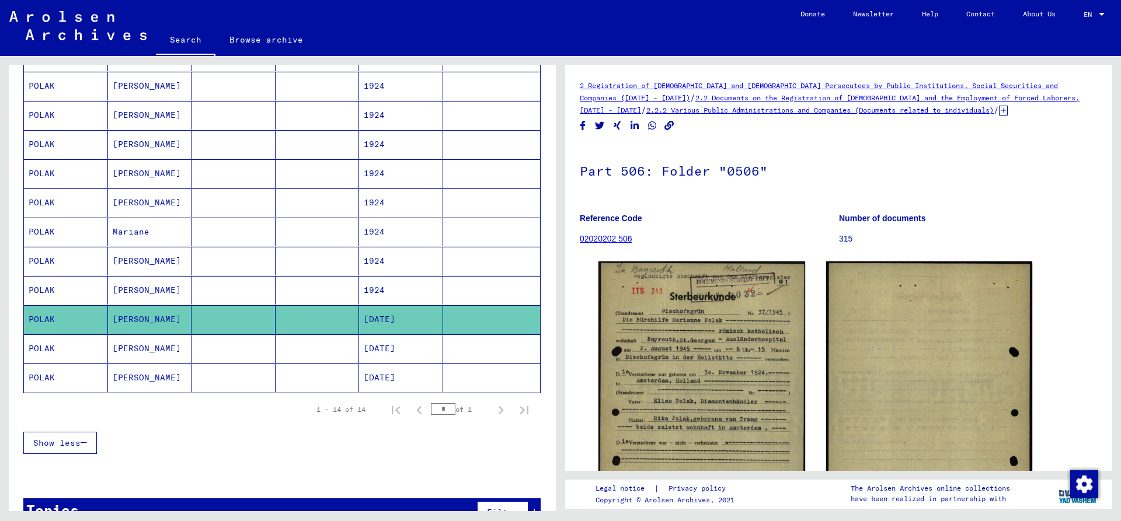
click at [77, 350] on mat-cell "POLAK" at bounding box center [66, 349] width 84 height 29
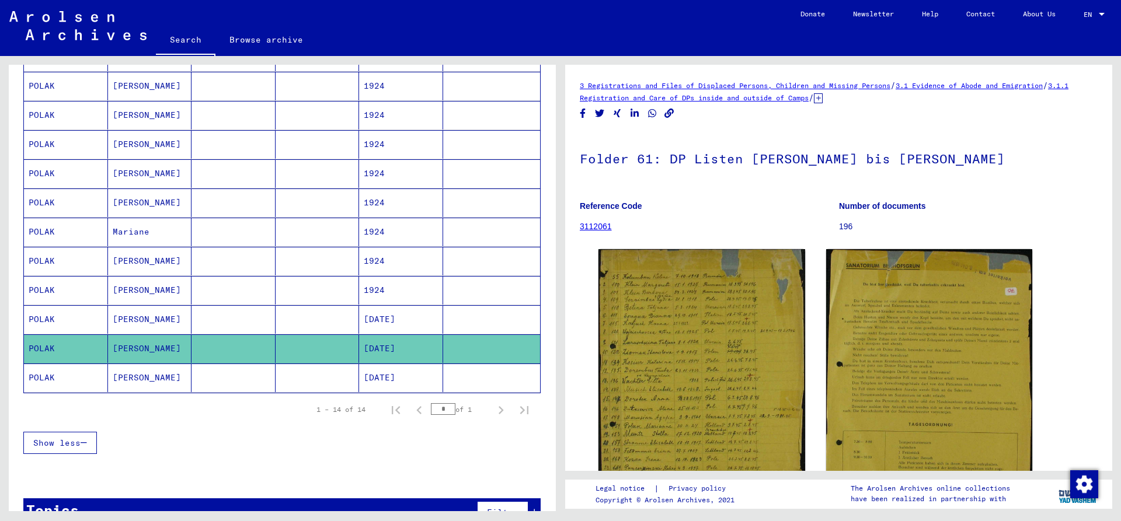
click at [81, 378] on mat-cell "POLAK" at bounding box center [66, 378] width 84 height 29
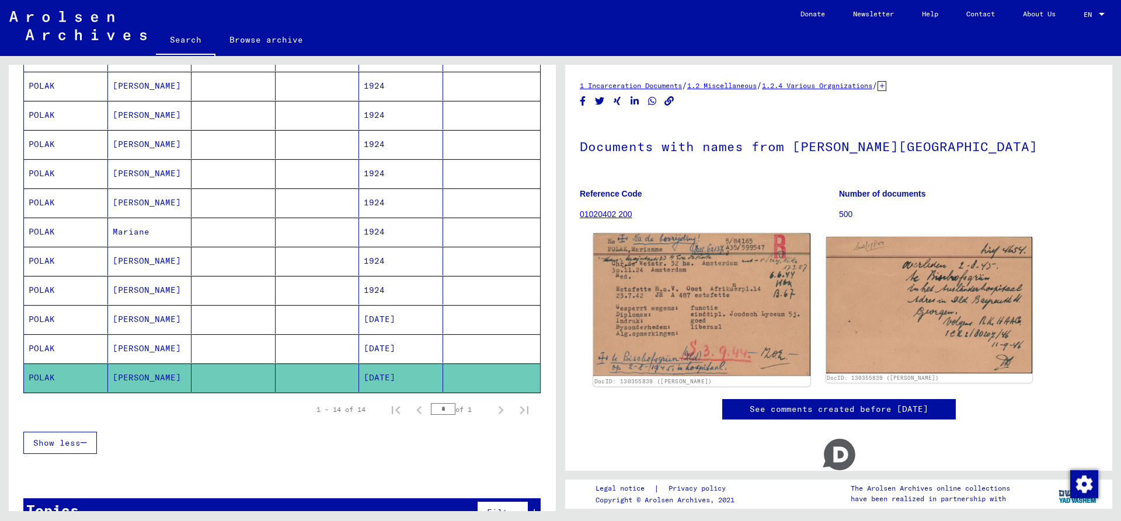
click at [718, 308] on img at bounding box center [701, 305] width 217 height 143
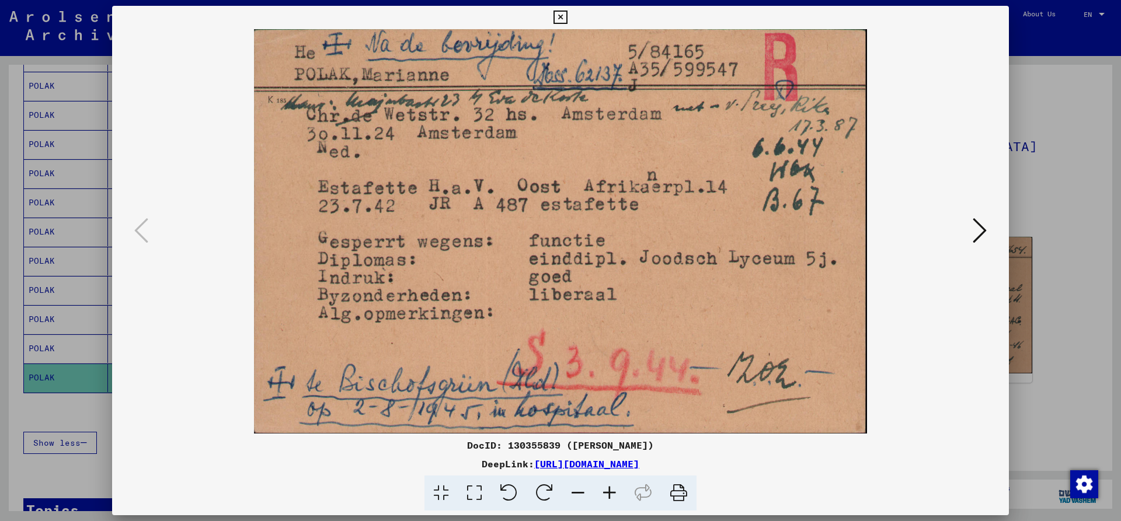
click at [981, 237] on icon at bounding box center [980, 231] width 14 height 28
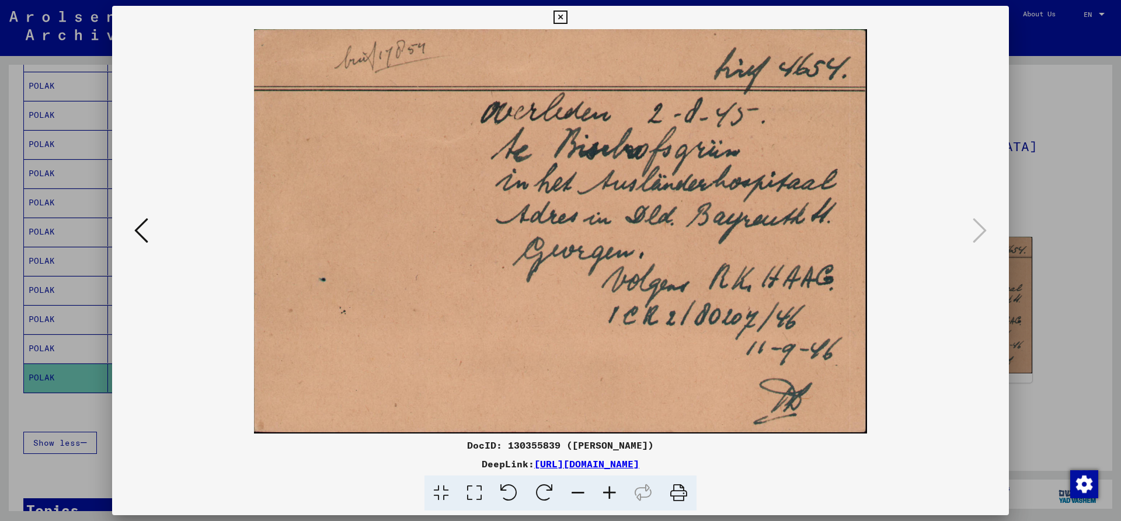
click at [137, 231] on icon at bounding box center [141, 231] width 14 height 28
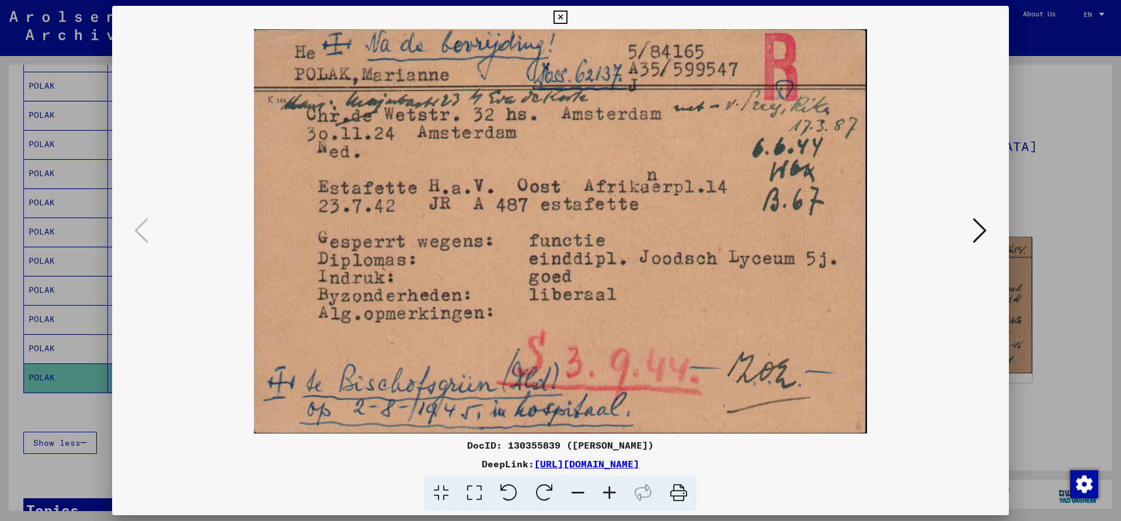
click at [567, 16] on icon at bounding box center [560, 18] width 13 height 14
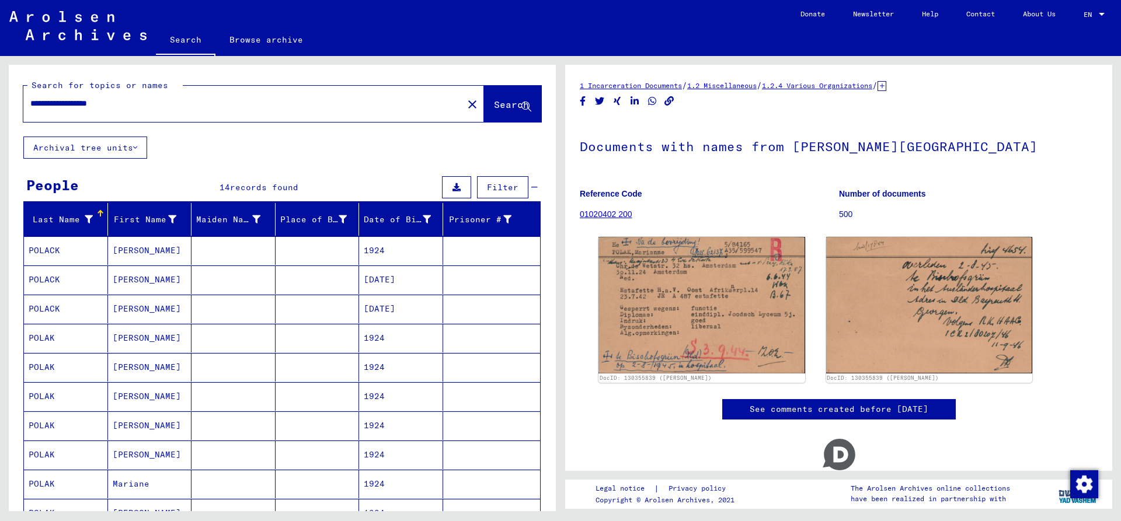
drag, startPoint x: 82, startPoint y: 101, endPoint x: -36, endPoint y: 114, distance: 119.3
click at [30, 110] on input "**********" at bounding box center [243, 104] width 426 height 12
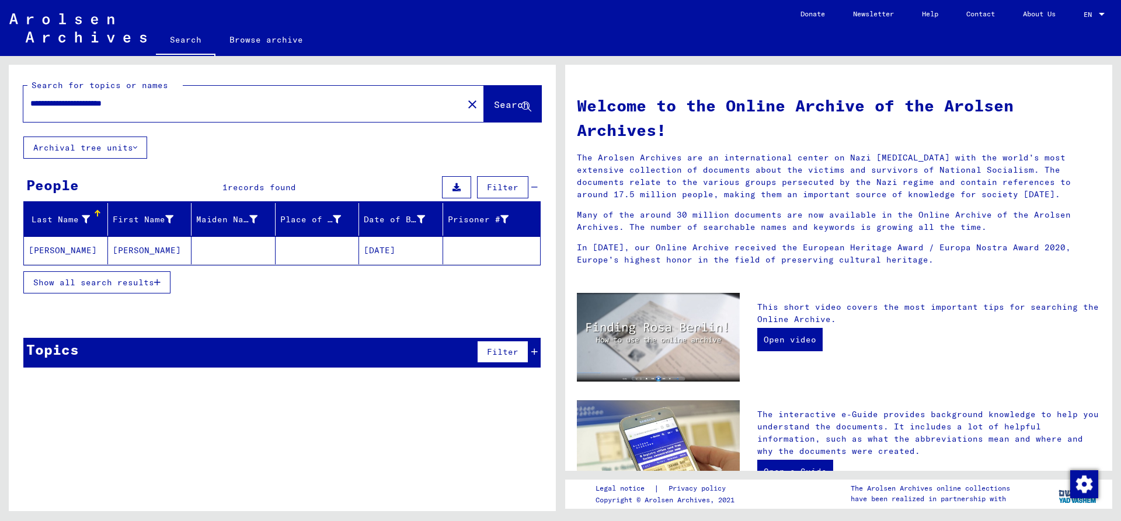
click at [71, 249] on mat-cell "[PERSON_NAME]" at bounding box center [66, 251] width 84 height 28
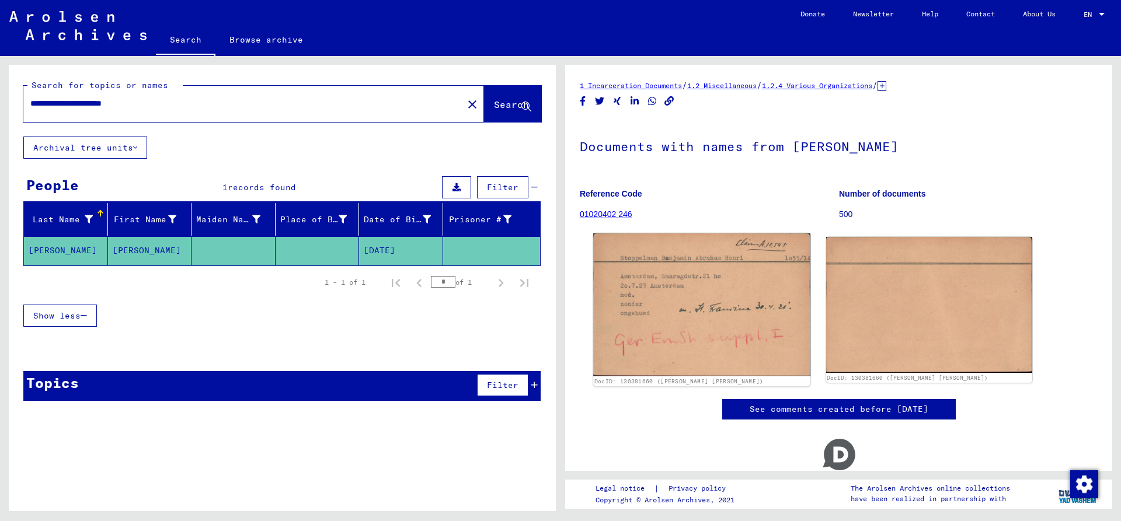
click at [733, 318] on img at bounding box center [701, 305] width 217 height 143
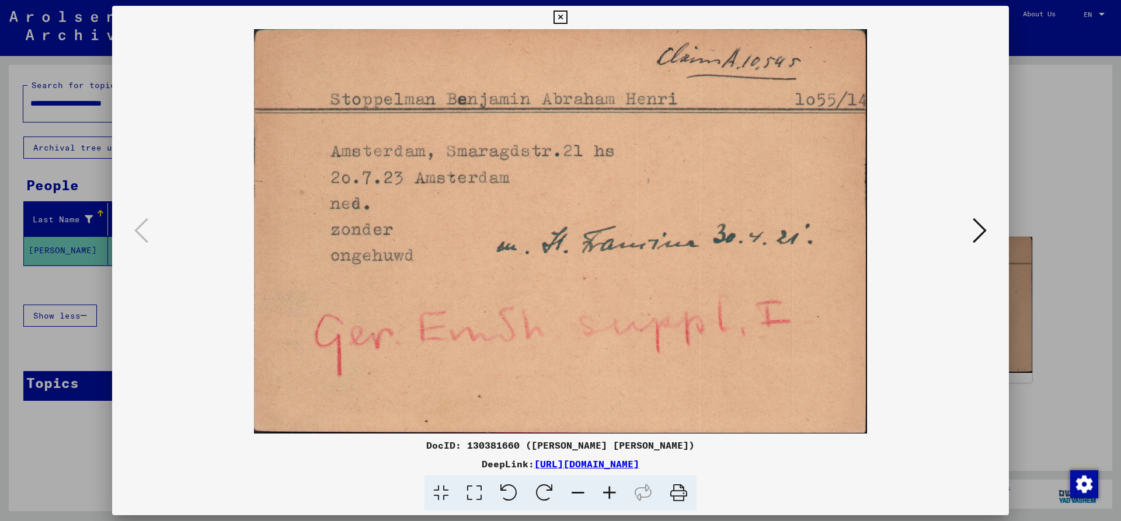
click at [567, 20] on icon at bounding box center [560, 18] width 13 height 14
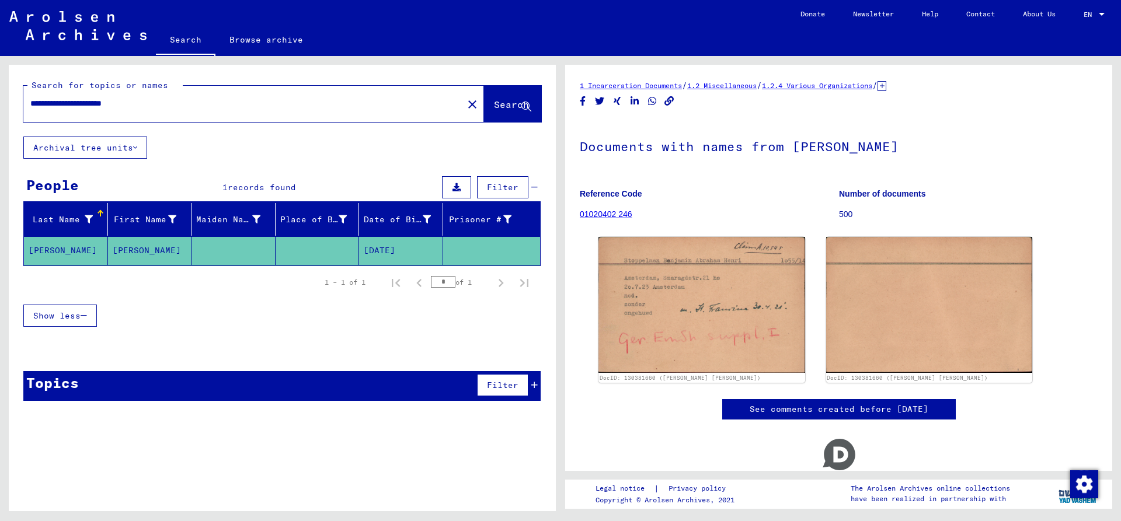
drag, startPoint x: 119, startPoint y: 100, endPoint x: -90, endPoint y: 107, distance: 209.2
click at [30, 107] on input "**********" at bounding box center [243, 104] width 426 height 12
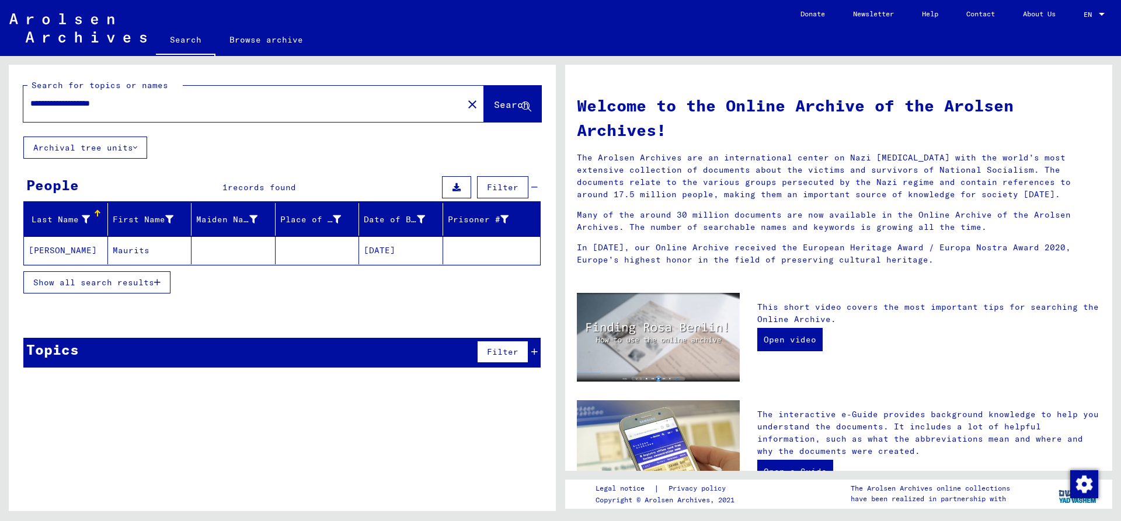
click at [68, 241] on mat-cell "[PERSON_NAME]" at bounding box center [66, 251] width 84 height 28
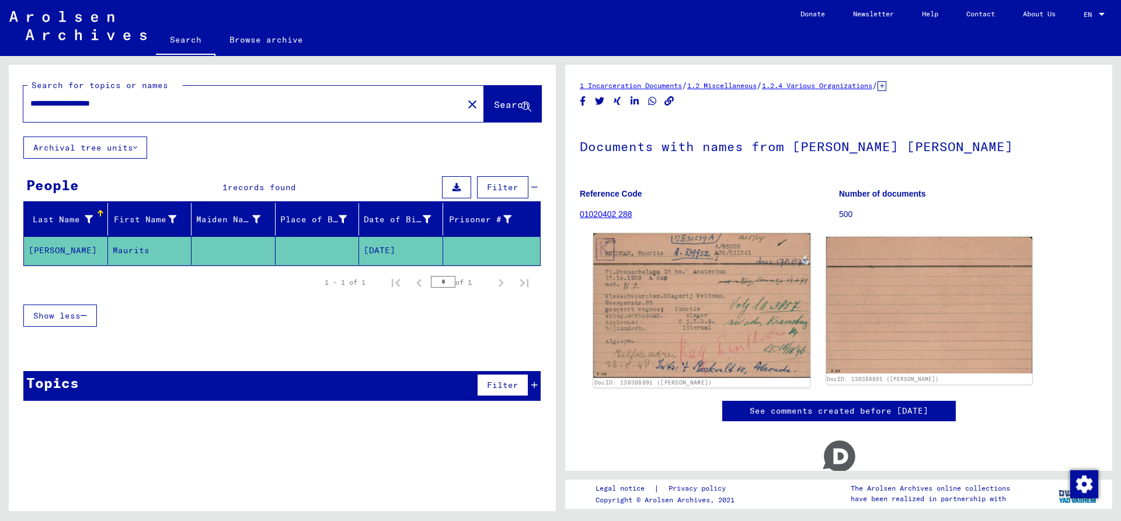
click at [706, 272] on img at bounding box center [701, 306] width 217 height 144
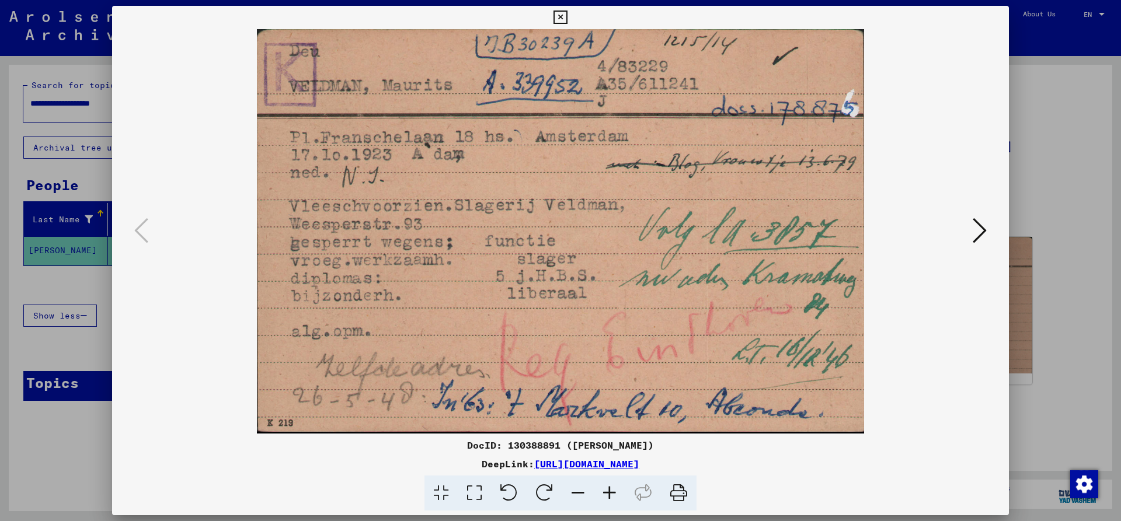
click at [567, 20] on icon at bounding box center [560, 18] width 13 height 14
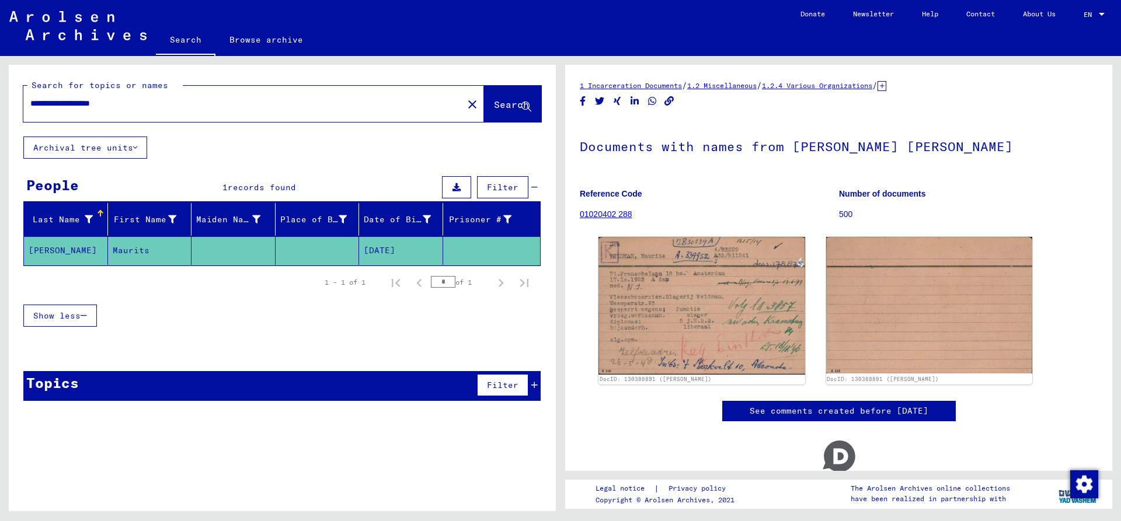
drag, startPoint x: 107, startPoint y: 106, endPoint x: -28, endPoint y: 106, distance: 134.9
click at [30, 106] on input "**********" at bounding box center [243, 104] width 426 height 12
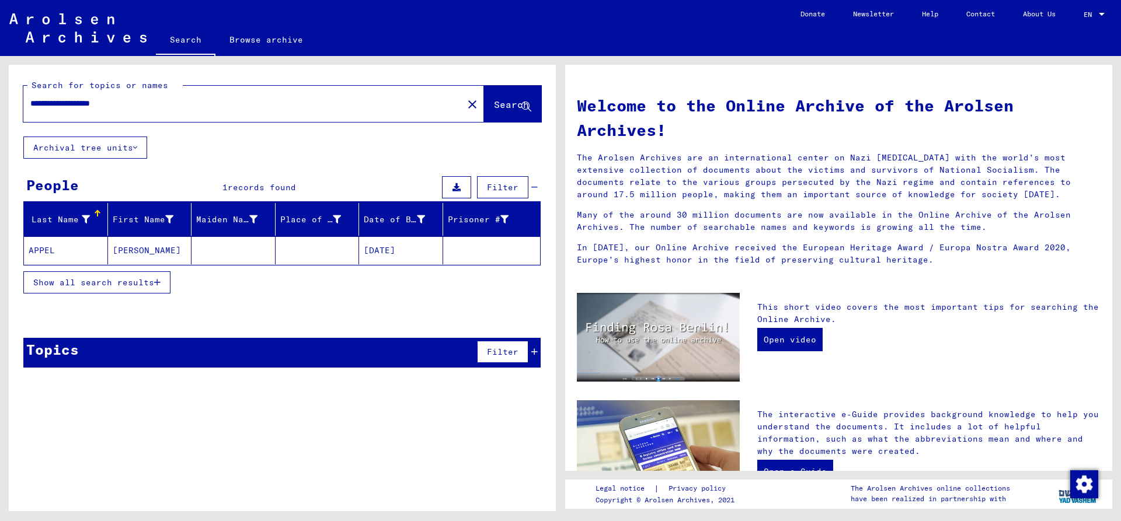
click at [67, 255] on mat-cell "APPEL" at bounding box center [66, 251] width 84 height 28
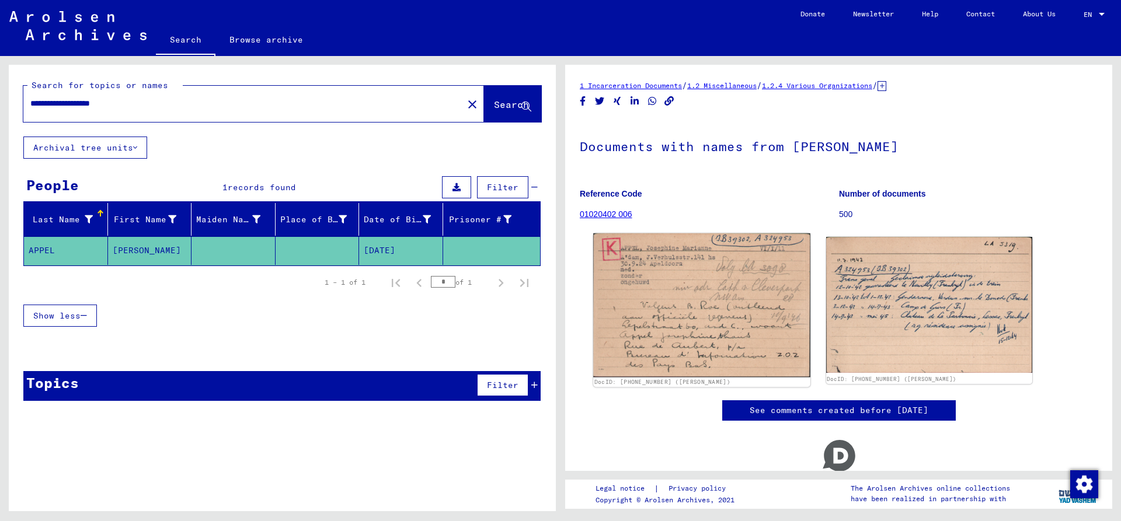
click at [703, 281] on img at bounding box center [701, 306] width 217 height 144
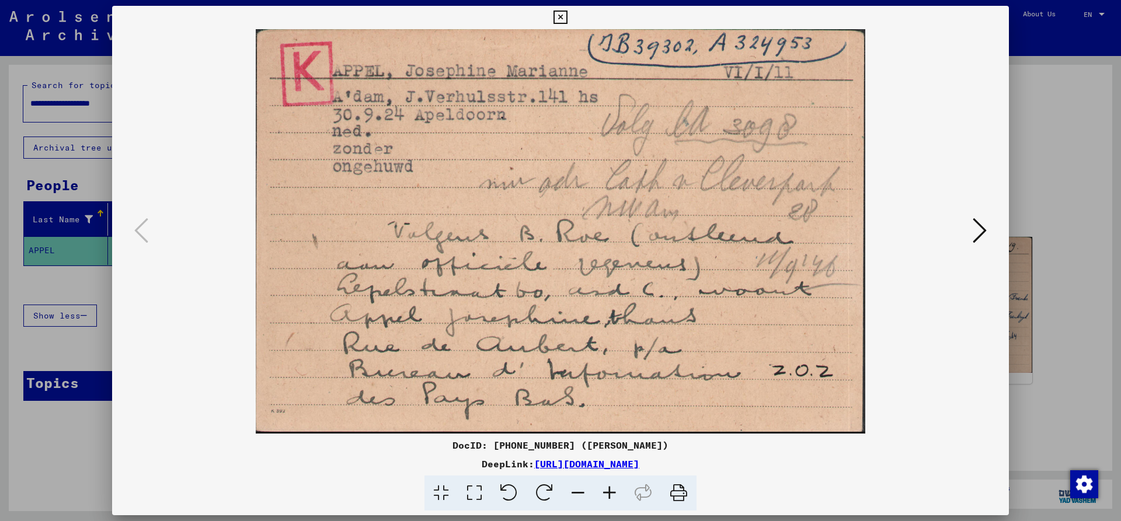
click at [981, 228] on icon at bounding box center [980, 231] width 14 height 28
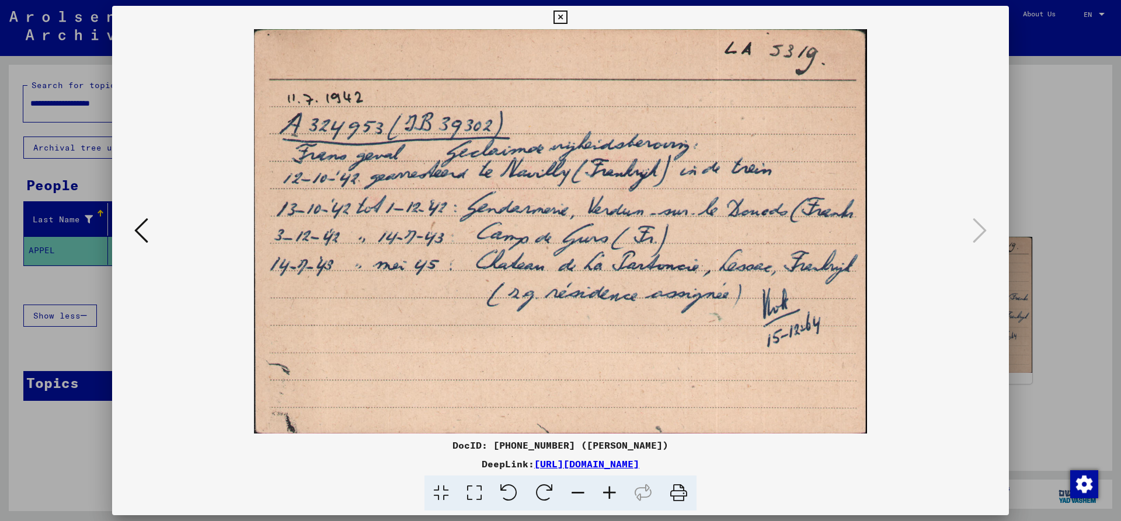
drag, startPoint x: 1003, startPoint y: 14, endPoint x: 912, endPoint y: 27, distance: 91.5
click at [567, 14] on icon at bounding box center [560, 18] width 13 height 14
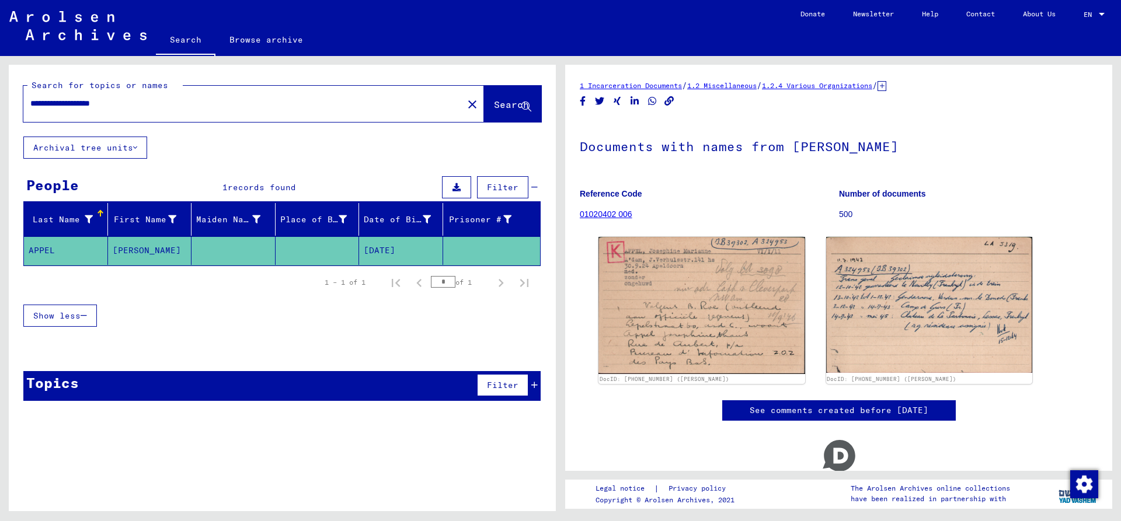
drag, startPoint x: 107, startPoint y: 102, endPoint x: -18, endPoint y: 111, distance: 125.3
click at [30, 110] on input "**********" at bounding box center [243, 104] width 426 height 12
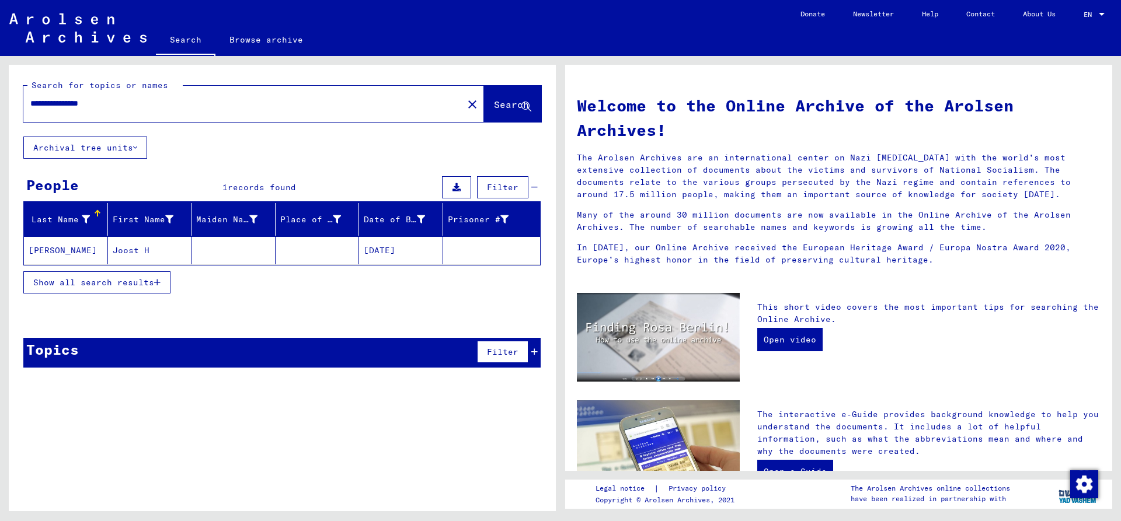
click at [76, 252] on mat-cell "[PERSON_NAME]" at bounding box center [66, 251] width 84 height 28
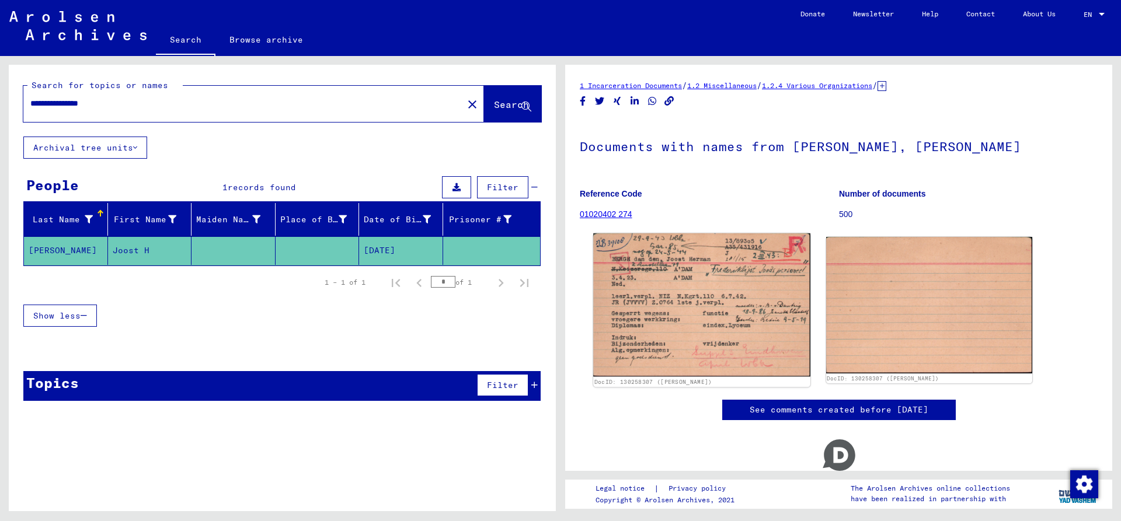
click at [681, 335] on img at bounding box center [701, 306] width 217 height 144
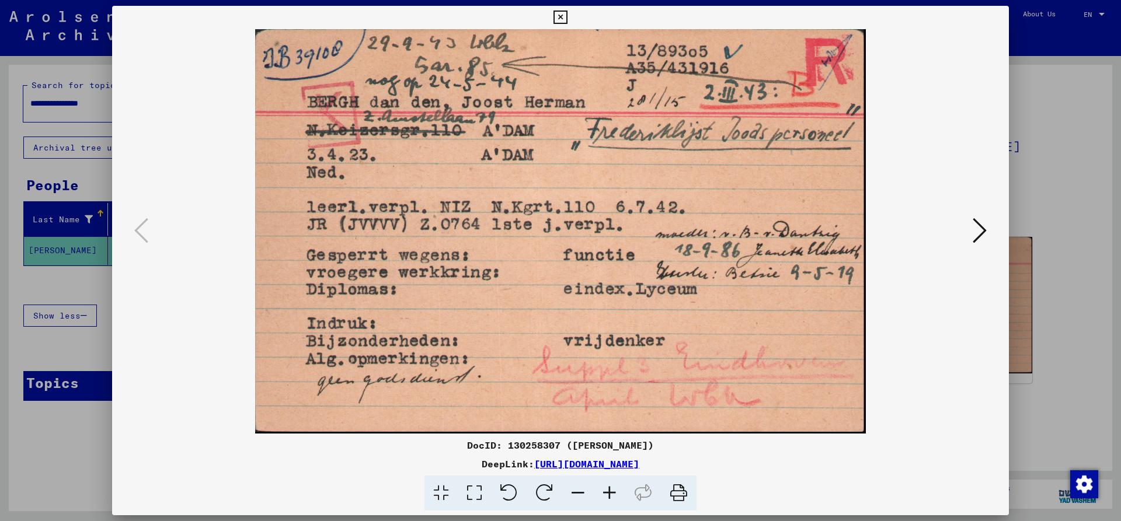
click at [567, 15] on icon at bounding box center [560, 18] width 13 height 14
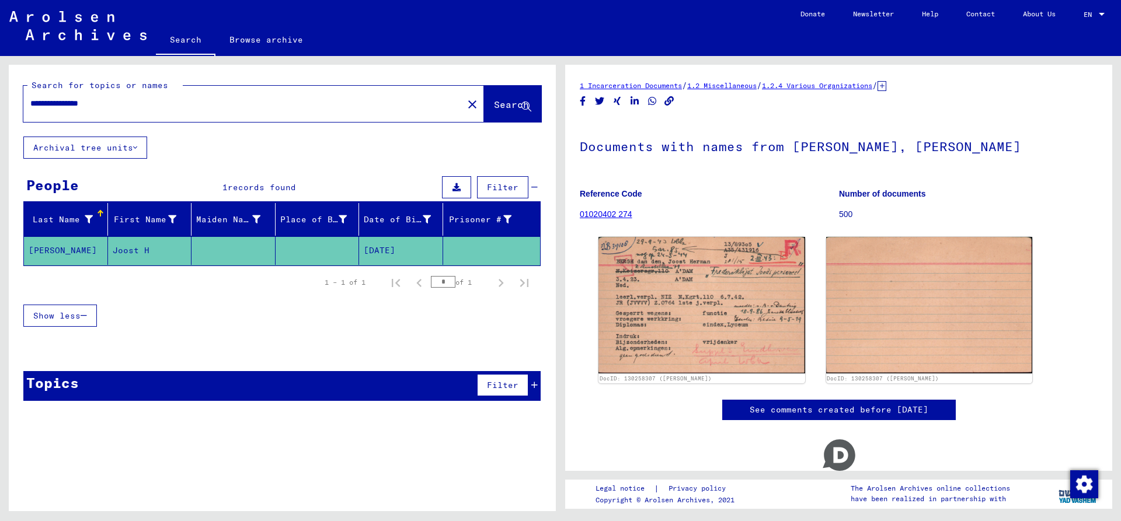
drag, startPoint x: 87, startPoint y: 105, endPoint x: -63, endPoint y: 106, distance: 150.1
click at [30, 106] on input "**********" at bounding box center [243, 104] width 426 height 12
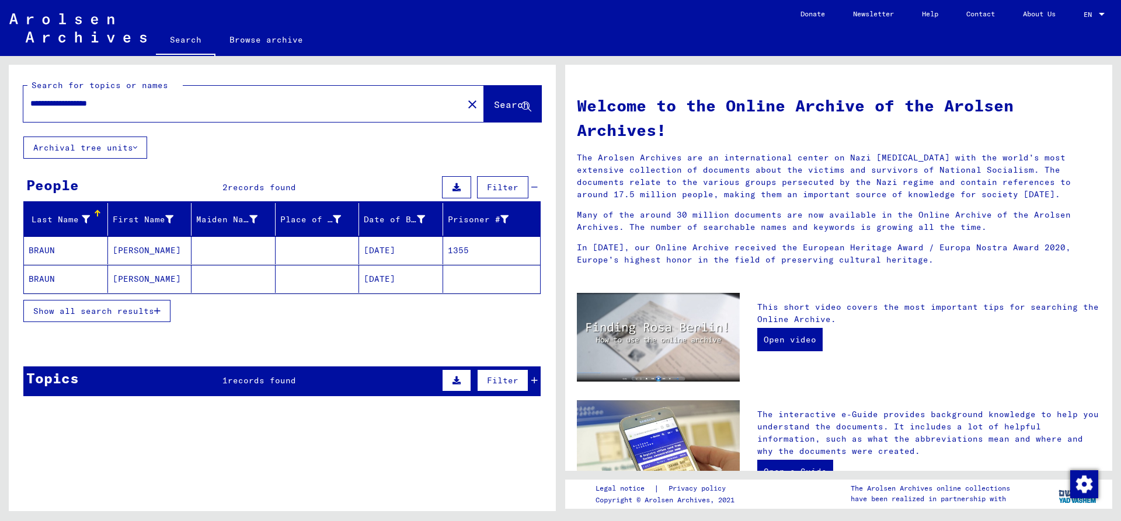
click at [71, 251] on mat-cell "BRAUN" at bounding box center [66, 251] width 84 height 28
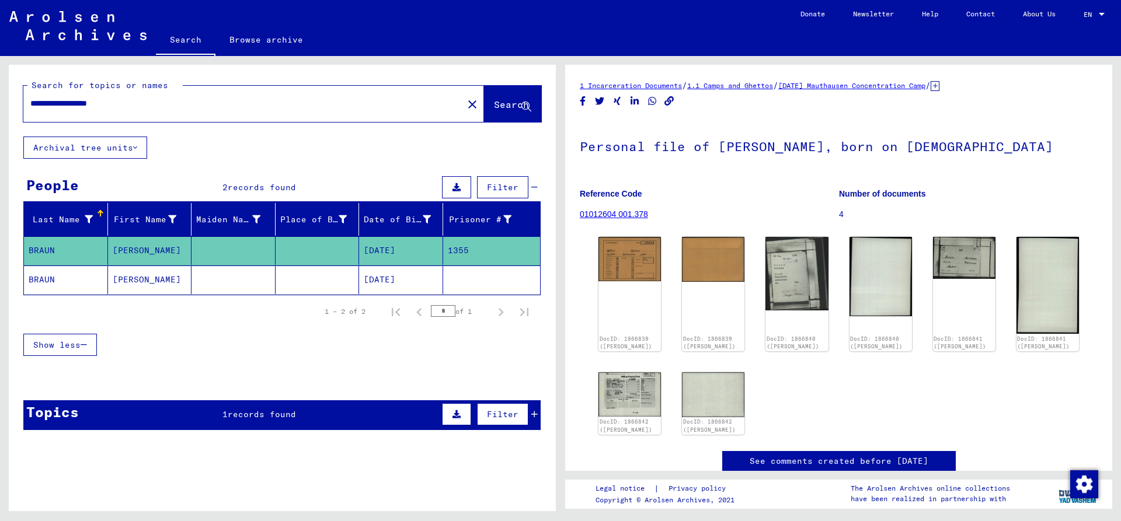
click at [57, 284] on mat-cell "BRAUN" at bounding box center [66, 280] width 84 height 29
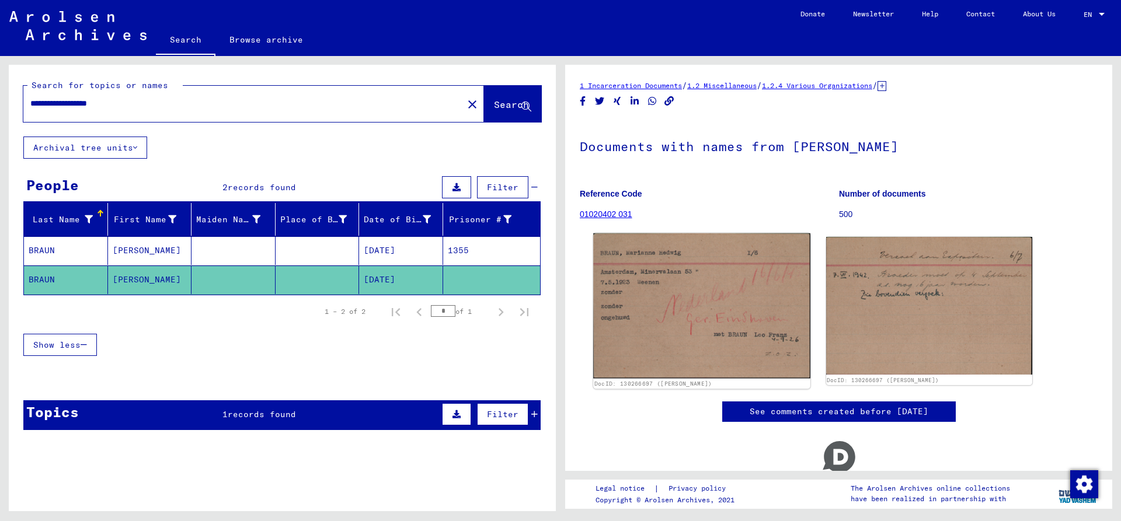
click at [667, 267] on img at bounding box center [701, 306] width 217 height 145
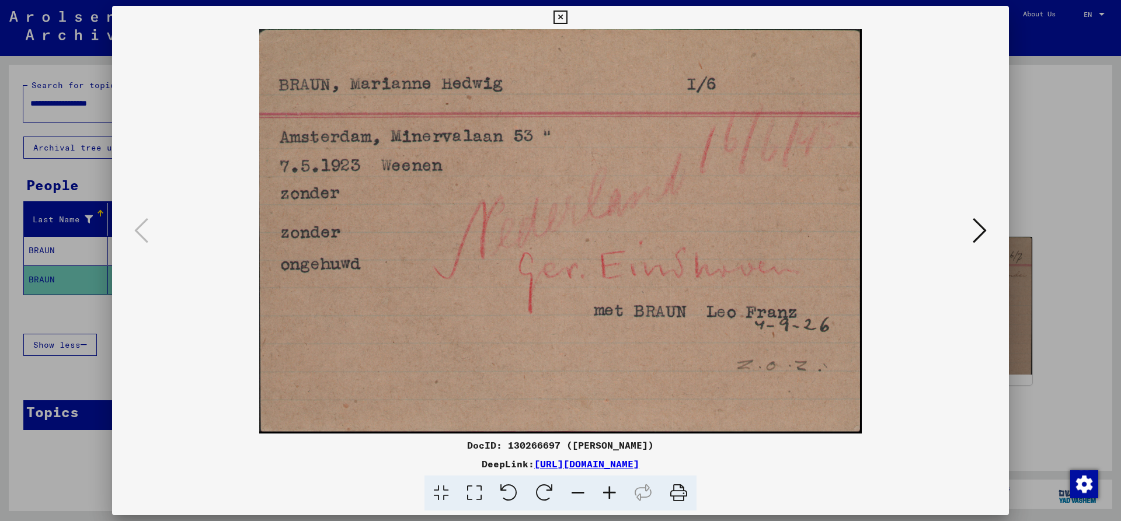
click at [567, 17] on icon at bounding box center [560, 18] width 13 height 14
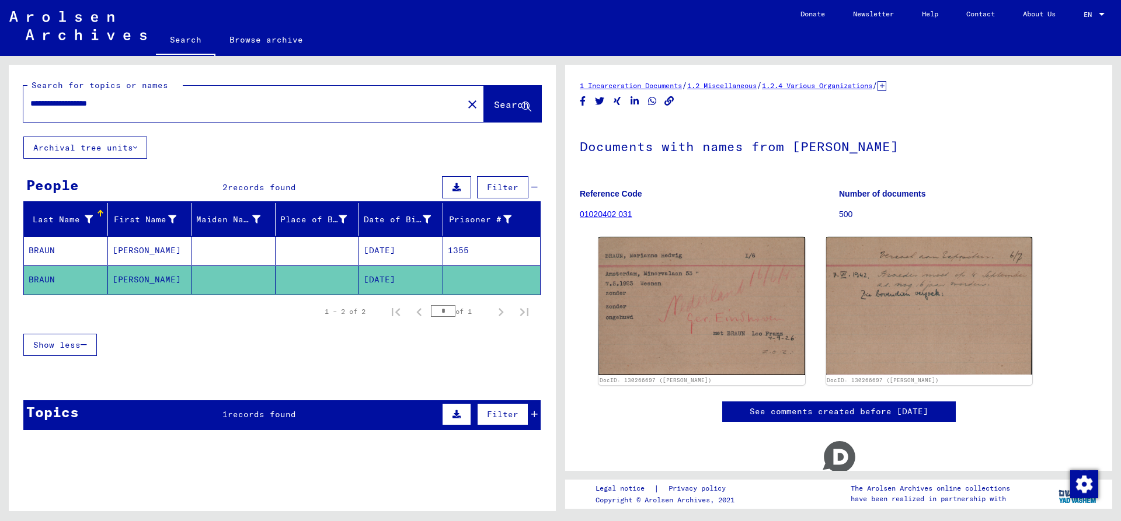
drag, startPoint x: 103, startPoint y: 103, endPoint x: -125, endPoint y: 114, distance: 228.6
click at [30, 110] on input "**********" at bounding box center [243, 104] width 426 height 12
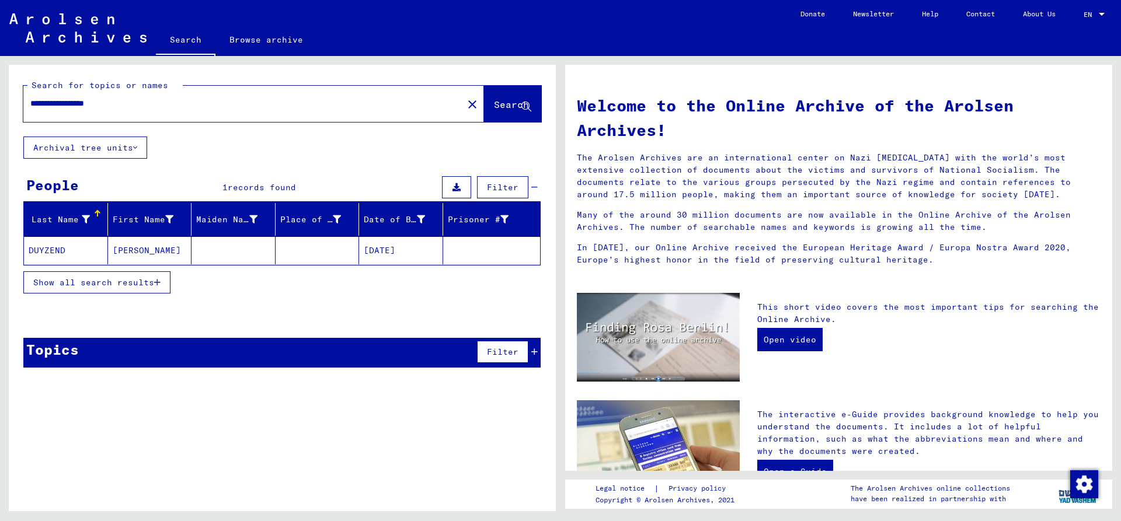
click at [67, 257] on mat-cell "DUYZEND" at bounding box center [66, 251] width 84 height 28
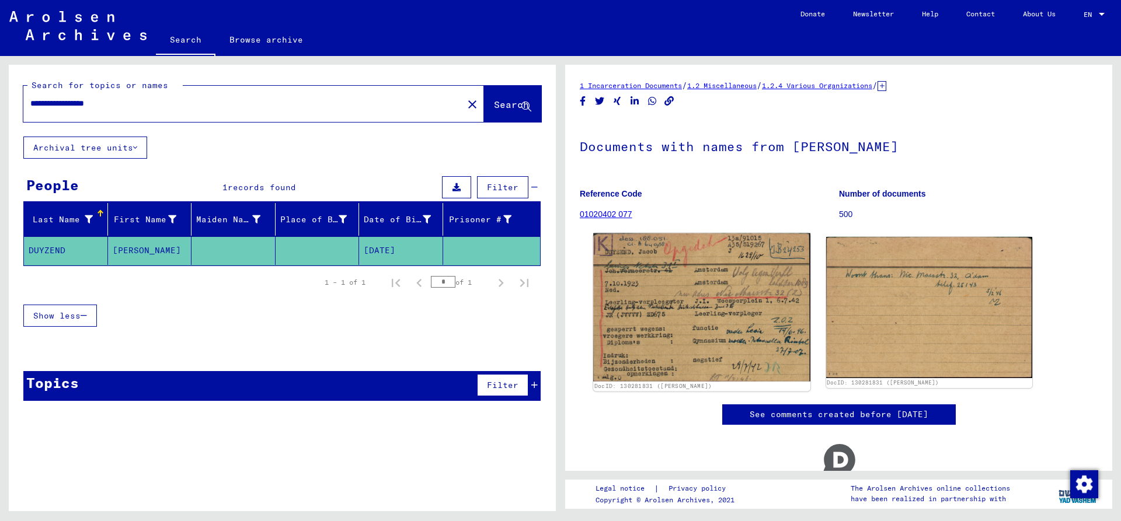
click at [650, 297] on img at bounding box center [701, 308] width 217 height 148
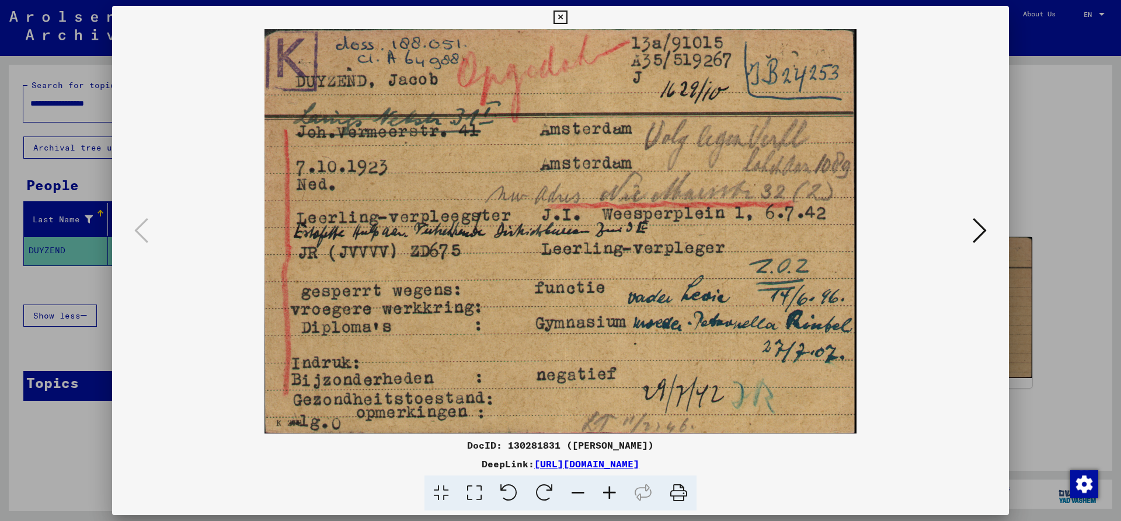
click at [567, 17] on icon at bounding box center [560, 18] width 13 height 14
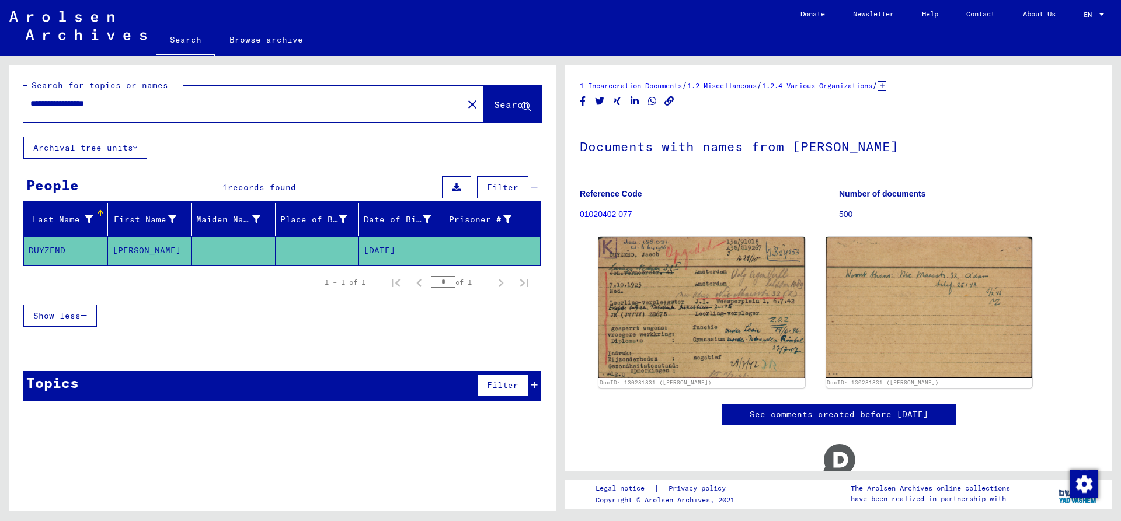
drag, startPoint x: 94, startPoint y: 104, endPoint x: -27, endPoint y: 104, distance: 121.5
click at [30, 104] on input "**********" at bounding box center [243, 104] width 426 height 12
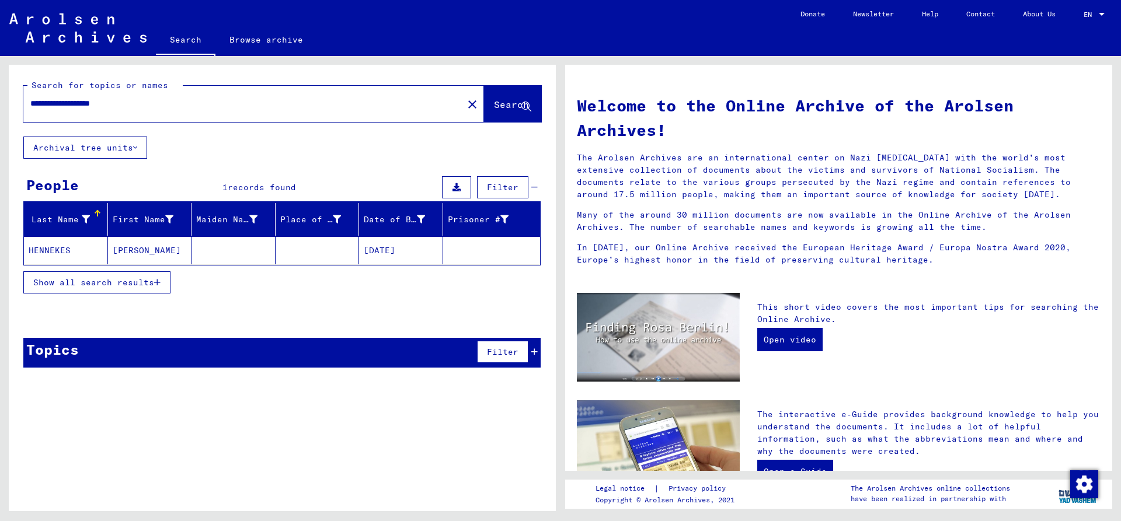
click at [78, 248] on mat-cell "HENNEKES" at bounding box center [66, 251] width 84 height 28
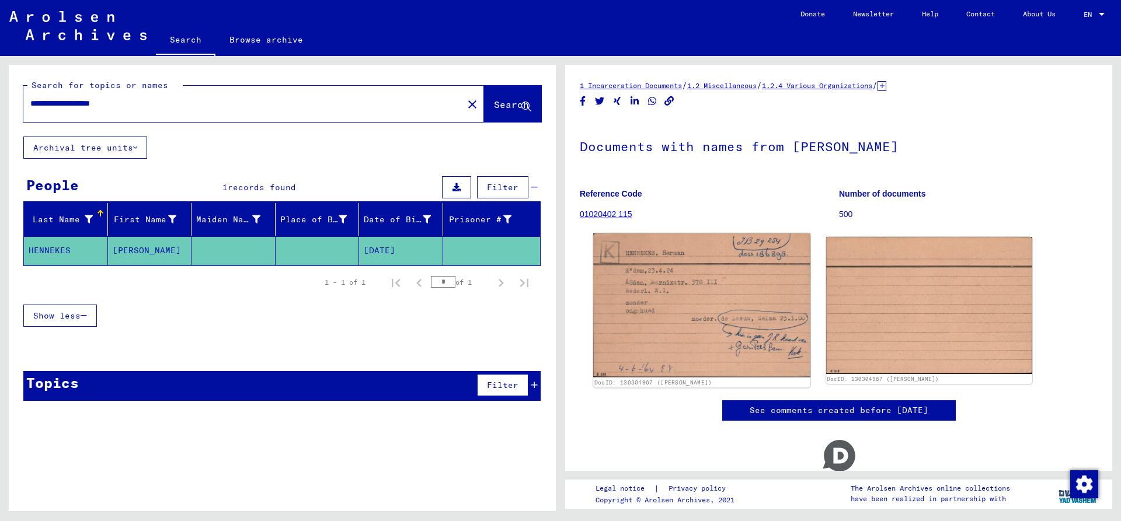
click at [670, 288] on img at bounding box center [701, 306] width 217 height 144
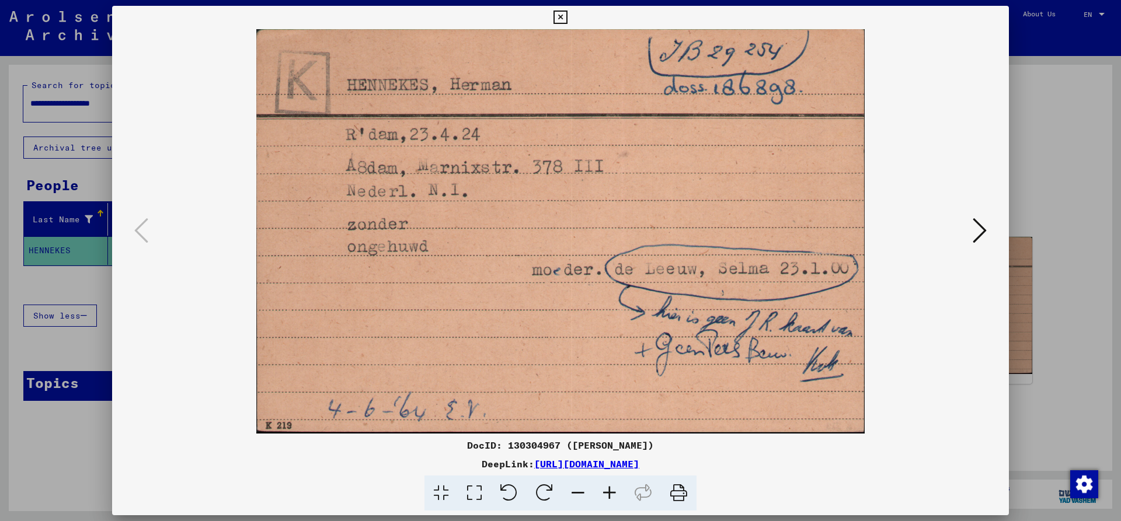
click at [567, 13] on icon at bounding box center [560, 18] width 13 height 14
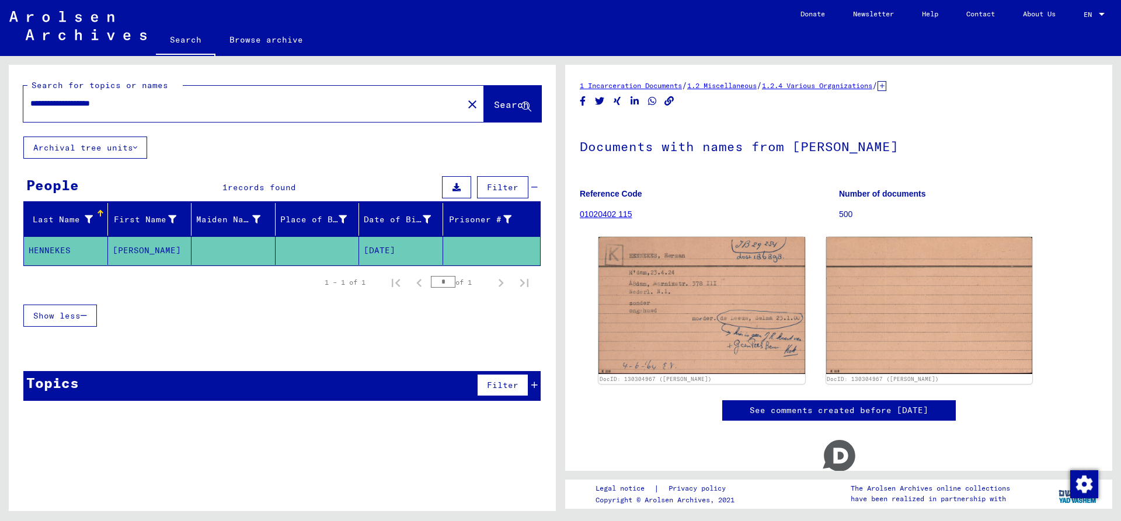
drag, startPoint x: 105, startPoint y: 105, endPoint x: -17, endPoint y: 104, distance: 122.1
click at [30, 104] on input "**********" at bounding box center [243, 104] width 426 height 12
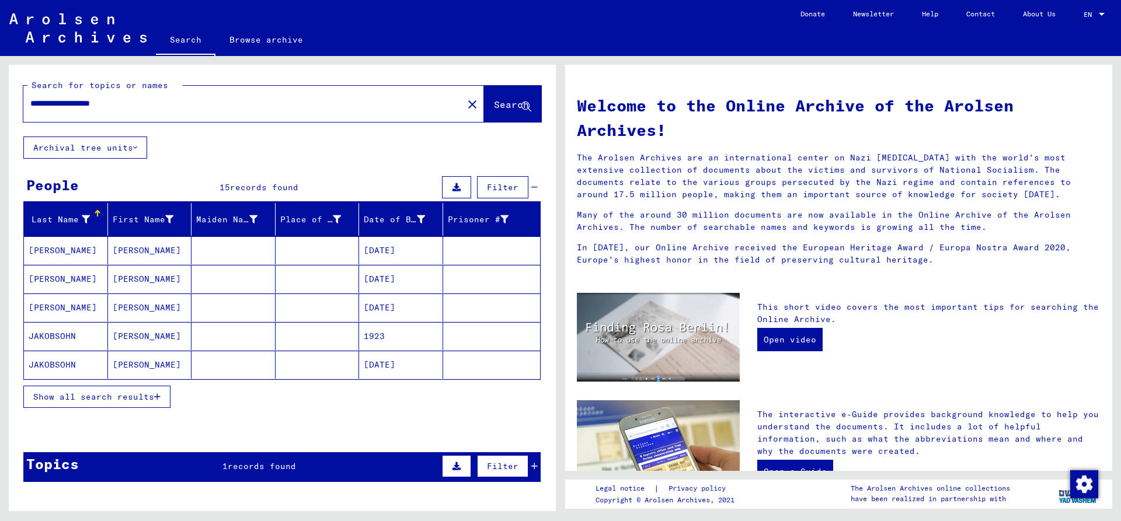
click at [64, 253] on mat-cell "[PERSON_NAME]" at bounding box center [66, 251] width 84 height 28
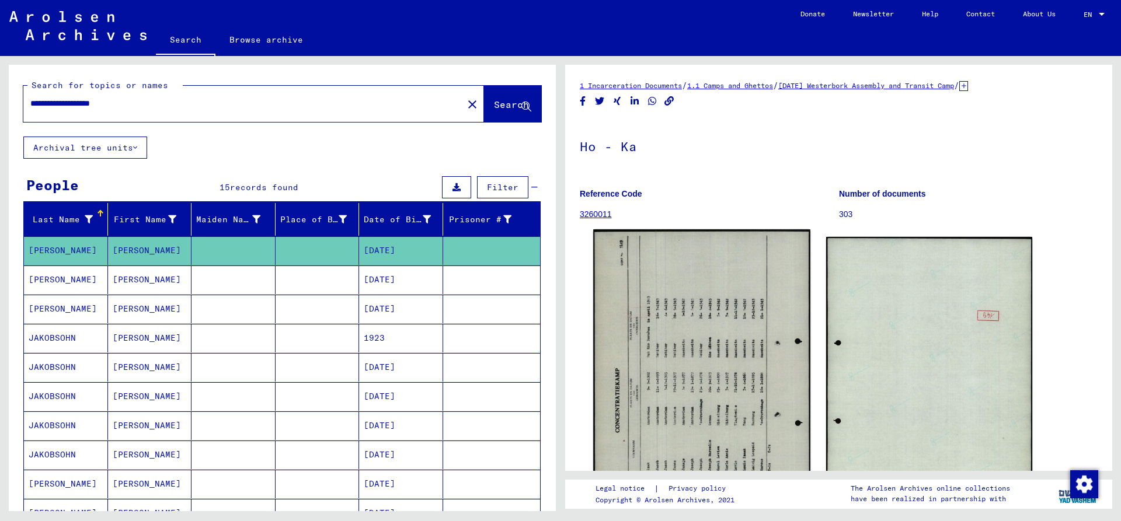
click at [734, 350] on img at bounding box center [701, 382] width 217 height 305
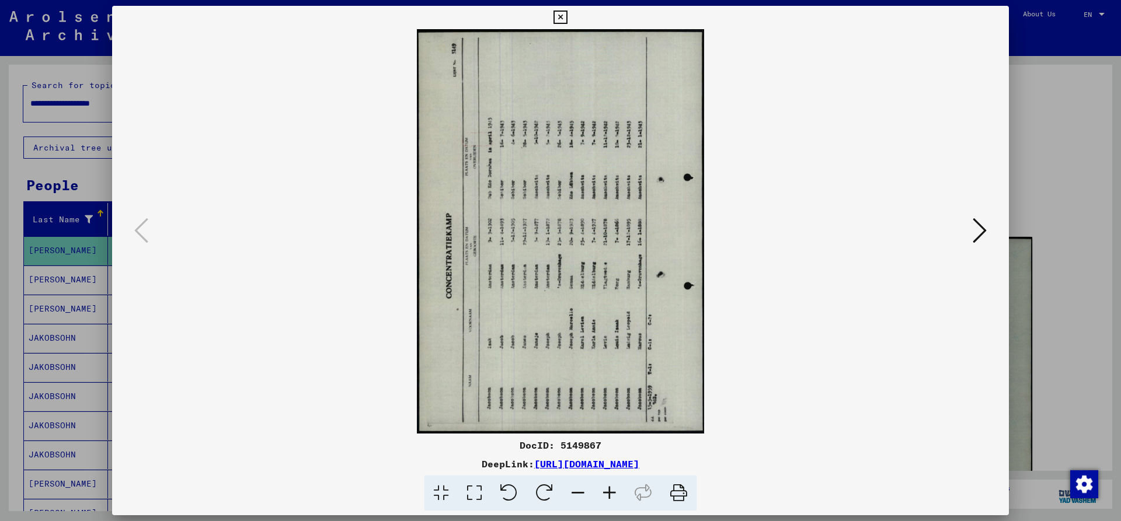
click at [547, 490] on icon at bounding box center [545, 494] width 36 height 36
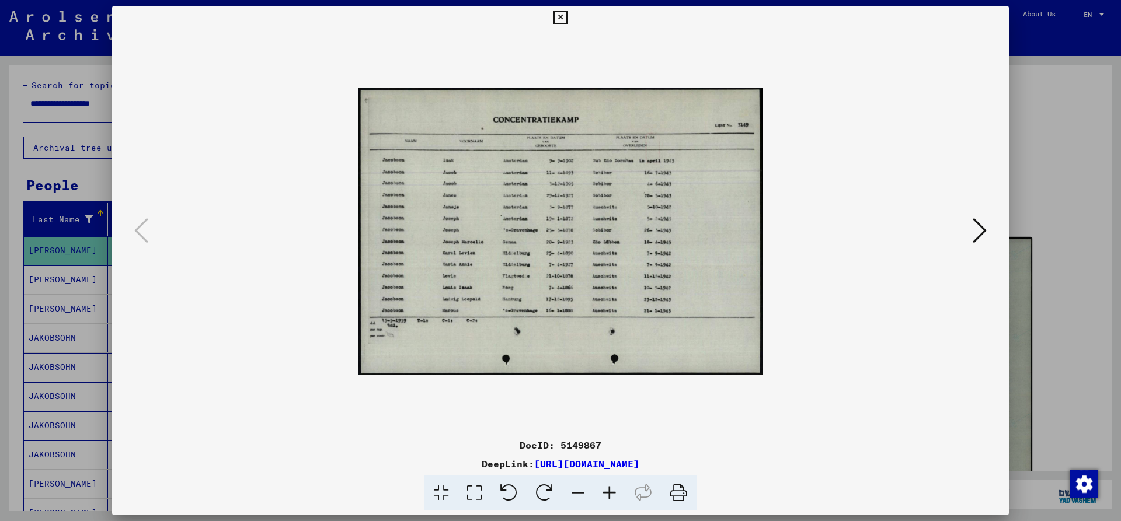
click at [610, 489] on icon at bounding box center [610, 494] width 32 height 36
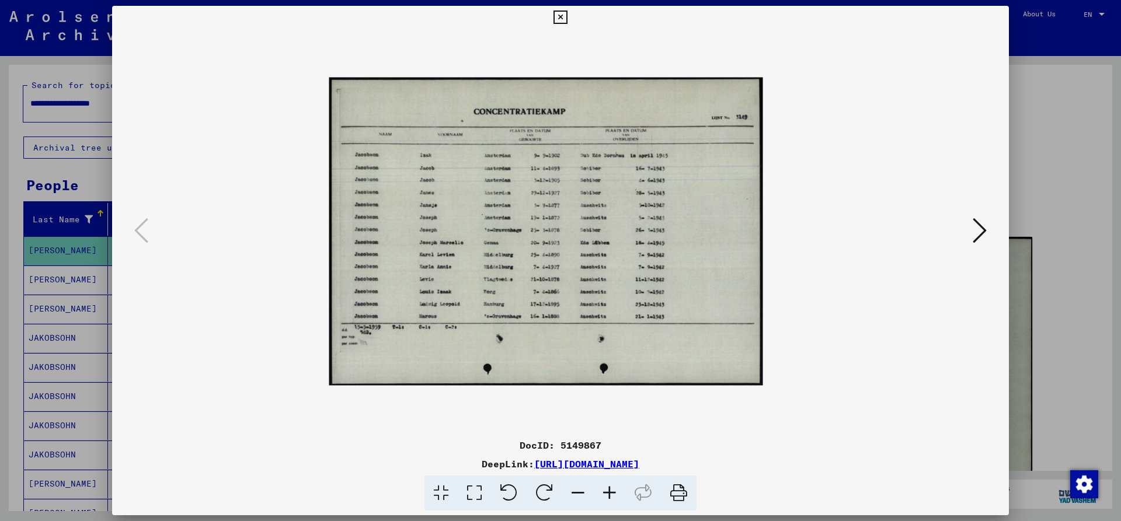
click at [610, 489] on icon at bounding box center [610, 494] width 32 height 36
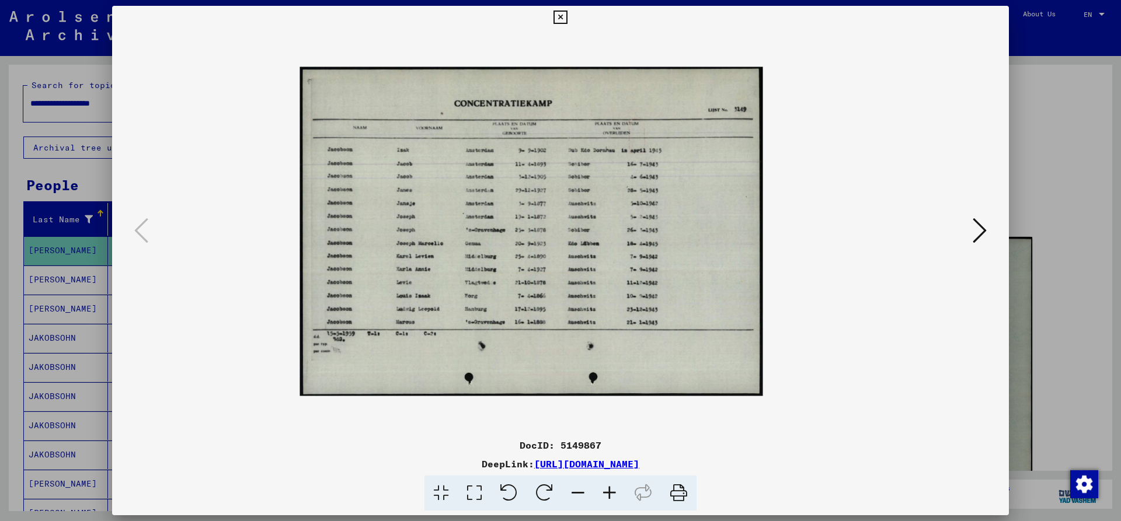
click at [610, 489] on icon at bounding box center [610, 494] width 32 height 36
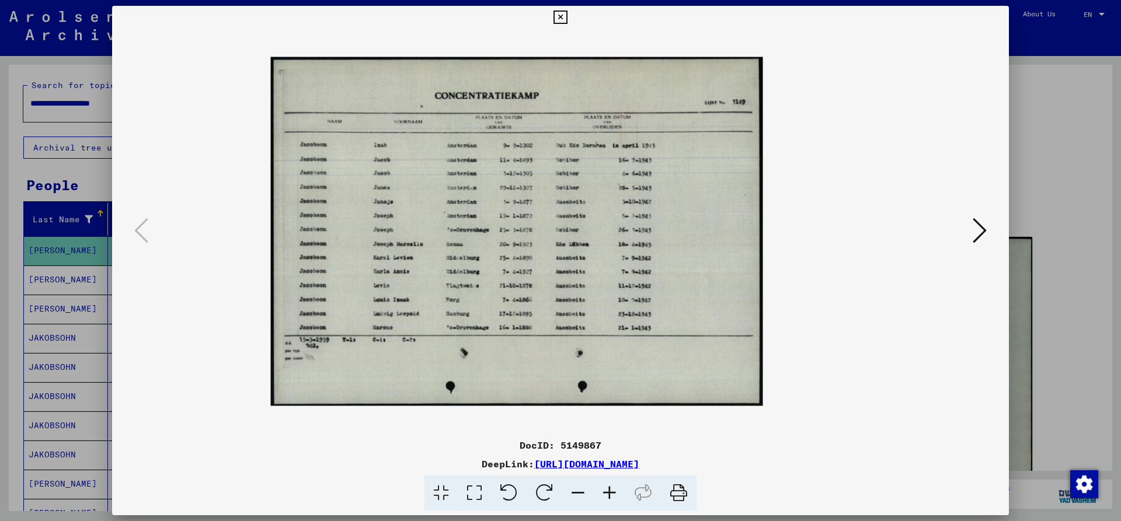
click at [610, 489] on icon at bounding box center [610, 494] width 32 height 36
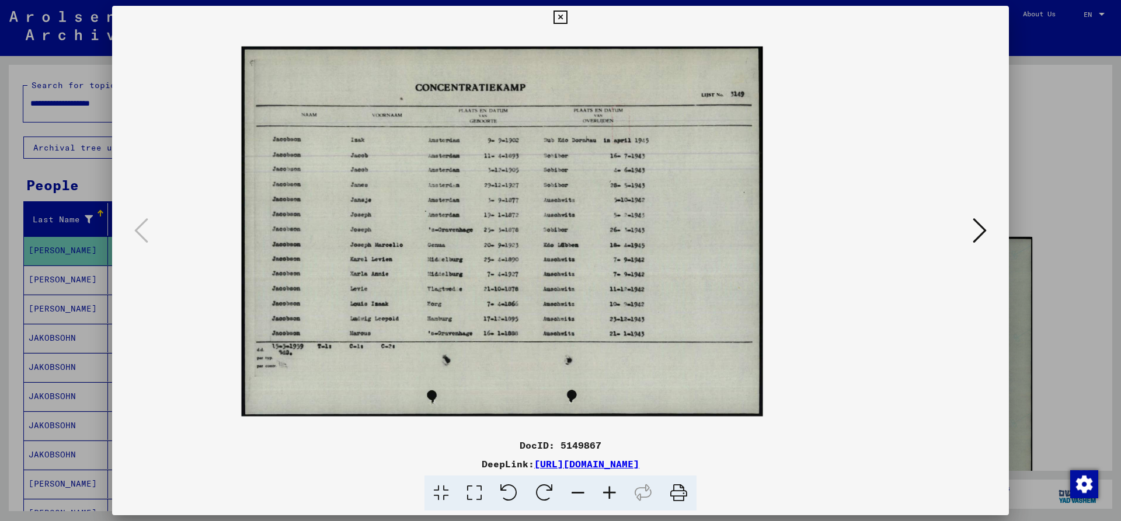
click at [610, 489] on icon at bounding box center [610, 494] width 32 height 36
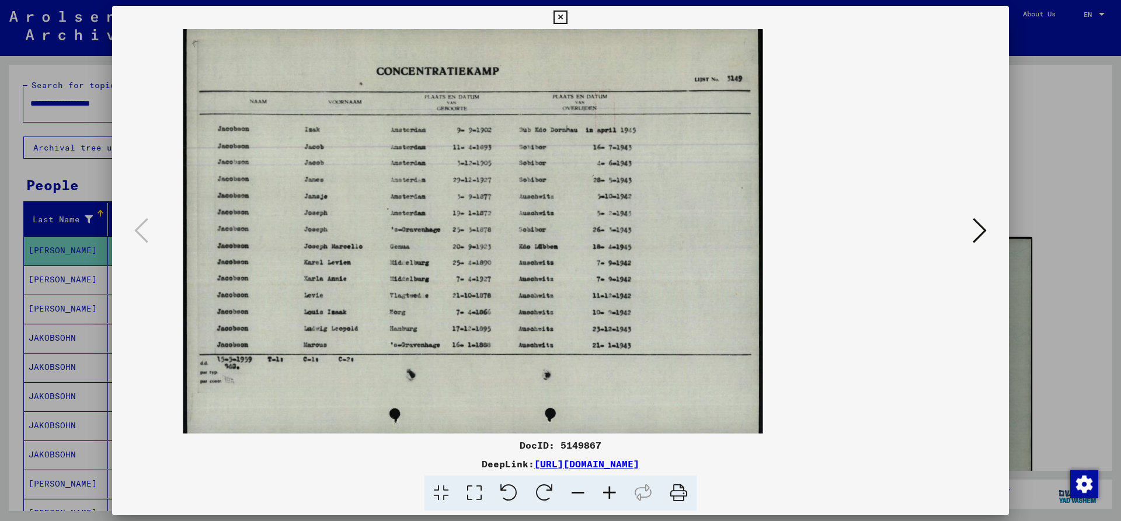
click at [610, 489] on icon at bounding box center [610, 494] width 32 height 36
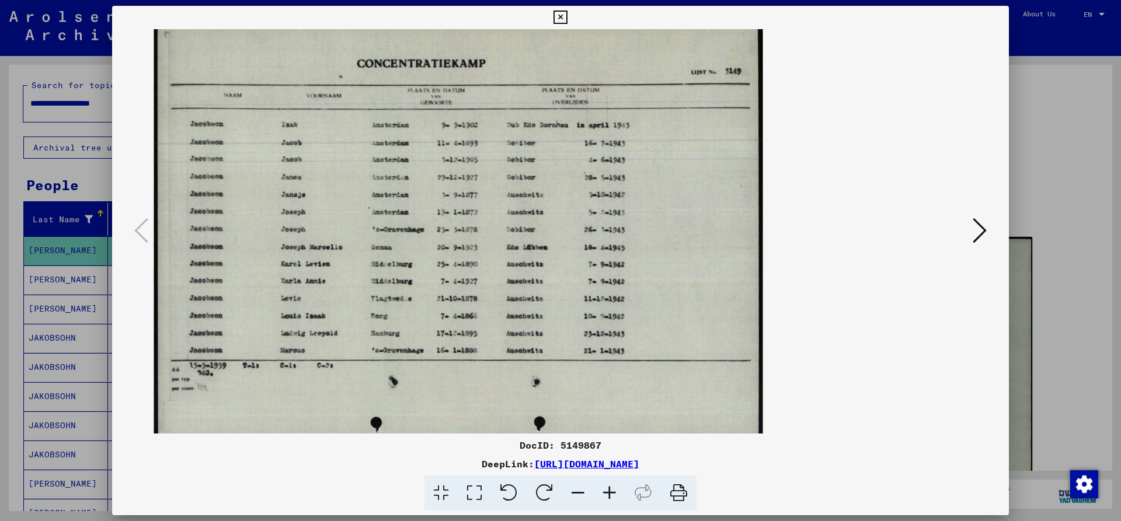
click at [528, 260] on img at bounding box center [458, 231] width 609 height 433
click at [606, 492] on icon at bounding box center [610, 494] width 32 height 36
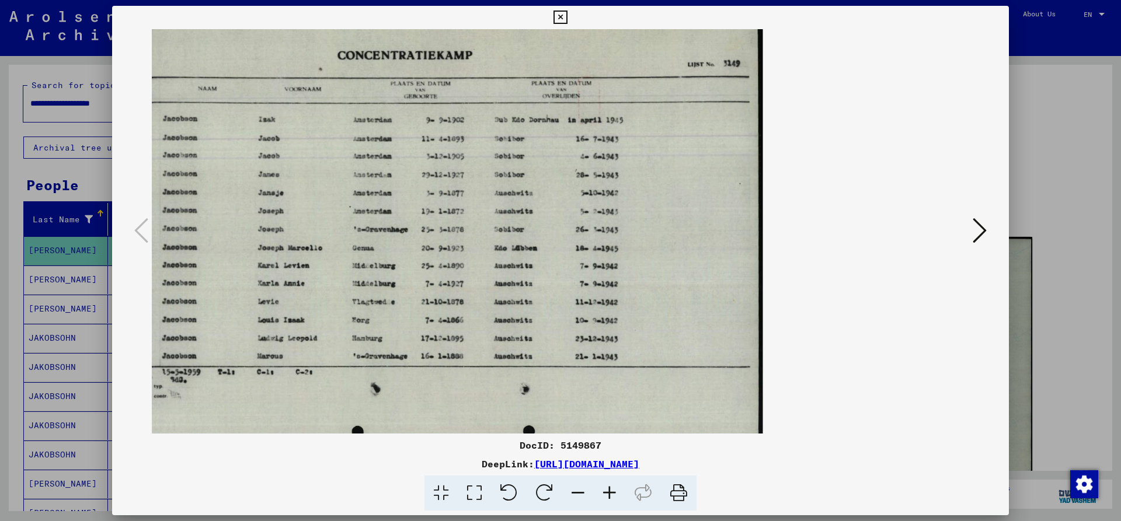
click at [606, 491] on icon at bounding box center [610, 494] width 32 height 36
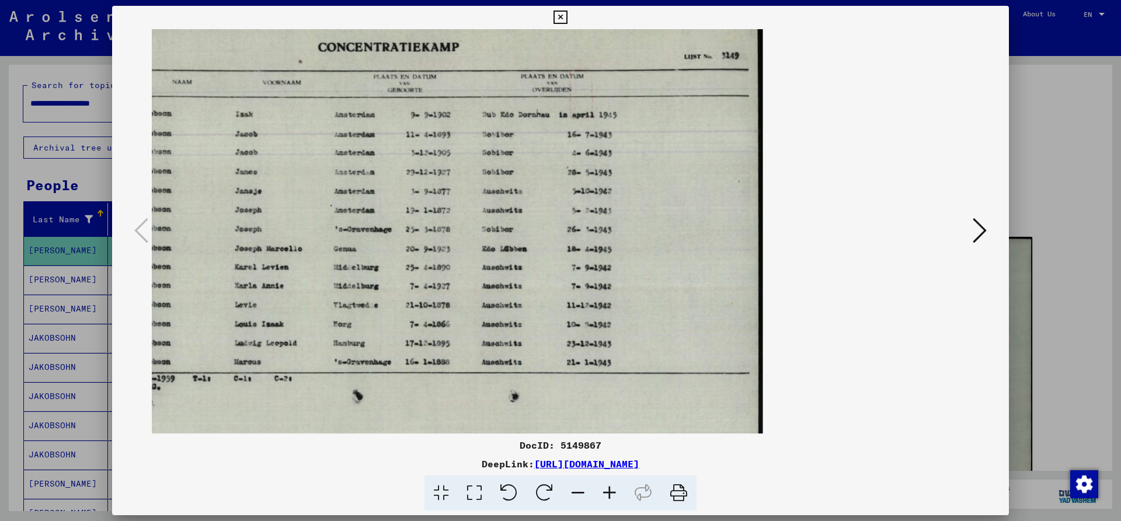
click at [606, 491] on icon at bounding box center [610, 494] width 32 height 36
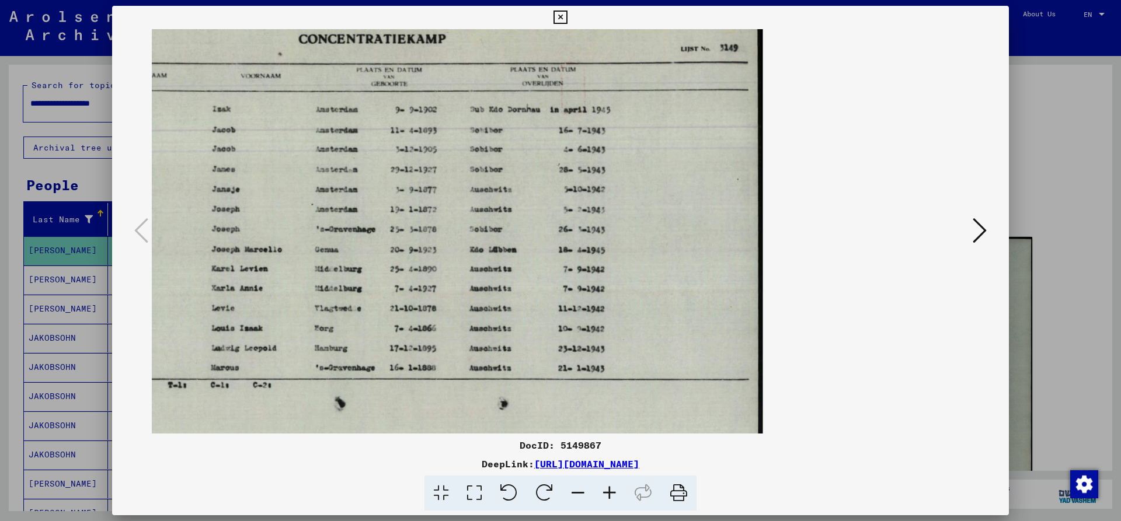
click at [606, 491] on icon at bounding box center [610, 494] width 32 height 36
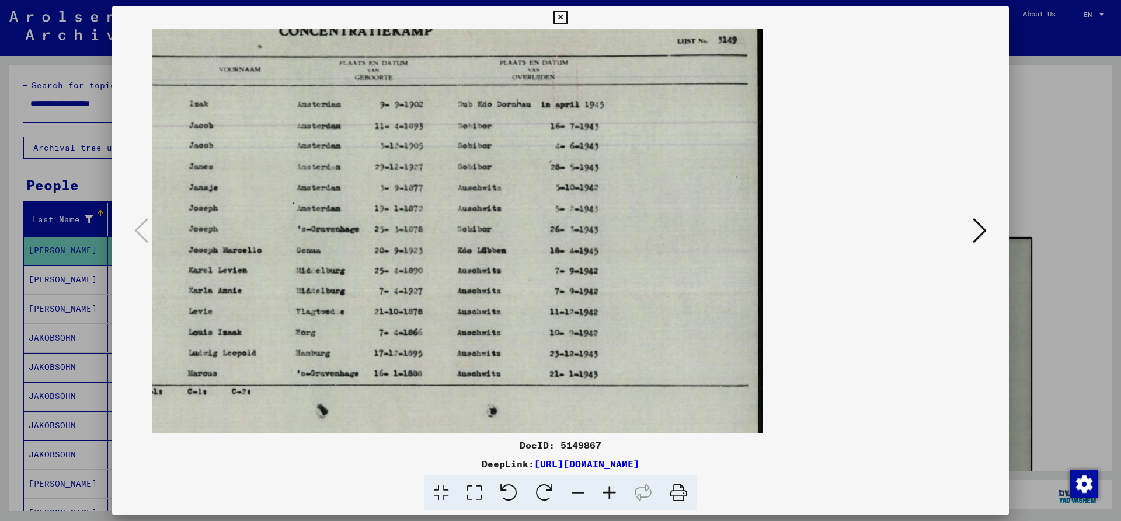
click at [606, 491] on icon at bounding box center [610, 494] width 32 height 36
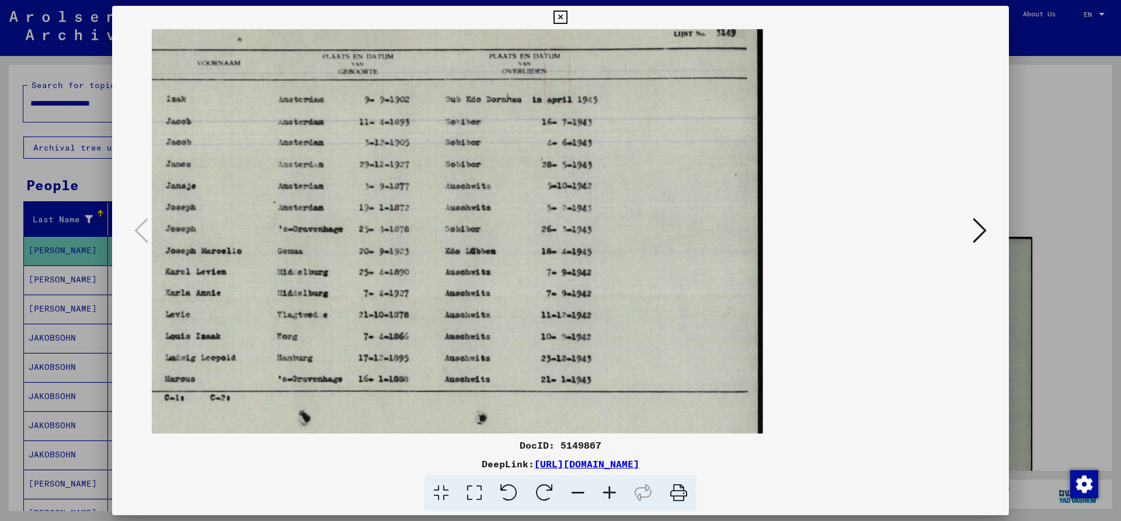
click at [606, 491] on icon at bounding box center [610, 494] width 32 height 36
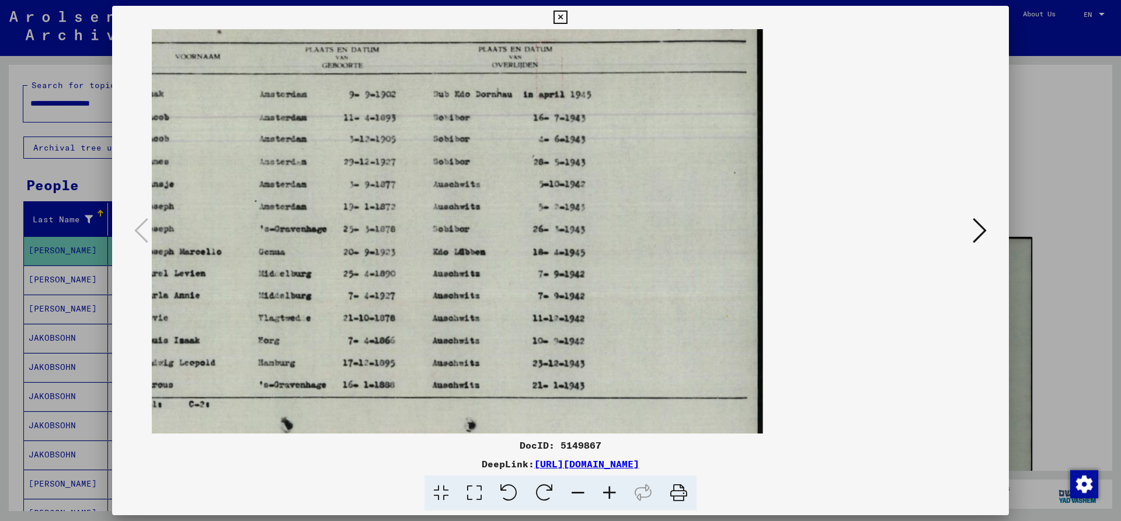
click at [606, 491] on icon at bounding box center [610, 494] width 32 height 36
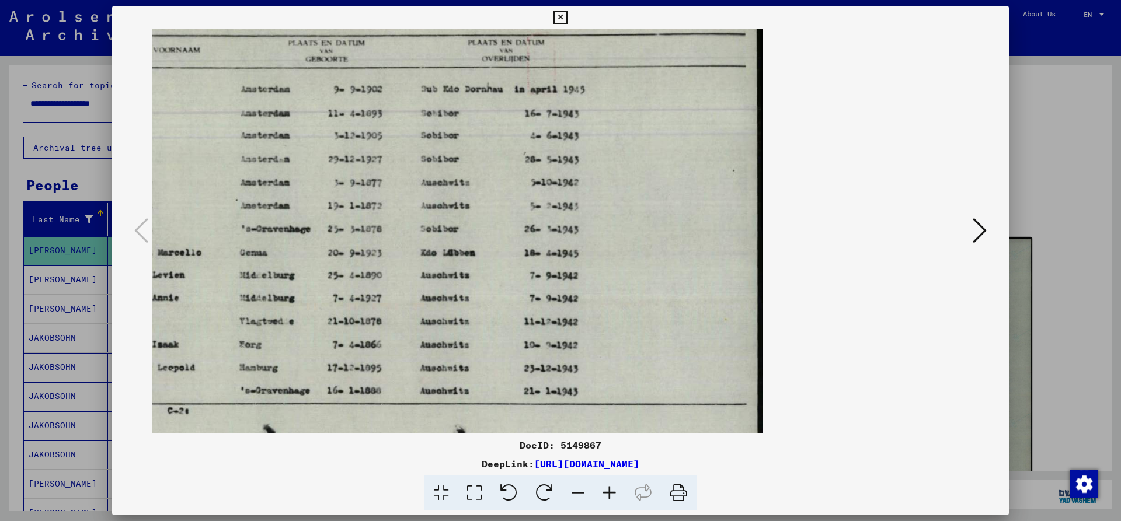
click at [567, 17] on icon at bounding box center [560, 18] width 13 height 14
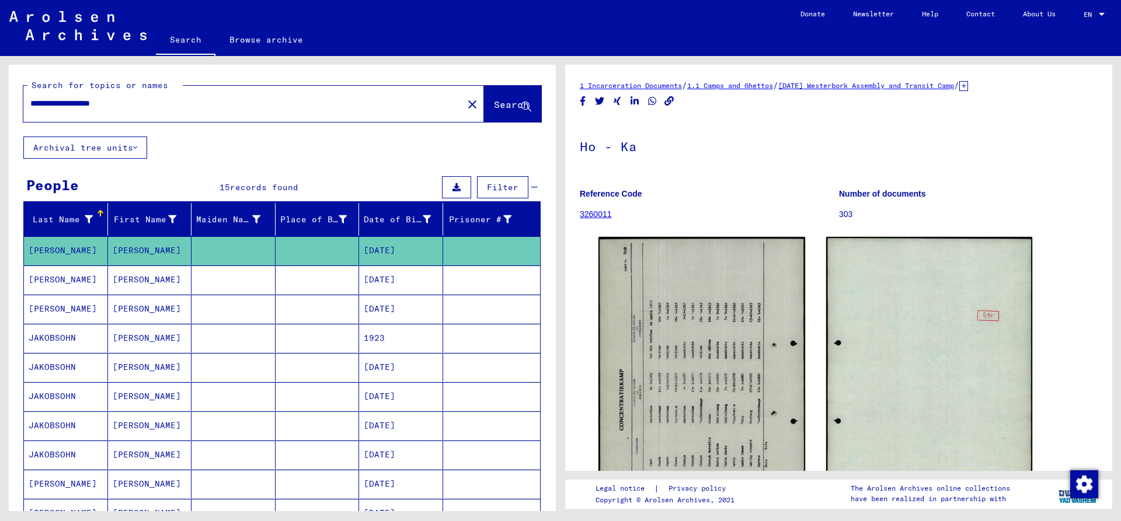
click at [109, 102] on input "**********" at bounding box center [243, 104] width 426 height 12
drag, startPoint x: 106, startPoint y: 102, endPoint x: -194, endPoint y: 109, distance: 299.7
click at [30, 109] on input "**********" at bounding box center [243, 104] width 426 height 12
type input "**********"
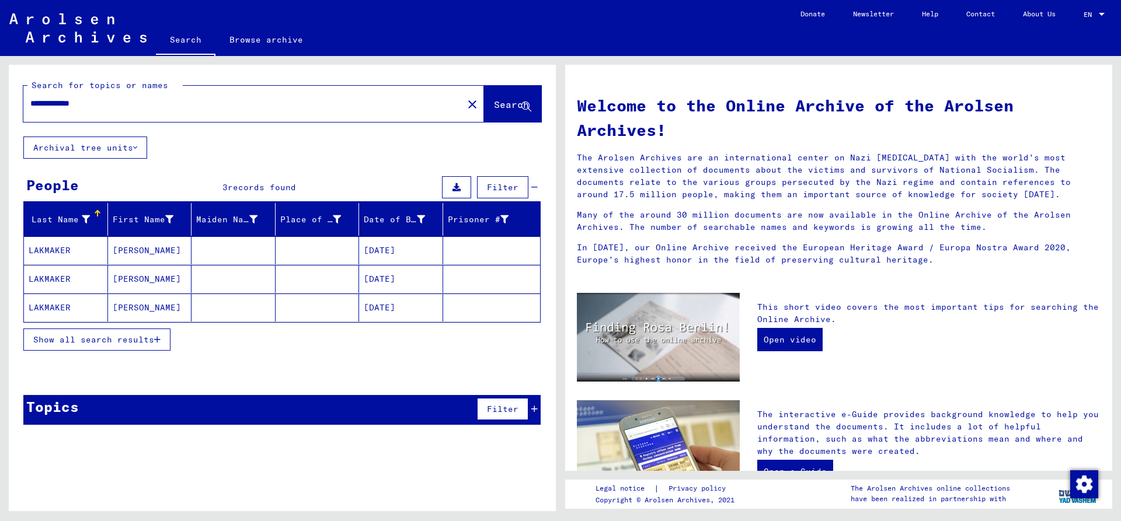
click at [83, 248] on mat-cell "LAKMAKER" at bounding box center [66, 251] width 84 height 28
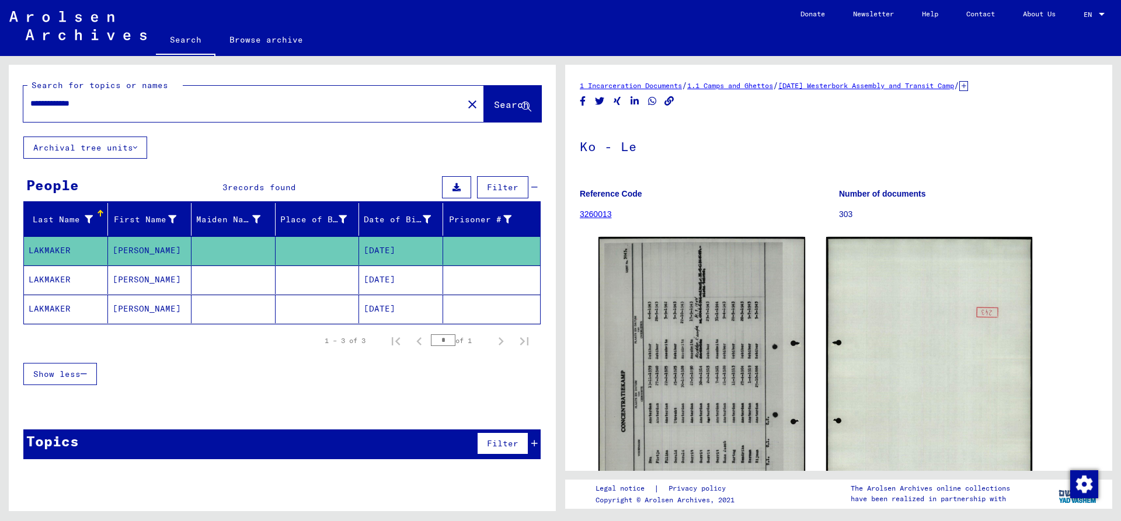
click at [85, 284] on mat-cell "LAKMAKER" at bounding box center [66, 280] width 84 height 29
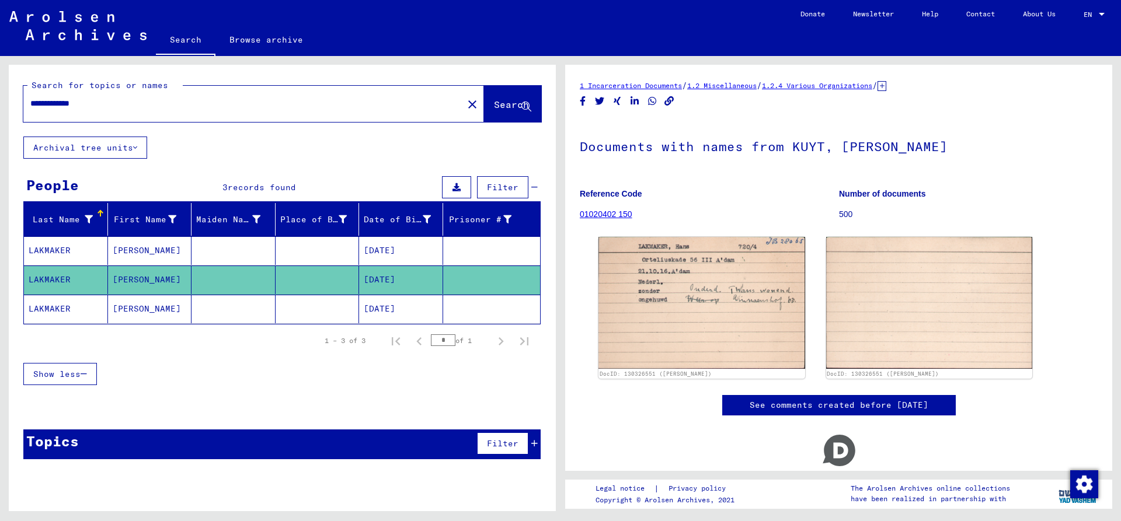
click at [78, 307] on mat-cell "LAKMAKER" at bounding box center [66, 309] width 84 height 29
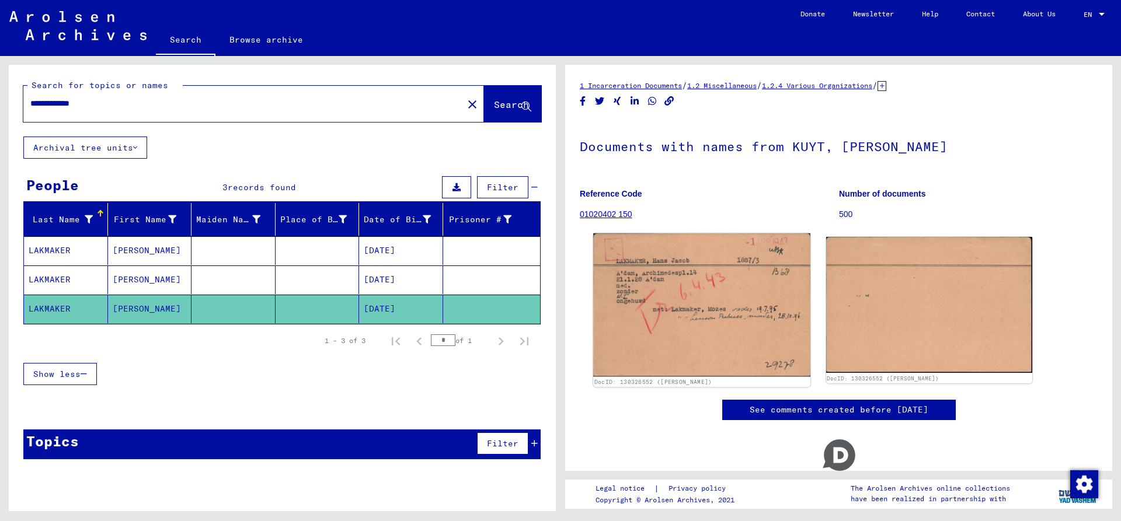
click at [649, 317] on img at bounding box center [701, 306] width 217 height 144
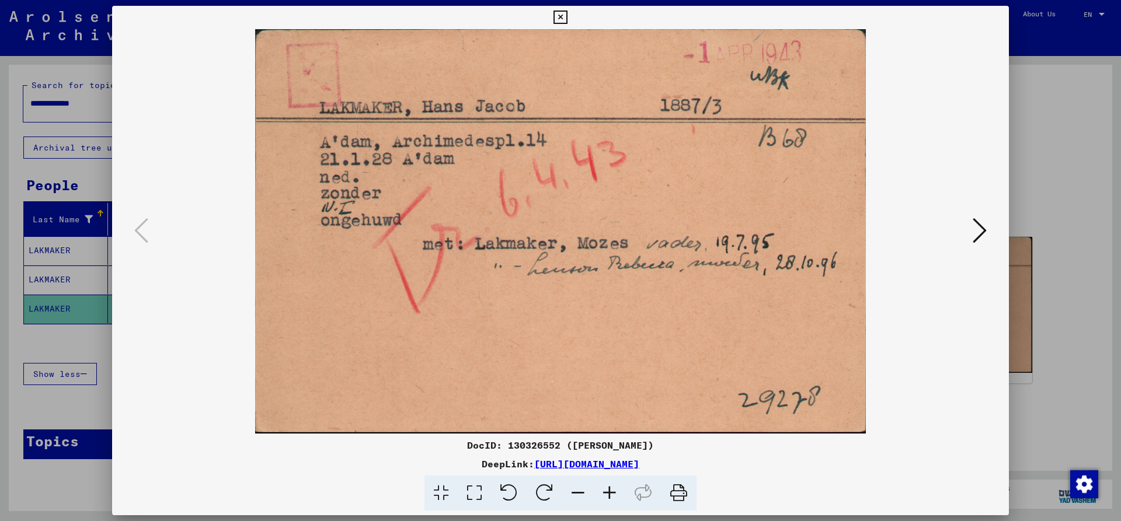
click at [567, 18] on icon at bounding box center [560, 18] width 13 height 14
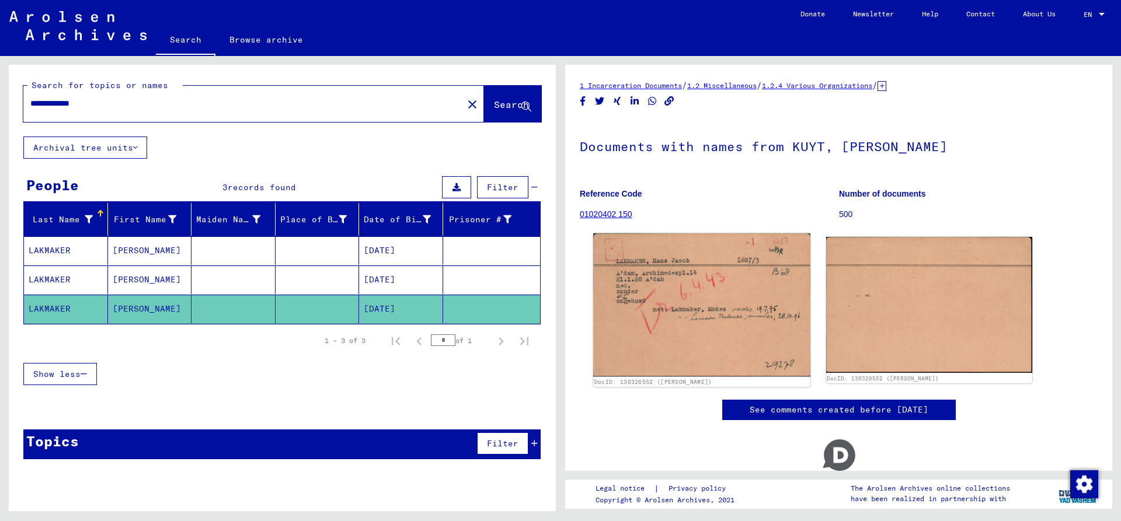
click at [724, 306] on img at bounding box center [701, 306] width 217 height 144
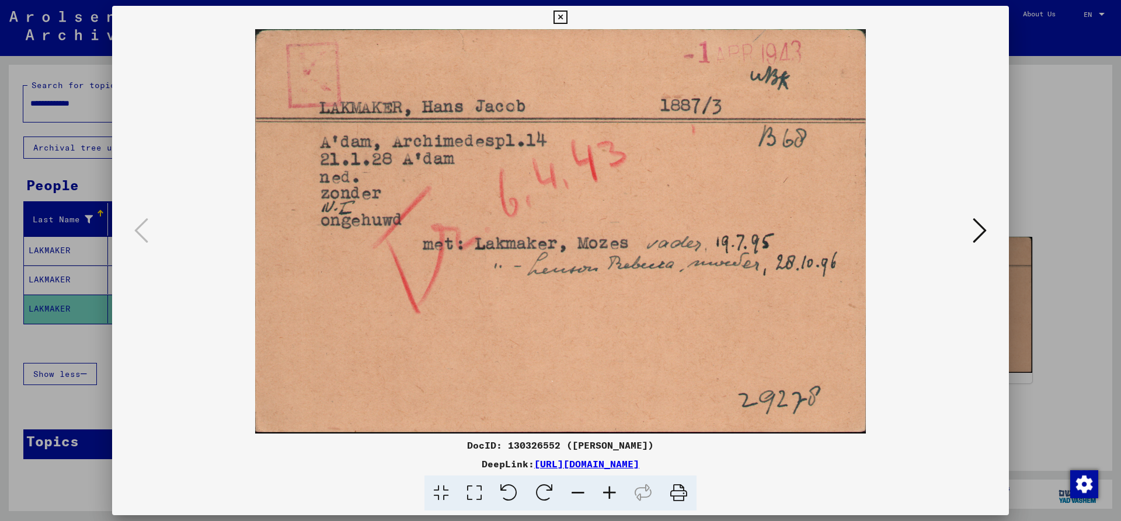
click at [567, 18] on icon at bounding box center [560, 18] width 13 height 14
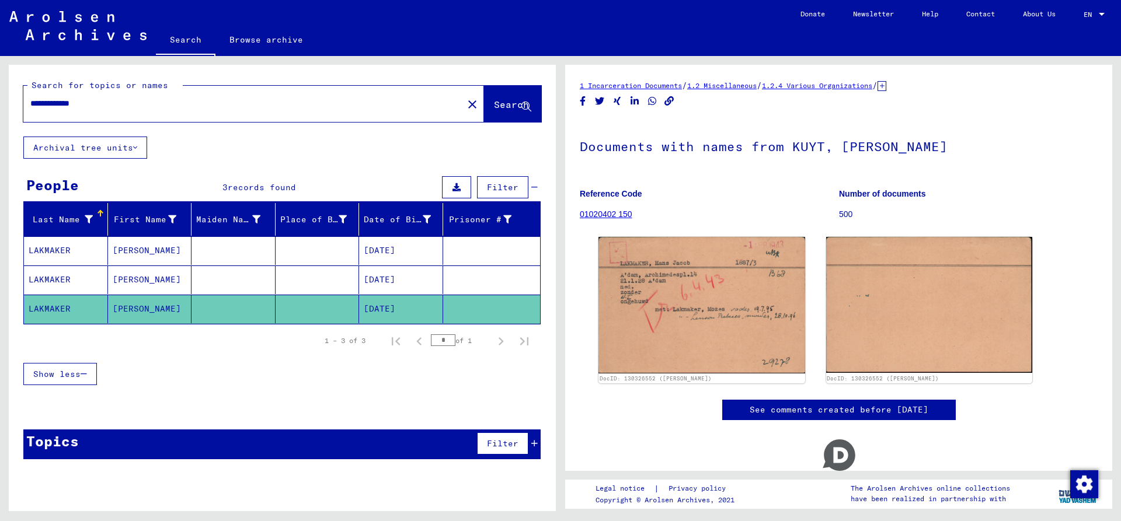
click at [93, 250] on mat-cell "LAKMAKER" at bounding box center [66, 251] width 84 height 29
